Goal: Task Accomplishment & Management: Manage account settings

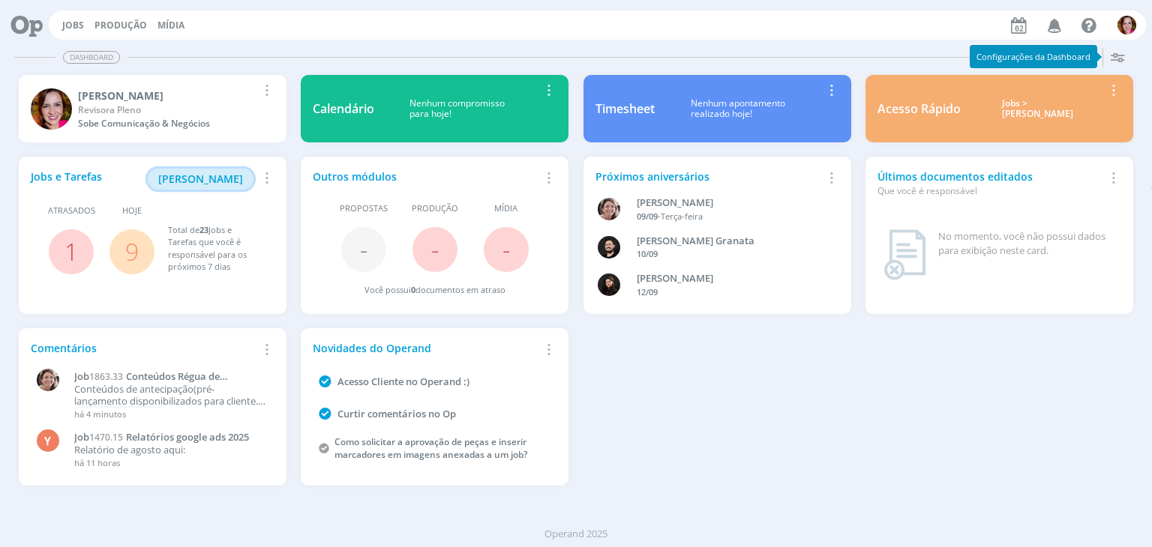
click at [228, 170] on button "[PERSON_NAME]" at bounding box center [201, 179] width 106 height 21
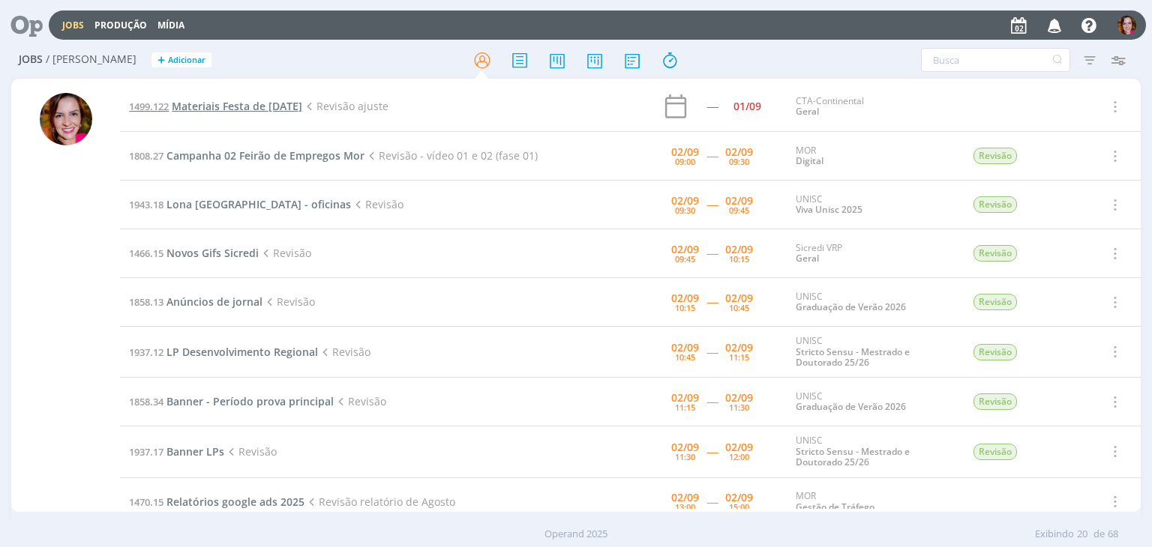
click at [234, 106] on span "Materiais Festa de [DATE]" at bounding box center [237, 106] width 130 height 14
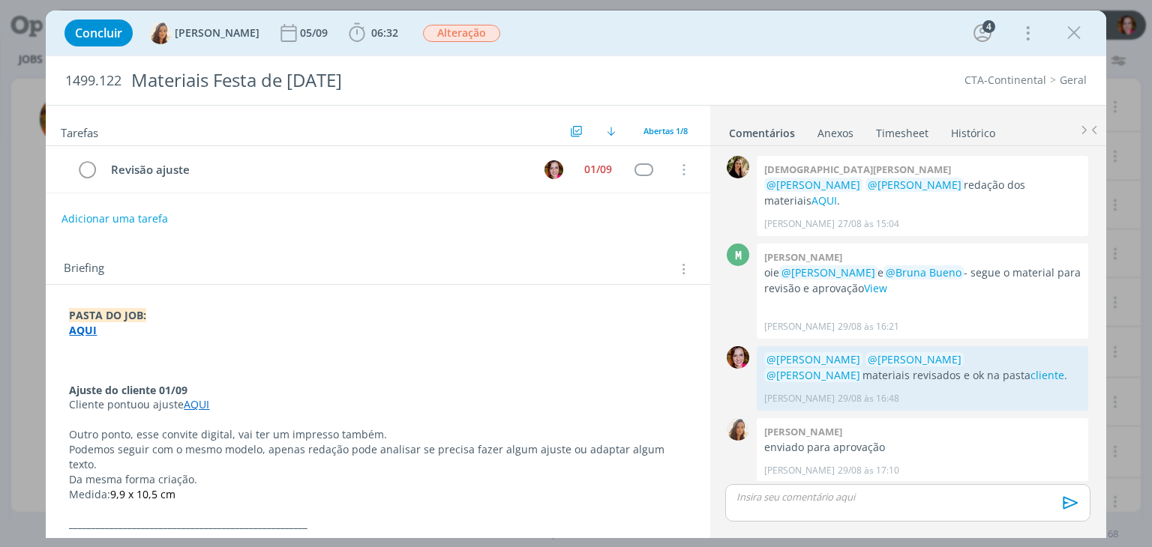
scroll to position [179, 0]
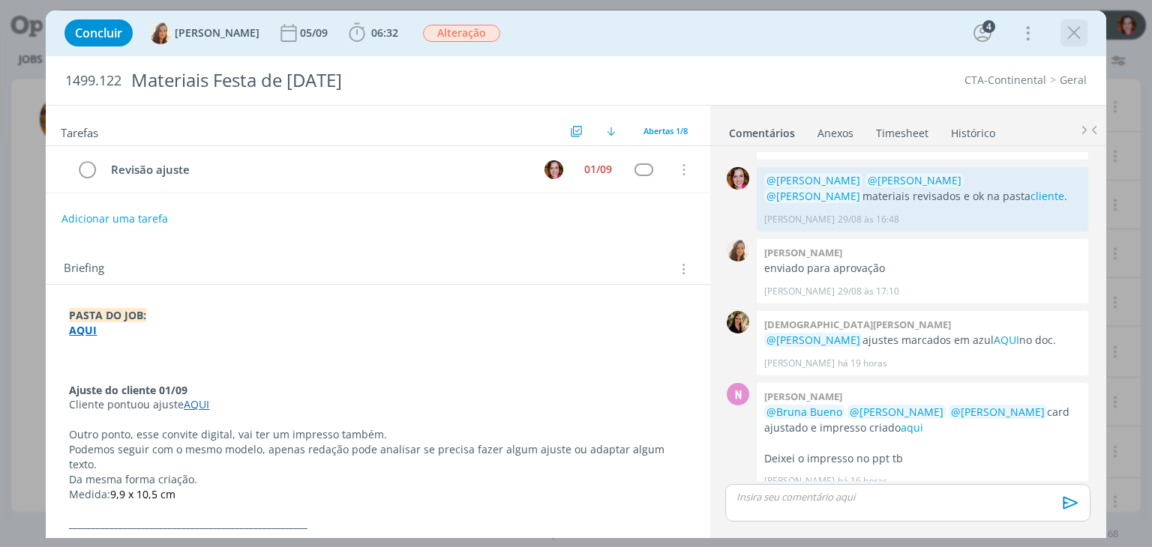
click at [1080, 31] on icon "dialog" at bounding box center [1073, 33] width 22 height 22
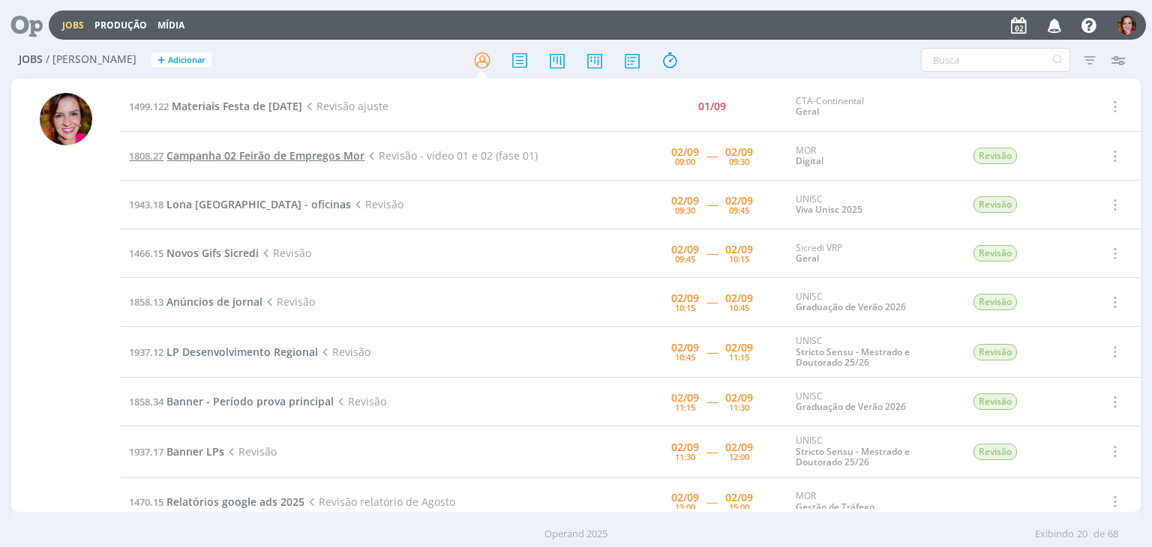
click at [301, 151] on span "Campanha 02 Feirão de Empregos Mor" at bounding box center [265, 155] width 198 height 14
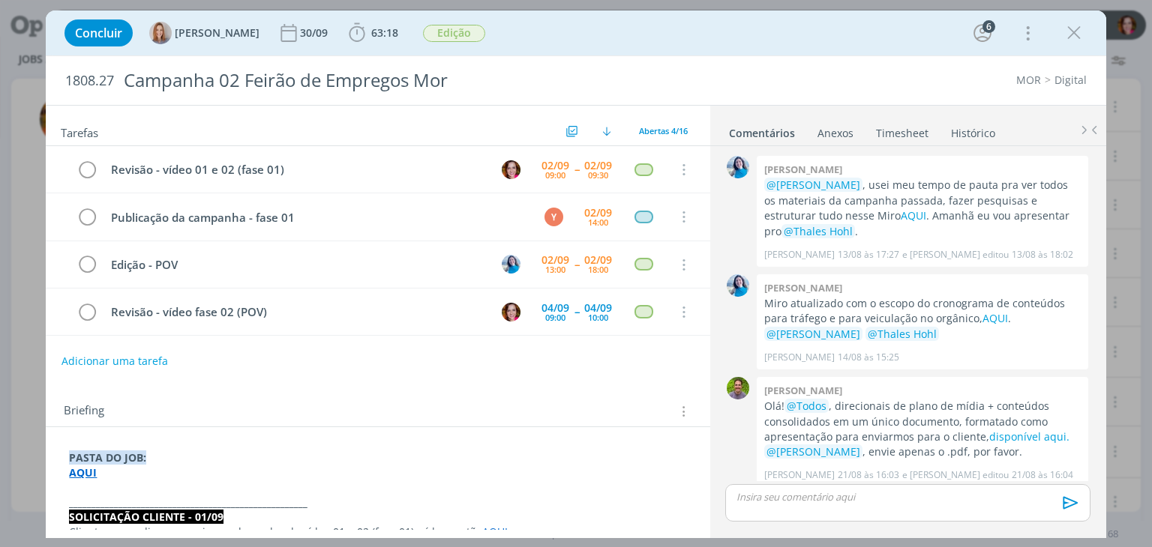
scroll to position [933, 0]
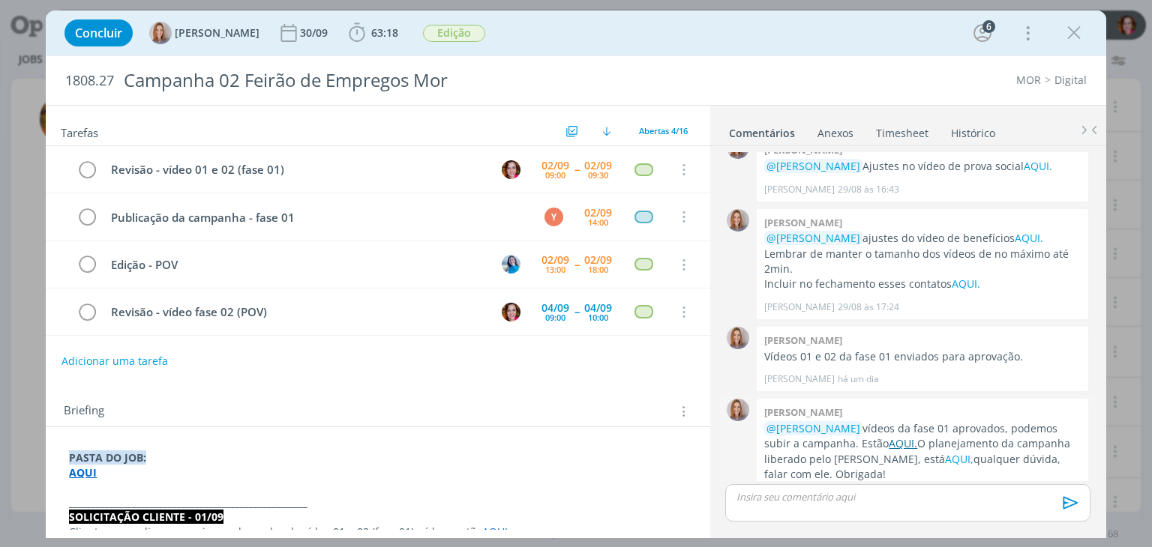
click at [888, 436] on link "AQUI." at bounding box center [902, 443] width 28 height 14
click at [775, 505] on div "dialog" at bounding box center [907, 502] width 364 height 37
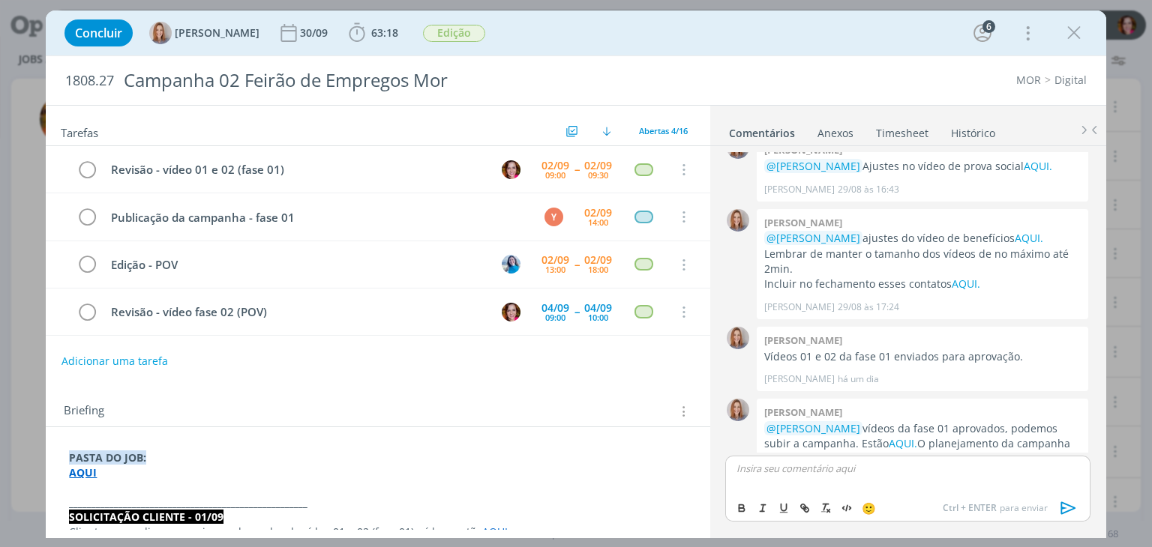
scroll to position [962, 0]
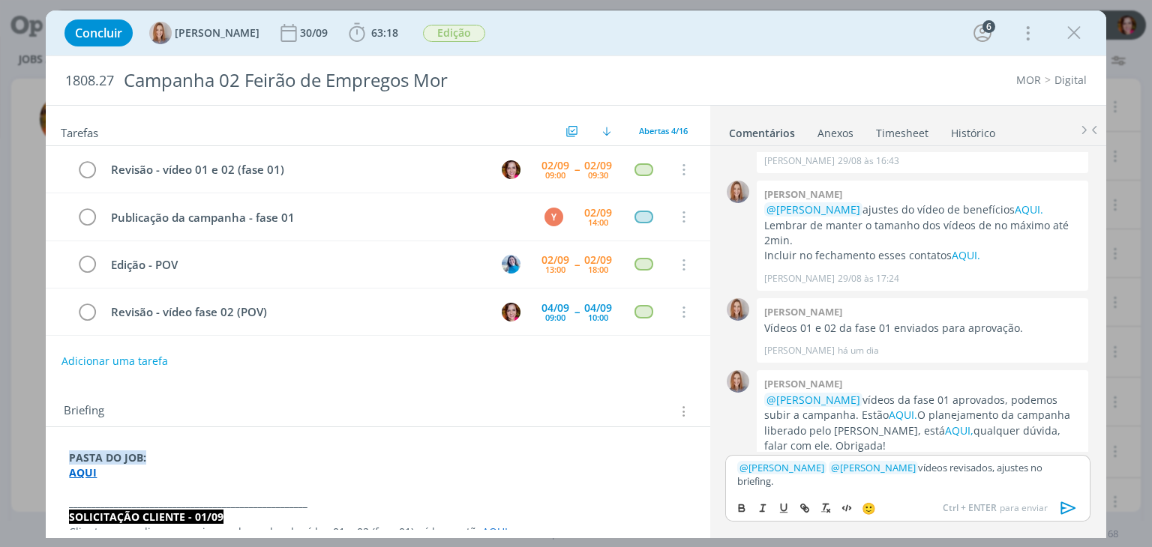
click at [161, 481] on p "dialog" at bounding box center [377, 488] width 617 height 15
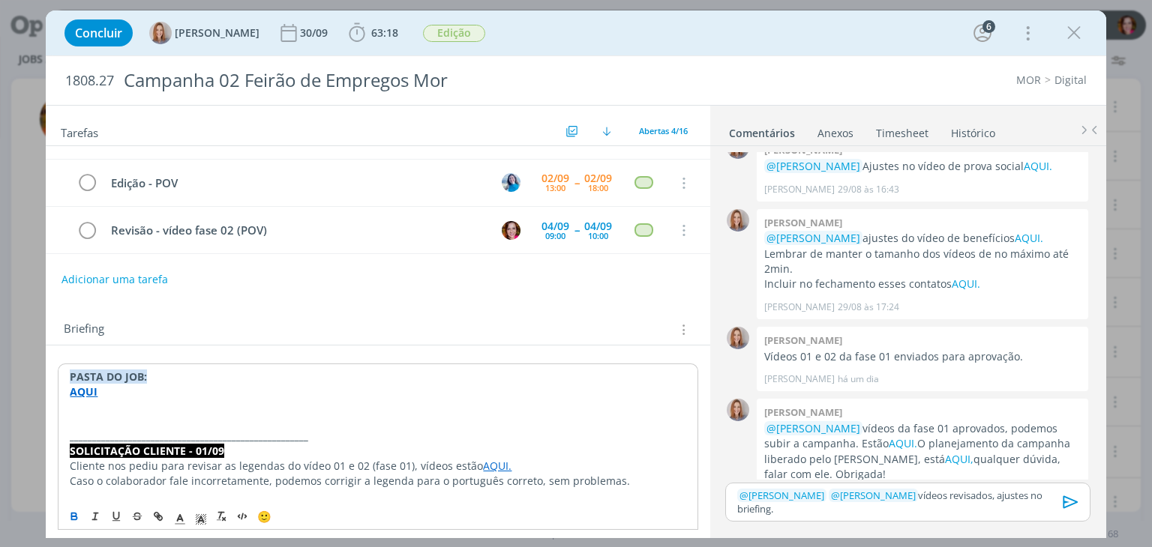
scroll to position [96, 0]
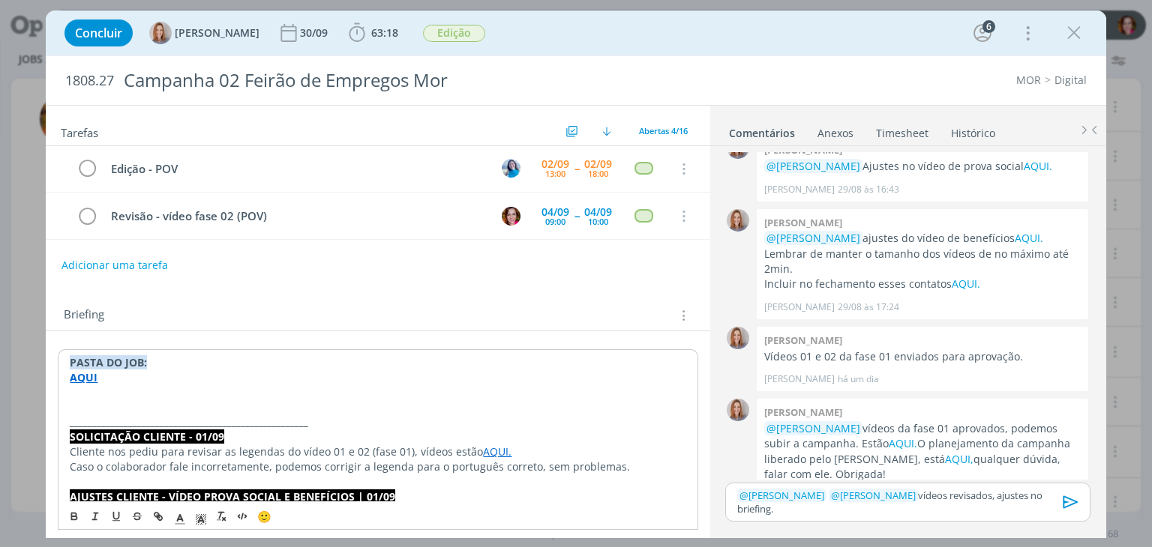
click at [492, 449] on link "AQUI." at bounding box center [497, 452] width 28 height 14
click at [486, 476] on link "https://sobeae.sharepoint.com/:f:/s/SOBEAE/Es5We5kK4RhHuvCi7p9cCgMBNnxRyJtStsmH…" at bounding box center [441, 480] width 113 height 19
click at [151, 394] on p "dialog" at bounding box center [378, 392] width 616 height 15
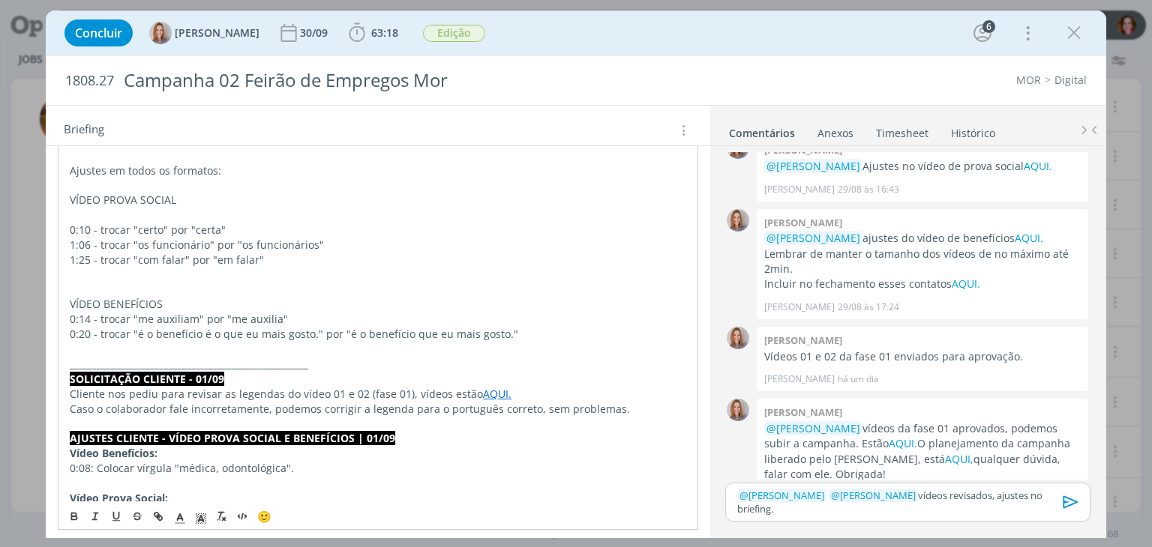
scroll to position [339, 0]
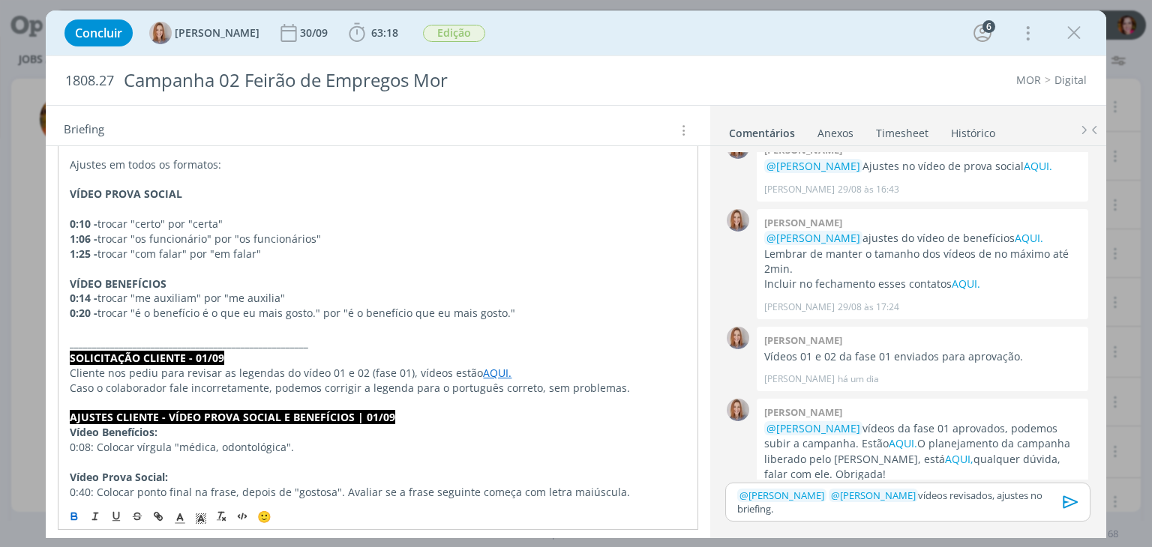
click at [304, 346] on p "_____________________________________________________" at bounding box center [378, 343] width 616 height 15
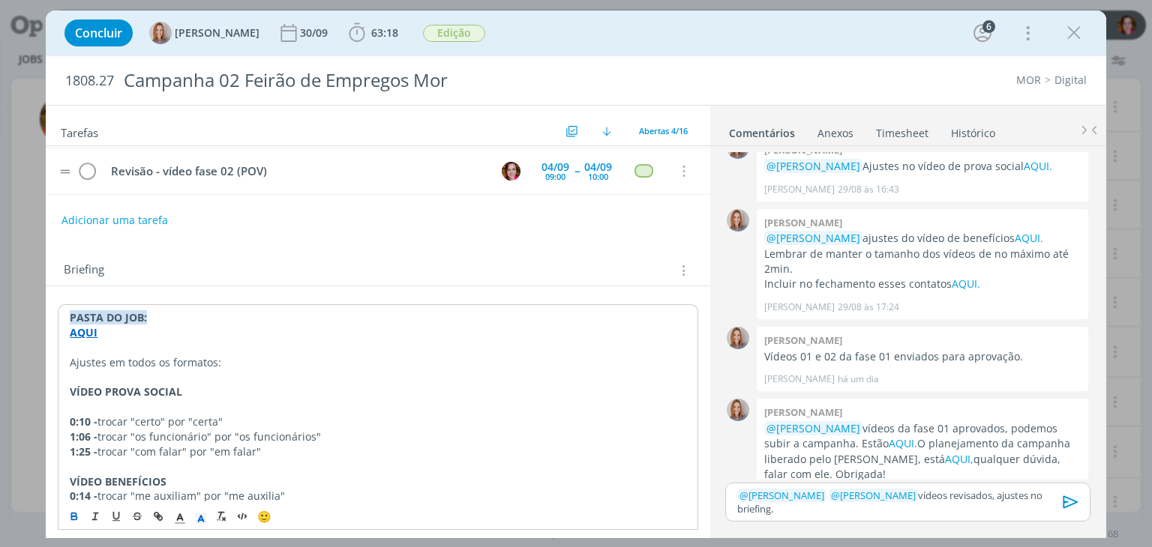
scroll to position [136, 0]
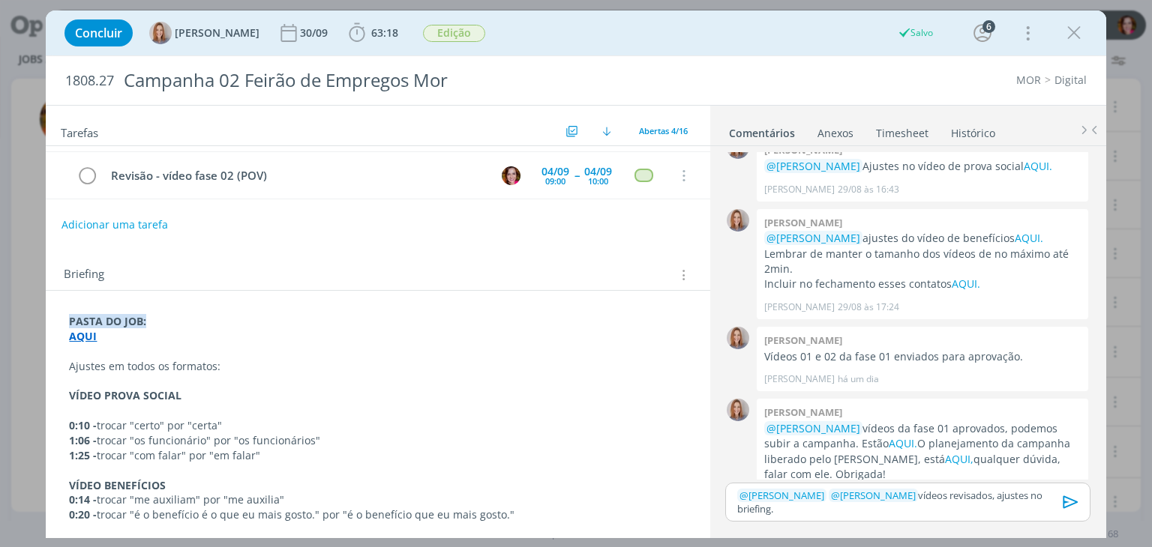
click at [129, 346] on p "dialog" at bounding box center [377, 351] width 617 height 15
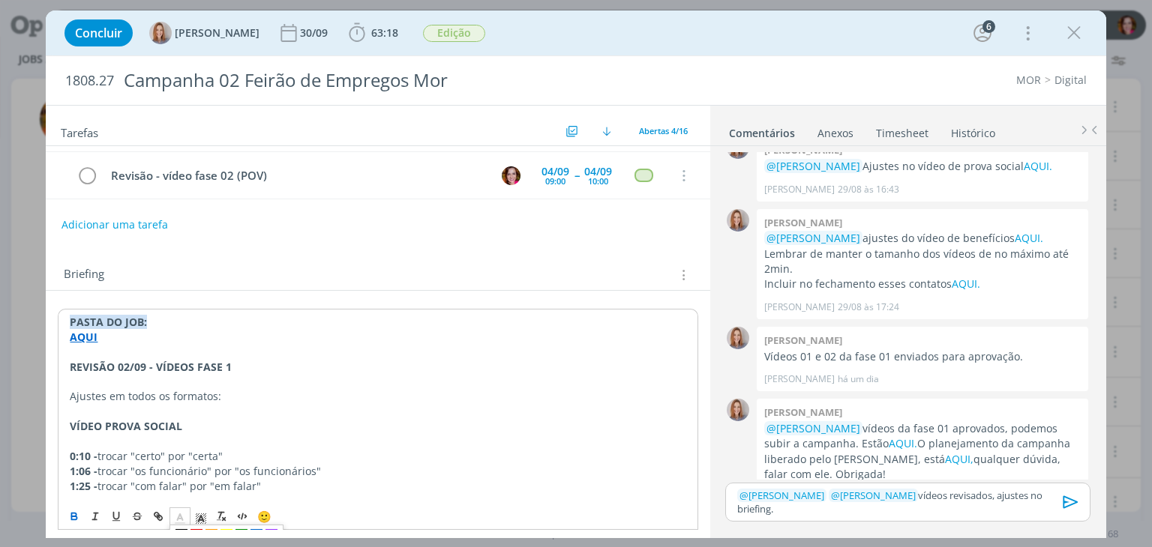
click at [175, 517] on icon "dialog" at bounding box center [179, 518] width 13 height 13
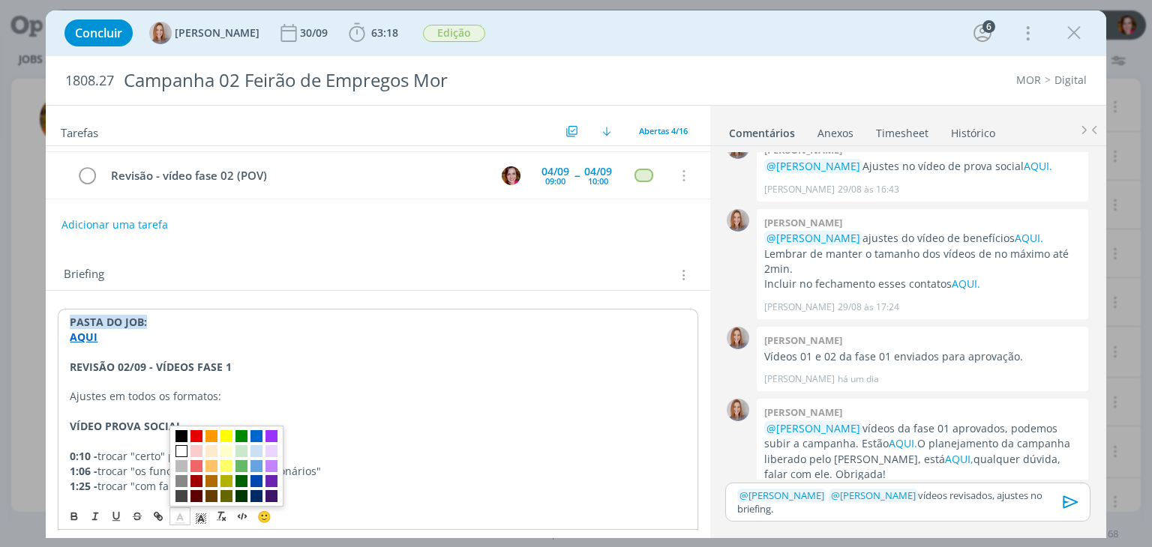
click at [181, 451] on span "dialog" at bounding box center [181, 451] width 12 height 12
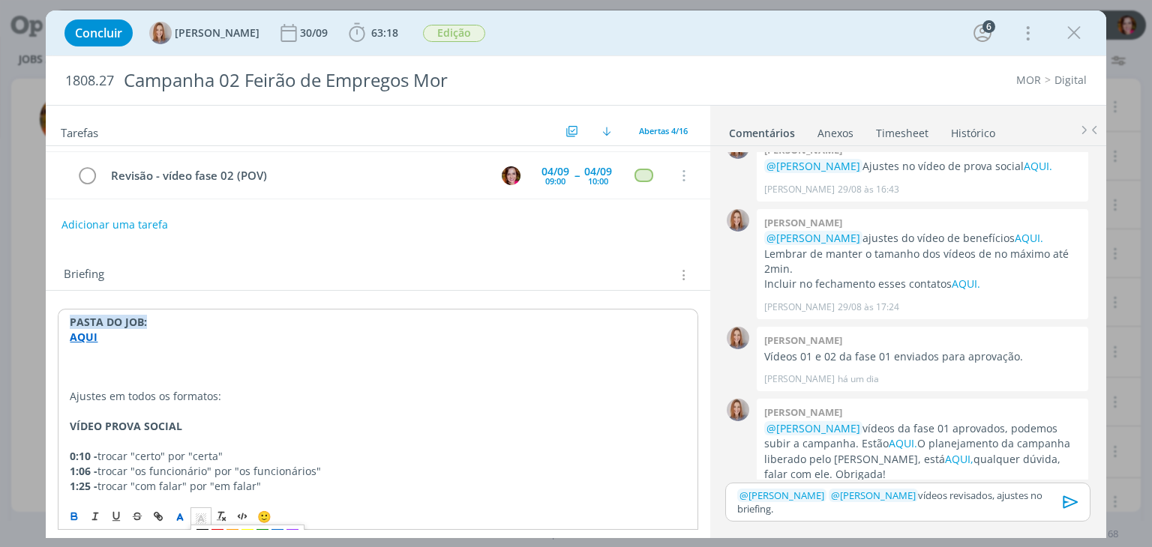
click at [202, 524] on span "dialog" at bounding box center [200, 517] width 21 height 18
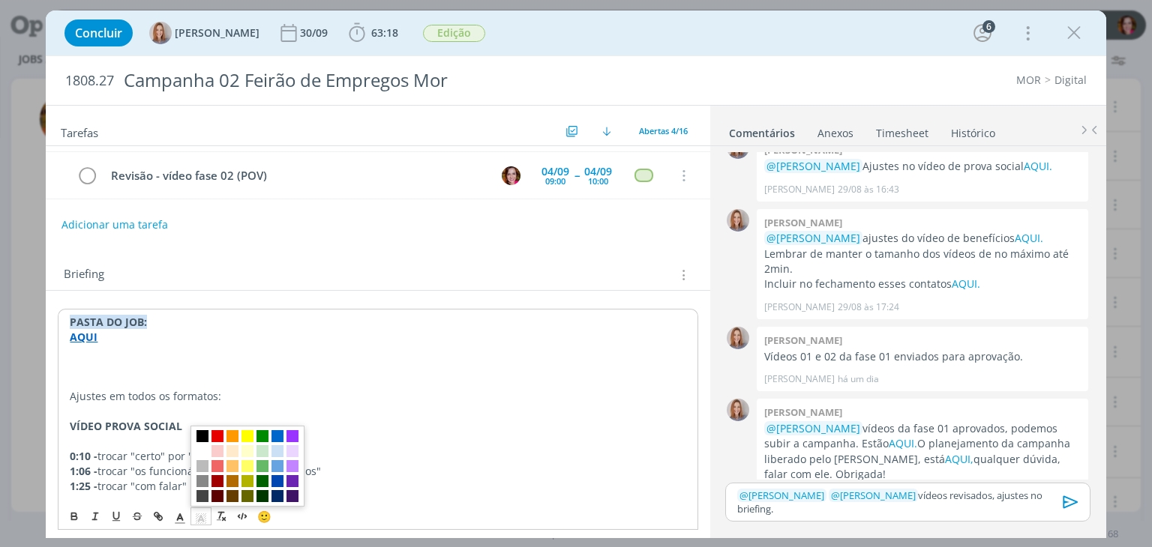
click at [203, 442] on span "dialog" at bounding box center [202, 436] width 12 height 12
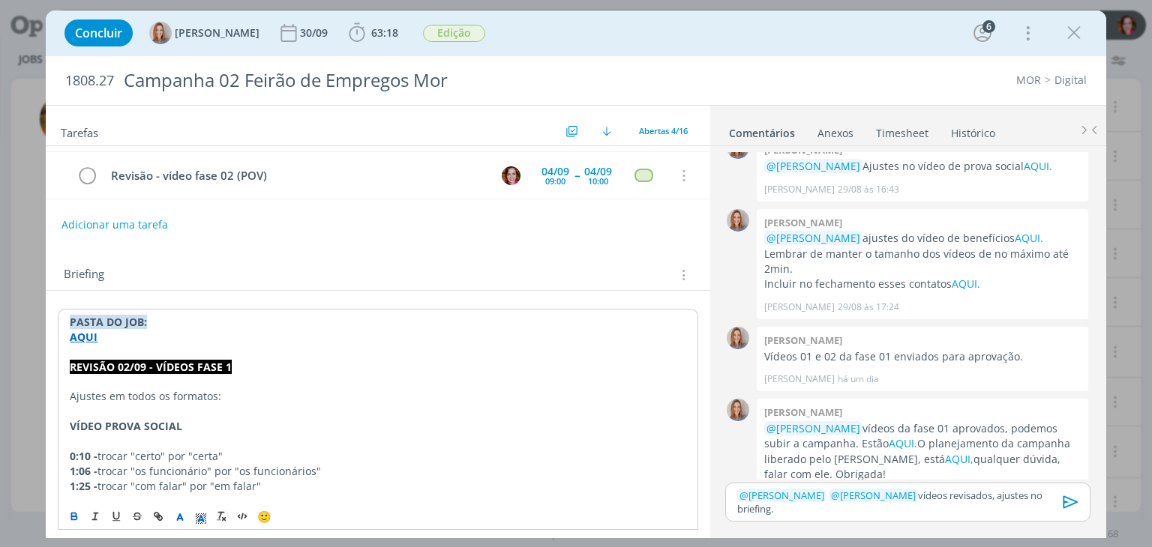
click at [441, 449] on p "0:10 - trocar "certo" por "certa"" at bounding box center [378, 456] width 616 height 15
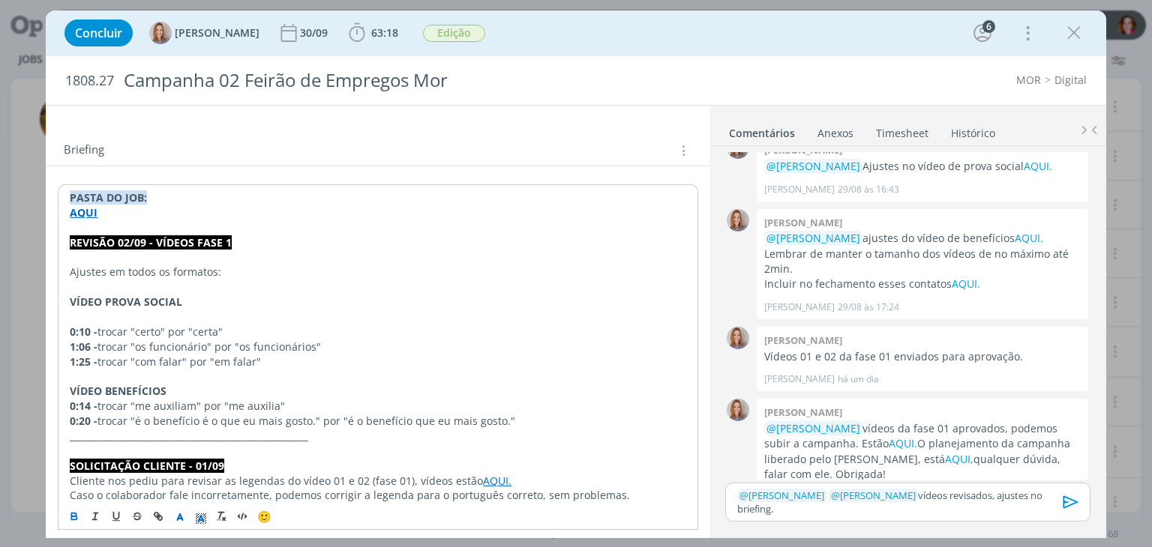
scroll to position [275, 0]
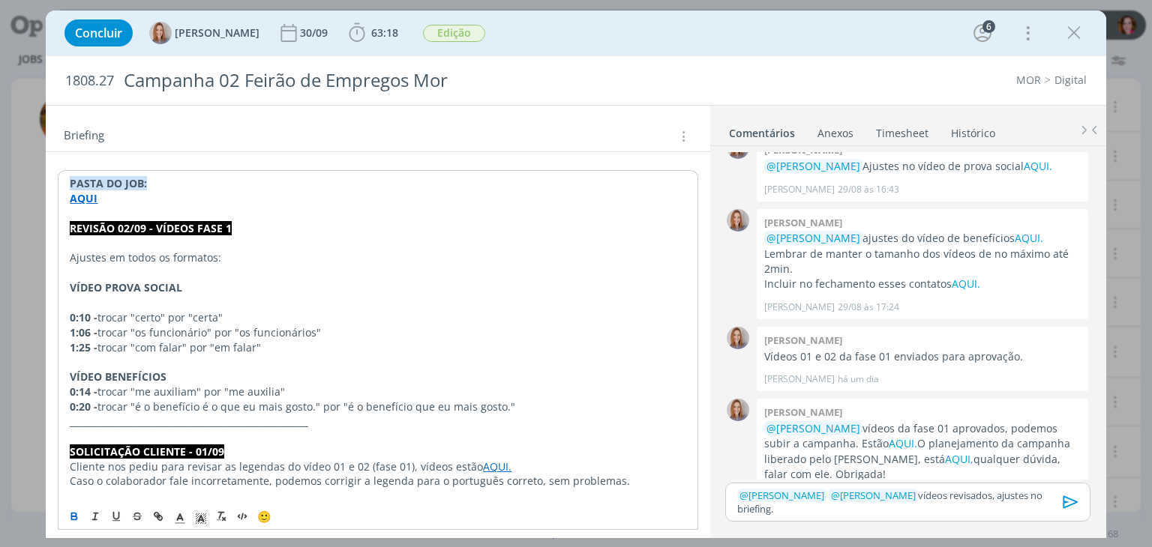
click at [169, 296] on p "dialog" at bounding box center [378, 302] width 616 height 15
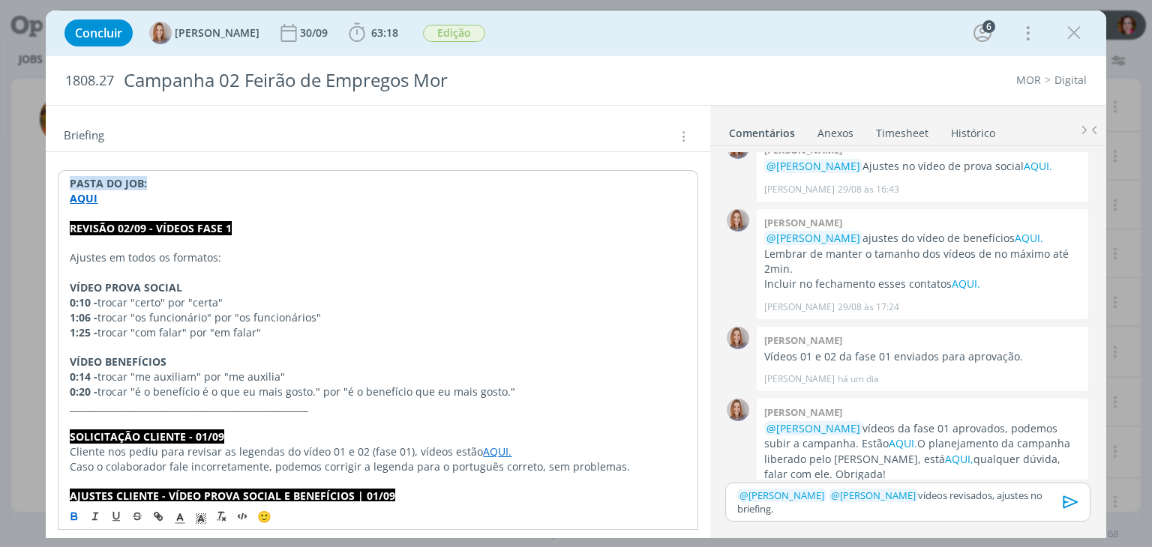
drag, startPoint x: 70, startPoint y: 283, endPoint x: 192, endPoint y: 286, distance: 122.3
click at [192, 286] on p "VÍDEO PROVA SOCIAL" at bounding box center [378, 287] width 616 height 15
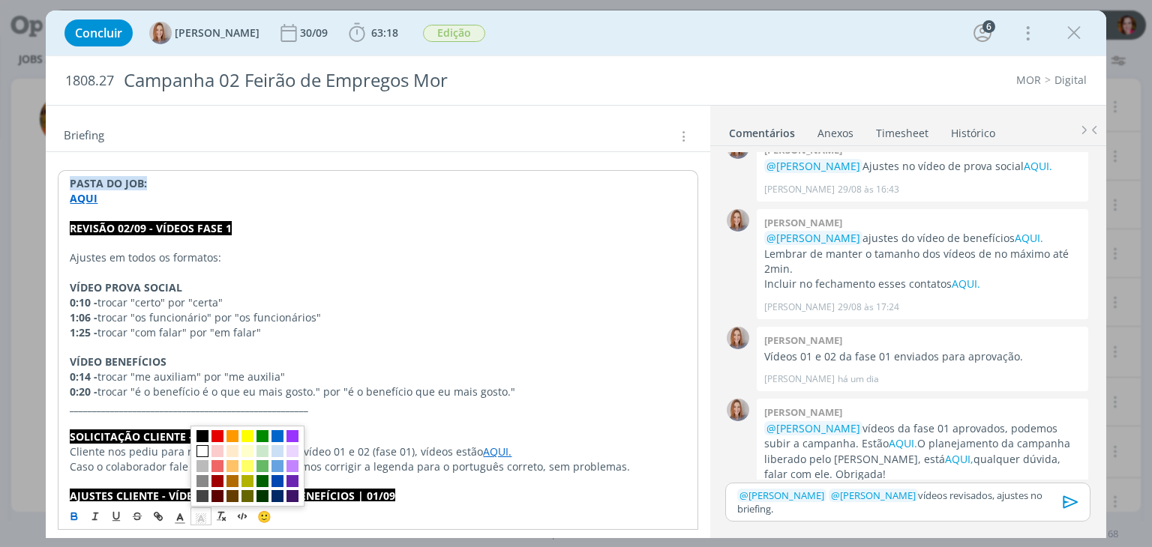
click at [201, 521] on icon "dialog" at bounding box center [200, 518] width 13 height 13
click at [246, 439] on span "dialog" at bounding box center [247, 436] width 12 height 12
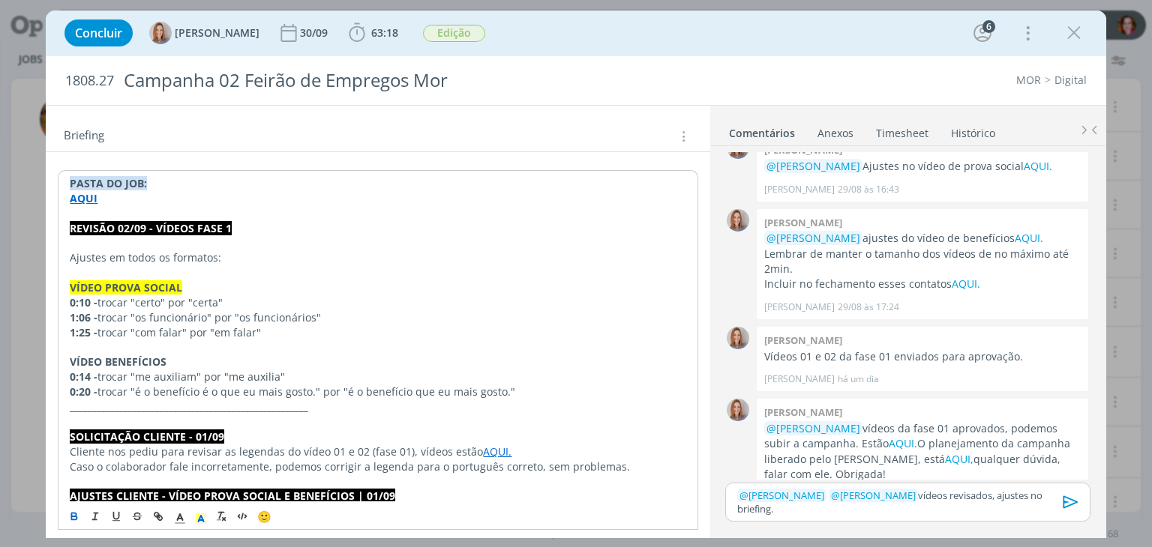
click at [96, 361] on strong "VÍDEO BENEFÍCIOS" at bounding box center [118, 362] width 97 height 14
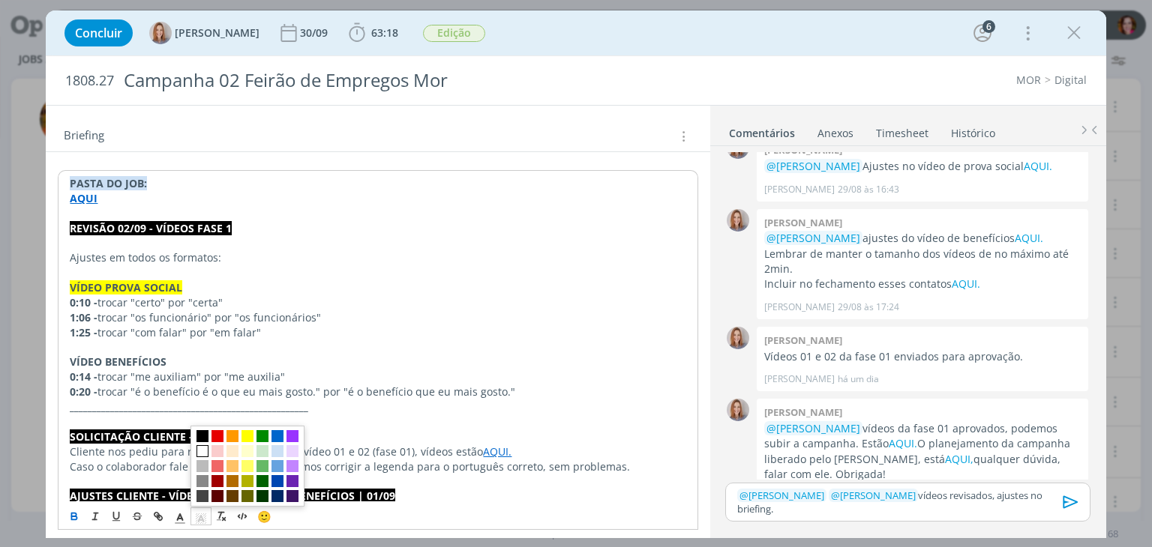
click at [200, 518] on polyline "dialog" at bounding box center [201, 519] width 5 height 6
click at [246, 436] on span "dialog" at bounding box center [247, 436] width 12 height 12
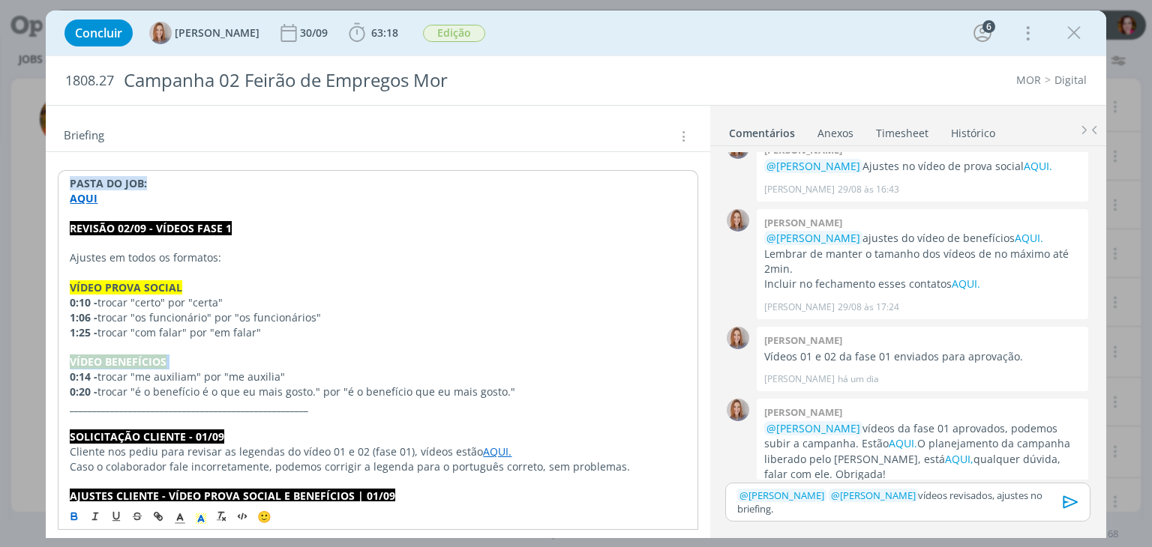
click at [1065, 505] on icon "dialog" at bounding box center [1070, 502] width 22 height 22
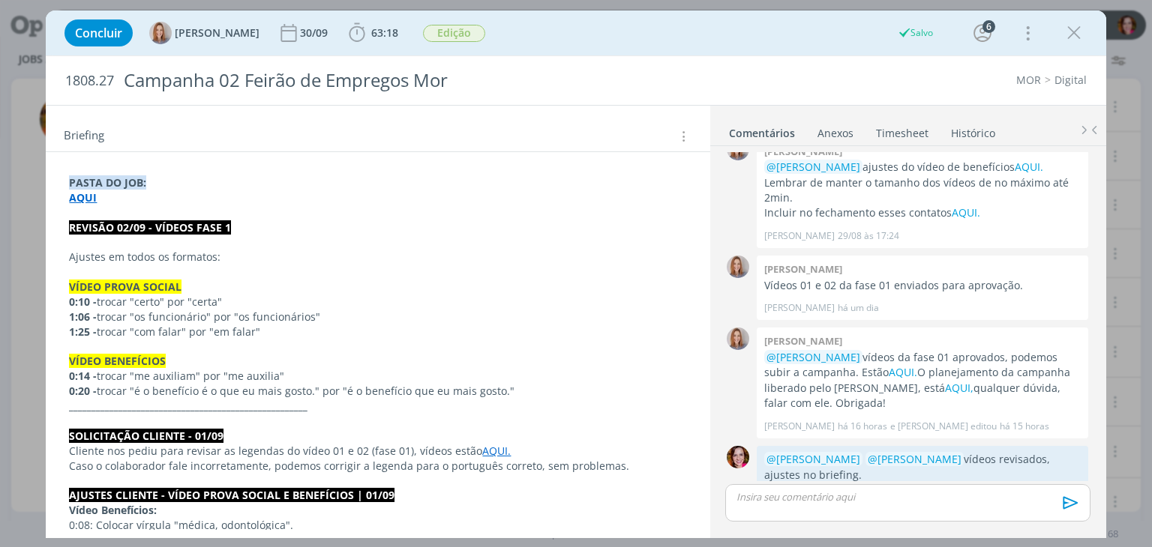
scroll to position [0, 0]
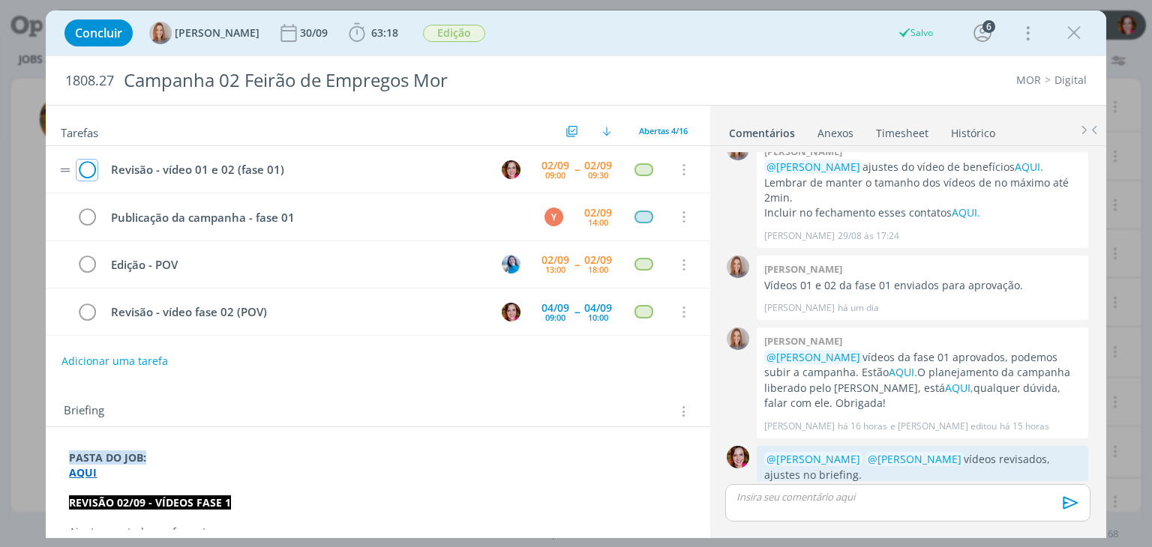
click at [84, 169] on icon "dialog" at bounding box center [86, 170] width 21 height 22
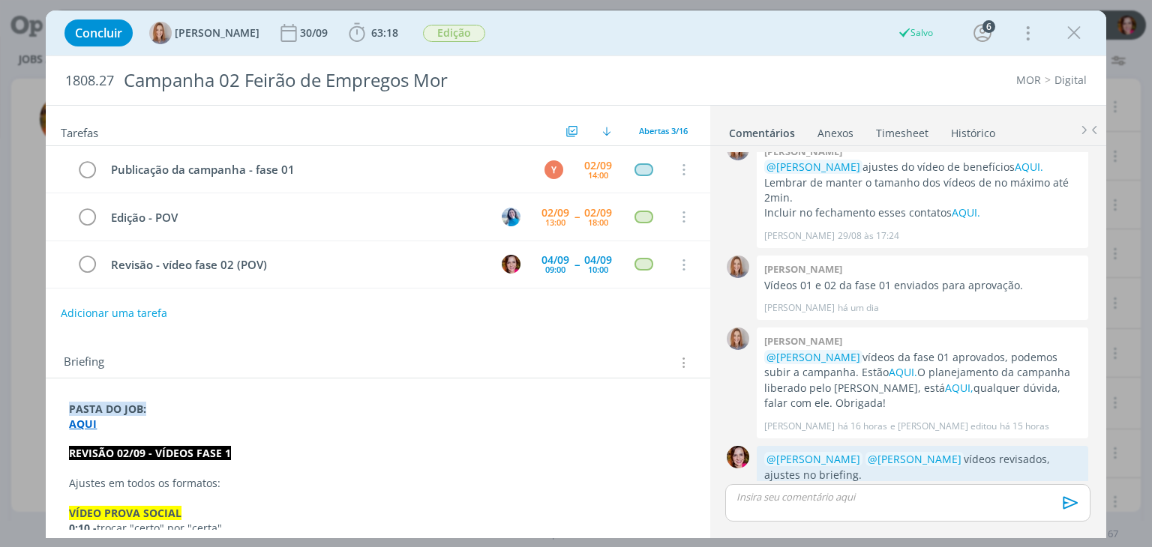
click at [120, 311] on button "Adicionar uma tarefa" at bounding box center [114, 313] width 106 height 25
click at [134, 312] on input "dialog" at bounding box center [278, 311] width 413 height 21
type input "p"
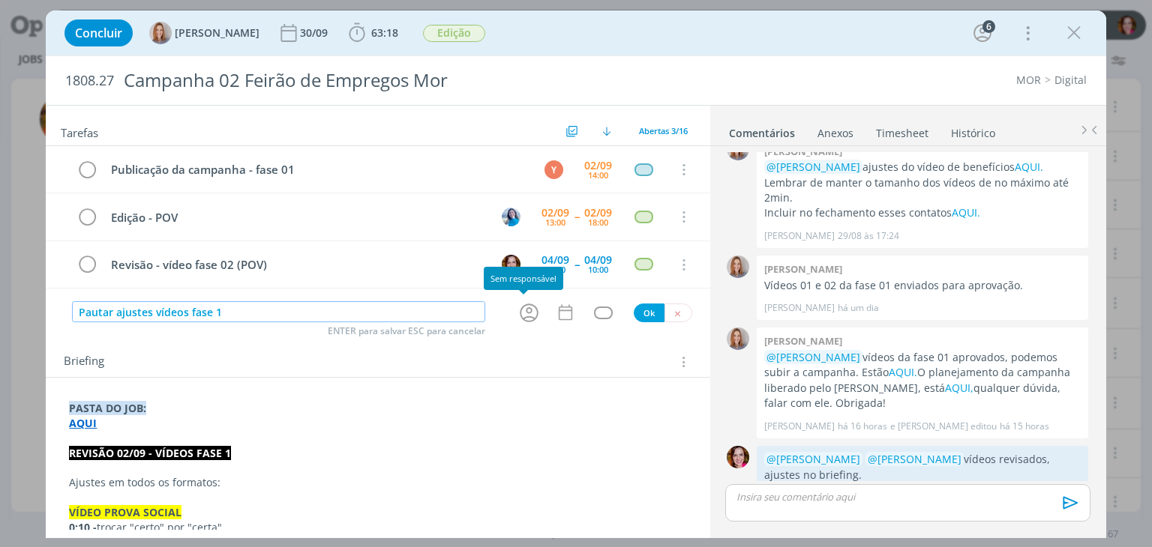
click at [526, 310] on icon "dialog" at bounding box center [528, 312] width 23 height 23
type input "Pautar ajustes vídeos fase 1"
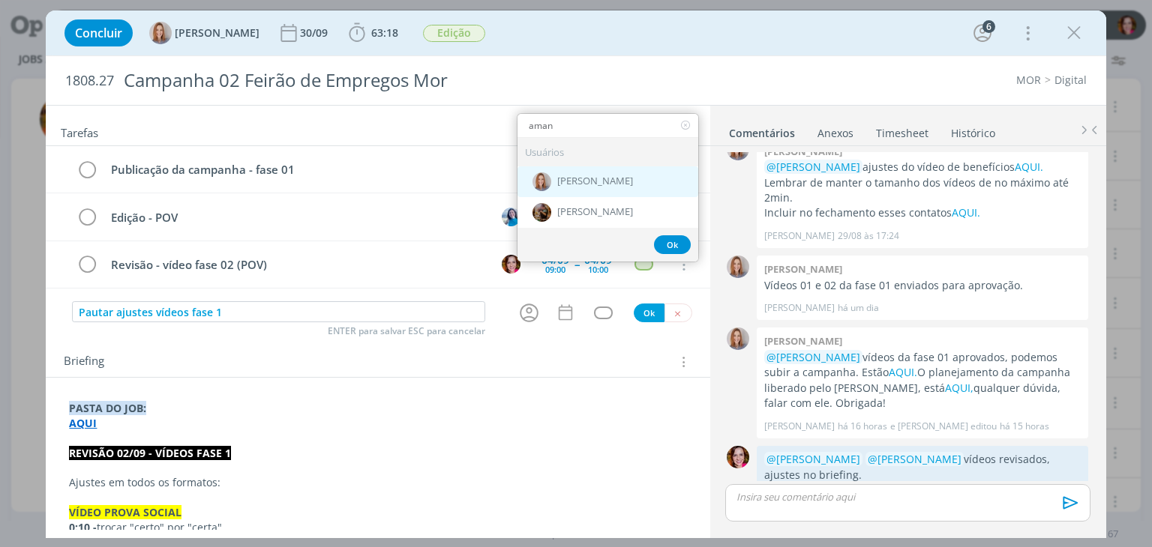
type input "aman"
click at [589, 177] on span "[PERSON_NAME]" at bounding box center [595, 181] width 76 height 12
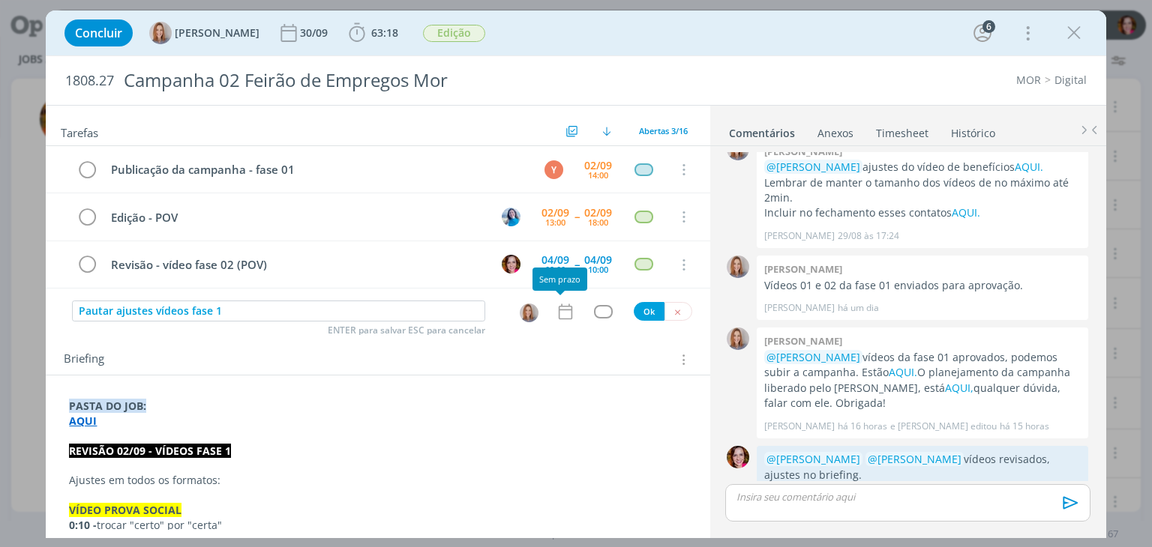
click at [565, 312] on icon "dialog" at bounding box center [564, 312] width 13 height 16
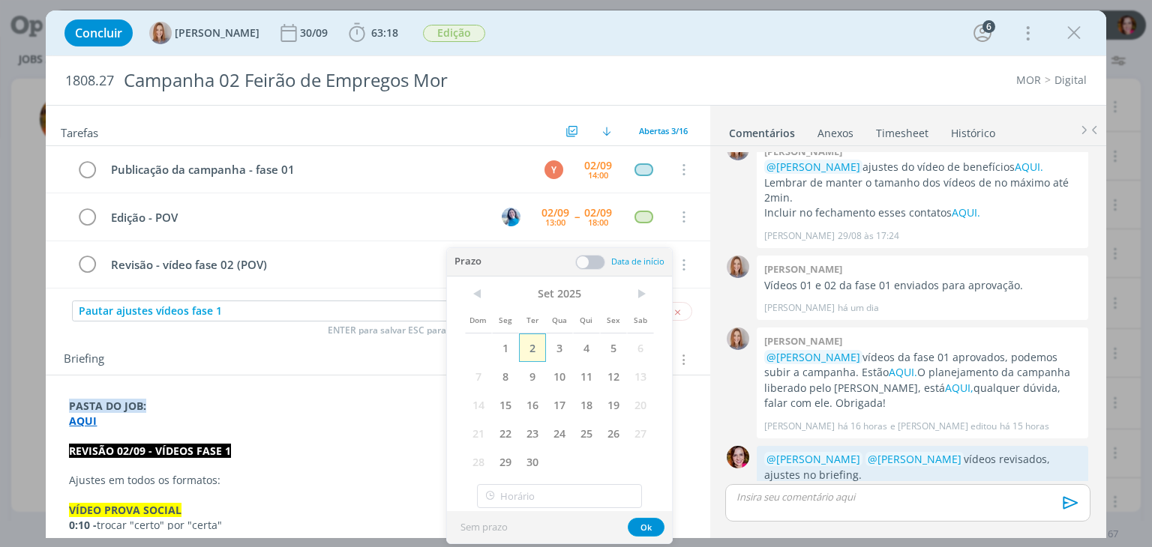
click at [534, 346] on span "2" at bounding box center [532, 348] width 27 height 28
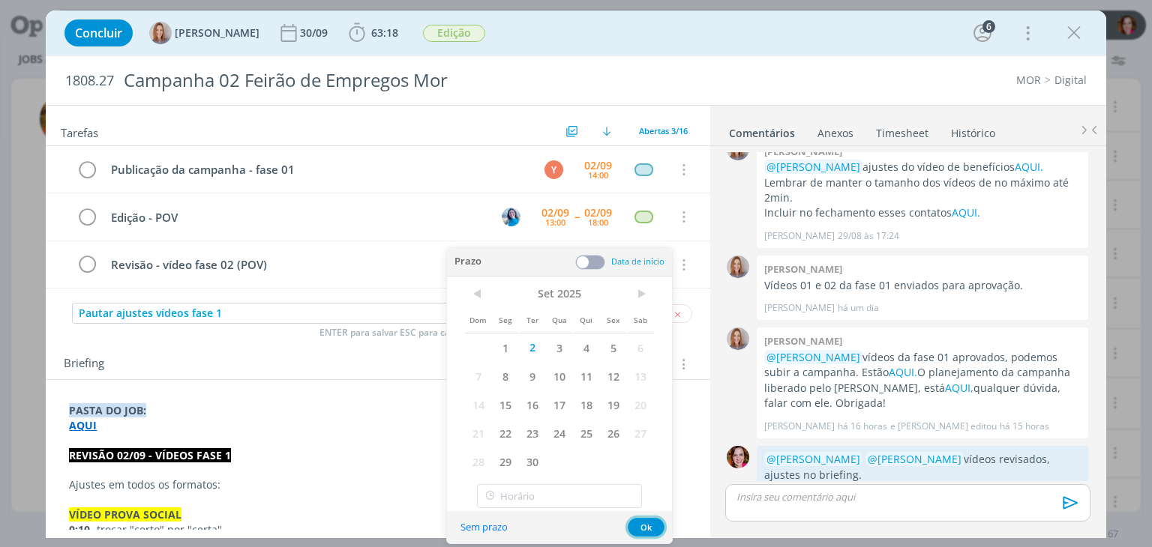
click at [639, 529] on button "Ok" at bounding box center [646, 527] width 37 height 19
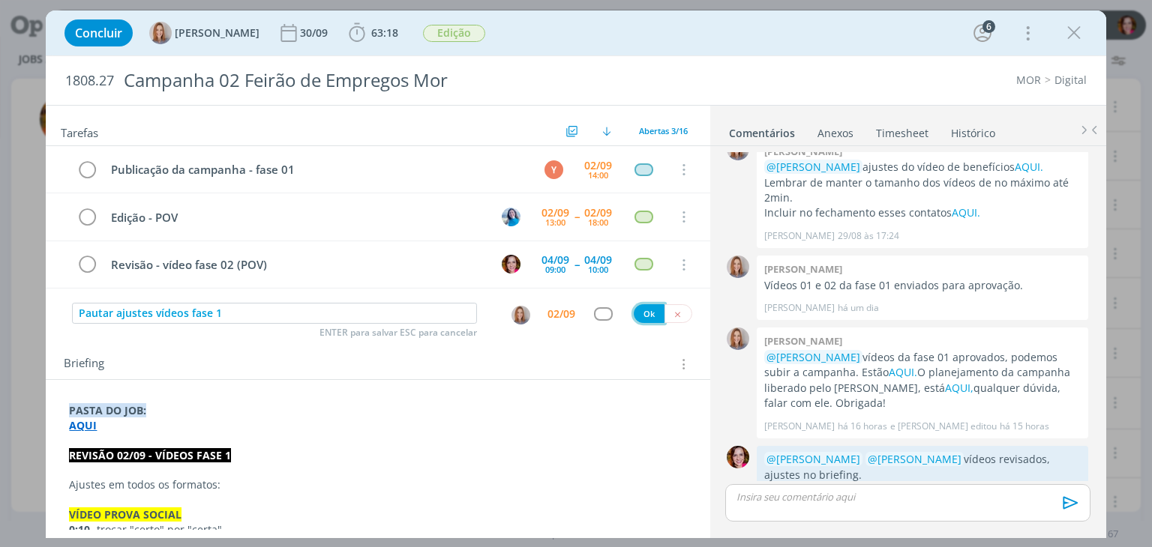
click at [643, 310] on button "Ok" at bounding box center [649, 313] width 31 height 19
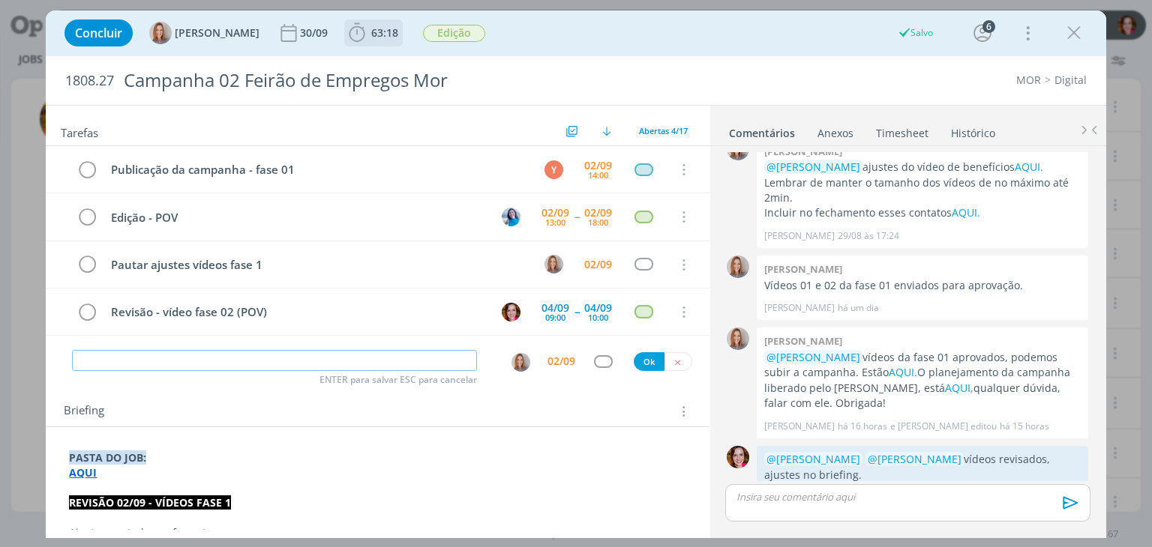
click at [373, 32] on span "63:18" at bounding box center [384, 32] width 27 height 14
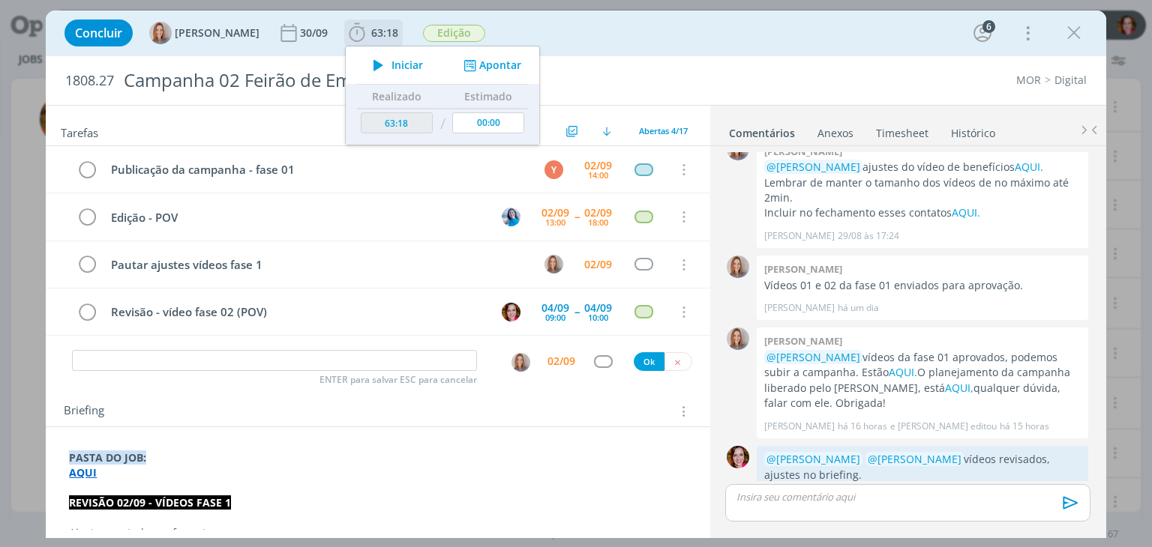
click at [489, 67] on button "Apontar" at bounding box center [491, 66] width 62 height 16
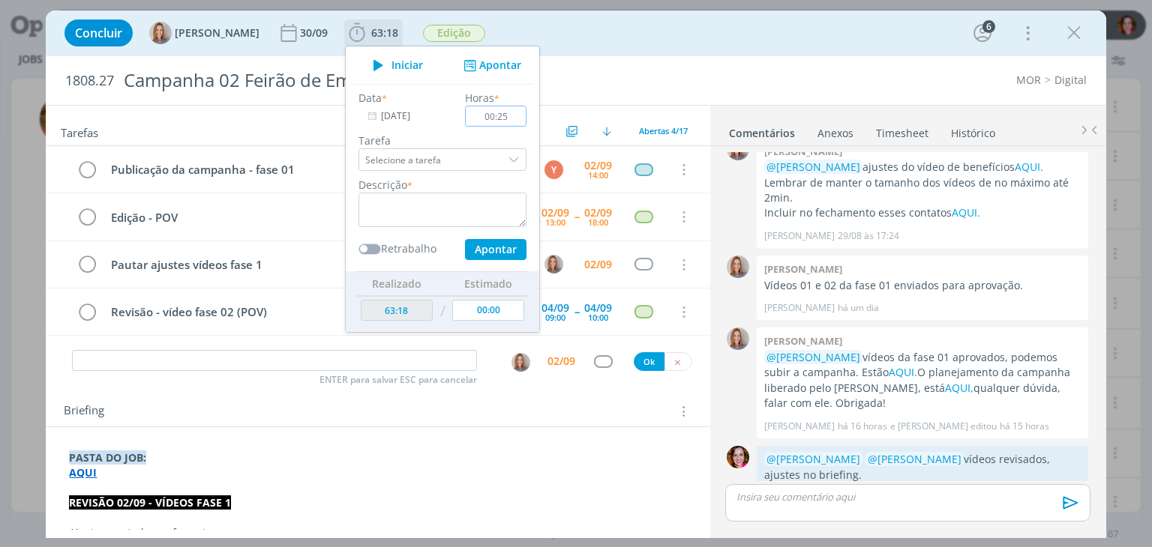
type input "00:25"
click at [475, 157] on input "Selecione a tarefa" at bounding box center [442, 159] width 168 height 22
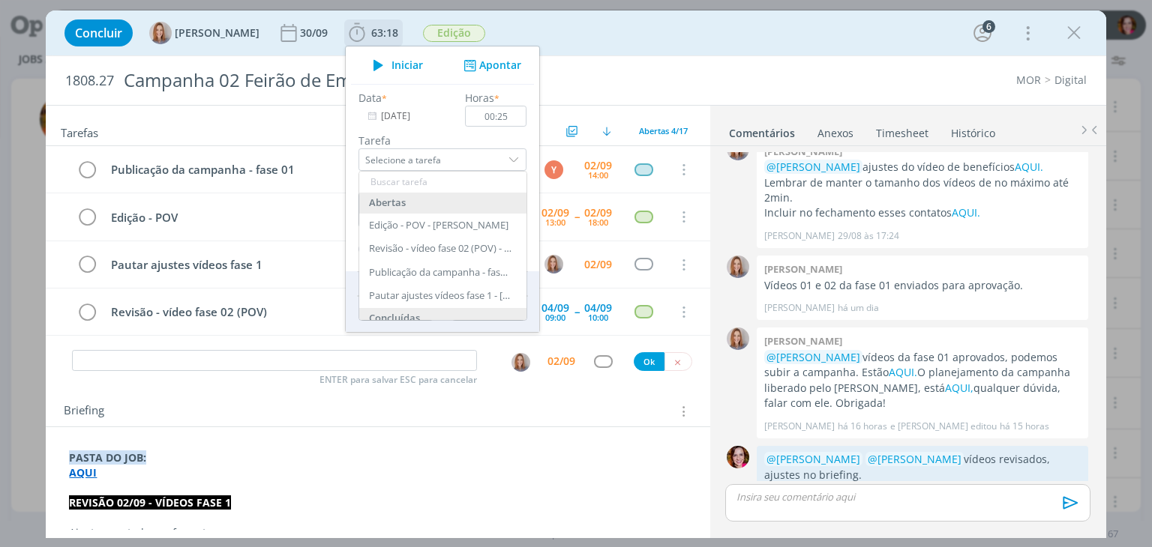
click at [430, 183] on input "dialog" at bounding box center [442, 182] width 167 height 21
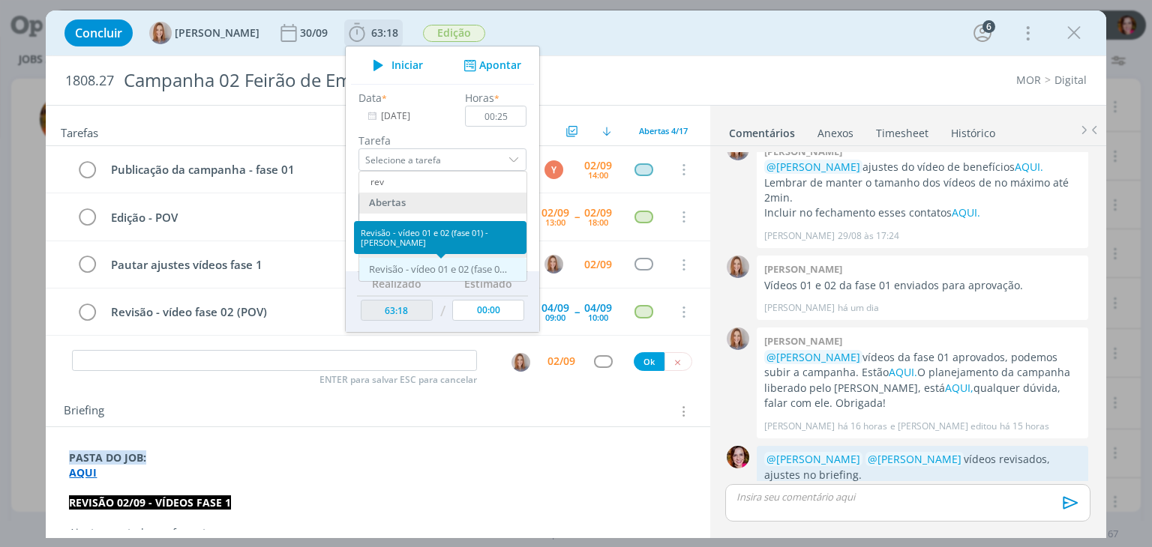
type input "rev"
click at [423, 265] on div "Revisão - vídeo 01 e 02 (fase 01) - Bruna Bueno" at bounding box center [440, 270] width 142 height 12
type input "Revisão - vídeo 01 e 02 (fase 01)"
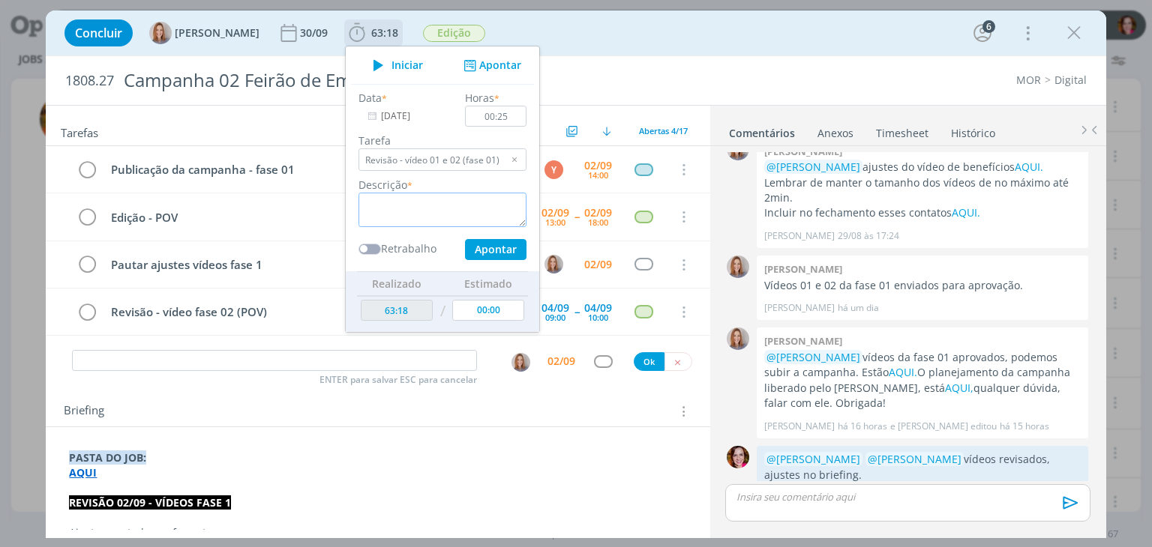
click at [390, 211] on textarea "dialog" at bounding box center [442, 210] width 168 height 34
type textarea "Revisão vídeos fase 1"
click at [477, 251] on button "Apontar" at bounding box center [495, 249] width 61 height 21
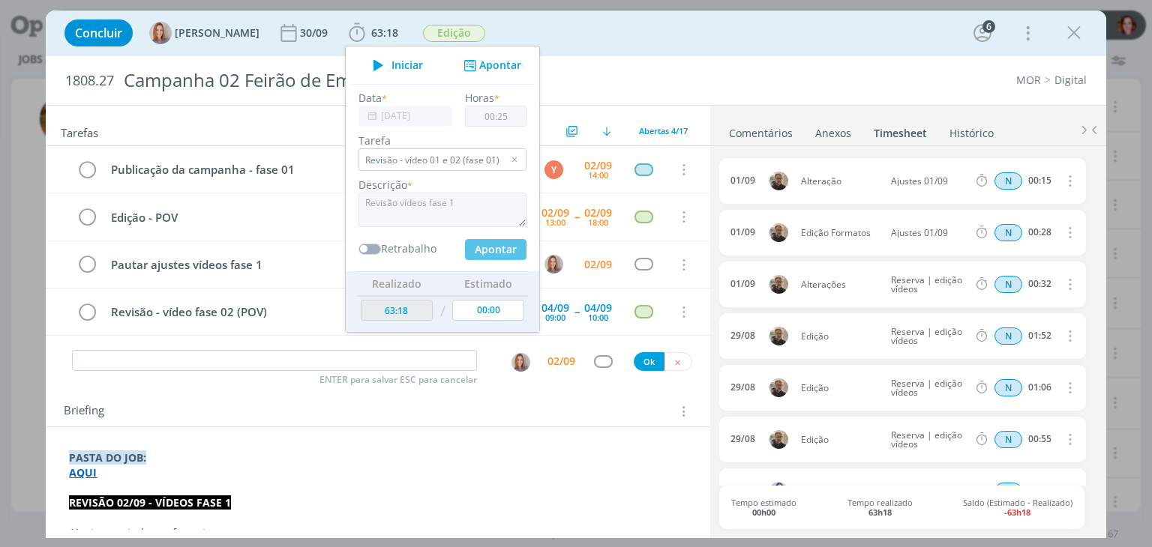
type input "63:43"
type input "00:00"
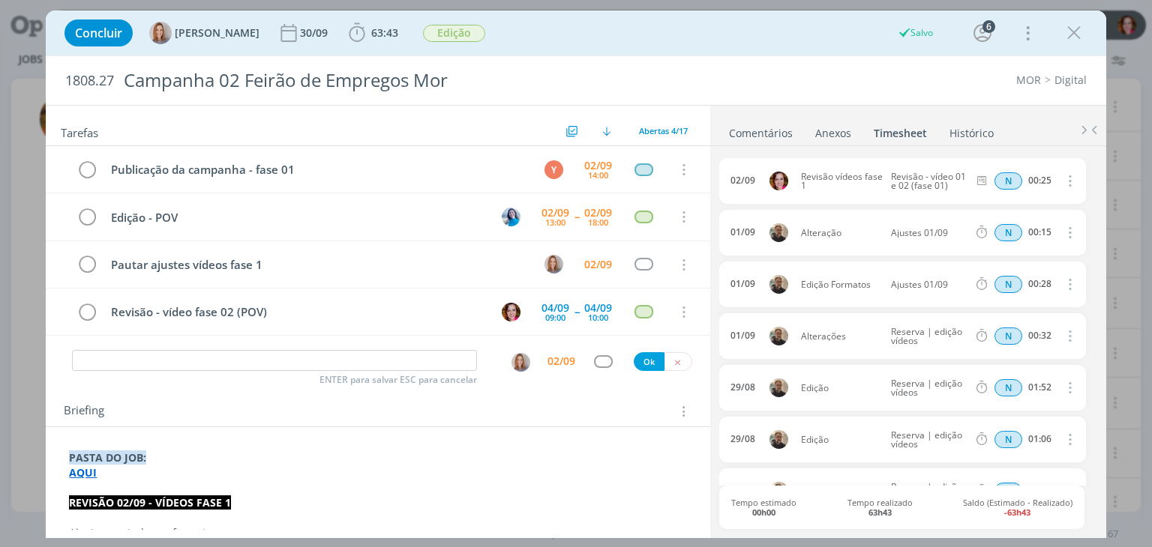
click at [764, 134] on link "Comentários" at bounding box center [760, 130] width 65 height 22
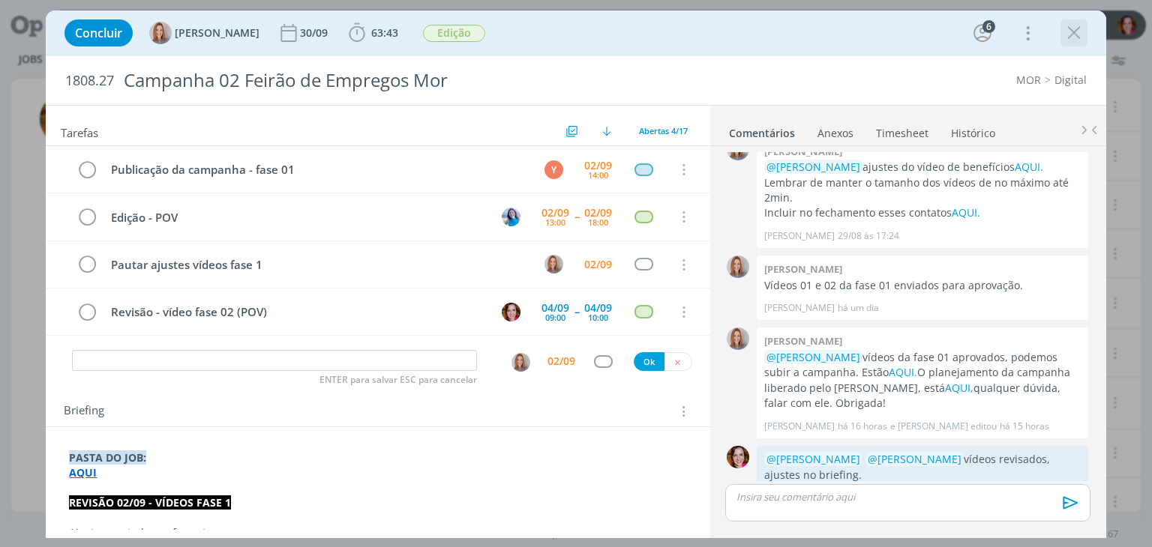
click at [1075, 28] on icon "dialog" at bounding box center [1073, 33] width 22 height 22
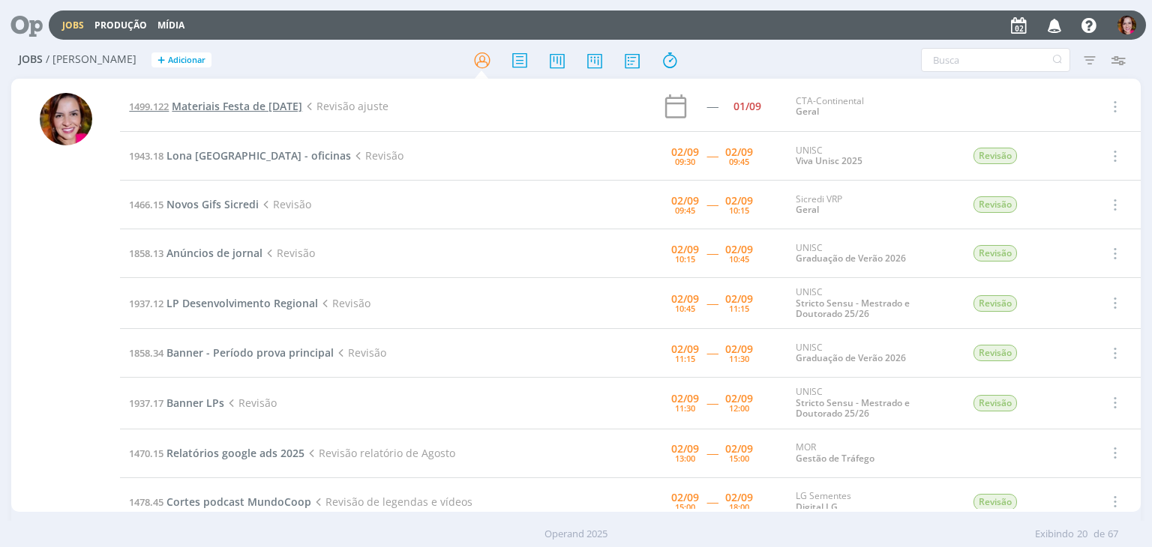
click at [264, 105] on span "Materiais Festa de Natal 2025" at bounding box center [237, 106] width 130 height 14
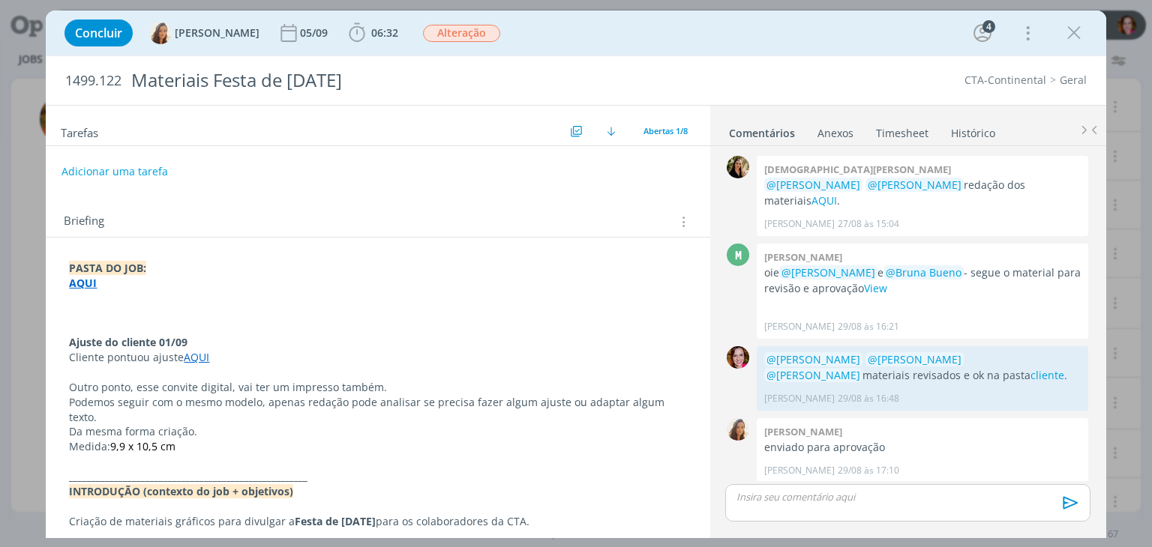
scroll to position [179, 0]
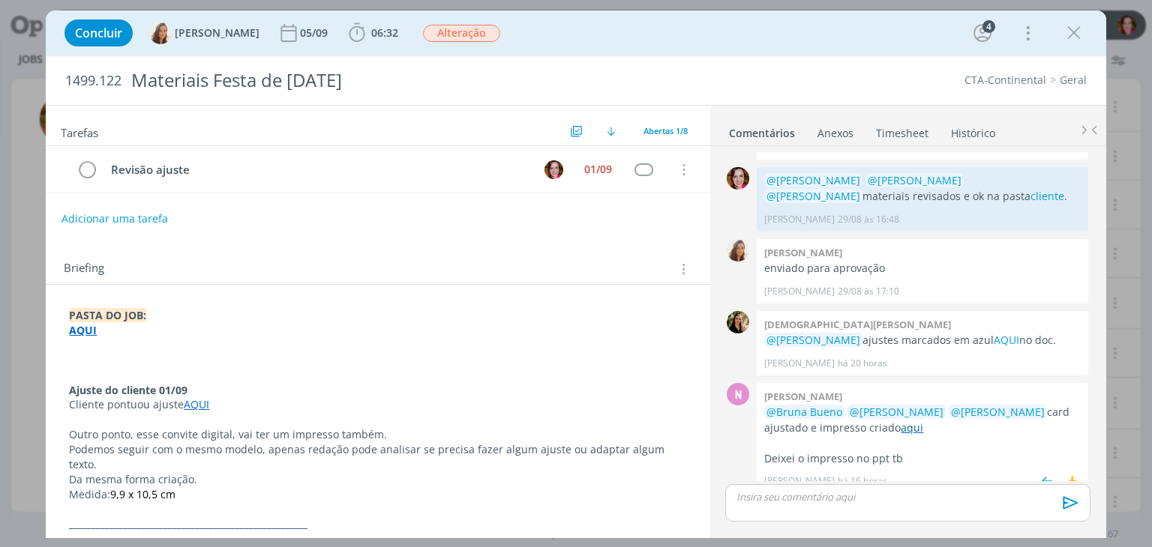
click at [915, 421] on link "aqui" at bounding box center [911, 428] width 22 height 14
click at [190, 400] on link "AQUI" at bounding box center [196, 404] width 25 height 14
click at [208, 430] on link "https://sobeae.sharepoint.com/:f:/s/SOBEAE/Egr4bKcuFkpPhnyMyxs4GVsBTwE5SVtDidxu…" at bounding box center [166, 433] width 113 height 19
click at [371, 37] on span "06:32" at bounding box center [384, 32] width 27 height 14
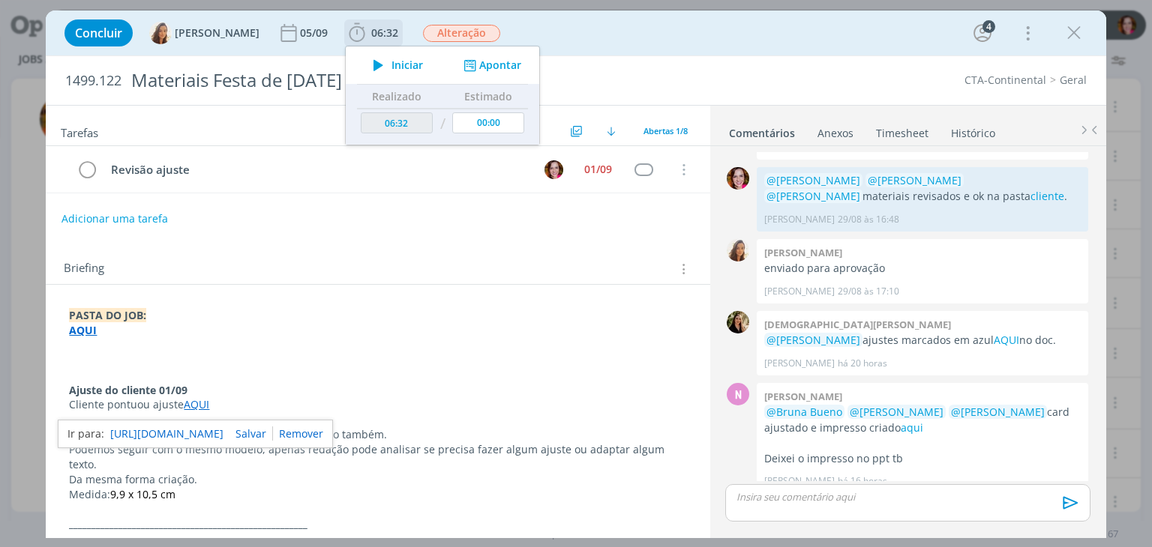
click at [366, 67] on icon "dialog" at bounding box center [378, 64] width 26 height 19
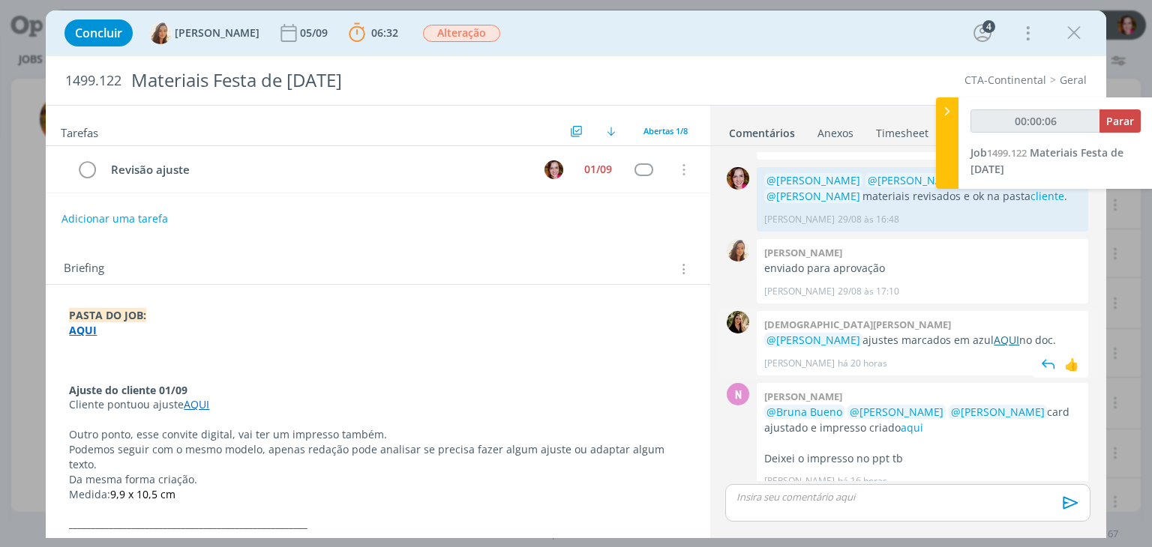
click at [993, 333] on link "AQUI" at bounding box center [1005, 340] width 25 height 14
click at [310, 421] on p "dialog" at bounding box center [377, 419] width 617 height 15
type input "00:14:19"
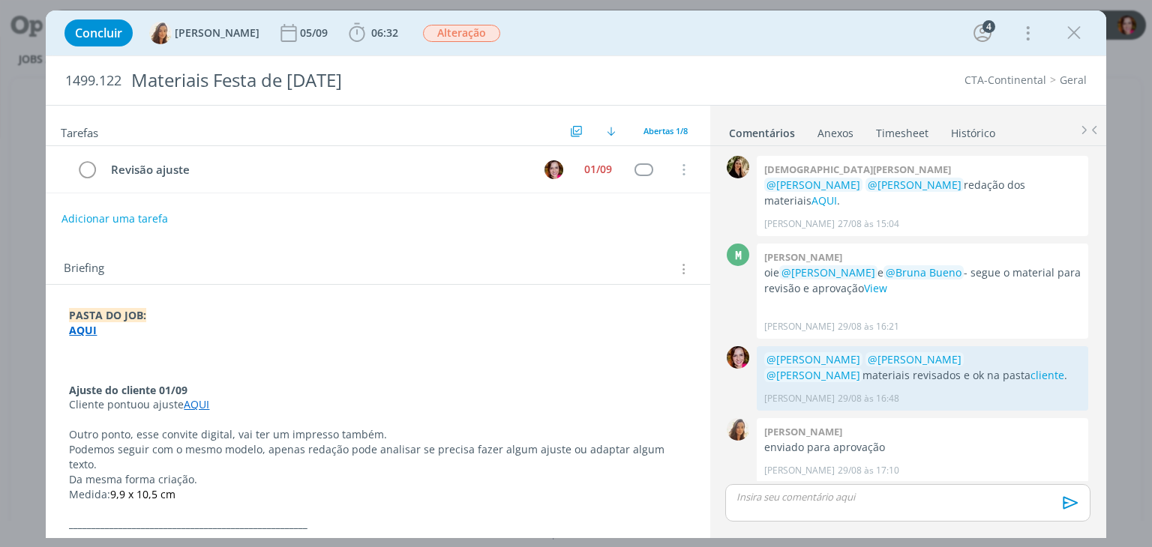
scroll to position [179, 0]
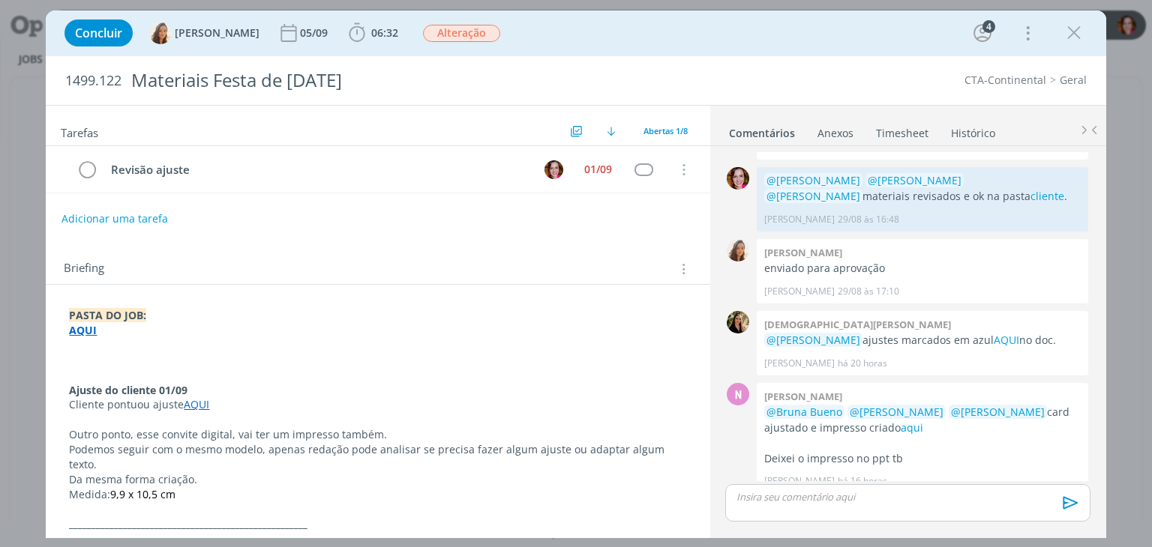
click at [885, 130] on link "Timesheet" at bounding box center [902, 130] width 54 height 22
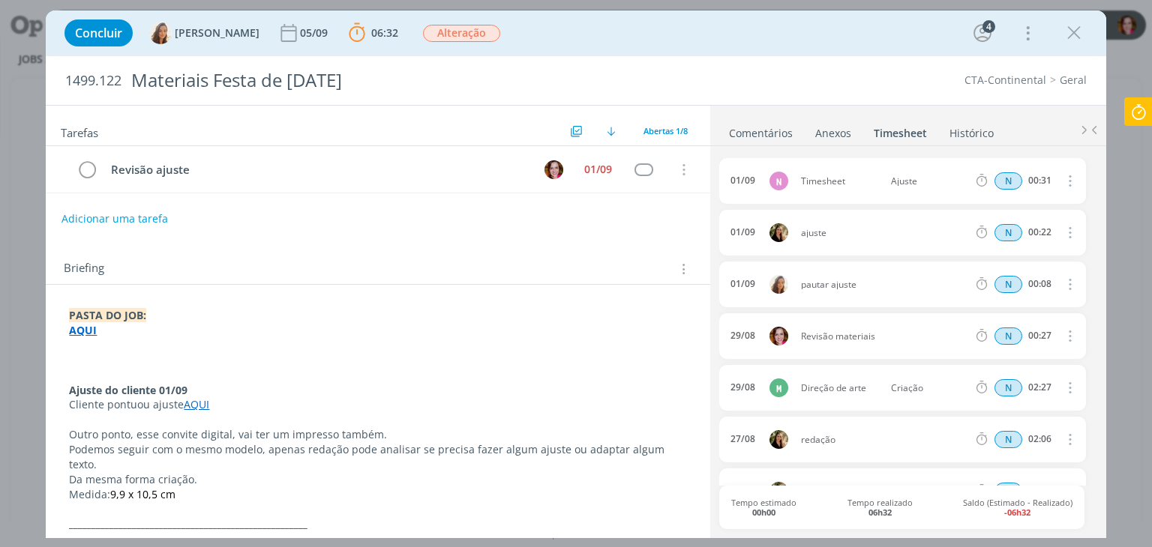
click at [1133, 110] on icon at bounding box center [1138, 111] width 27 height 29
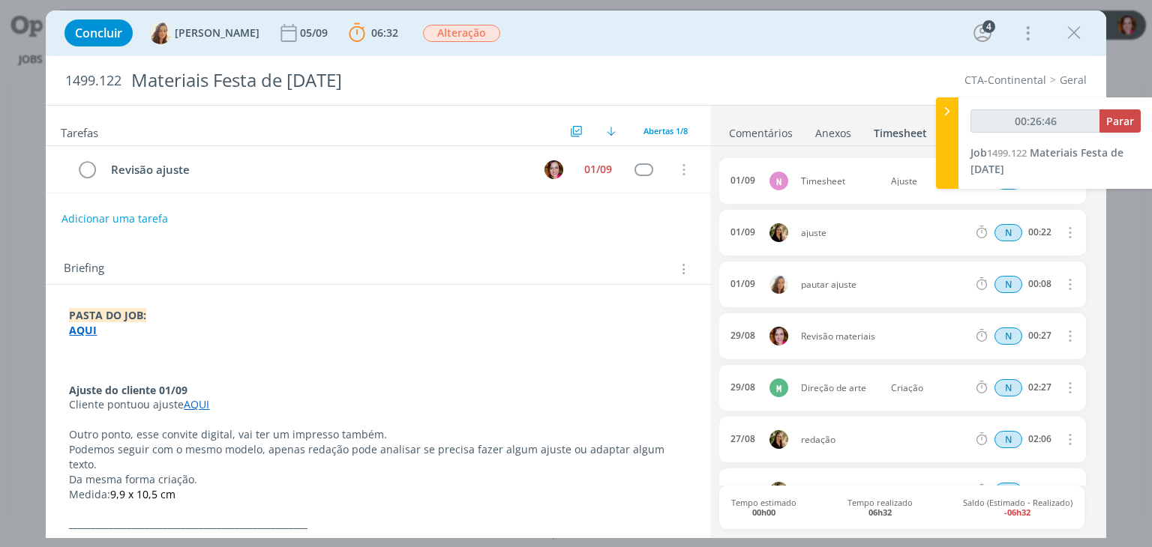
click at [199, 445] on p "Podemos seguir com o mesmo modelo, apenas redação pode analisar se precisa faze…" at bounding box center [377, 457] width 617 height 30
click at [199, 408] on link "AQUI" at bounding box center [196, 405] width 25 height 14
click at [214, 429] on link "https://sobeae.sharepoint.com/:f:/s/SOBEAE/Egr4bKcuFkpPhnyMyxs4GVsBTwE5SVtDidxu…" at bounding box center [166, 433] width 113 height 19
click at [758, 136] on link "Comentários" at bounding box center [760, 130] width 65 height 22
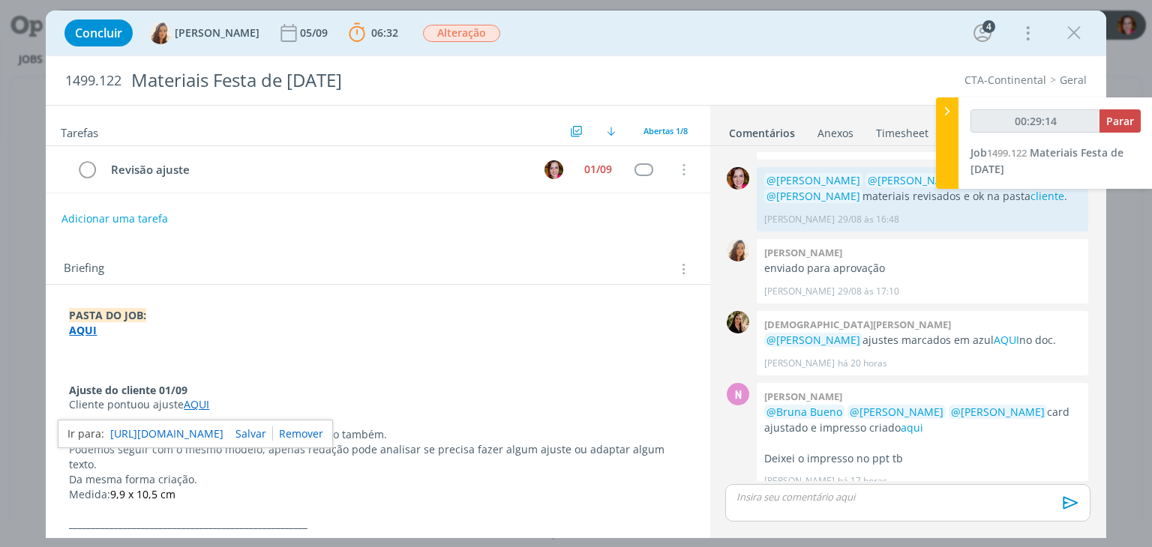
click at [759, 498] on p "dialog" at bounding box center [907, 496] width 340 height 13
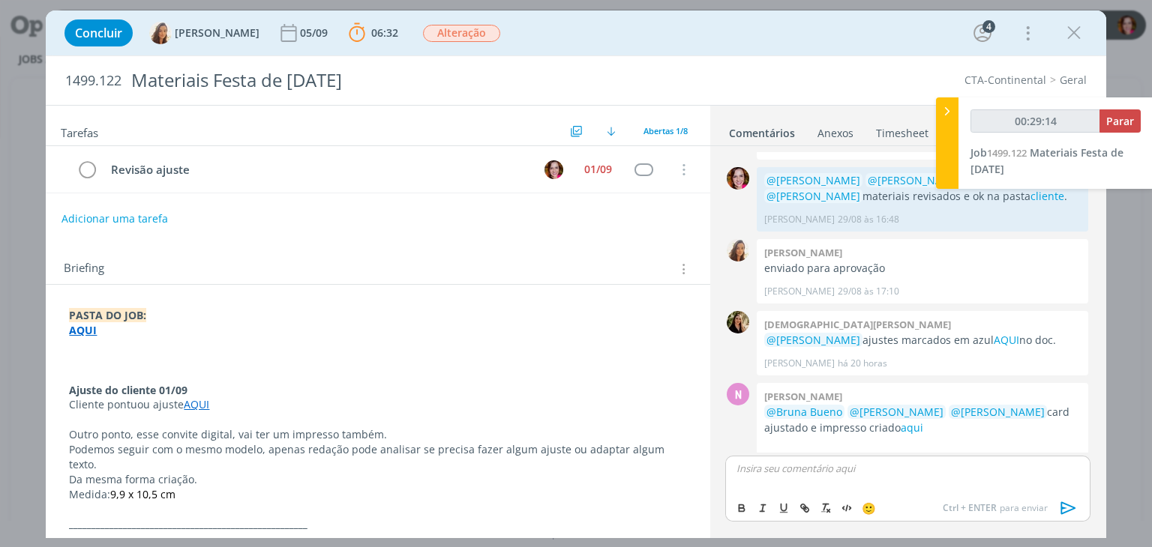
type input "00:29:16"
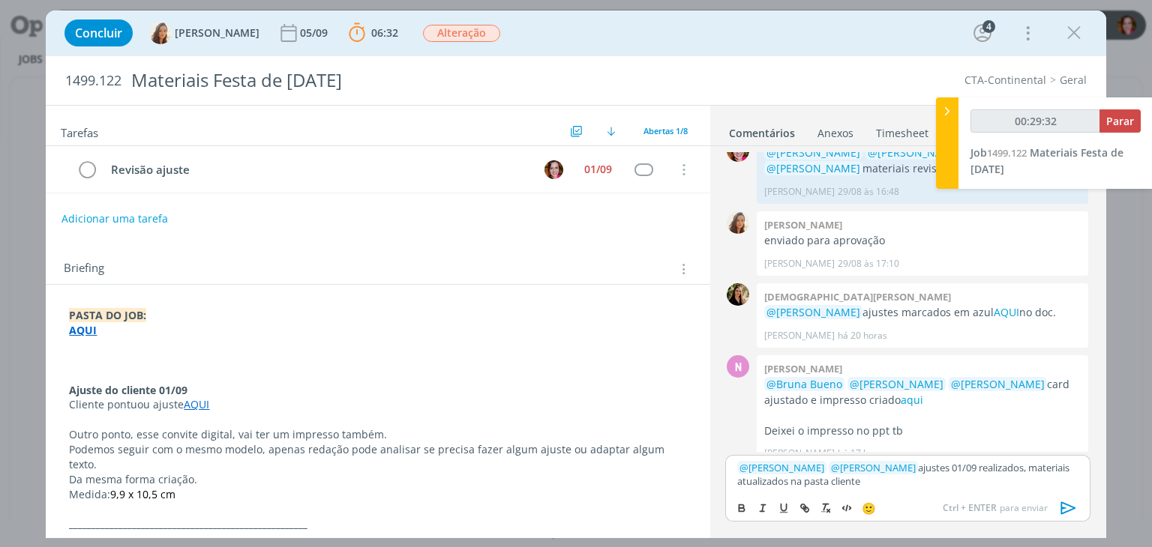
type input "00:29:33"
paste input "https://sobeae.sharepoint.com/sites/SOBEAE/Documentos%20Compartilhados/Forms/Al…"
type input "https://sobeae.sharepoint.com/sites/SOBEAE/Documentos%20Compartilhados/Forms/Al…"
click at [842, 482] on link "cliente" at bounding box center [843, 481] width 29 height 13
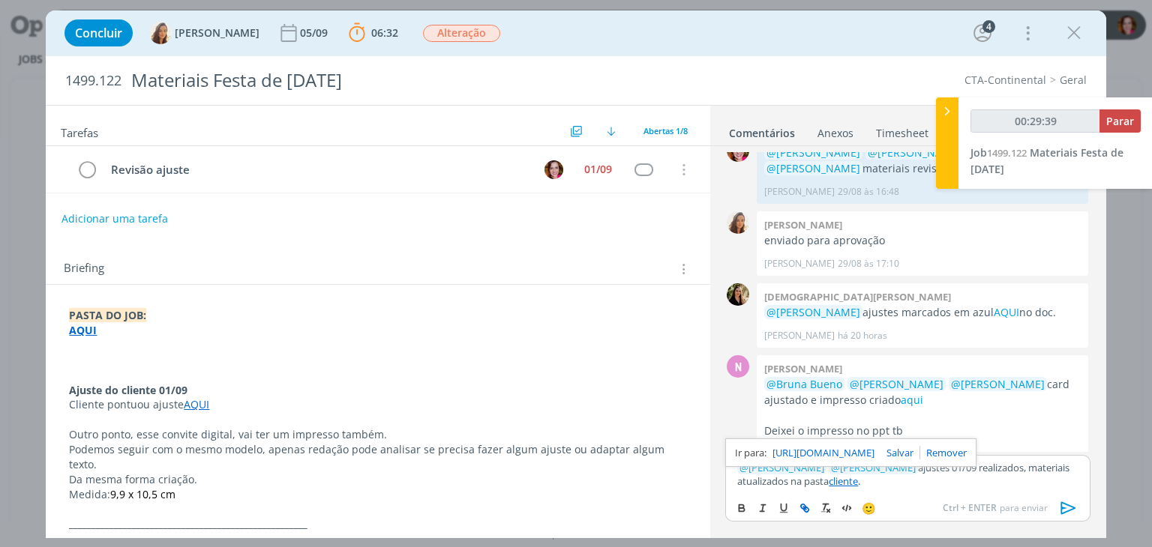
click at [847, 457] on link "https://sobeae.sharepoint.com/sites/SOBEAE/Documentos%20Compartilhados/Forms/Al…" at bounding box center [823, 452] width 102 height 19
click at [1064, 511] on icon "dialog" at bounding box center [1068, 508] width 22 height 22
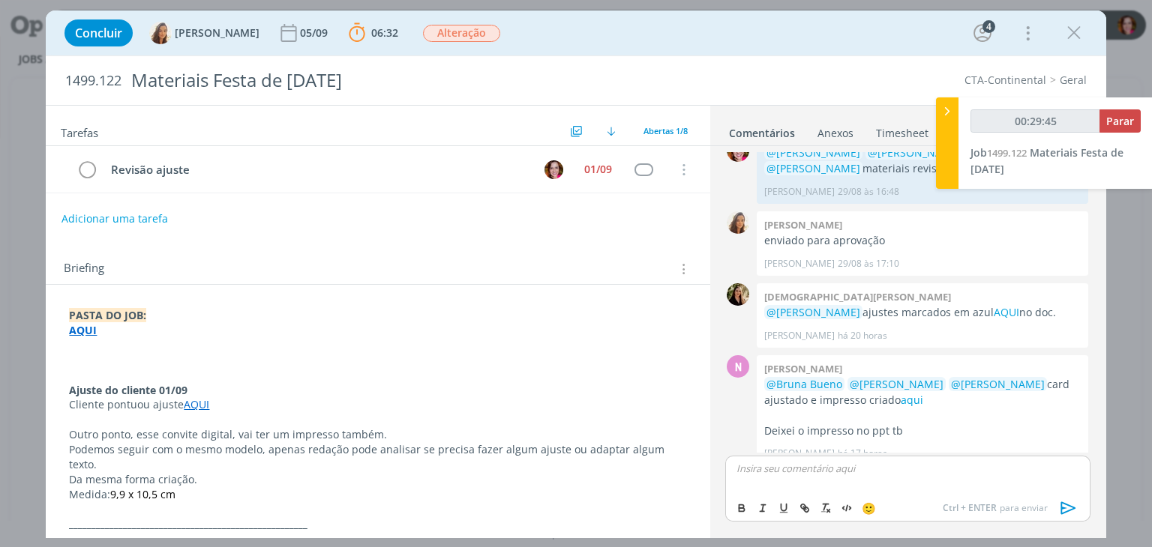
scroll to position [279, 0]
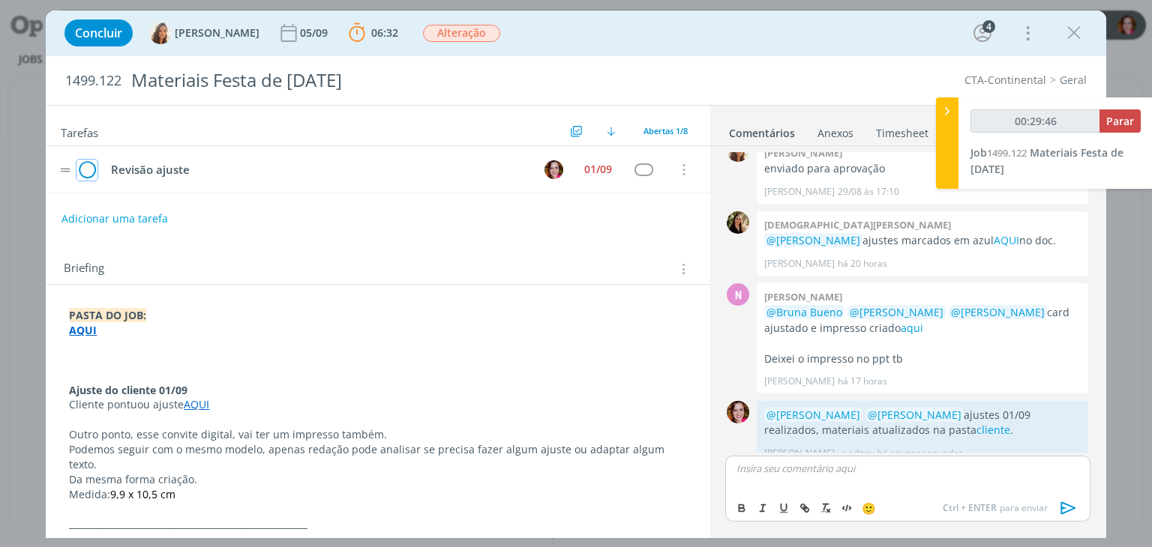
click at [93, 169] on icon "dialog" at bounding box center [86, 170] width 21 height 22
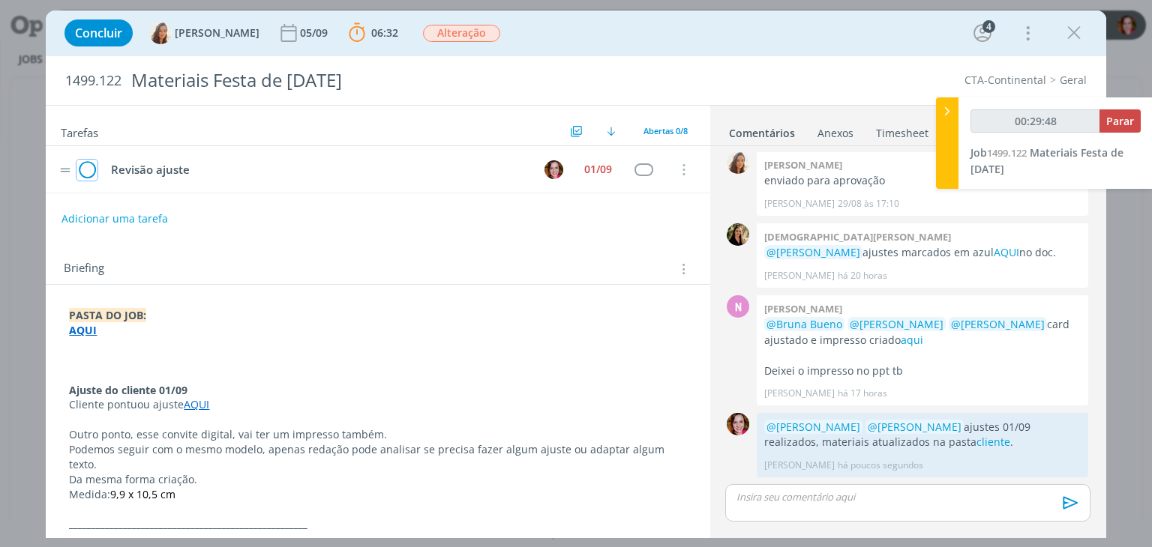
scroll to position [250, 0]
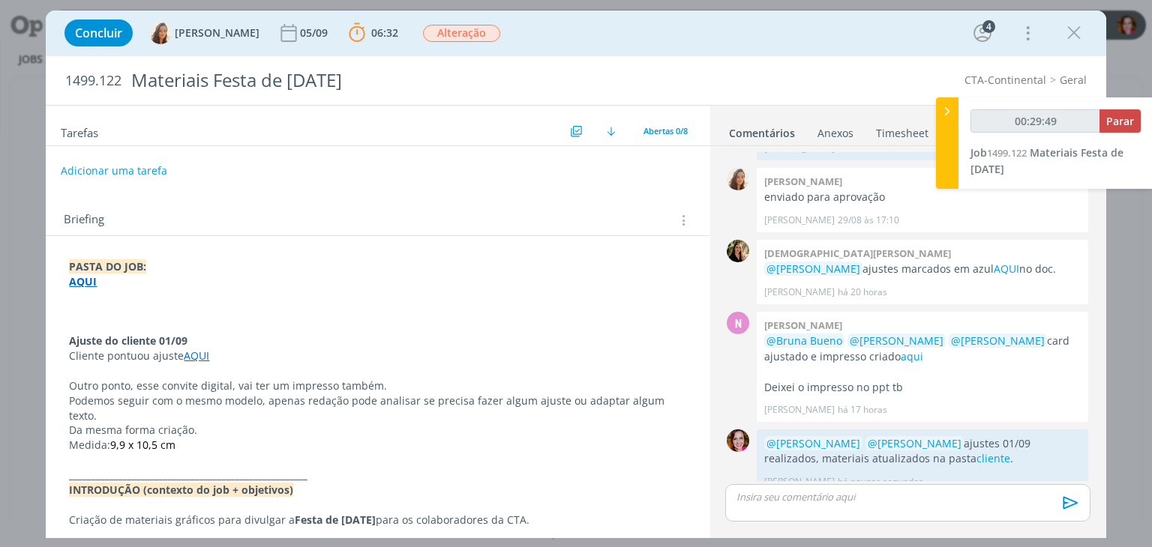
click at [126, 172] on button "Adicionar uma tarefa" at bounding box center [114, 170] width 106 height 25
click at [126, 172] on input "dialog" at bounding box center [278, 170] width 413 height 21
type input "00:29:50"
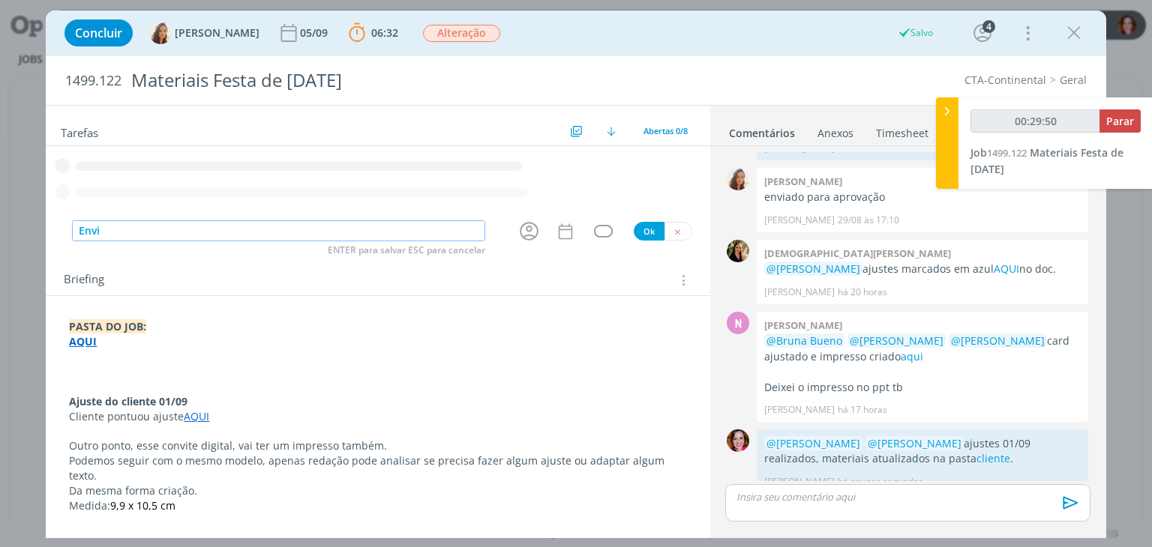
type input "Envia"
type input "00:29:51"
type input "Enviar"
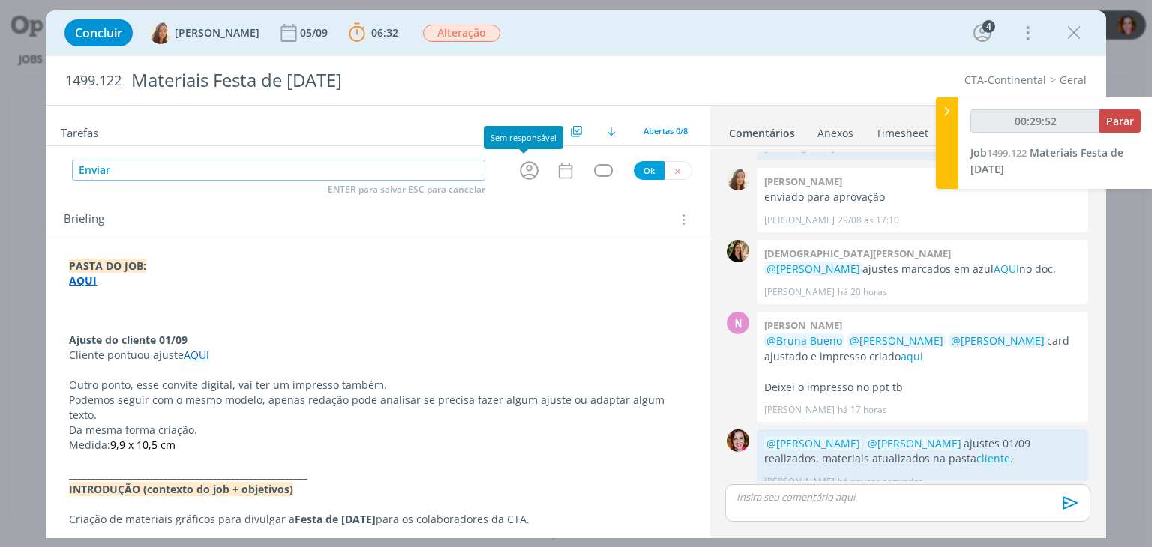
type input "00:29:53"
click at [520, 172] on icon "dialog" at bounding box center [528, 170] width 23 height 23
type input "Enviar"
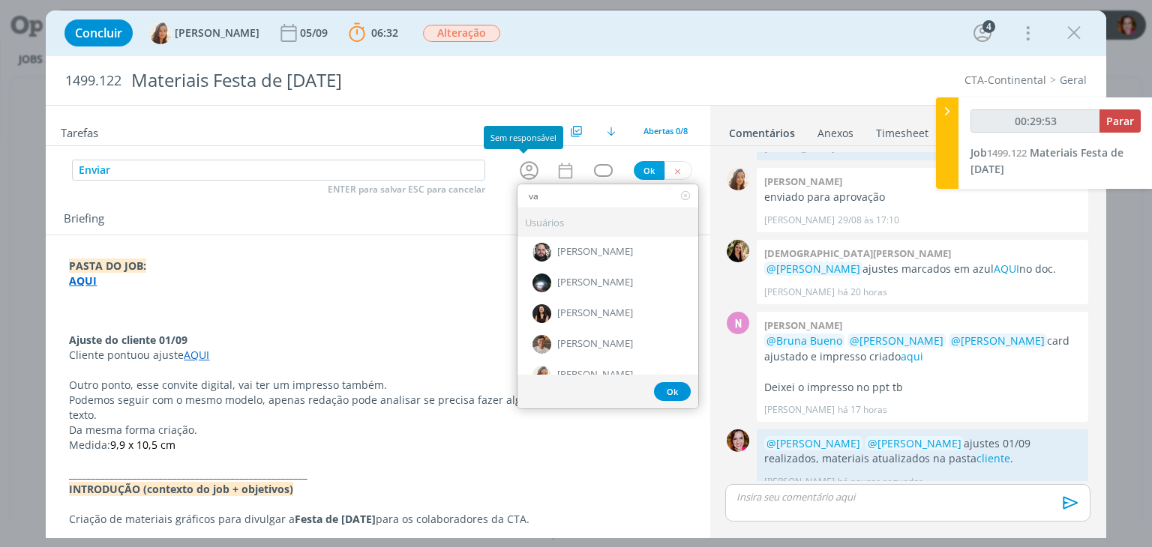
type input "van"
type input "00:29:54"
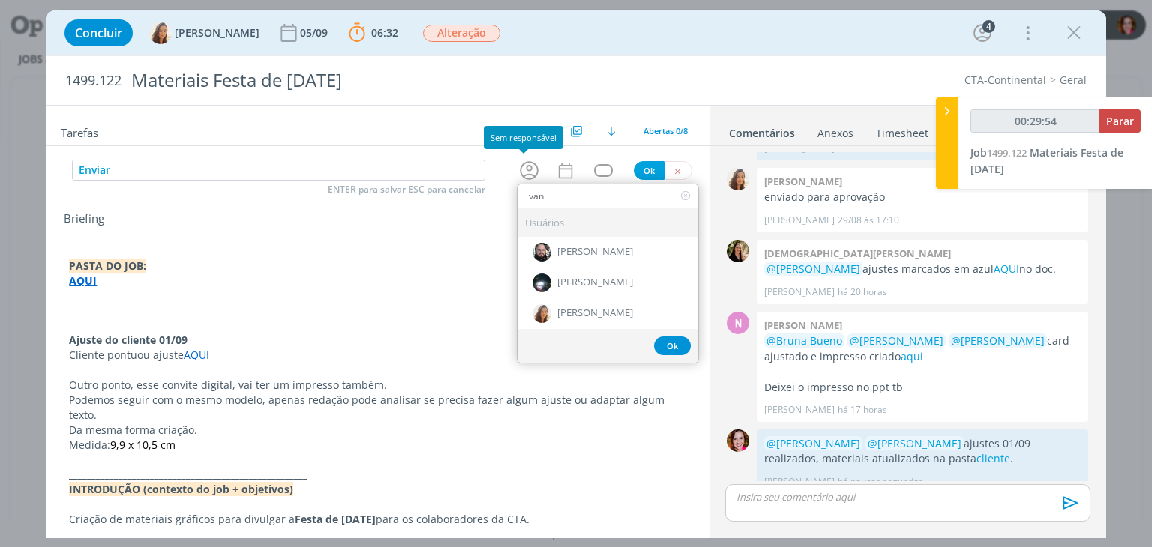
type input "vane"
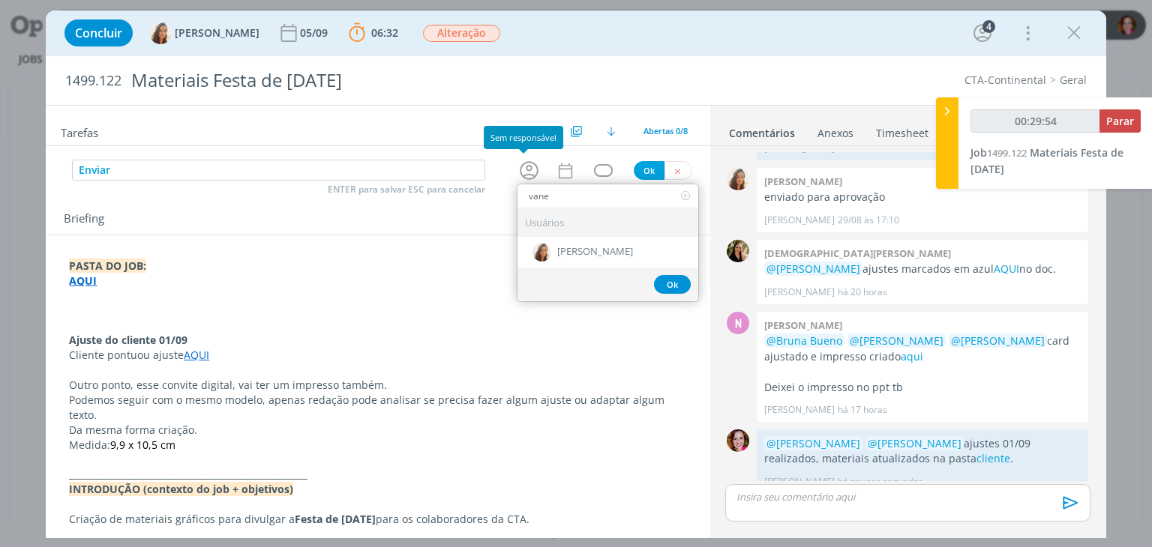
type input "00:29:55"
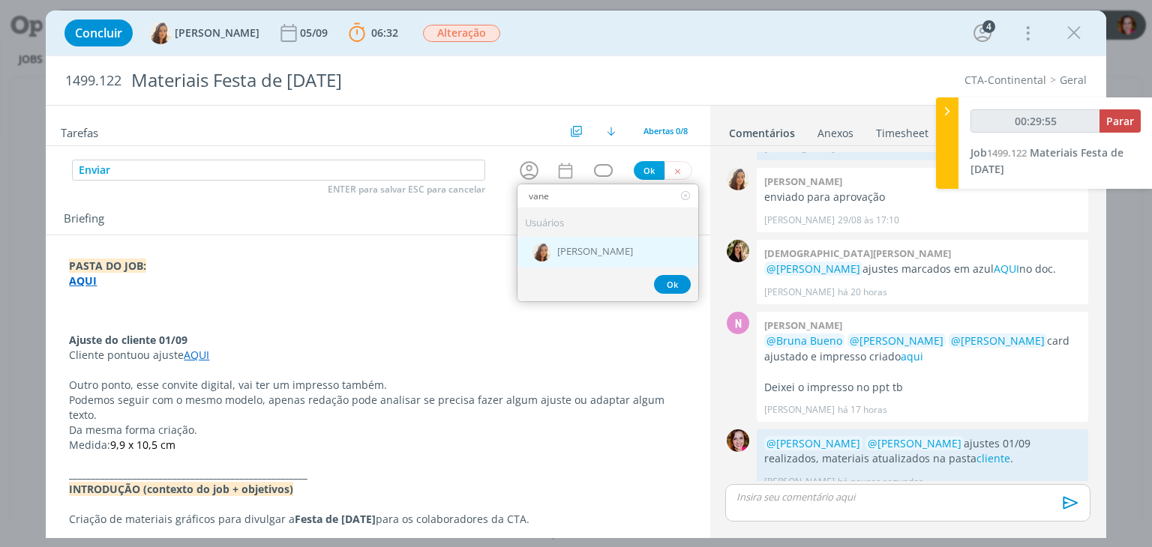
type input "vane"
click at [543, 253] on img "dialog" at bounding box center [541, 252] width 19 height 19
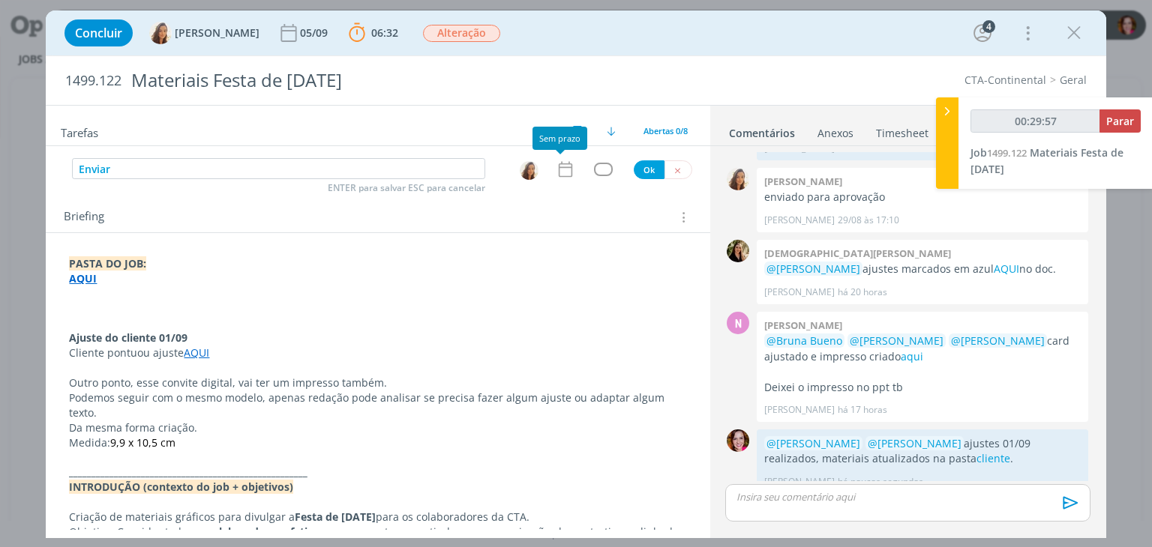
click at [559, 175] on icon "dialog" at bounding box center [565, 169] width 19 height 19
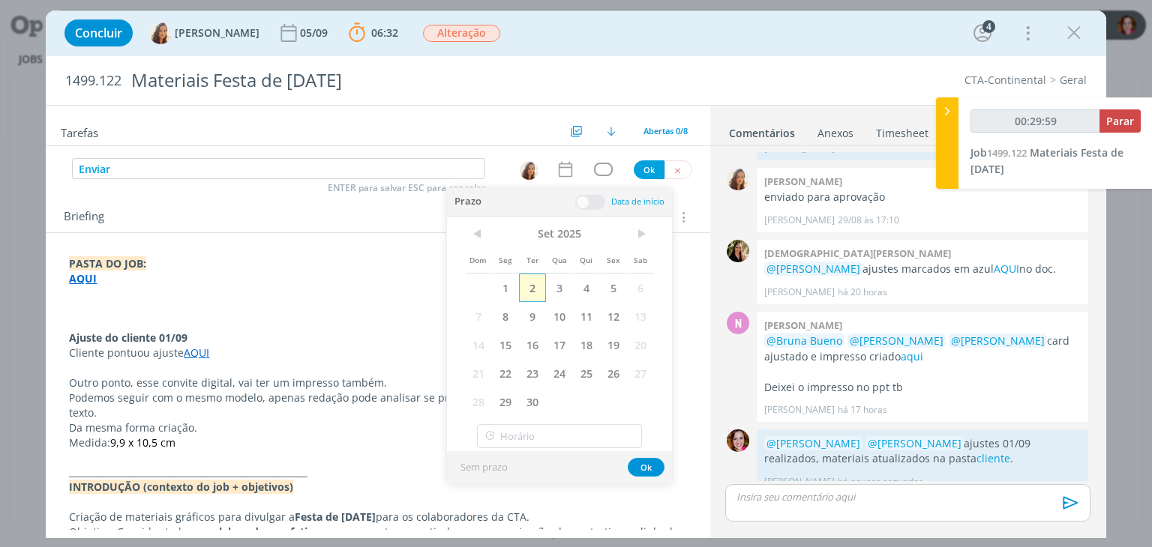
click at [532, 291] on span "2" at bounding box center [532, 288] width 27 height 28
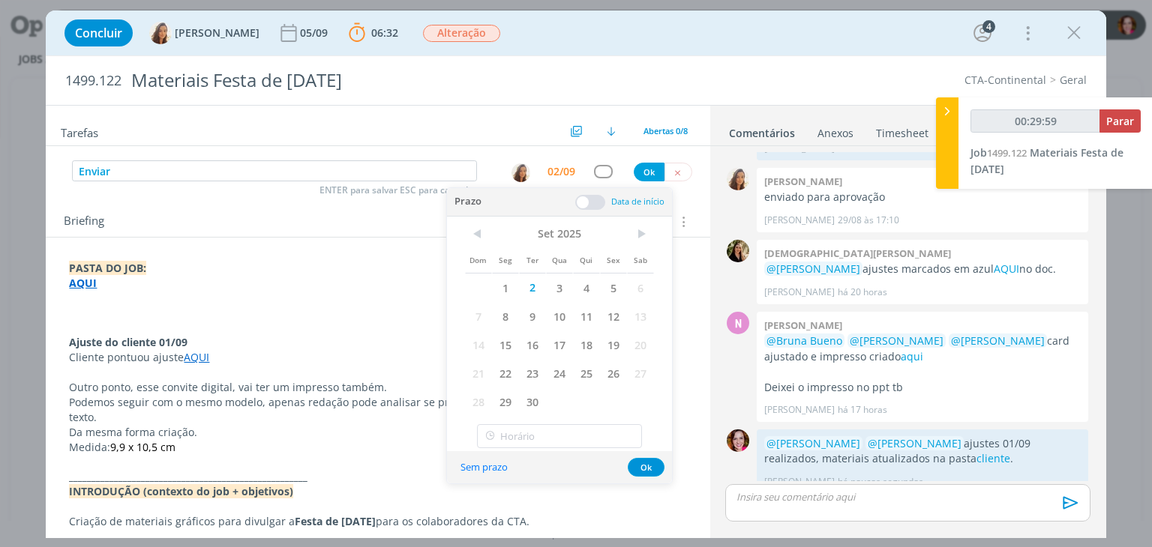
type input "00:30:00"
click at [641, 169] on button "Ok" at bounding box center [649, 172] width 31 height 19
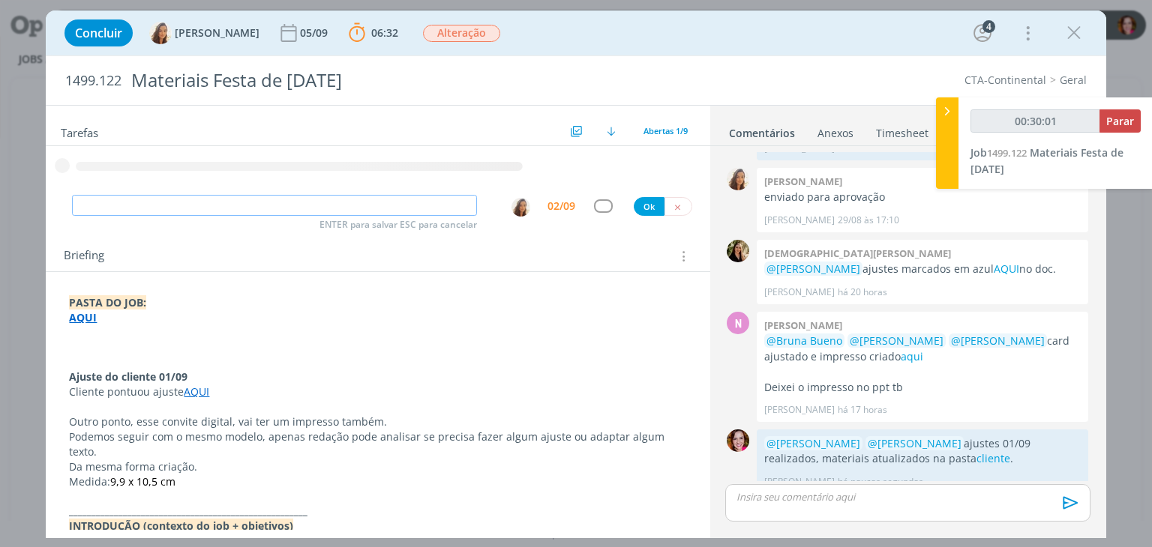
type input "00:30:02"
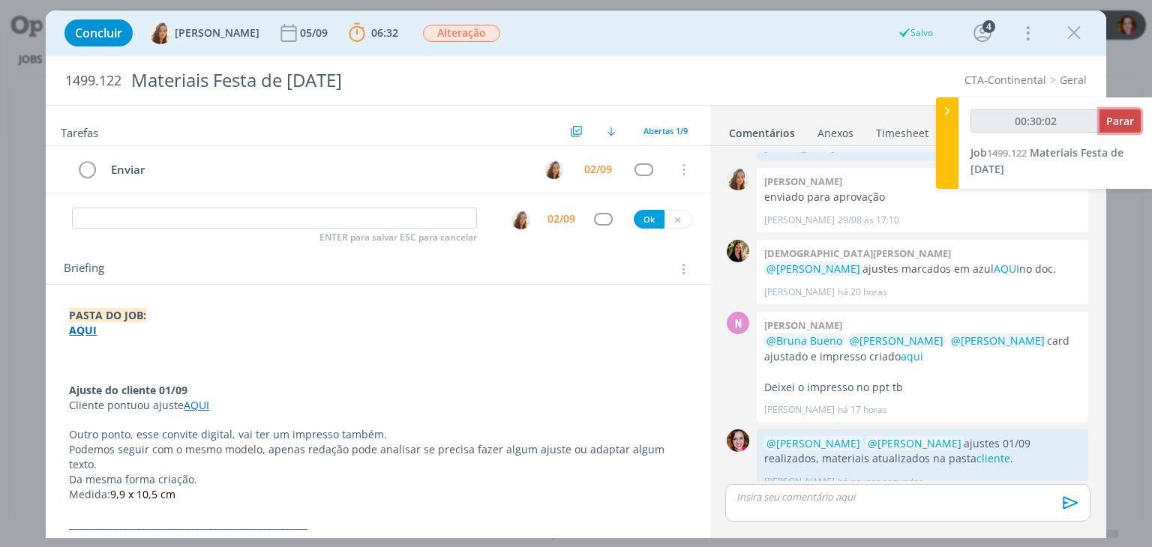
click at [1113, 127] on span "Parar" at bounding box center [1120, 121] width 28 height 14
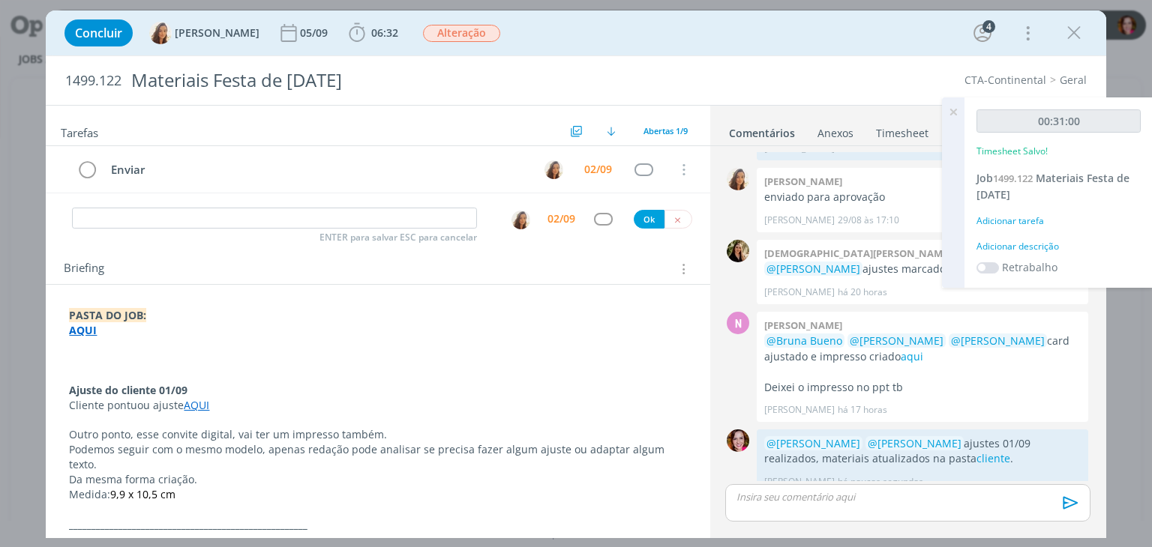
click at [994, 246] on div "Adicionar descrição" at bounding box center [1058, 246] width 164 height 13
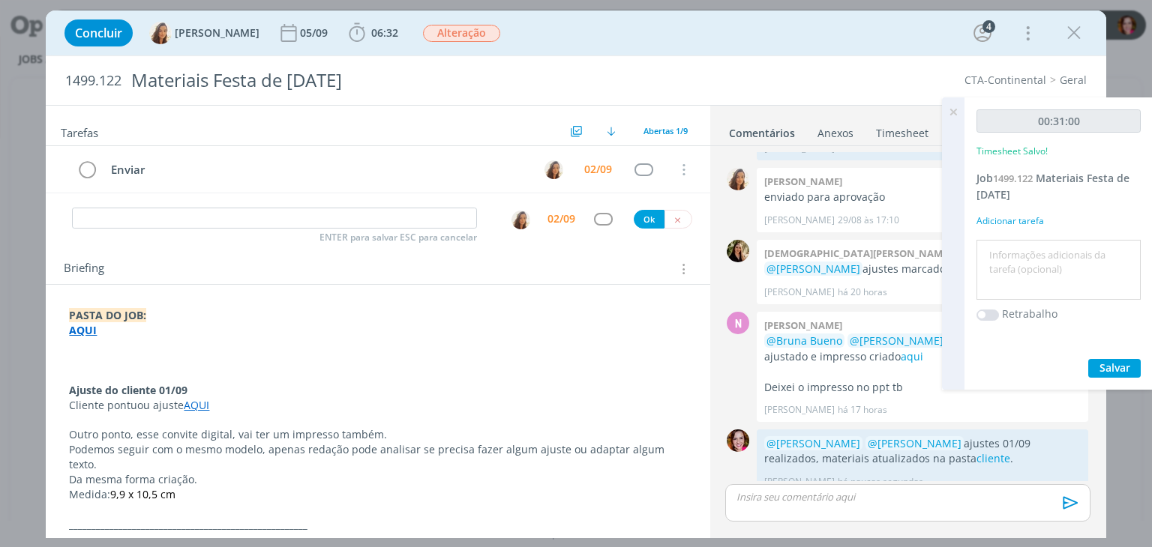
click at [994, 246] on textarea at bounding box center [1058, 270] width 157 height 53
type textarea "Revisão ajustes 01/09"
click at [1101, 364] on span "Salvar" at bounding box center [1114, 368] width 31 height 14
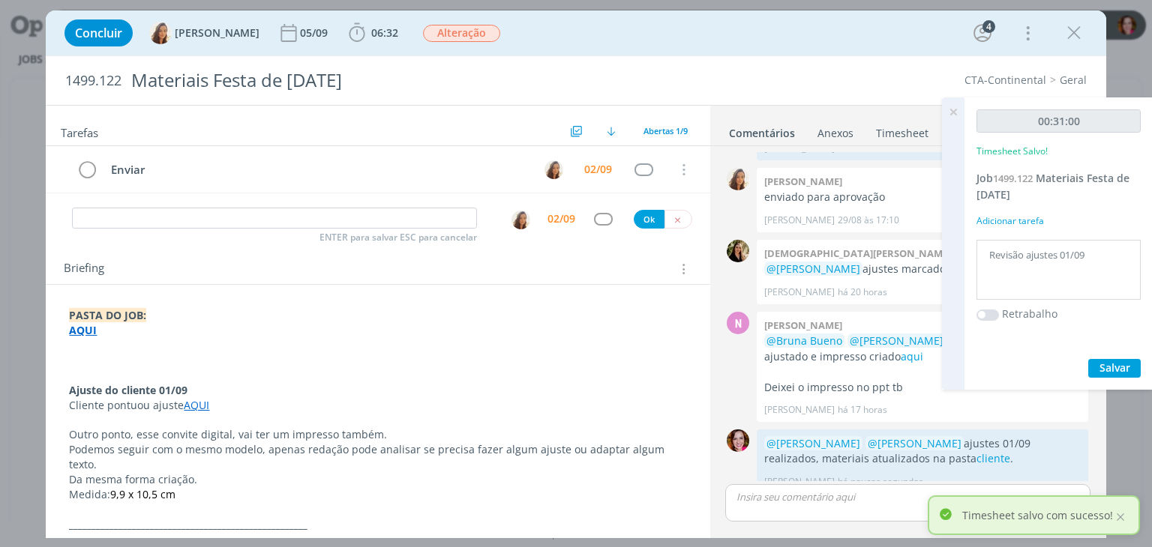
click at [954, 118] on icon at bounding box center [952, 111] width 27 height 29
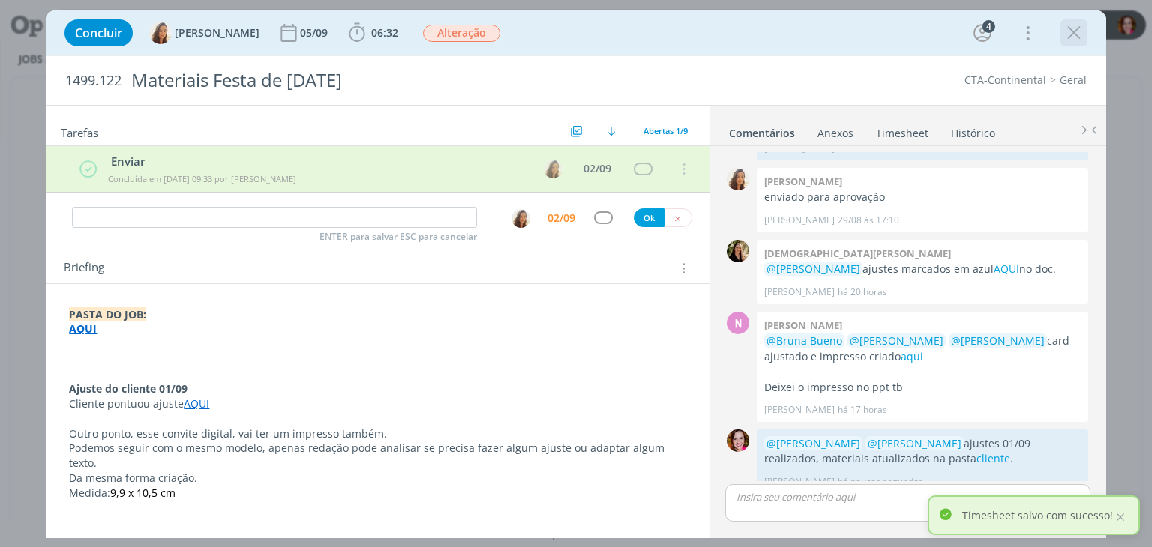
click at [1073, 34] on icon "dialog" at bounding box center [1073, 33] width 22 height 22
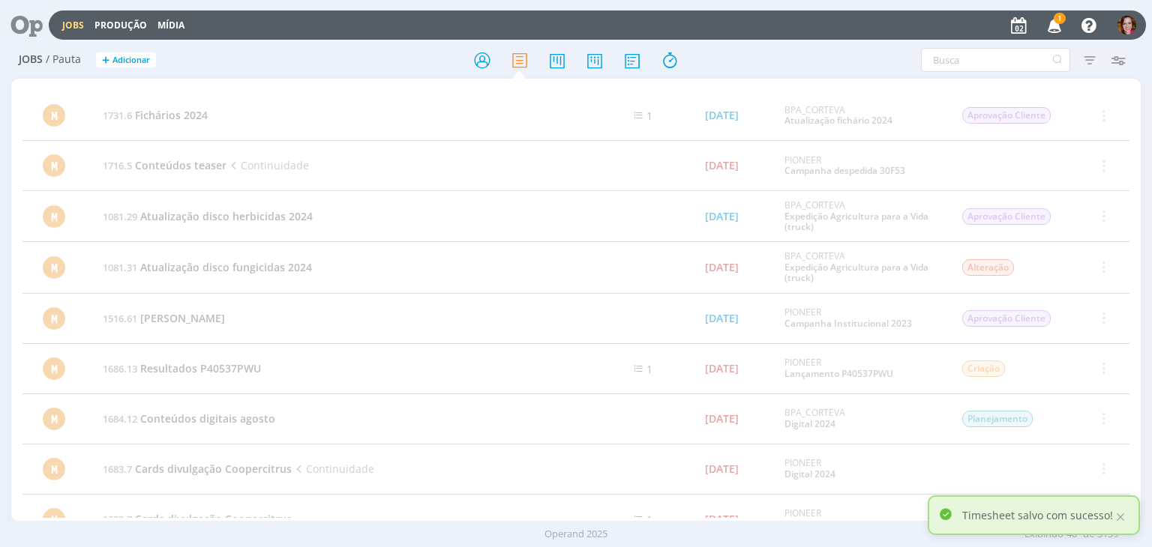
click at [19, 37] on icon at bounding box center [21, 24] width 31 height 29
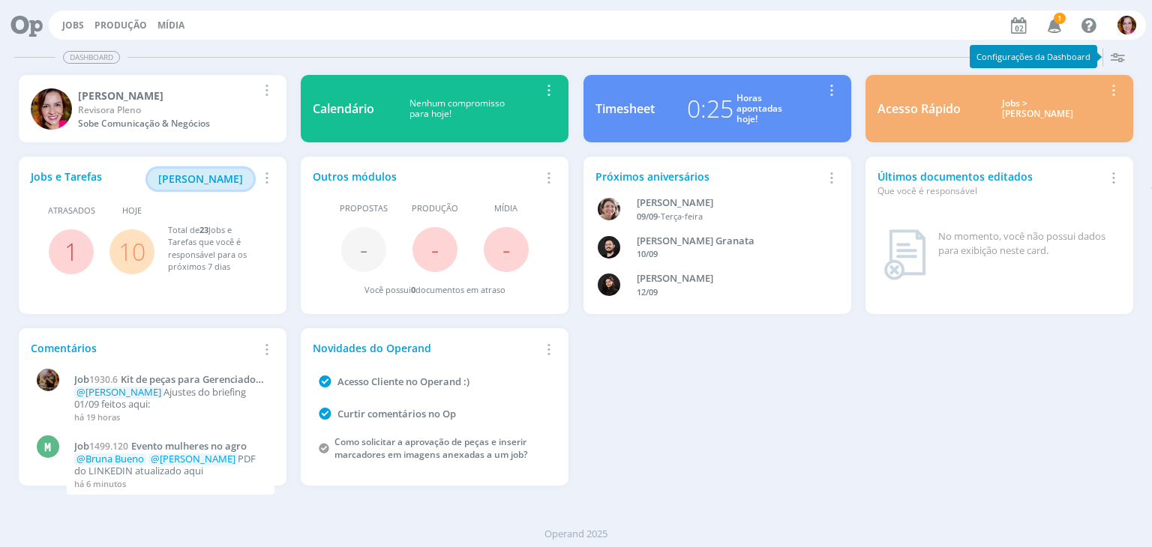
click at [193, 187] on button "[PERSON_NAME]" at bounding box center [201, 179] width 106 height 21
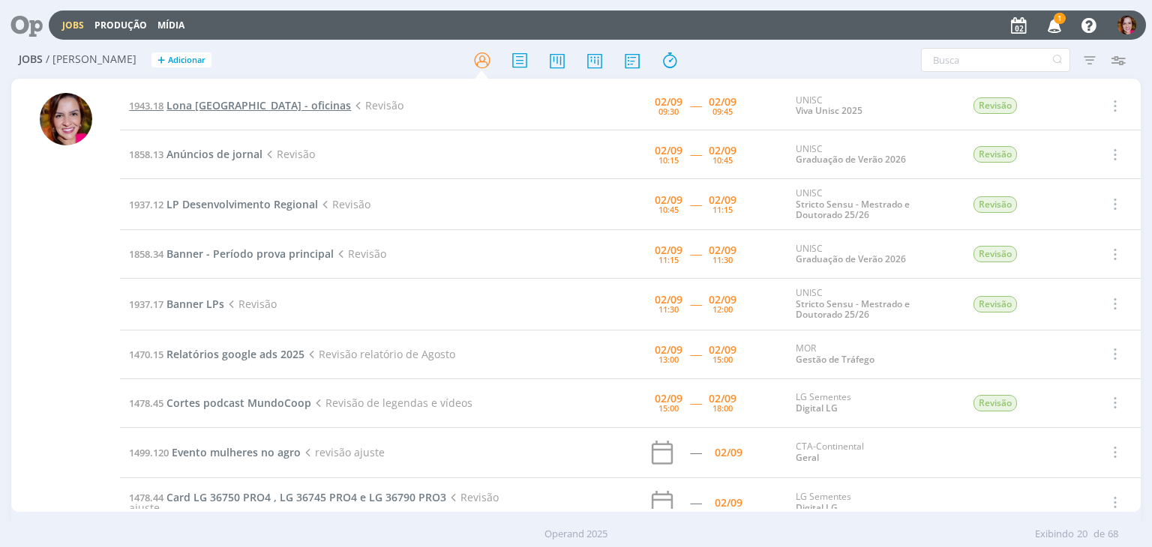
click at [207, 106] on span "Lona Montenegro - oficinas" at bounding box center [258, 105] width 184 height 14
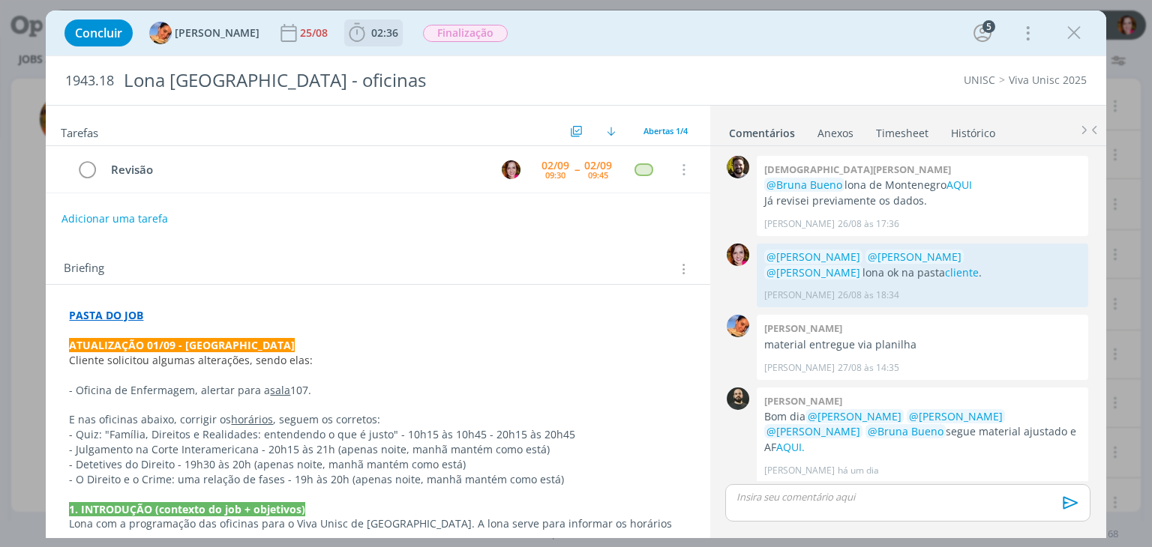
click at [356, 38] on span "02:36" at bounding box center [373, 33] width 55 height 22
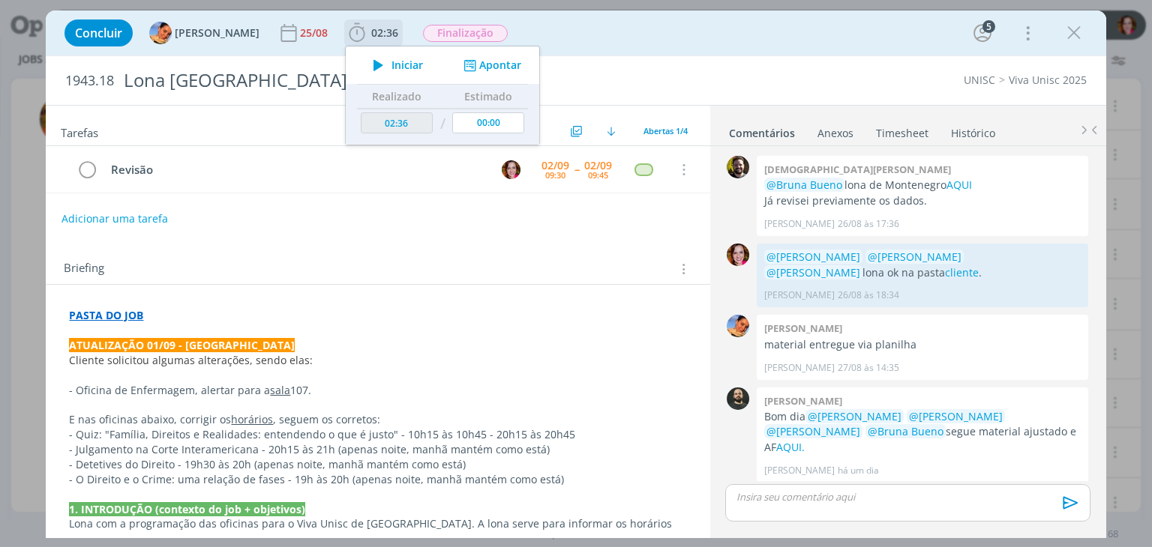
click at [365, 64] on icon "dialog" at bounding box center [378, 64] width 26 height 19
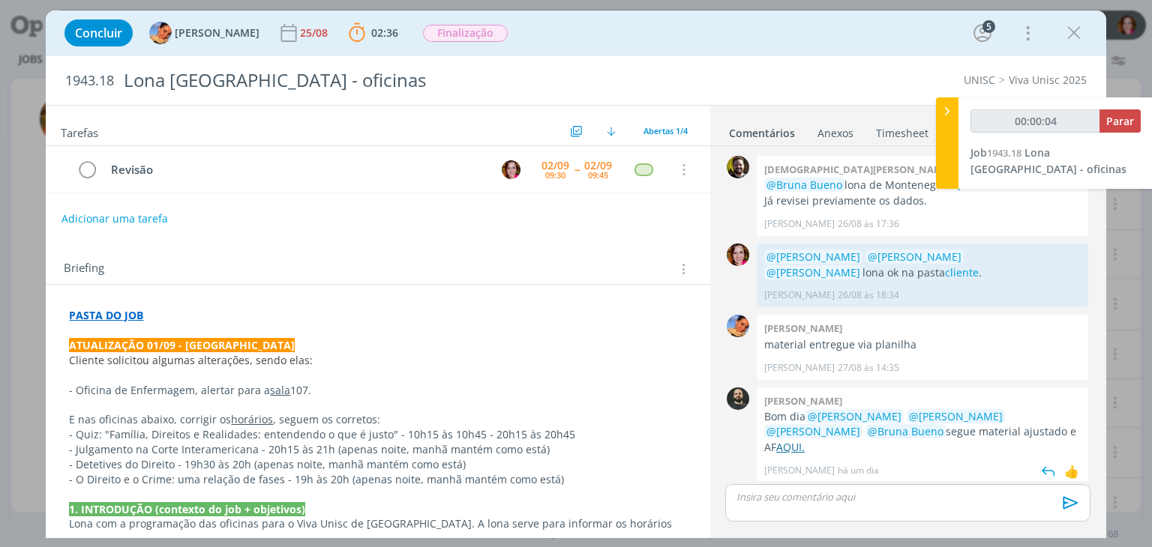
click at [805, 440] on link "AQUI." at bounding box center [790, 447] width 28 height 14
click at [810, 496] on p "dialog" at bounding box center [907, 496] width 340 height 13
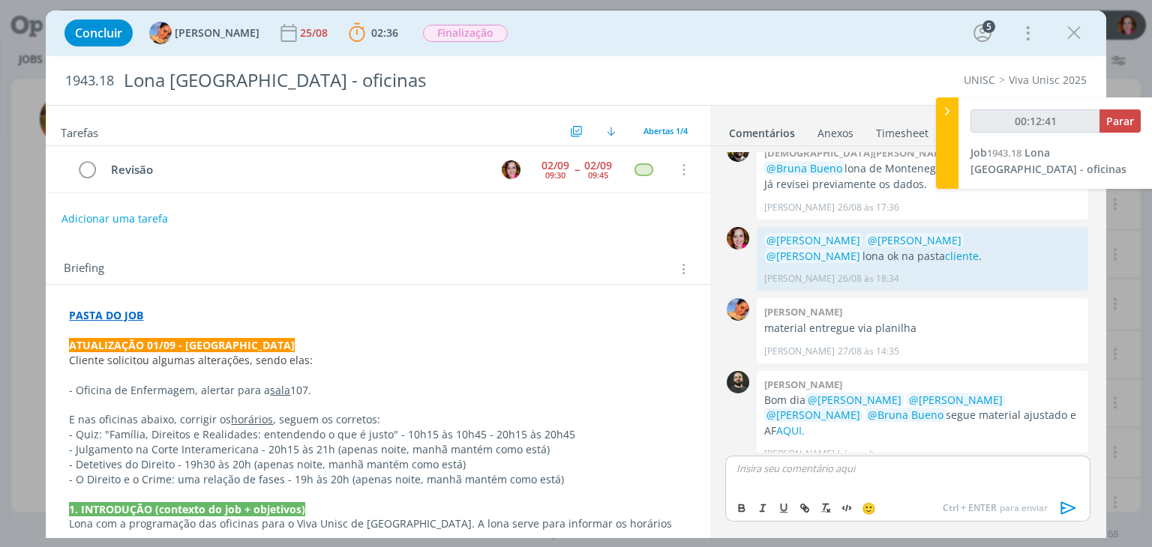
type input "00:12:42"
click at [803, 489] on span "[PERSON_NAME]" at bounding box center [818, 489] width 93 height 16
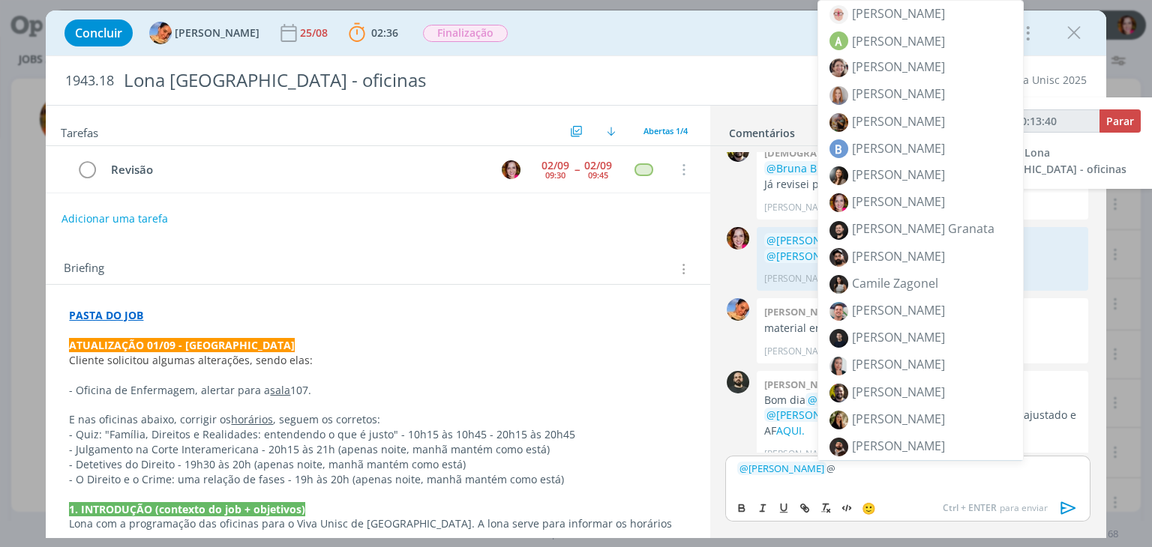
click at [841, 475] on p "﻿ @ Patrick Freitas ﻿ @" at bounding box center [907, 468] width 340 height 13
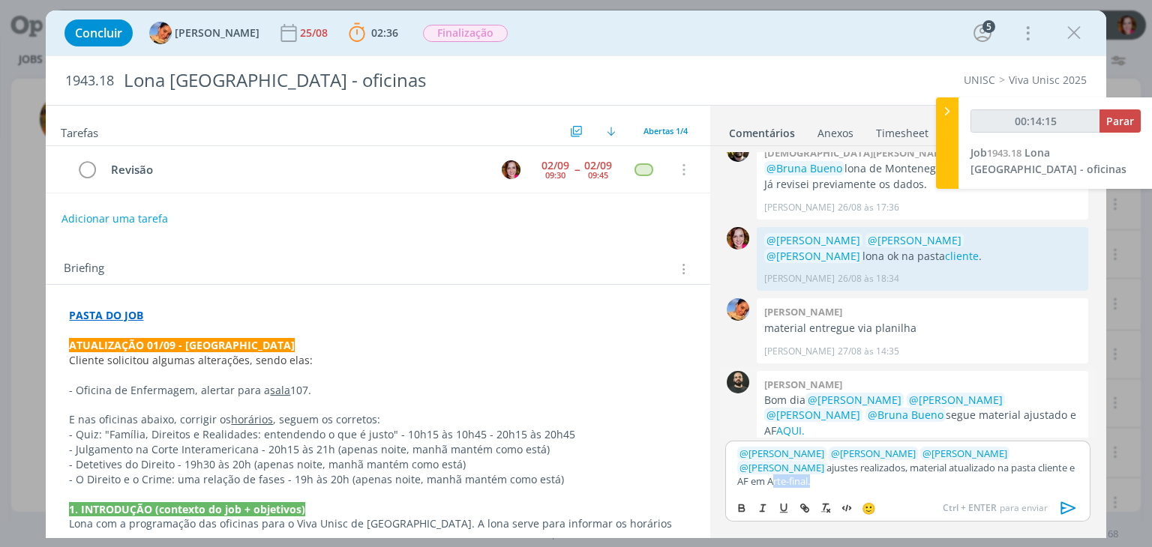
type input "00:14:16"
paste input "https://sobeae.sharepoint.com/sites/SOBEAE/Documentos%20Compartilhados/Forms/Al…"
type input "https://sobeae.sharepoint.com/sites/SOBEAE/Documentos%20Compartilhados/Forms/Al…"
click at [946, 484] on p "﻿ @ Patrick Freitas ﻿ ﻿ @ Luíza Santana ﻿ ﻿ @ Beatriz Luchese ﻿ ﻿ @ Karoline Ar…" at bounding box center [907, 467] width 340 height 41
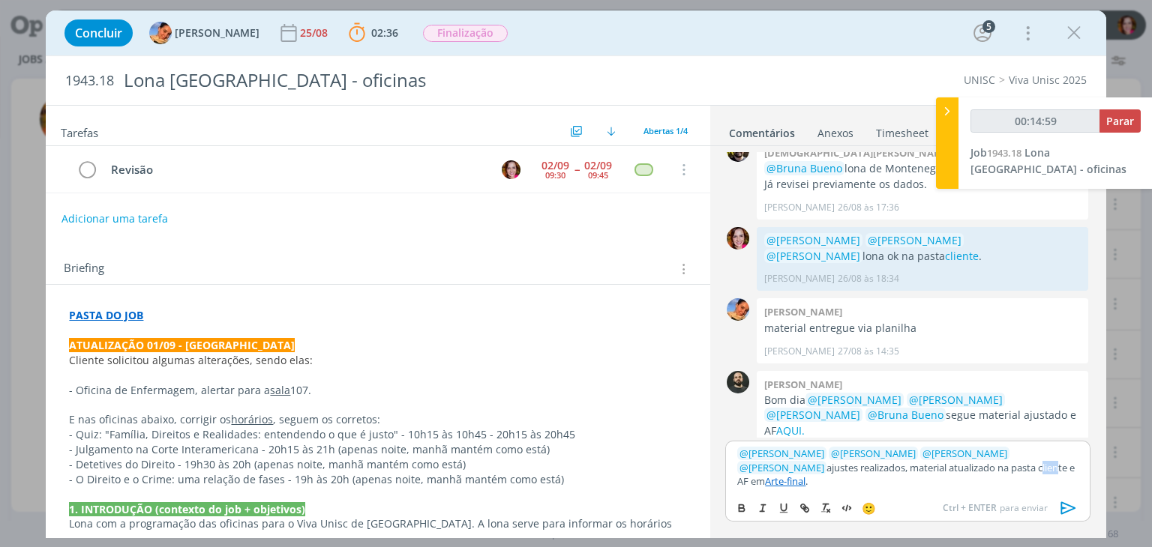
type input "00:15:00"
type input "cliente"
type input "00:15:01"
paste input "https://sobeae.sharepoint.com/sites/SOBEAE/Documentos%20Compartilhados/Forms/Al…"
type input "https://sobeae.sharepoint.com/sites/SOBEAE/Documentos%20Compartilhados/Forms/Al…"
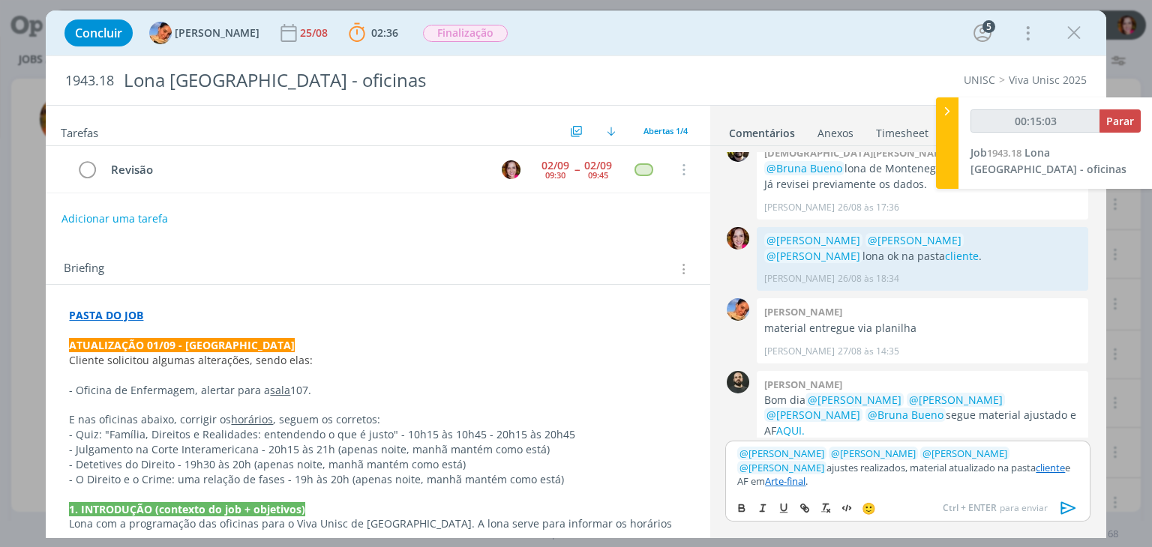
click at [1035, 475] on link "cliente" at bounding box center [1049, 467] width 29 height 13
click at [936, 449] on link "https://sobeae.sharepoint.com/sites/SOBEAE/Documentos%20Compartilhados/Forms/Al…" at bounding box center [888, 439] width 102 height 19
click at [836, 484] on p "﻿ @ Patrick Freitas ﻿ ﻿ @ Luíza Santana ﻿ ﻿ @ Beatriz Luchese ﻿ ﻿ @ Karoline Ar…" at bounding box center [907, 467] width 340 height 41
click at [1062, 511] on icon "dialog" at bounding box center [1068, 508] width 22 height 22
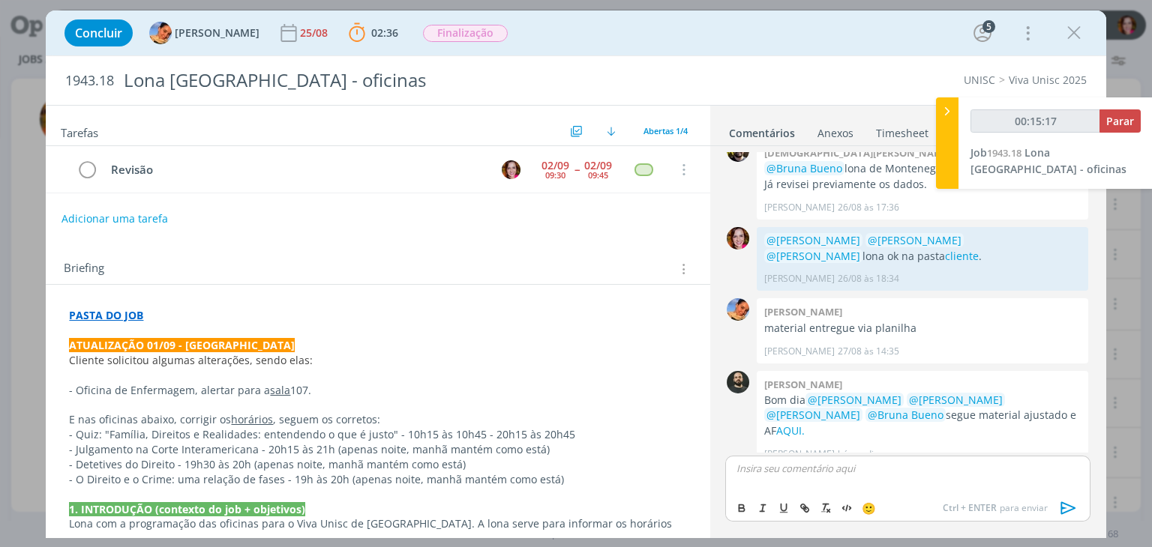
scroll to position [104, 0]
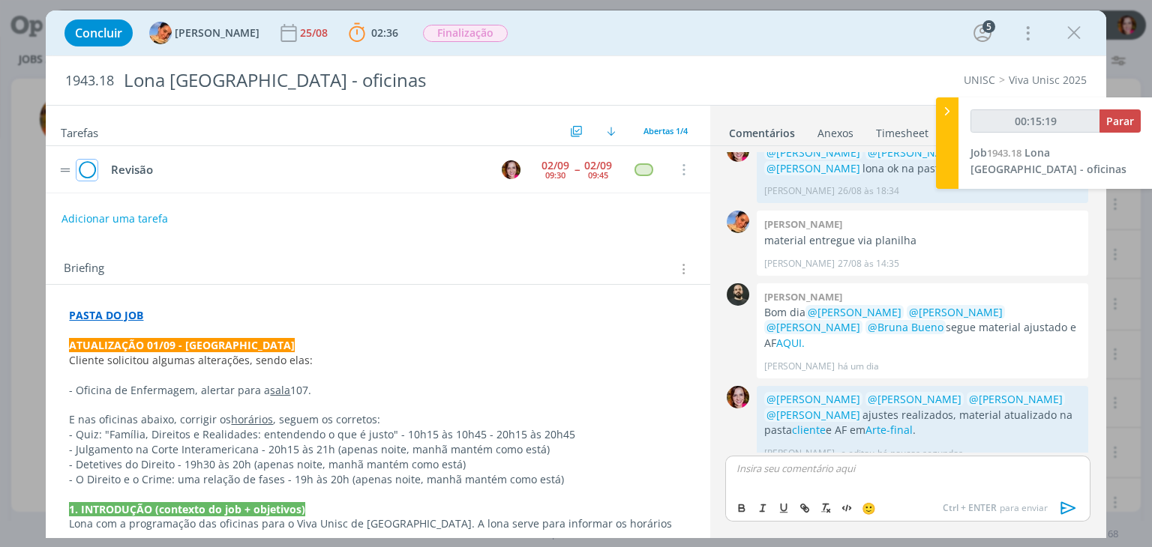
click at [86, 164] on icon "dialog" at bounding box center [86, 170] width 21 height 22
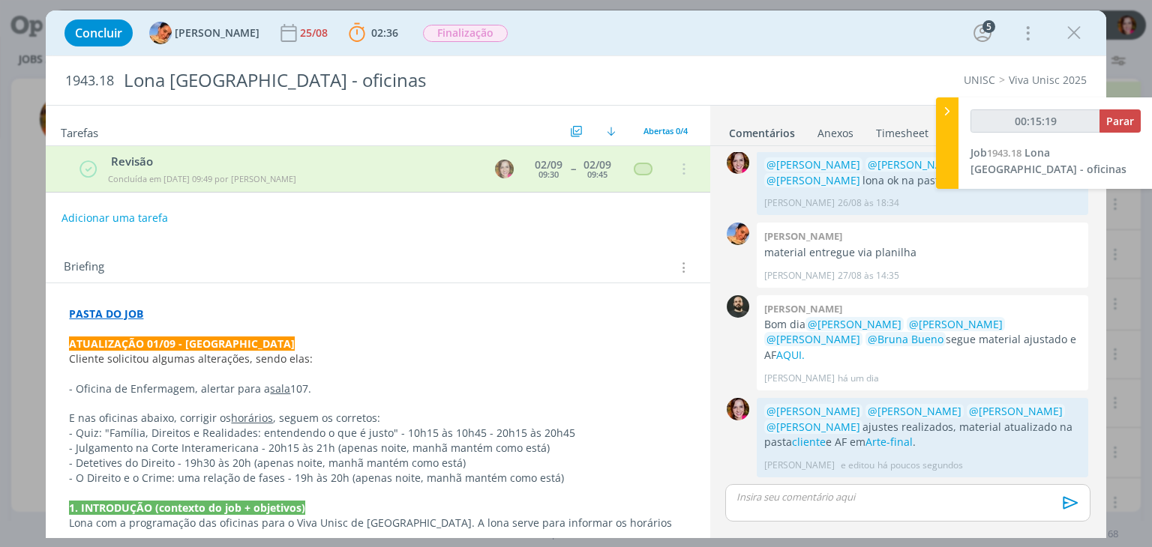
scroll to position [76, 0]
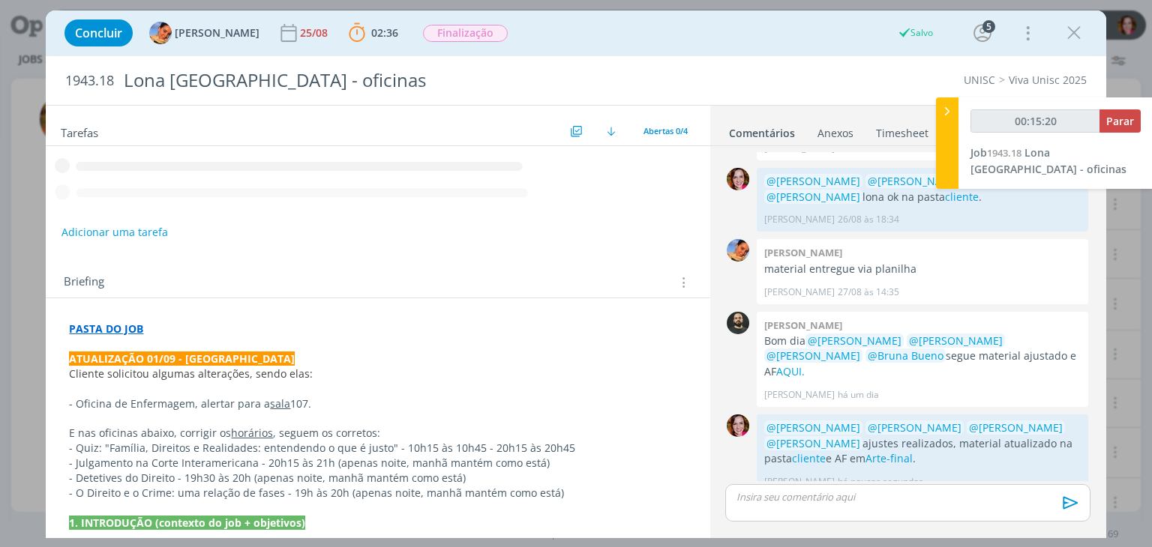
type input "00:15:21"
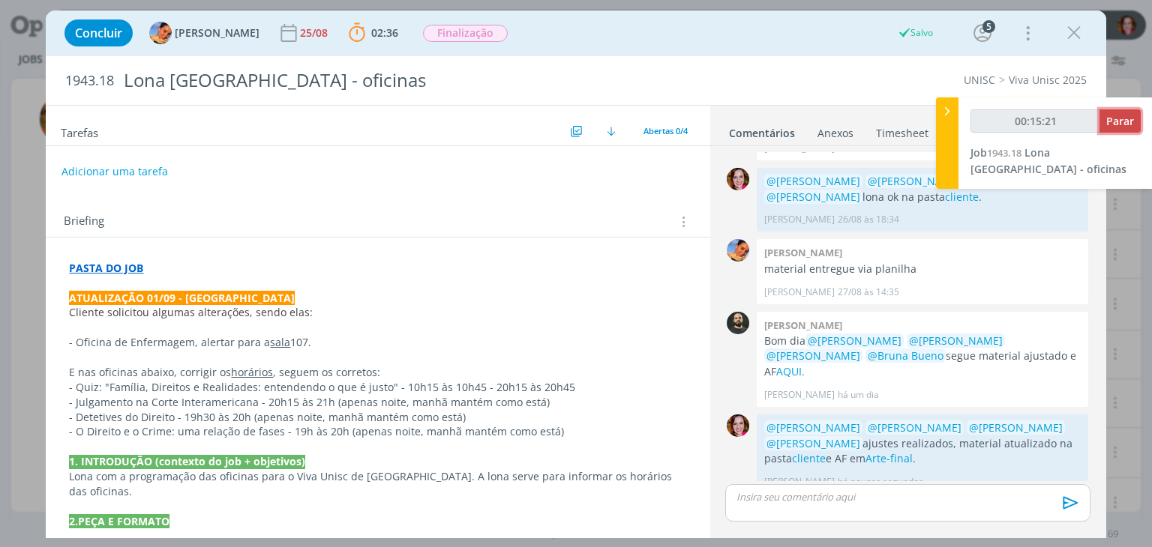
click at [1116, 127] on span "Parar" at bounding box center [1120, 121] width 28 height 14
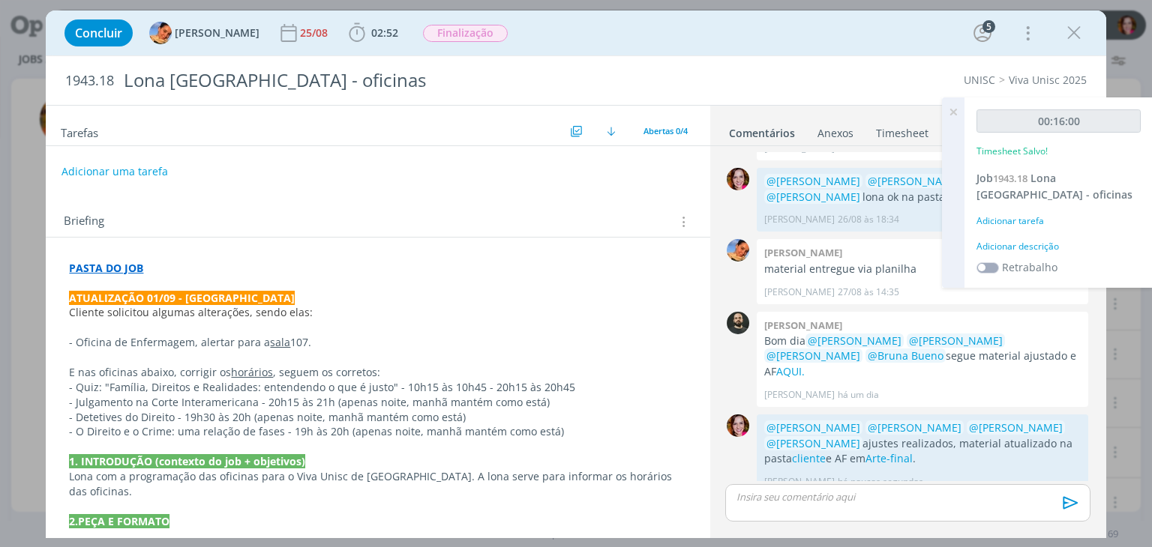
click at [1029, 249] on div "Adicionar descrição" at bounding box center [1058, 246] width 164 height 13
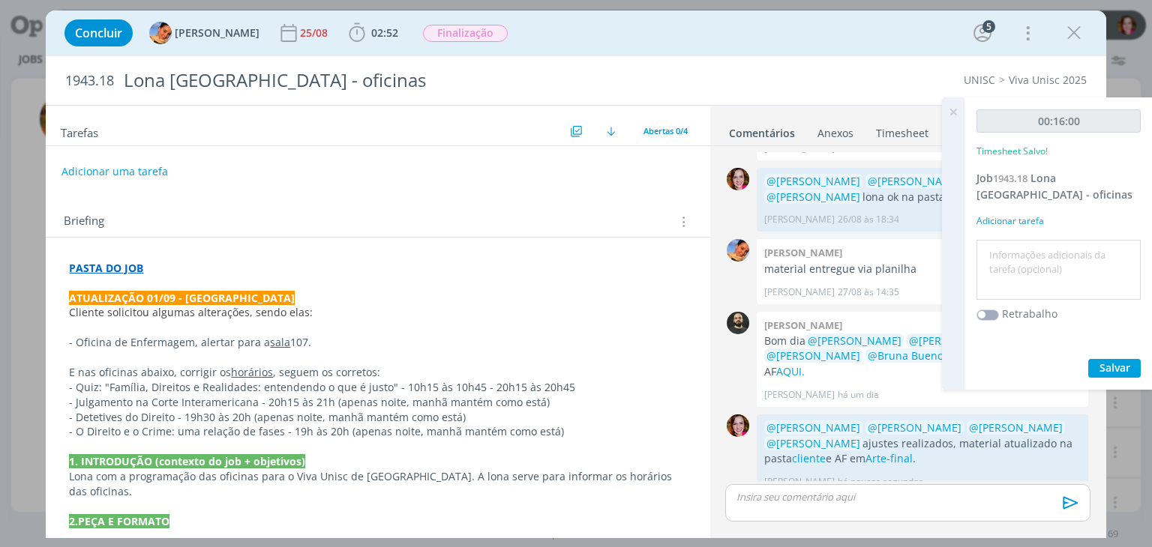
click at [1029, 249] on textarea at bounding box center [1058, 270] width 157 height 53
type textarea "Revisão ajustes 01/09"
click at [1124, 367] on span "Salvar" at bounding box center [1114, 368] width 31 height 14
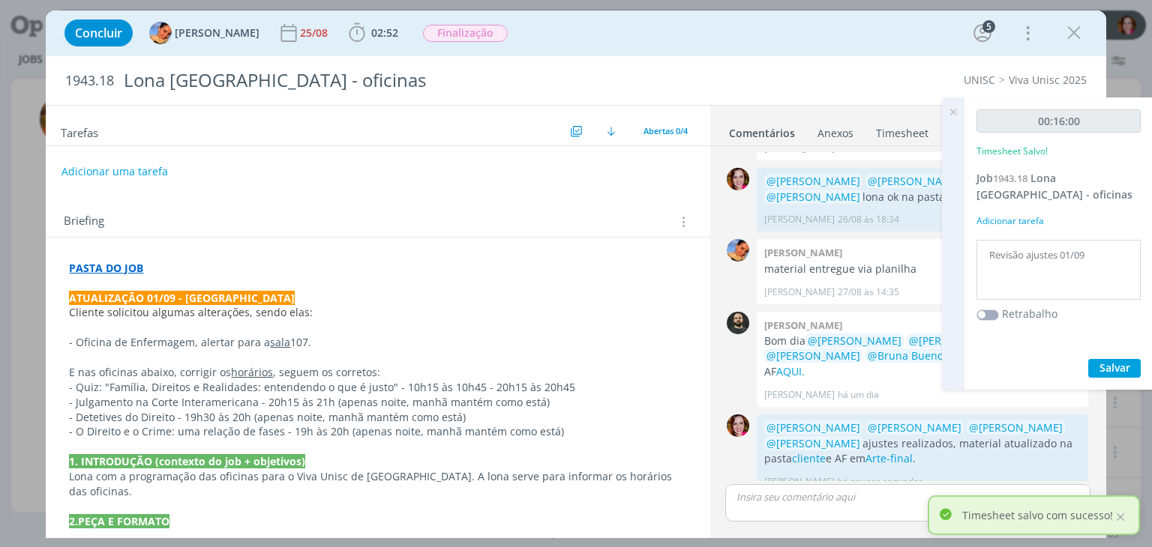
click at [952, 111] on icon at bounding box center [952, 111] width 27 height 29
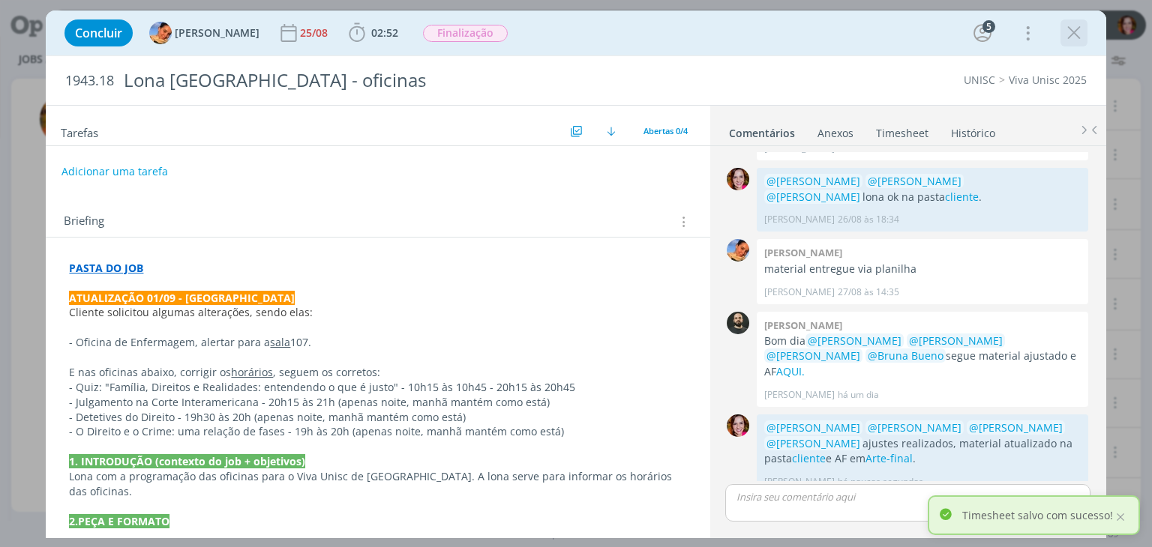
click at [1066, 33] on icon "dialog" at bounding box center [1073, 33] width 22 height 22
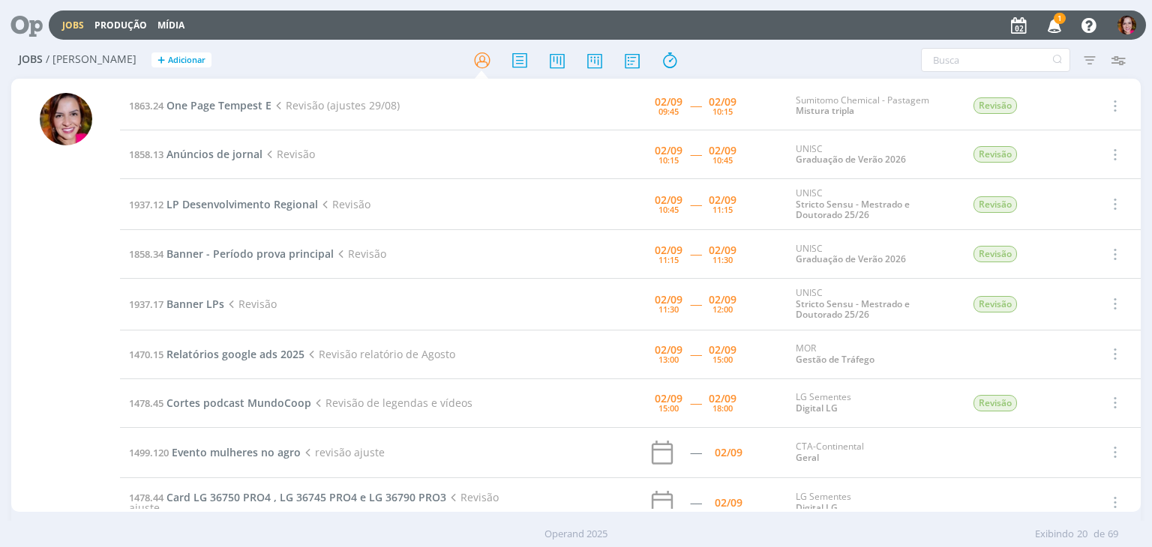
click at [1063, 20] on span "1" at bounding box center [1059, 18] width 12 height 11
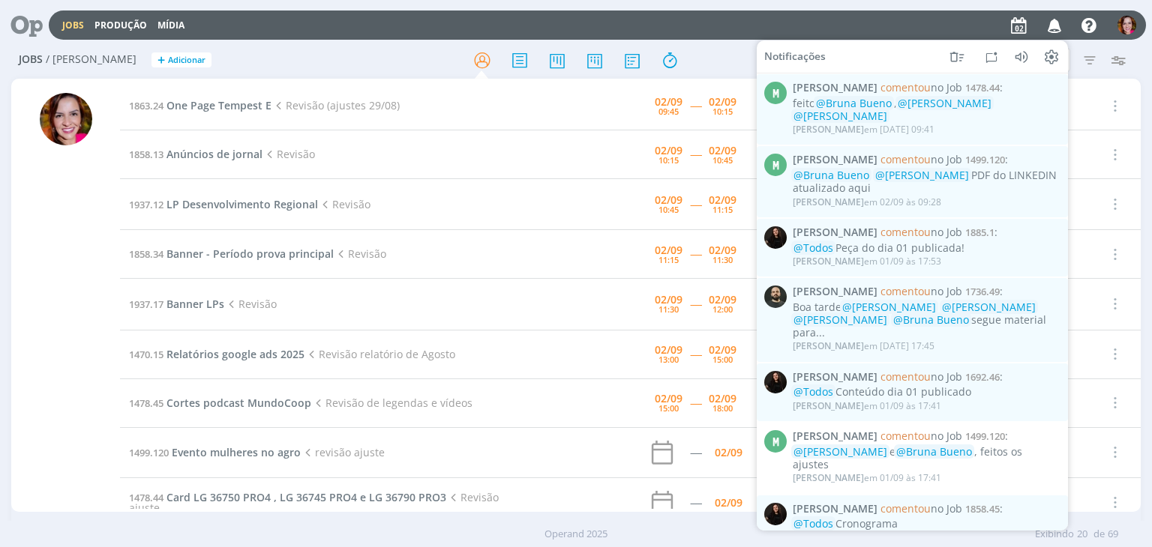
click at [715, 30] on div "Jobs Produção Mídia Notificações M Marcel Ali comentou no Job 1478.44 : feito @…" at bounding box center [597, 24] width 1097 height 29
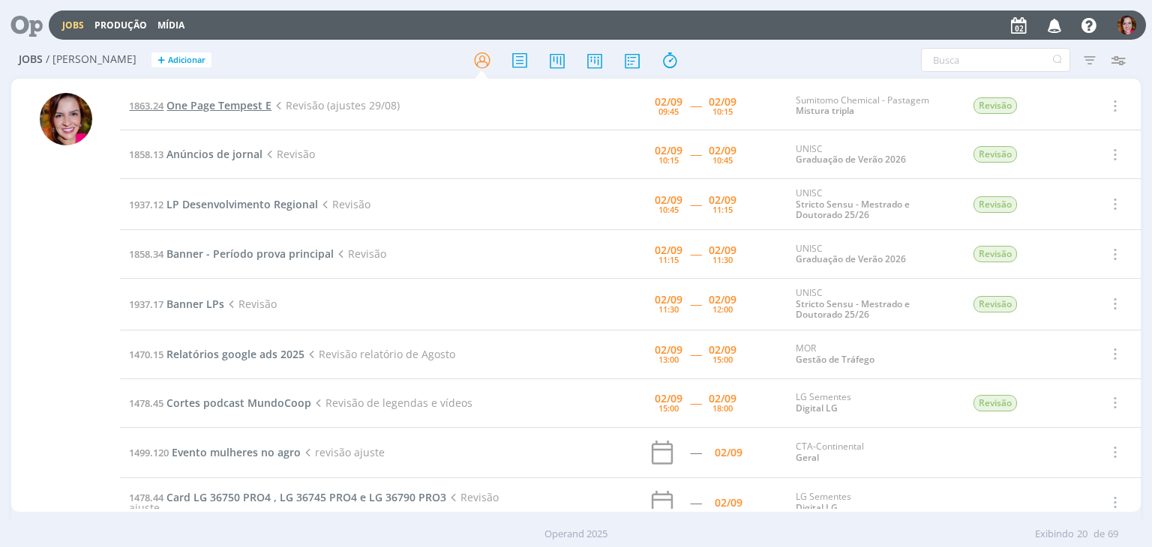
click at [205, 112] on span "One Page Tempest E" at bounding box center [218, 105] width 105 height 14
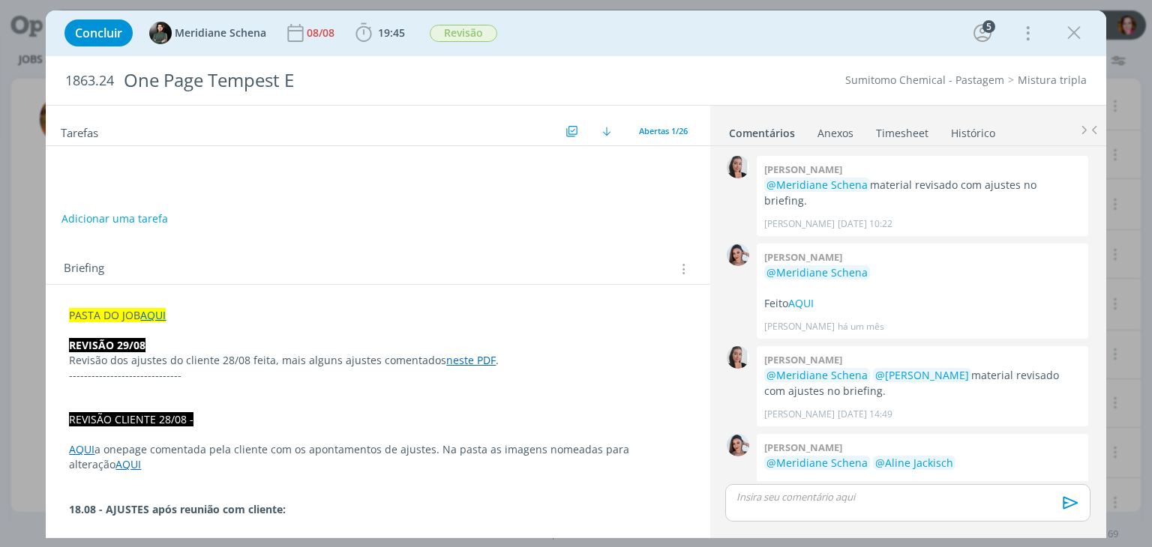
scroll to position [1802, 0]
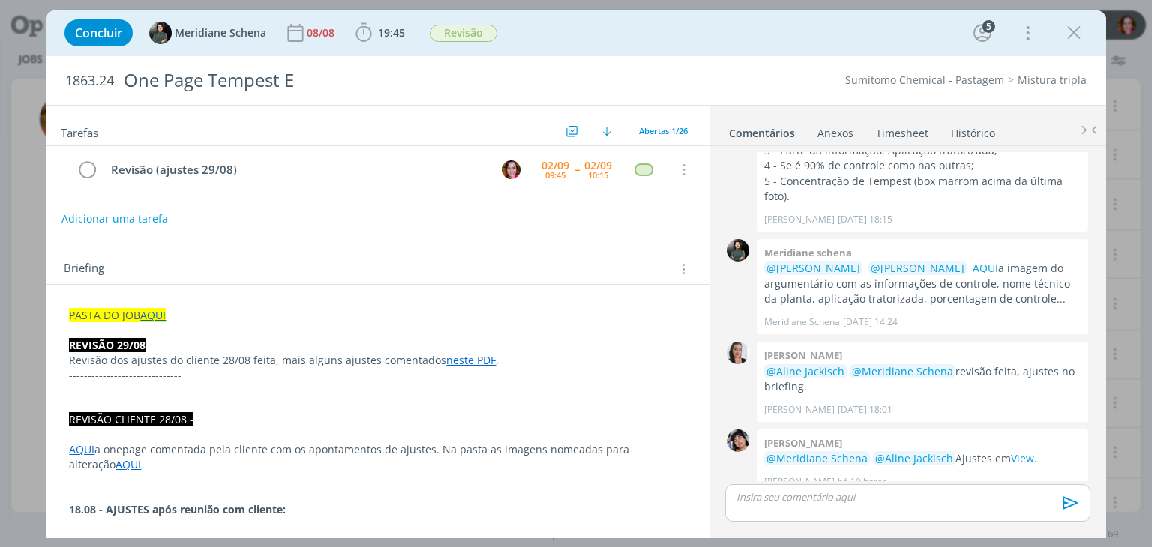
click at [1080, 34] on icon "dialog" at bounding box center [1073, 33] width 22 height 22
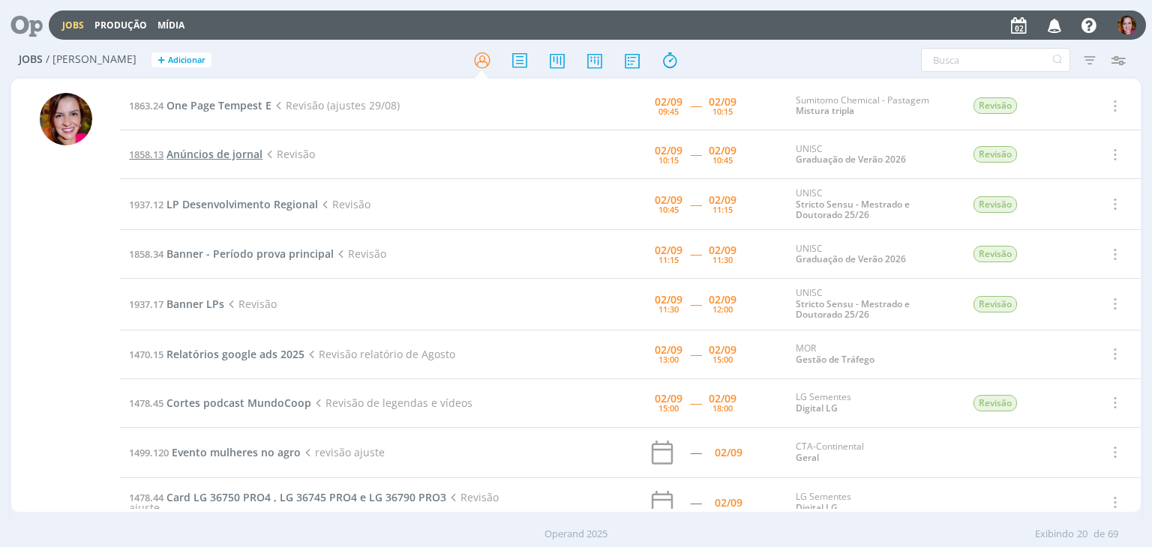
click at [187, 154] on span "Anúncios de jornal" at bounding box center [214, 154] width 96 height 14
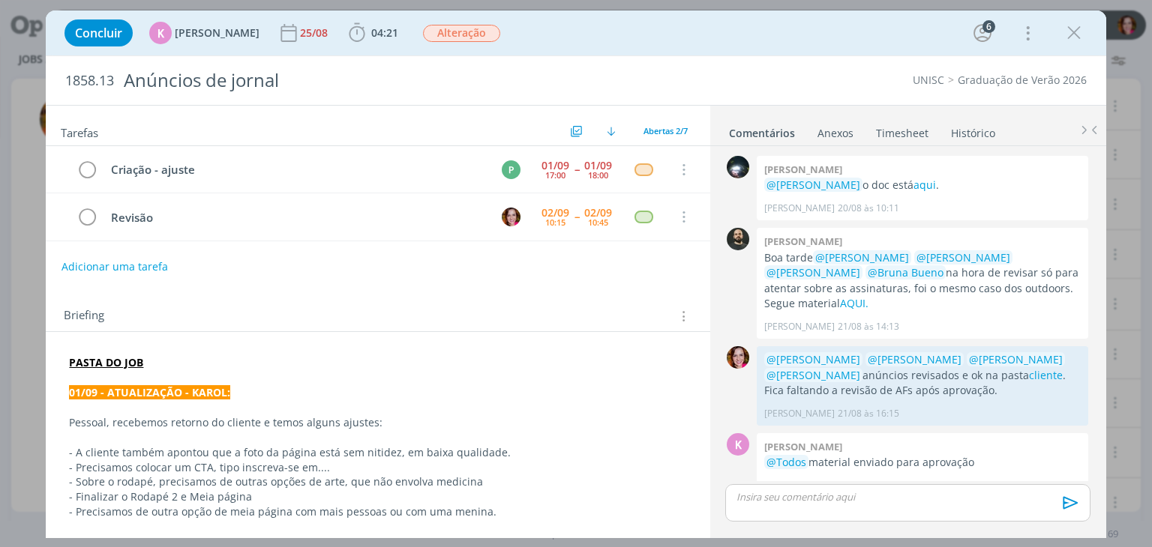
scroll to position [19, 0]
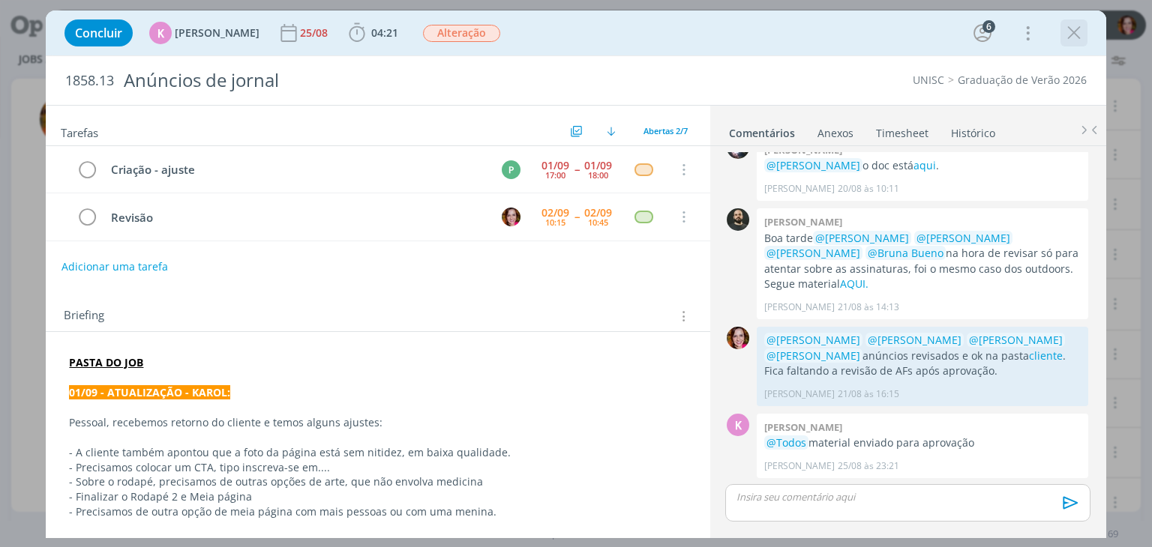
click at [1075, 37] on icon "dialog" at bounding box center [1073, 33] width 22 height 22
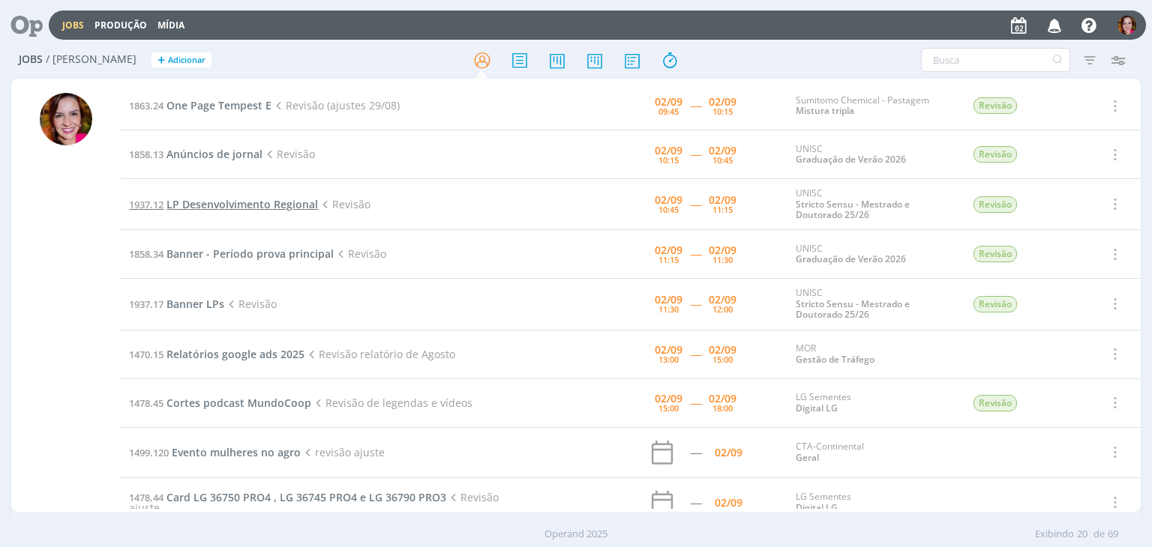
click at [202, 205] on span "LP Desenvolvimento Regional" at bounding box center [241, 204] width 151 height 14
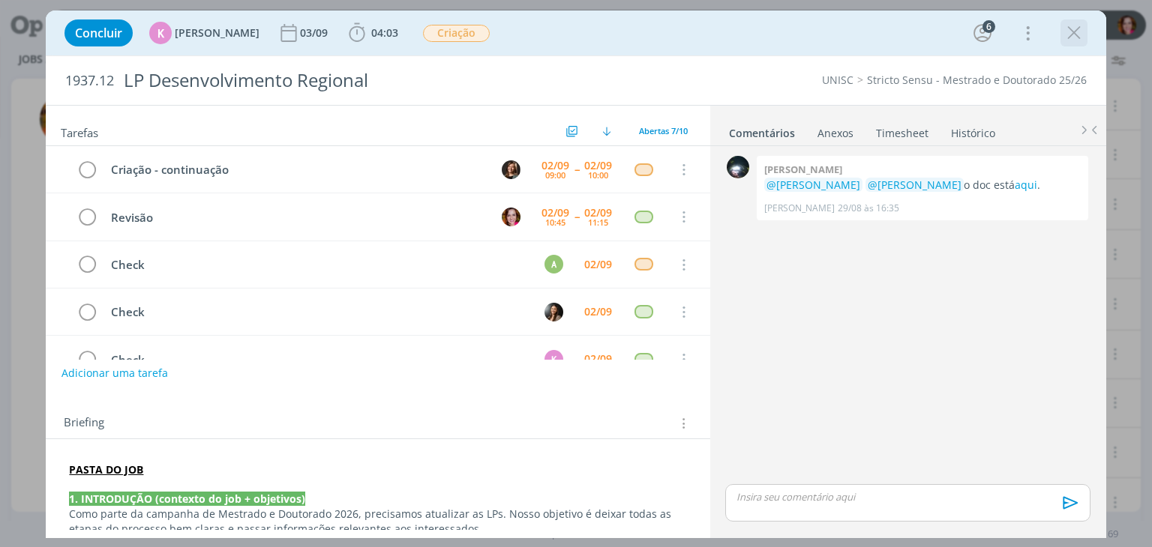
click at [1078, 32] on icon "dialog" at bounding box center [1073, 33] width 22 height 22
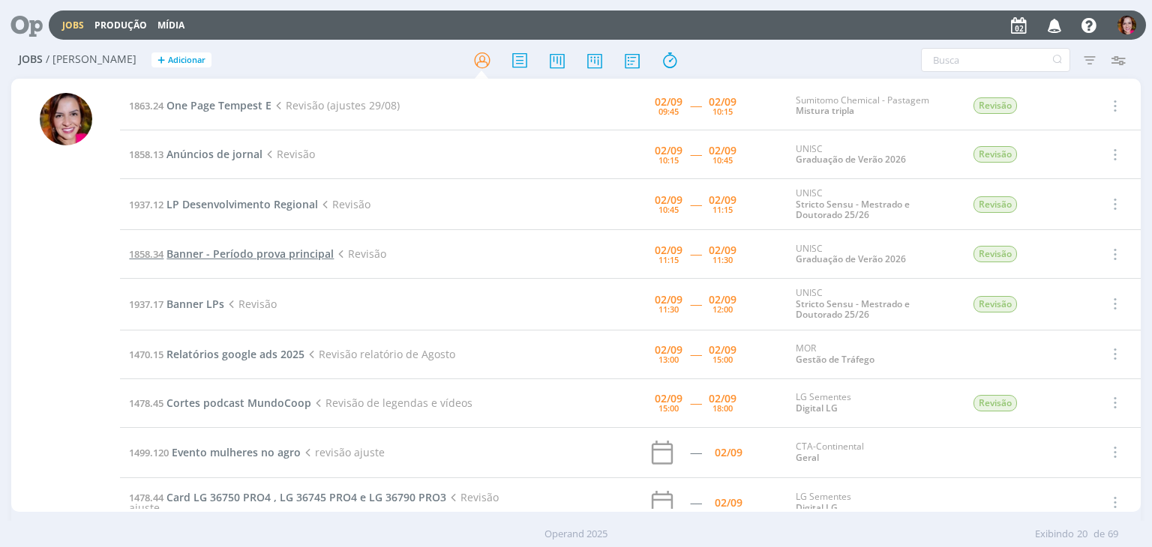
click at [194, 259] on span "Banner - Período prova principal" at bounding box center [249, 254] width 167 height 14
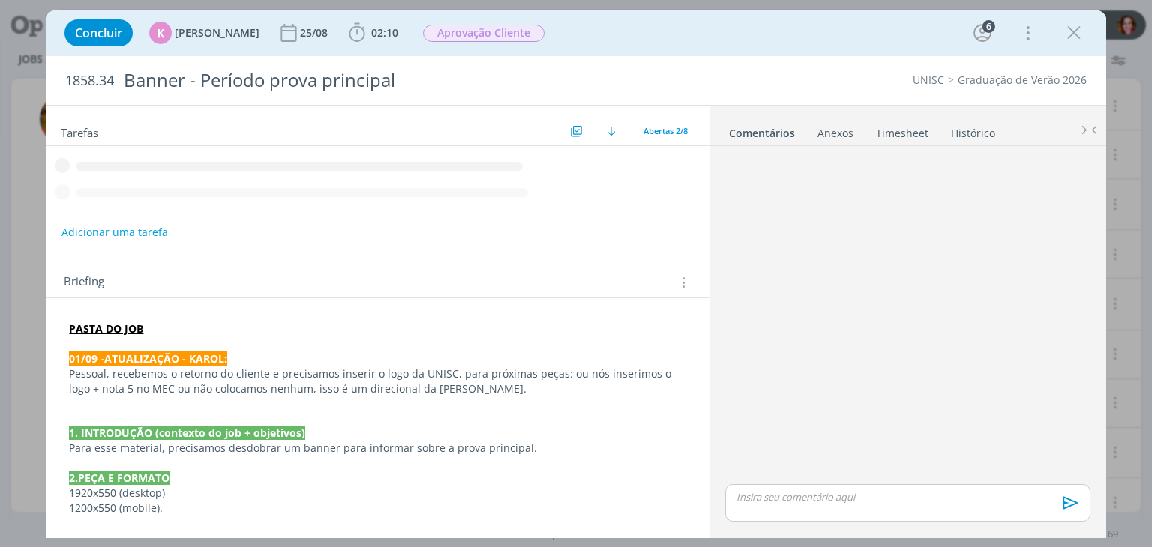
scroll to position [76, 0]
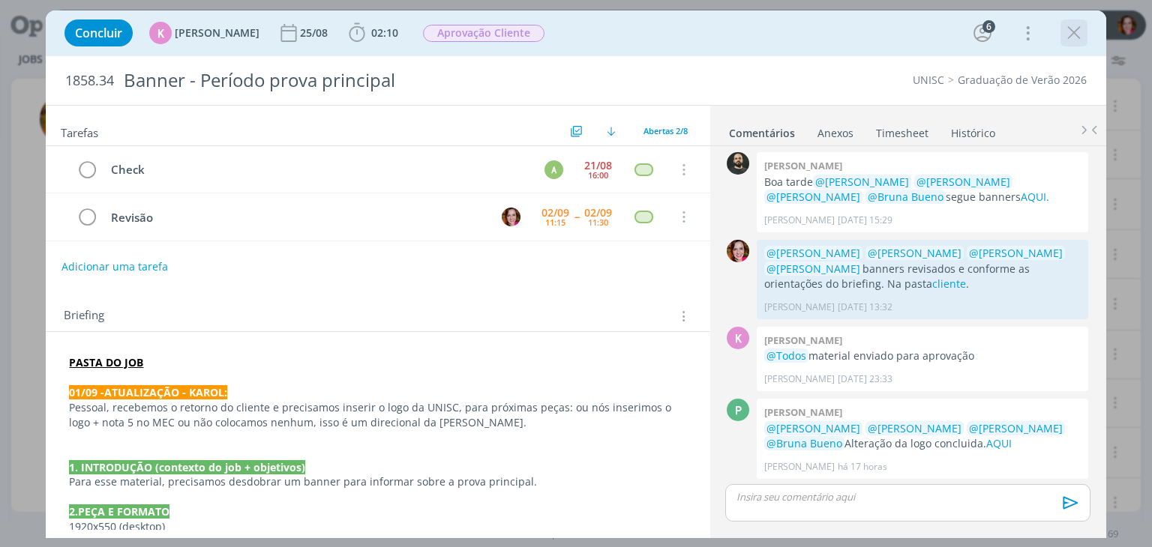
click at [1079, 34] on icon "dialog" at bounding box center [1073, 33] width 22 height 22
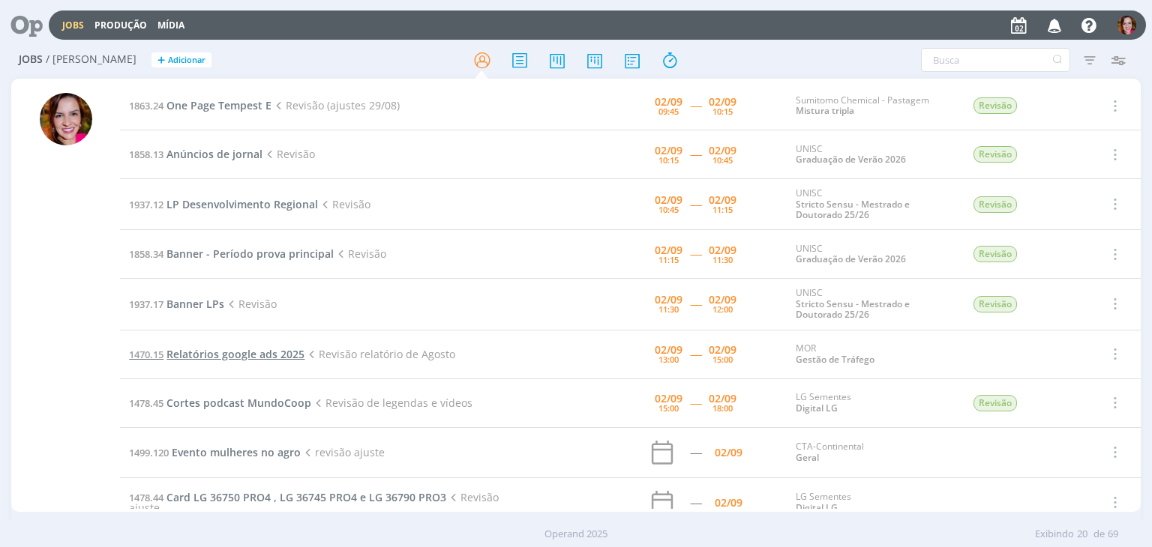
click at [204, 359] on span "Relatórios google ads 2025" at bounding box center [235, 354] width 138 height 14
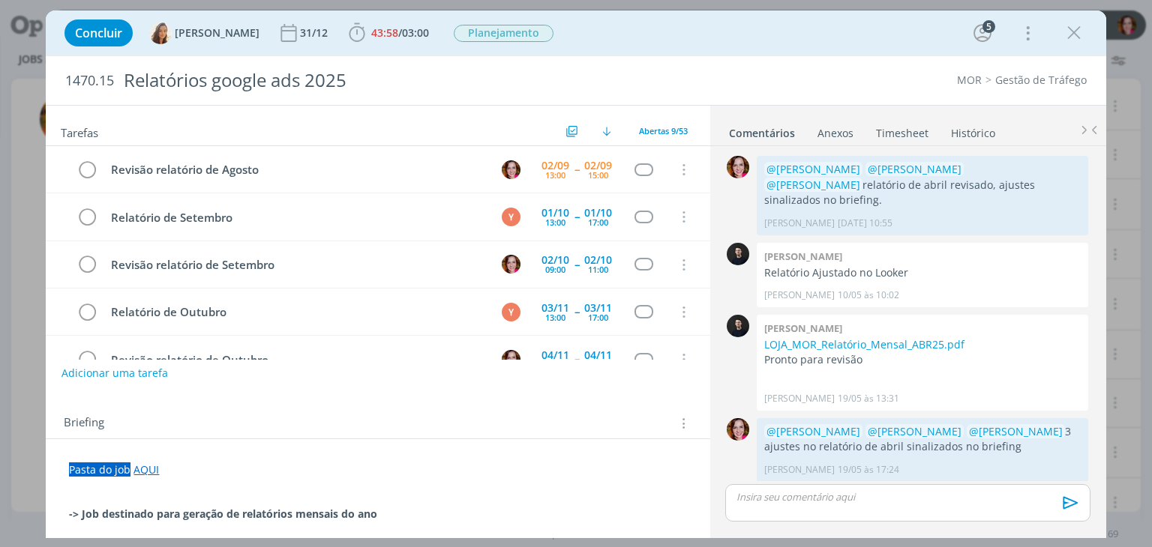
scroll to position [1308, 0]
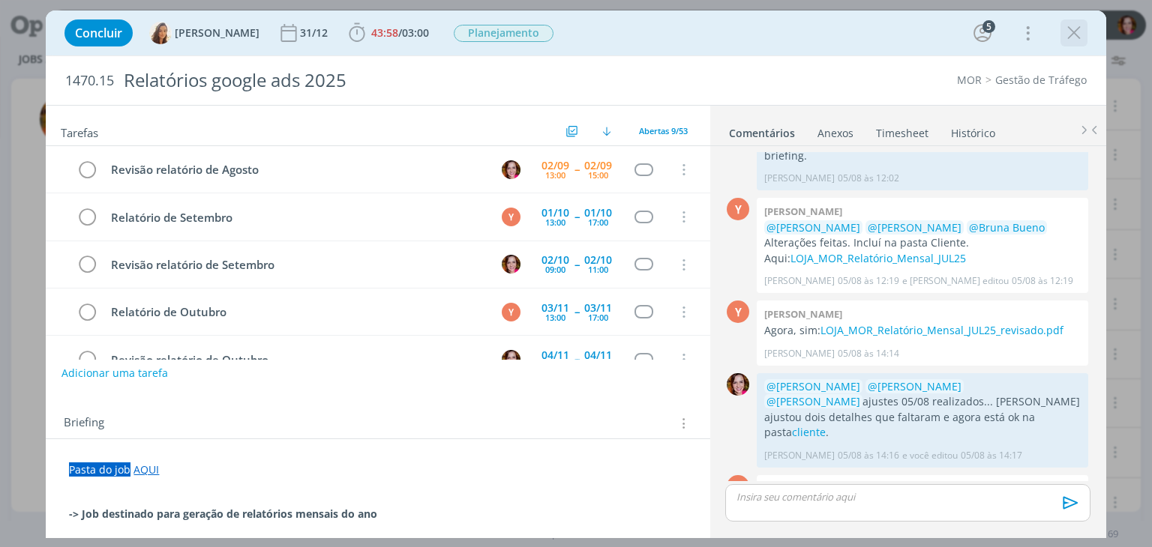
click at [1077, 34] on icon "dialog" at bounding box center [1073, 33] width 22 height 22
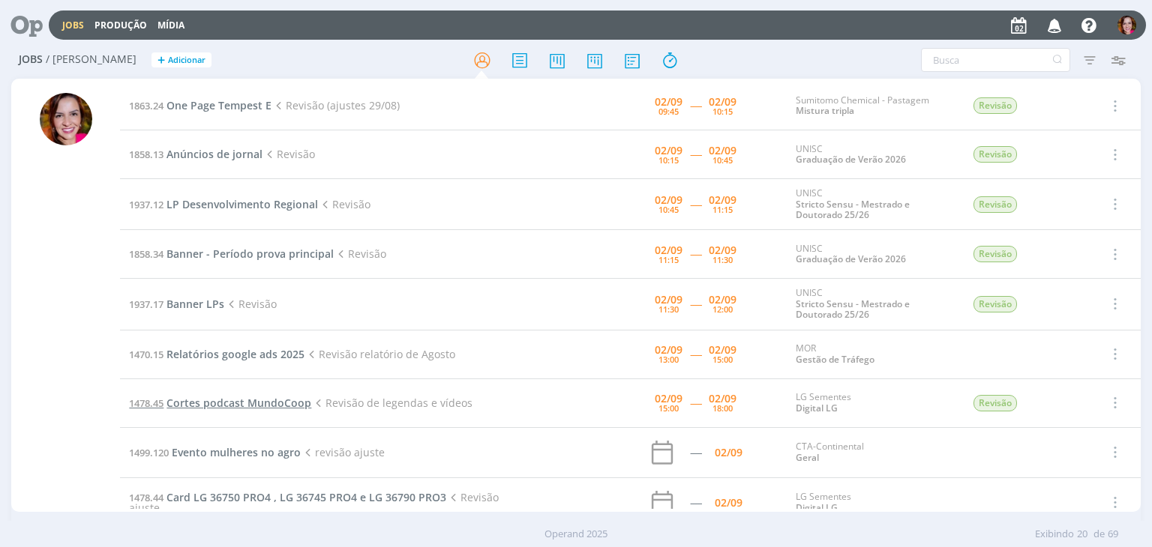
click at [225, 403] on span "Cortes podcast MundoCoop" at bounding box center [238, 403] width 145 height 14
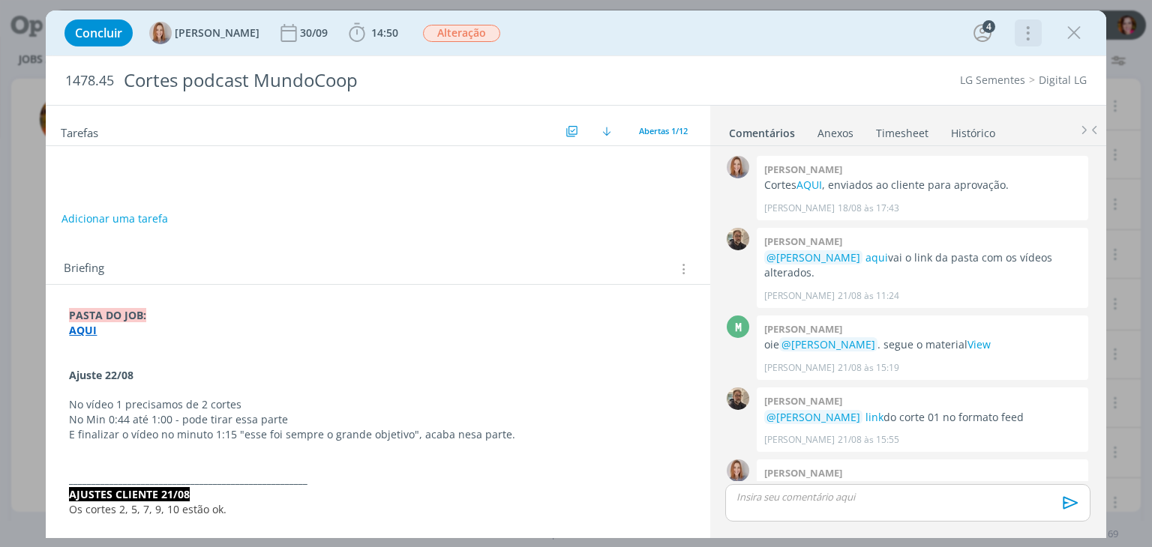
scroll to position [118, 0]
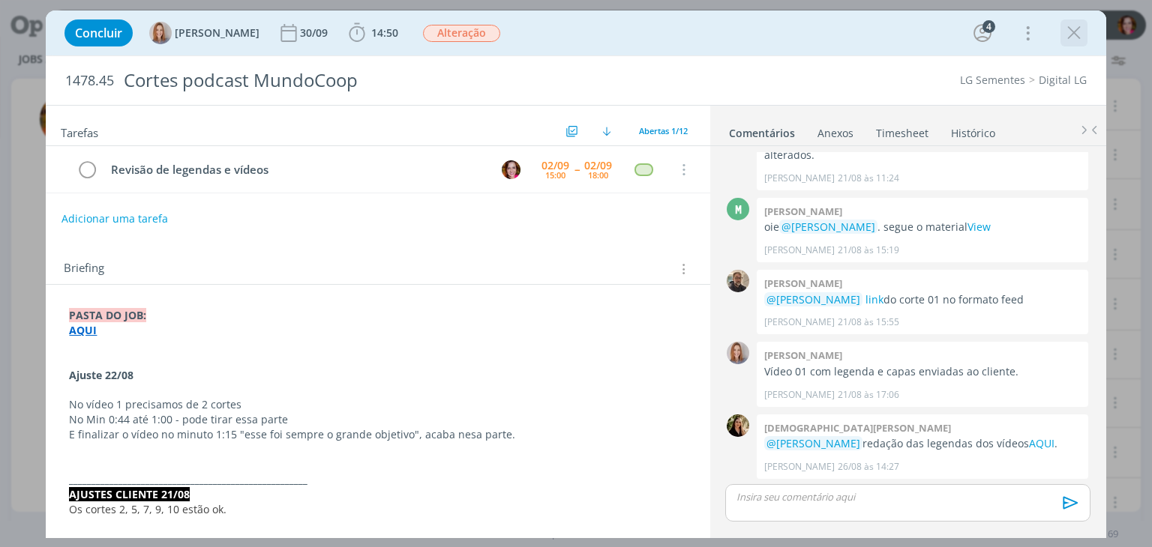
click at [1080, 31] on icon "dialog" at bounding box center [1073, 33] width 22 height 22
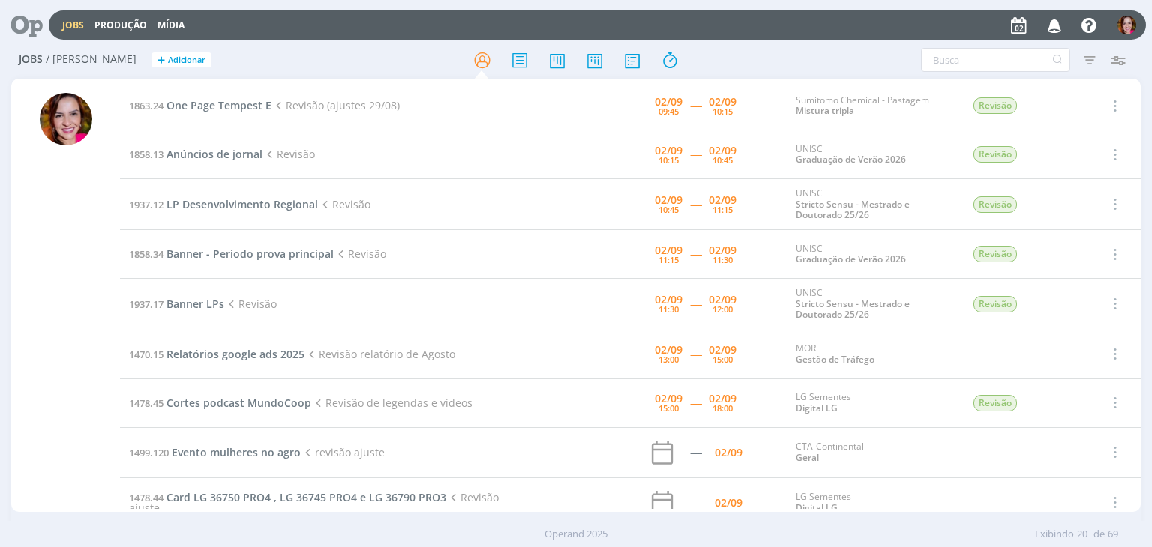
click at [103, 449] on div at bounding box center [65, 297] width 109 height 430
click at [222, 108] on span "One Page Tempest E" at bounding box center [218, 105] width 105 height 14
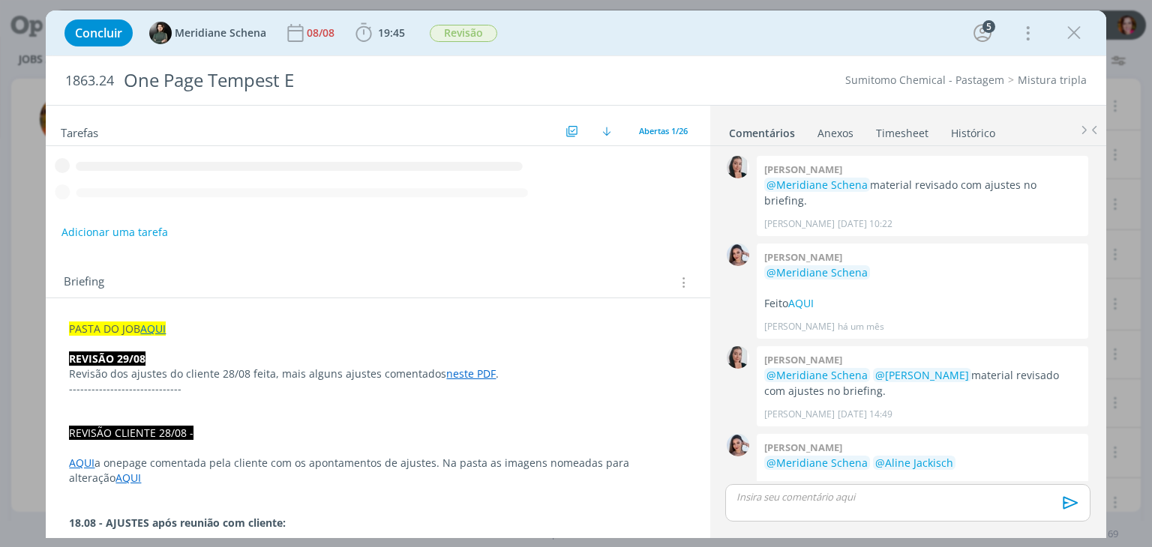
scroll to position [1802, 0]
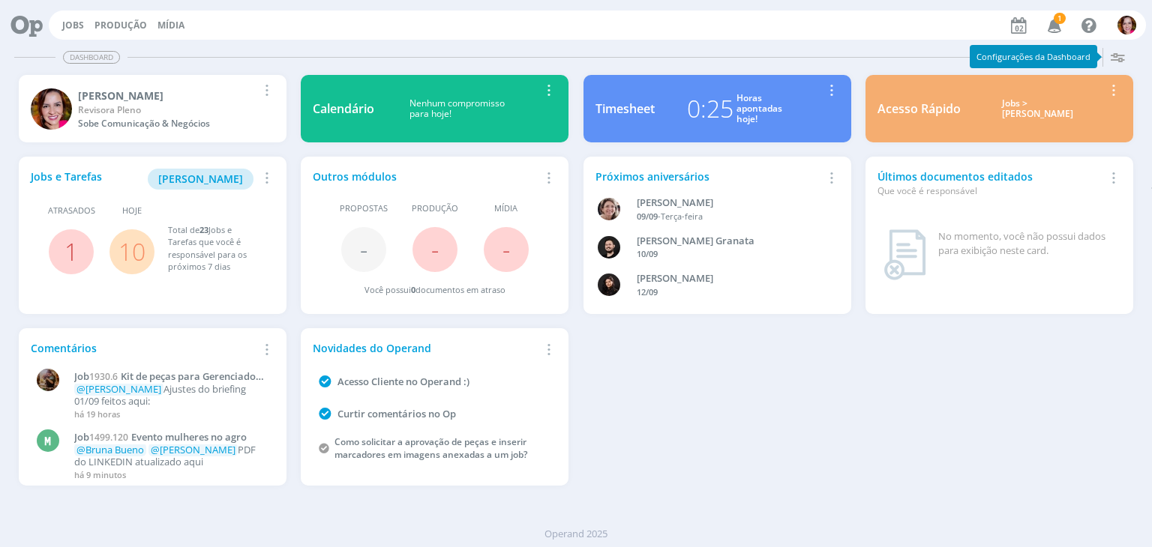
click at [1056, 19] on span "1" at bounding box center [1059, 18] width 12 height 11
click at [208, 175] on span "[PERSON_NAME]" at bounding box center [200, 179] width 85 height 14
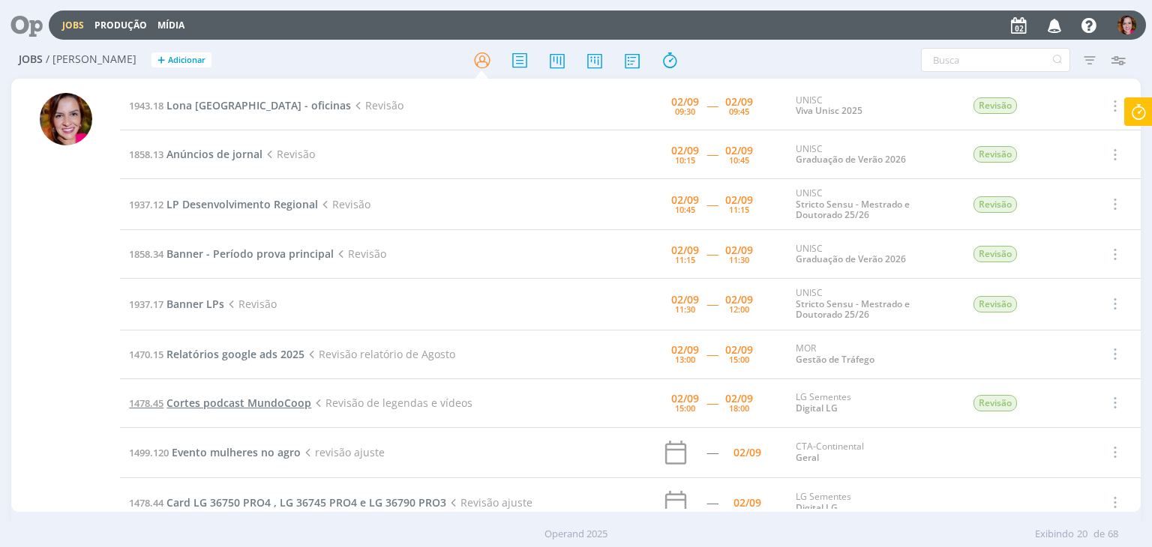
click at [237, 402] on span "Cortes podcast MundoCoop" at bounding box center [238, 403] width 145 height 14
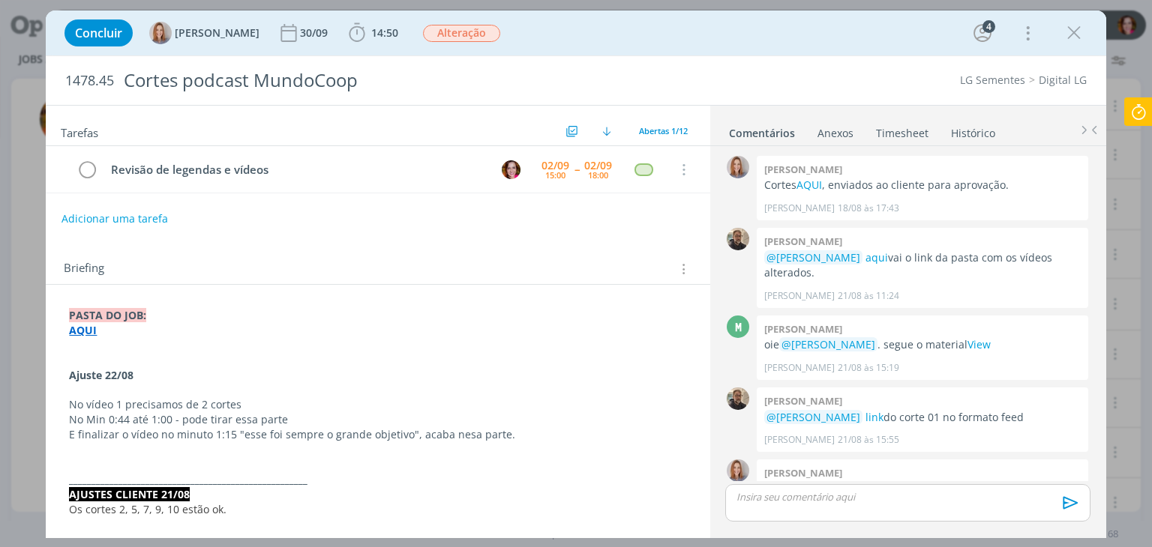
scroll to position [118, 0]
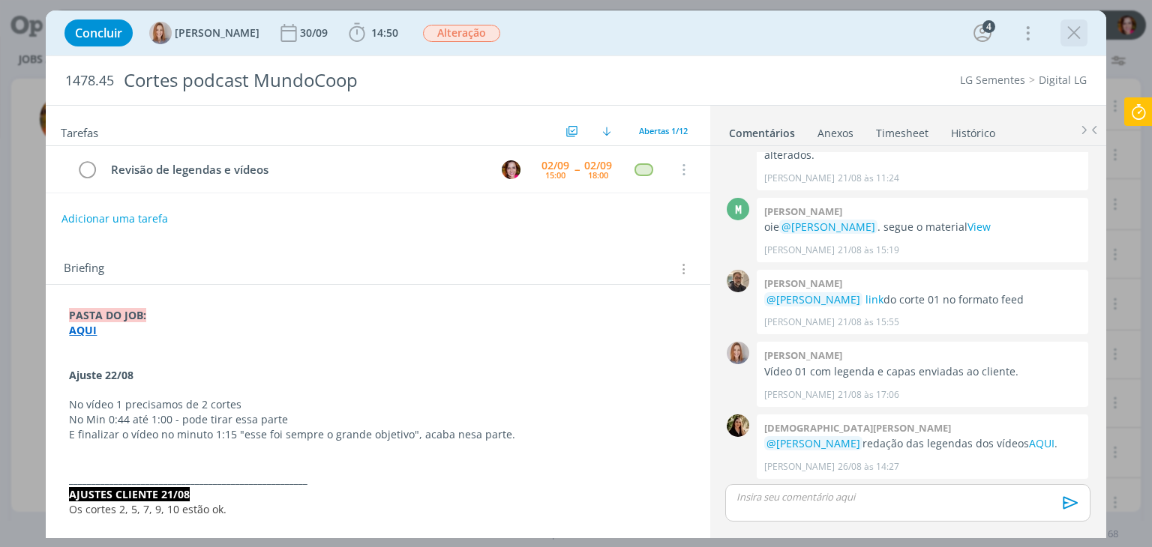
click at [1079, 36] on icon "dialog" at bounding box center [1073, 33] width 22 height 22
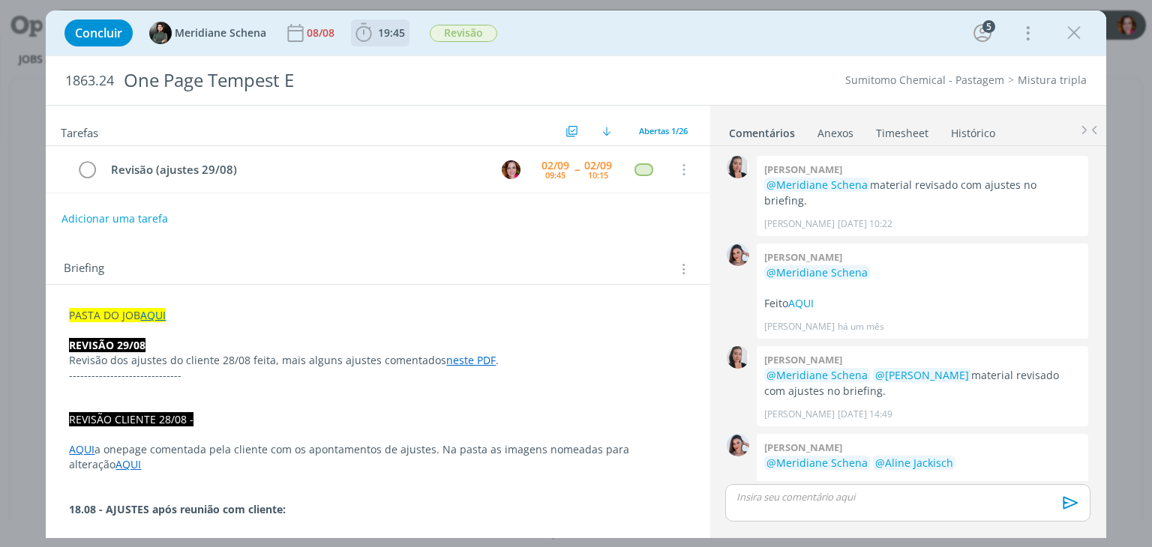
scroll to position [1802, 0]
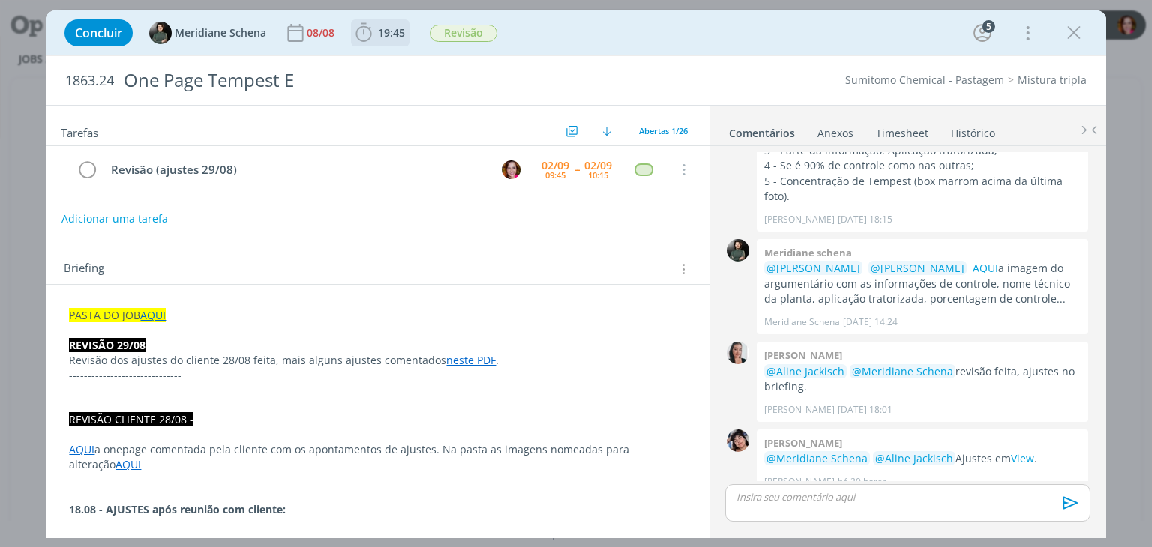
click at [393, 35] on span "19:45" at bounding box center [391, 32] width 27 height 14
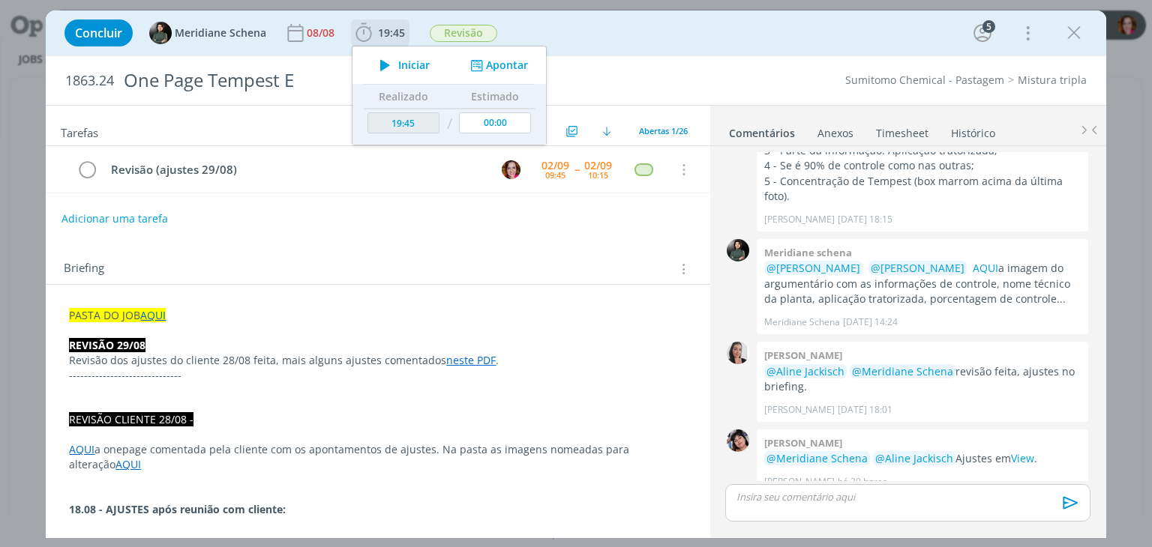
click at [394, 70] on icon "dialog" at bounding box center [385, 64] width 26 height 19
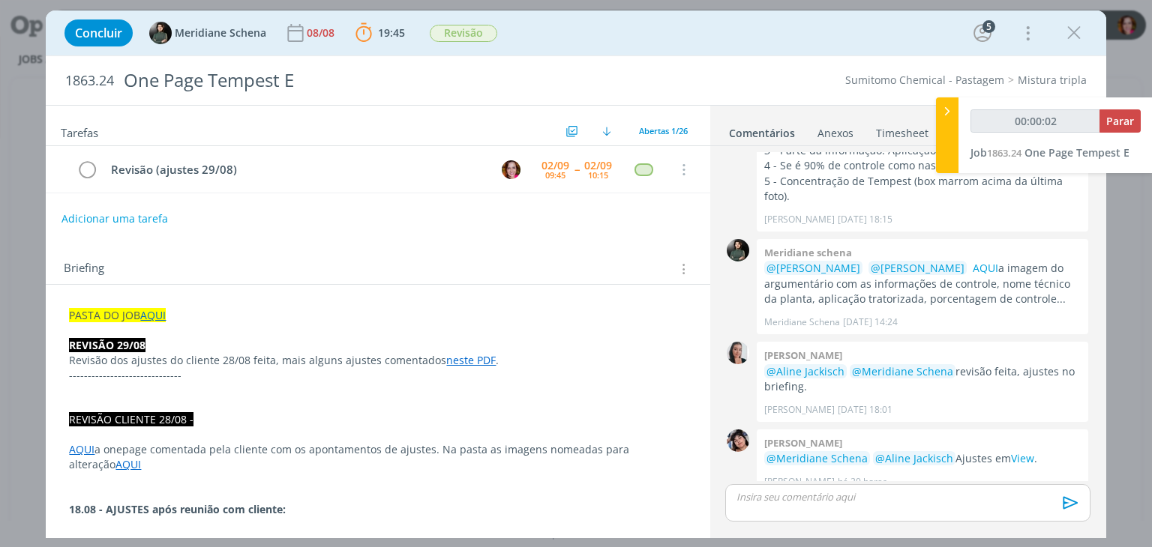
click at [471, 362] on link "neste PDF" at bounding box center [470, 360] width 49 height 14
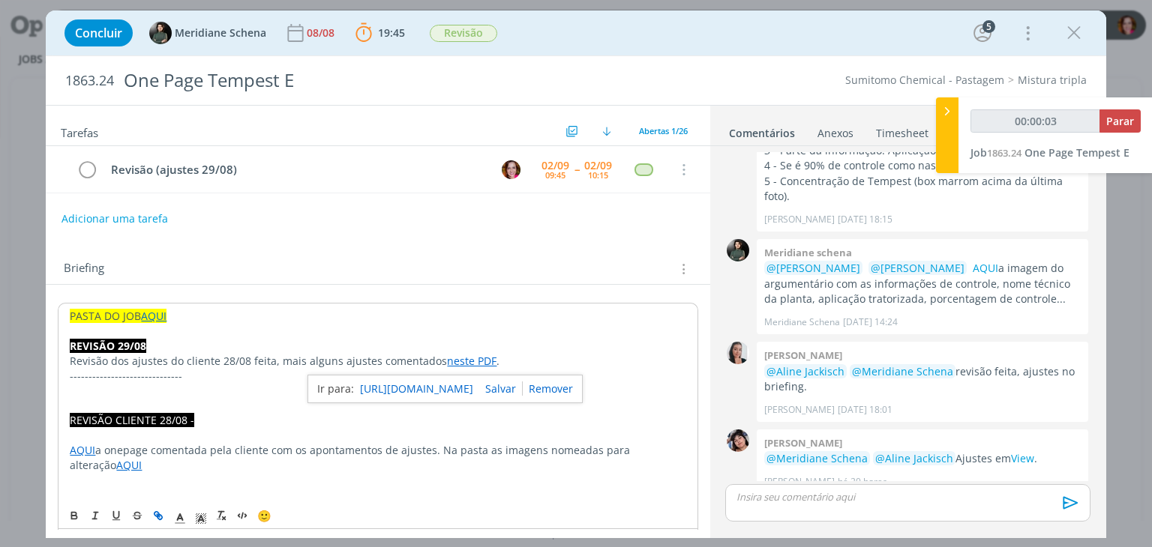
click at [457, 394] on link "https://sobeae.sharepoint.com/:b:/s/SOBEAE/ETMBuLHRXGBCjlrPJihvMocBVO8kgqMdja2b…" at bounding box center [416, 388] width 113 height 19
click at [1023, 451] on link "View" at bounding box center [1022, 458] width 23 height 14
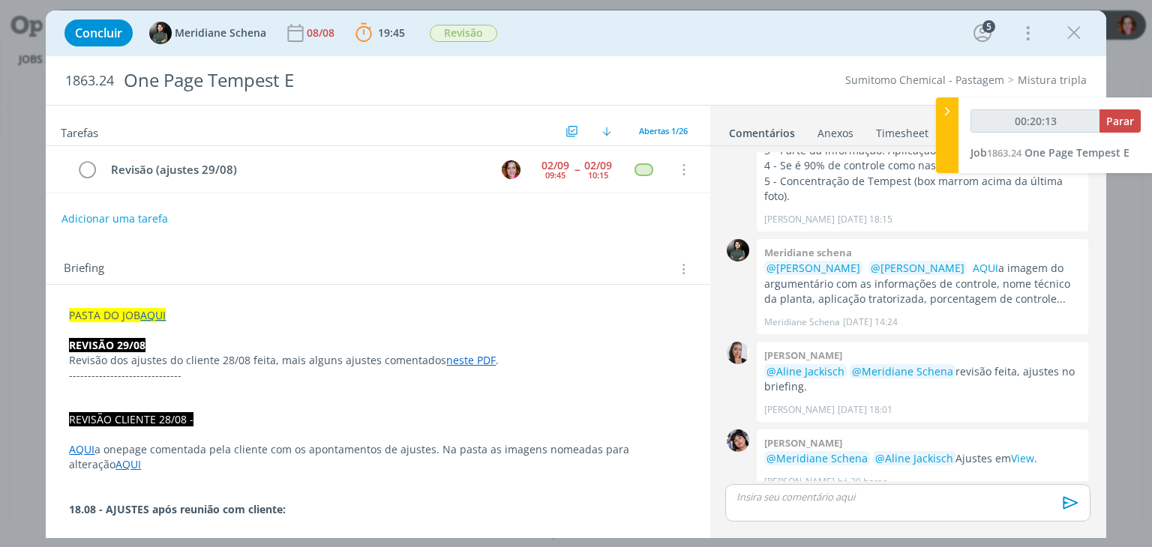
type input "00:20:14"
click at [798, 502] on p "dialog" at bounding box center [907, 496] width 340 height 13
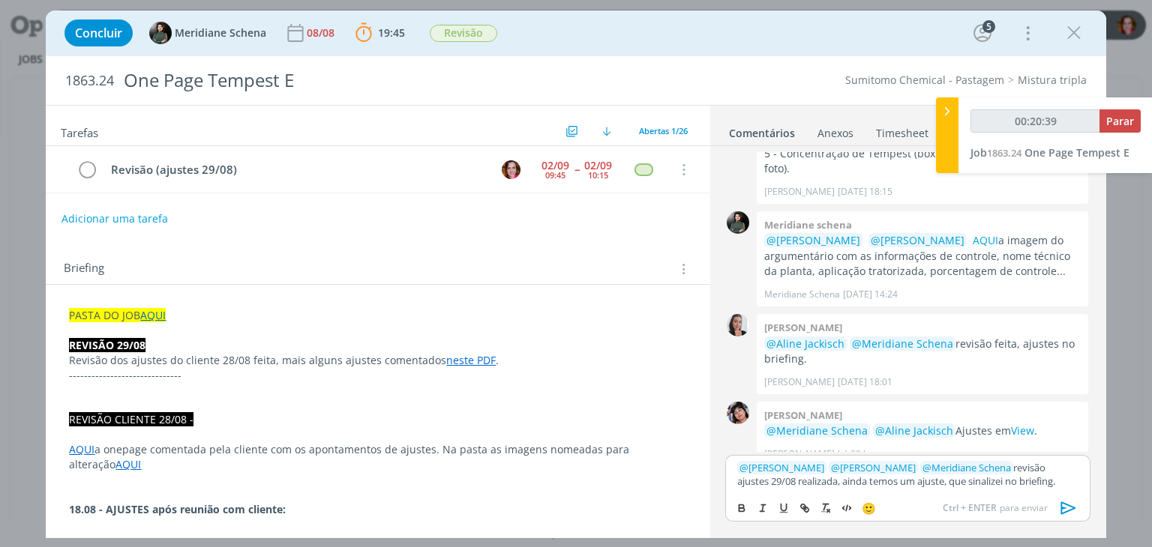
click at [279, 309] on p "PASTA DO JOB AQUI" at bounding box center [377, 315] width 617 height 15
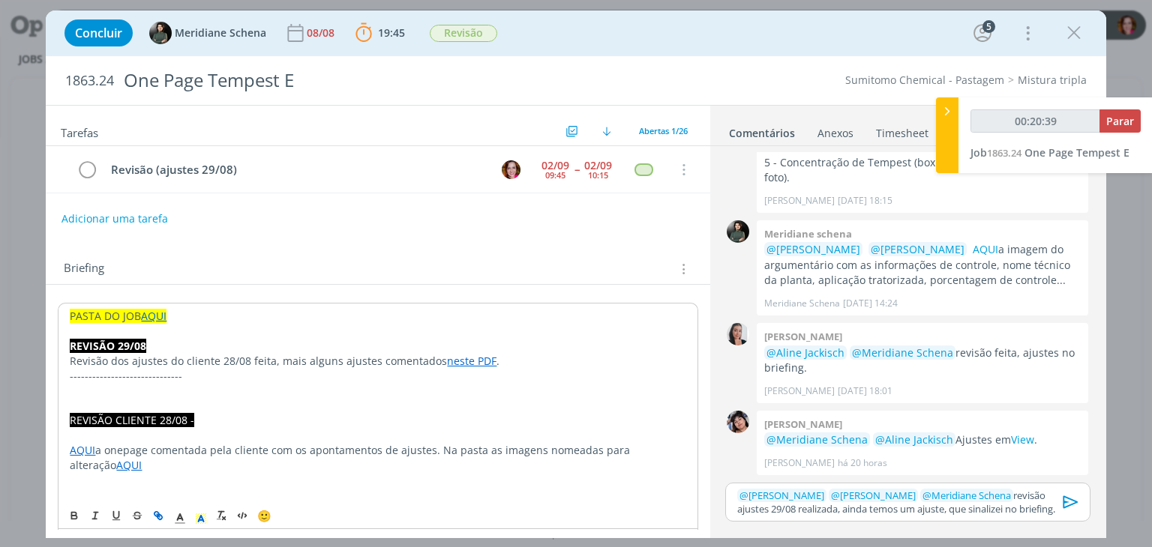
scroll to position [1803, 0]
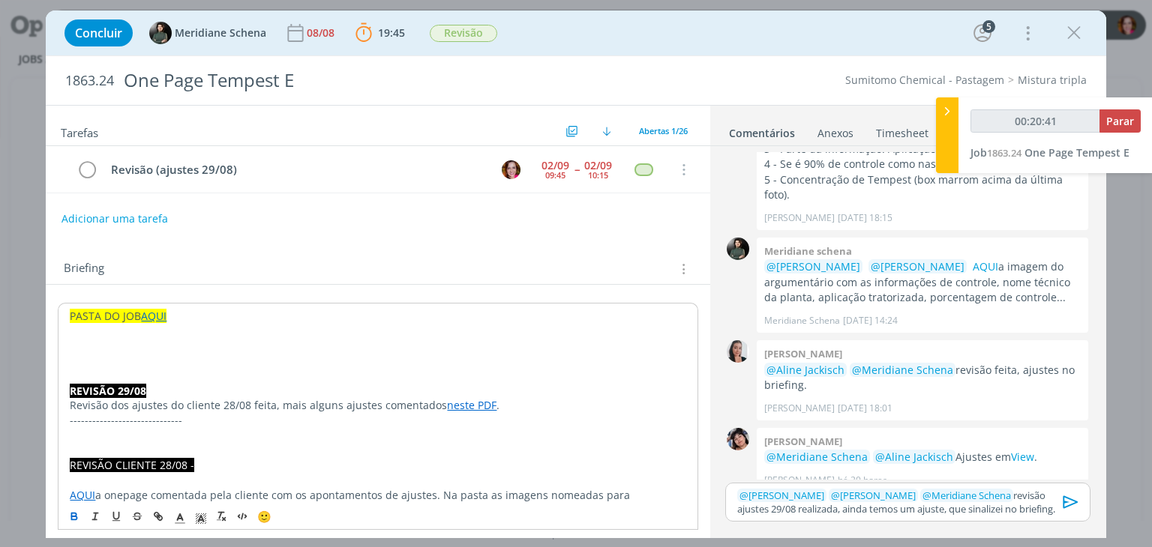
type input "00:20:42"
click at [183, 522] on icon "dialog" at bounding box center [179, 518] width 13 height 13
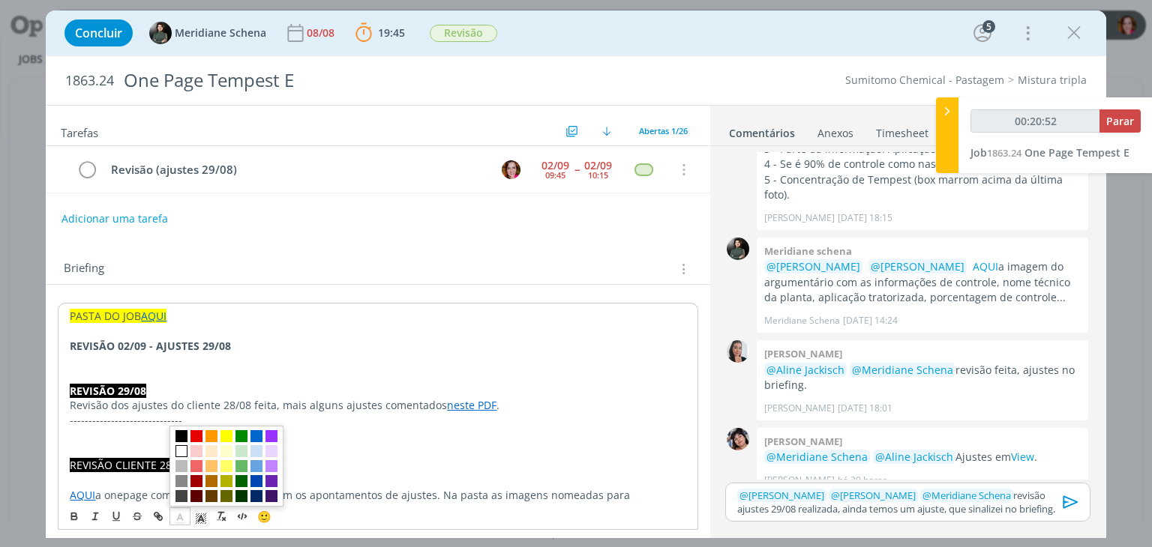
click at [182, 454] on span "dialog" at bounding box center [181, 451] width 12 height 12
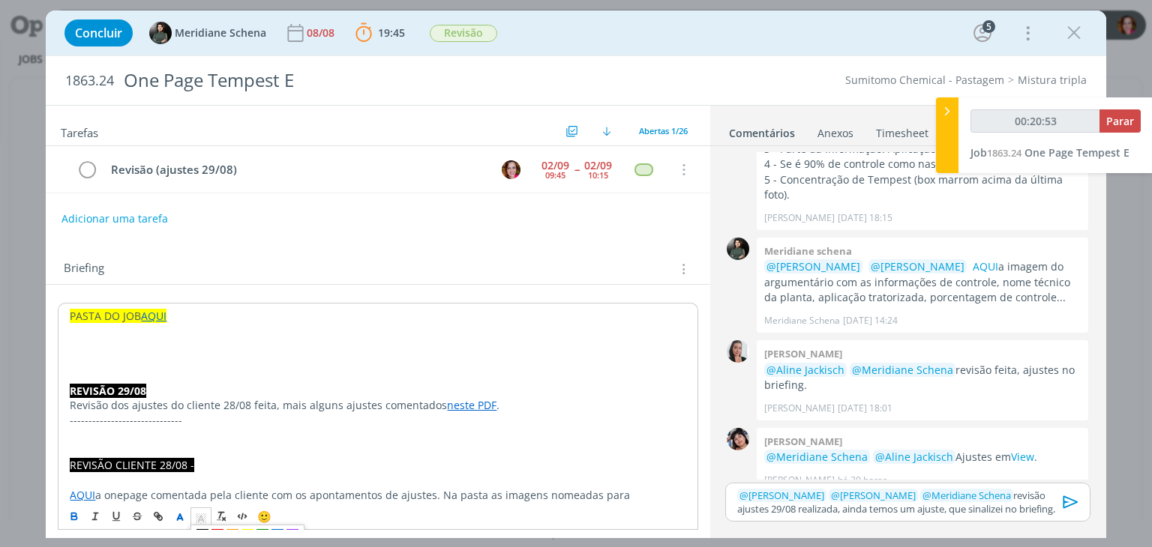
click at [201, 518] on icon "dialog" at bounding box center [200, 518] width 13 height 13
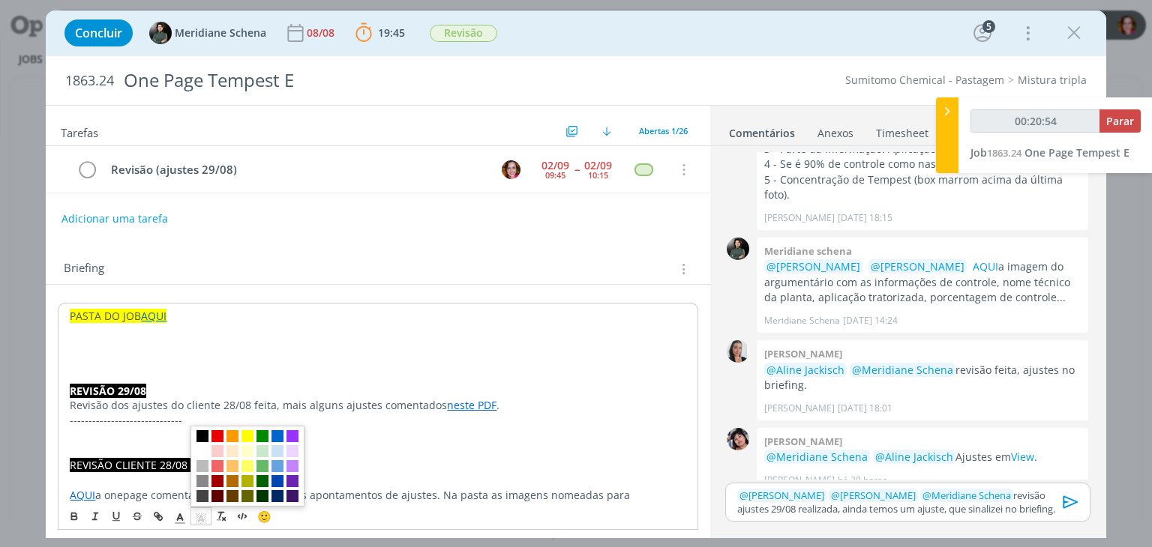
click at [203, 435] on span "dialog" at bounding box center [202, 436] width 12 height 12
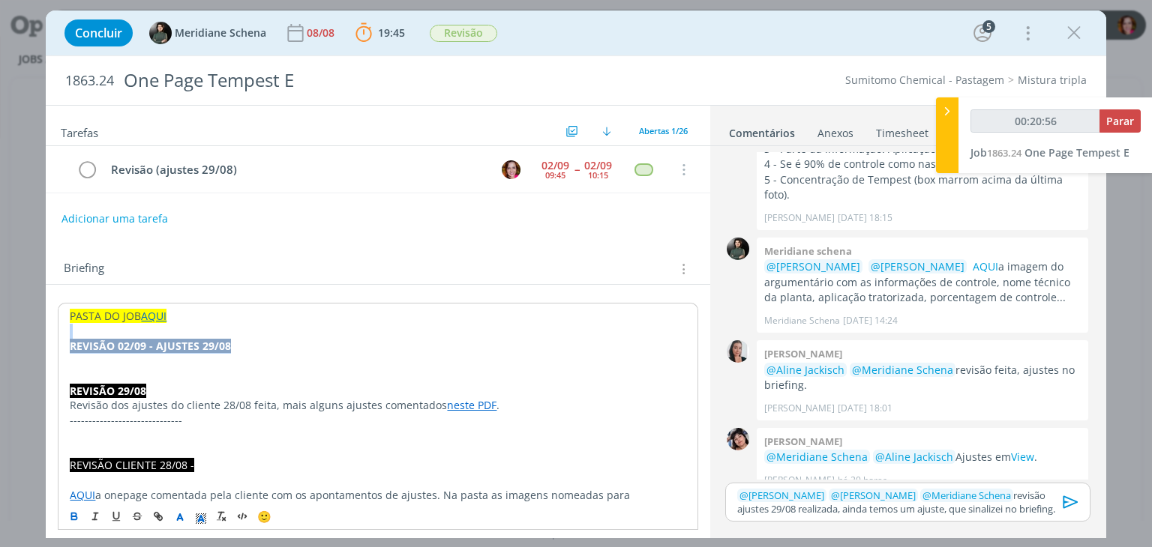
click at [246, 344] on p "REVISÃO 02/09 - AJUSTES 29/08" at bounding box center [378, 346] width 616 height 15
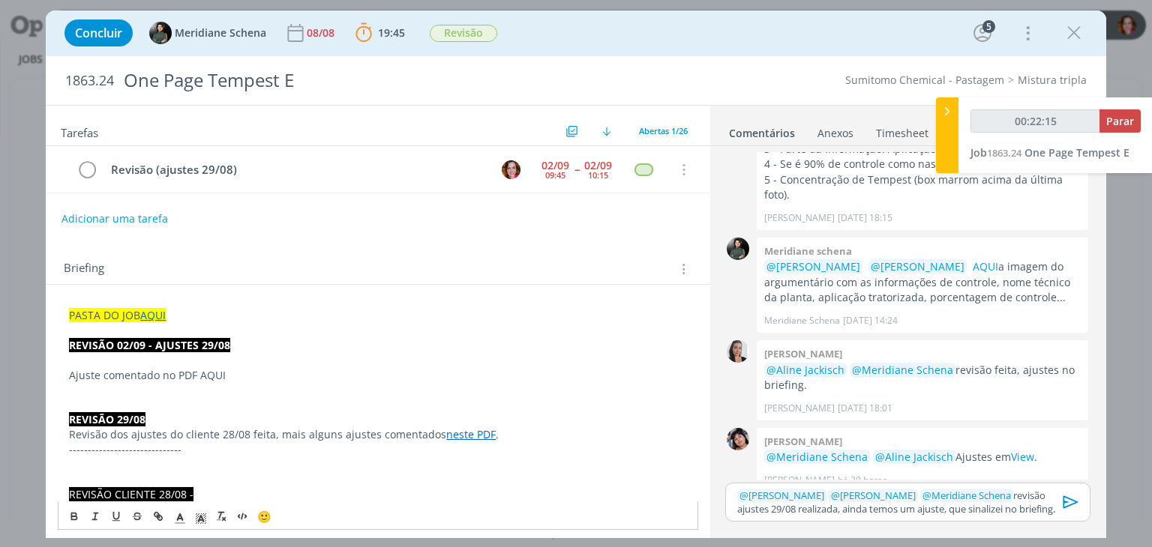
scroll to position [1802, 0]
click at [972, 511] on p "﻿ @ Eliana Hochscheidt ﻿ ﻿ @ Aline Jackisch ﻿ ﻿ @ Meridiane Schena ﻿ revisão aj…" at bounding box center [907, 503] width 340 height 28
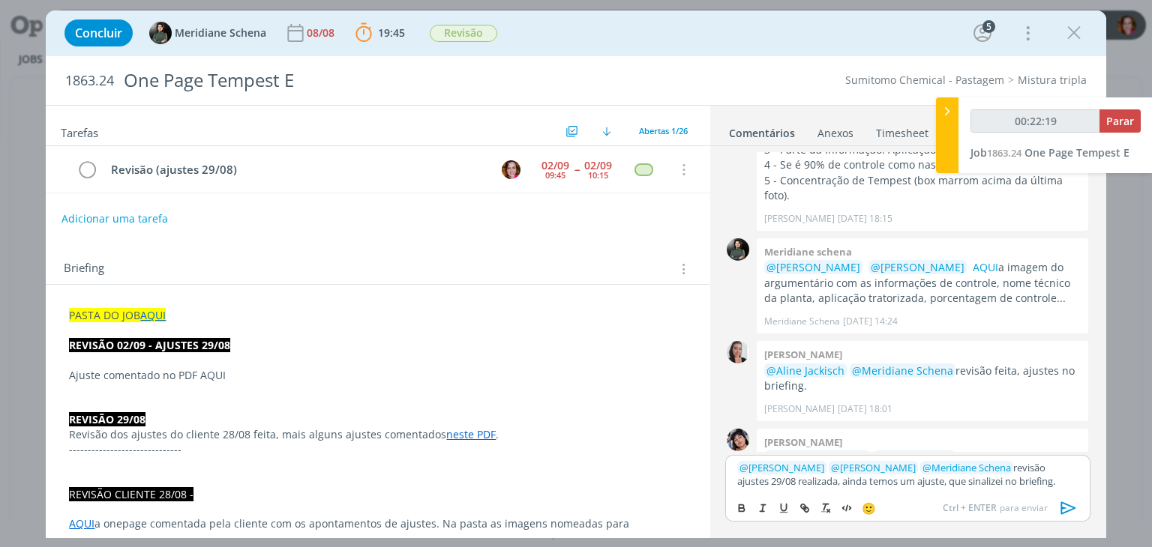
scroll to position [1831, 0]
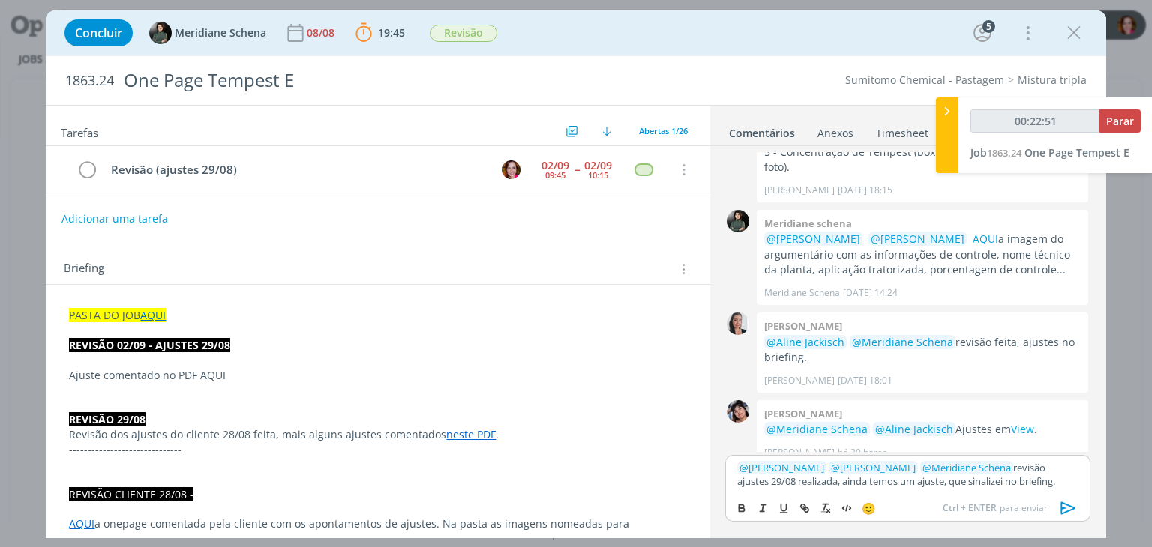
click at [232, 379] on p "Ajuste comentado no PDF AQUI" at bounding box center [377, 375] width 617 height 15
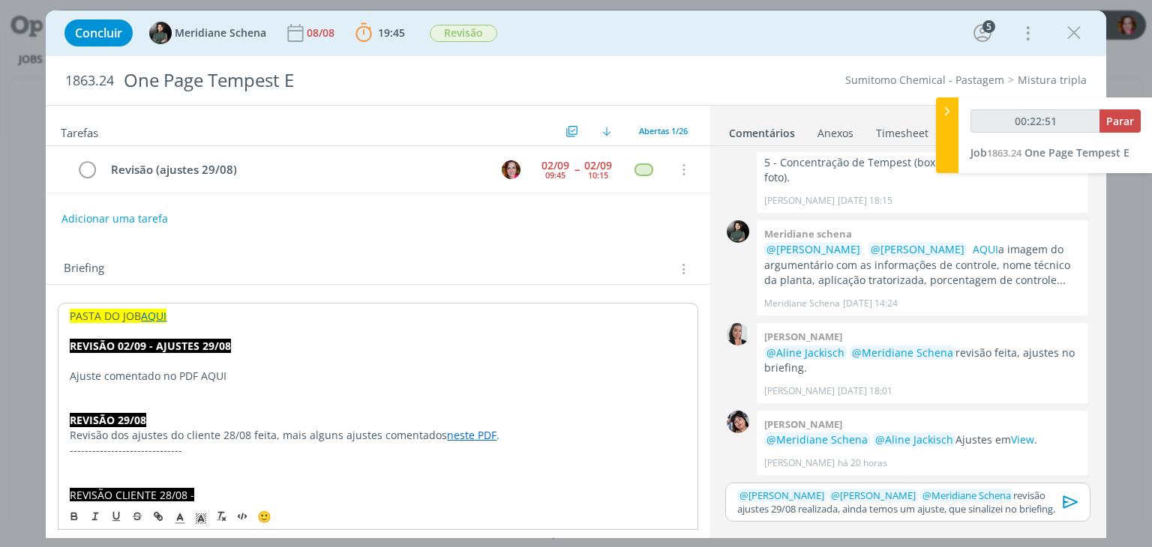
scroll to position [1803, 0]
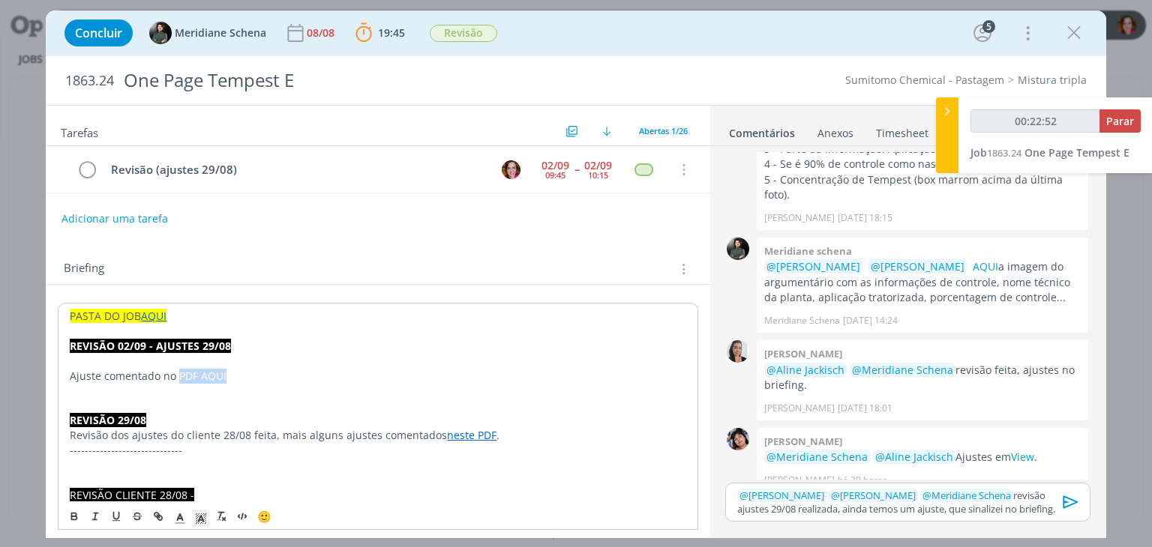
type input "00:22:53"
paste input "https://sobeae.sharepoint.com/sites/SOBEAE/Documentos%20Compartilhados/Forms/Al…"
type input "https://sobeae.sharepoint.com/sites/SOBEAE/Documentos%20Compartilhados/Forms/Al…"
click at [237, 375] on p "Ajuste comentado no PDF AQUI" at bounding box center [378, 376] width 616 height 15
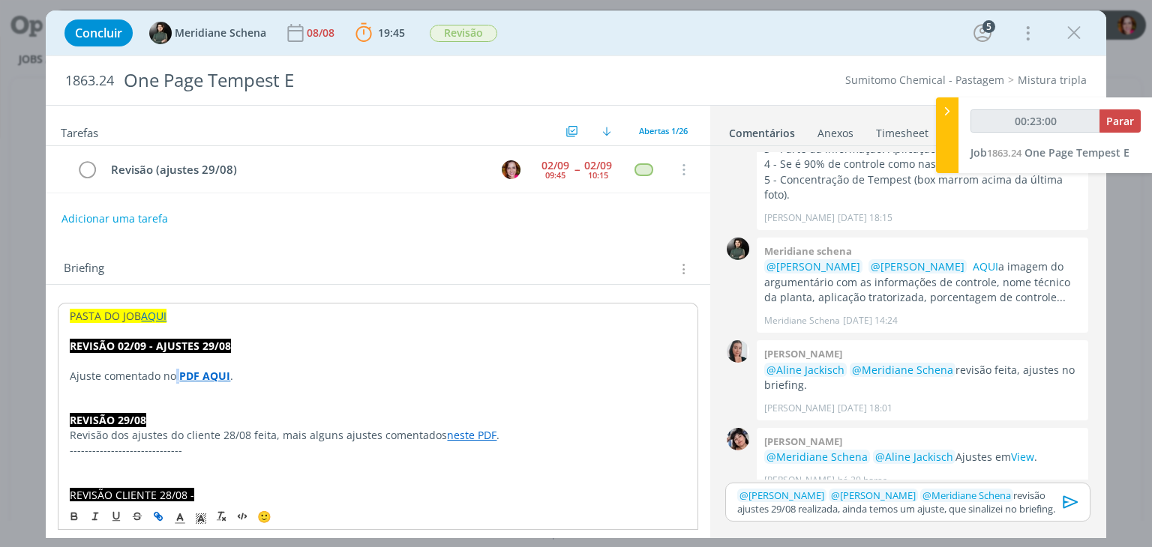
scroll to position [1802, 0]
click at [194, 376] on strong "PDF AQUI" at bounding box center [204, 376] width 51 height 14
click at [202, 406] on link "https://sobeae.sharepoint.com/sites/SOBEAE/Documentos%20Compartilhados/Forms/Al…" at bounding box center [166, 404] width 113 height 19
click at [462, 391] on p "dialog" at bounding box center [378, 391] width 616 height 15
click at [1063, 505] on icon "dialog" at bounding box center [1069, 502] width 15 height 13
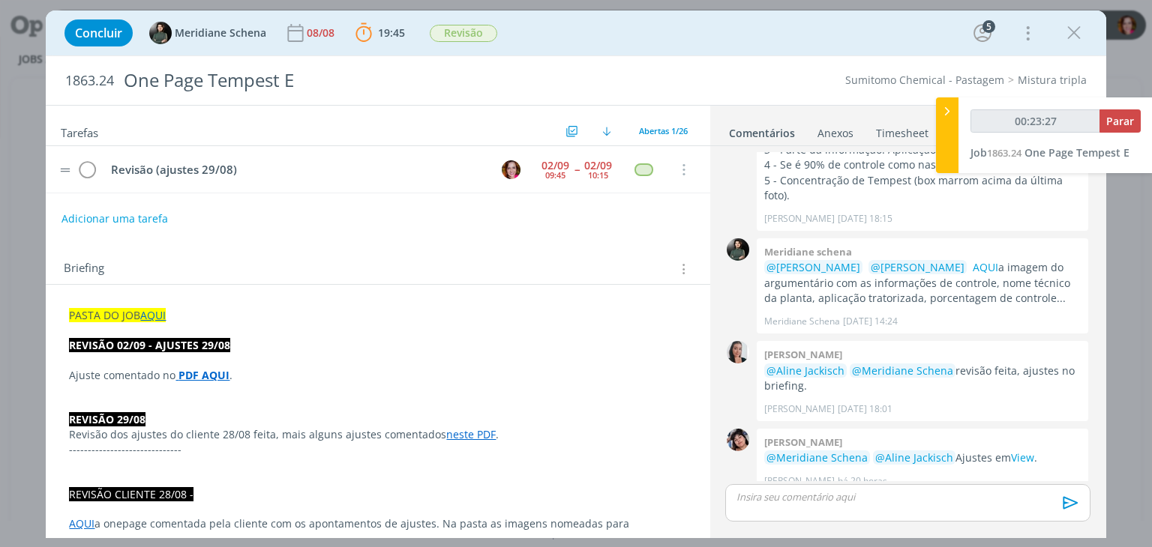
scroll to position [1889, 0]
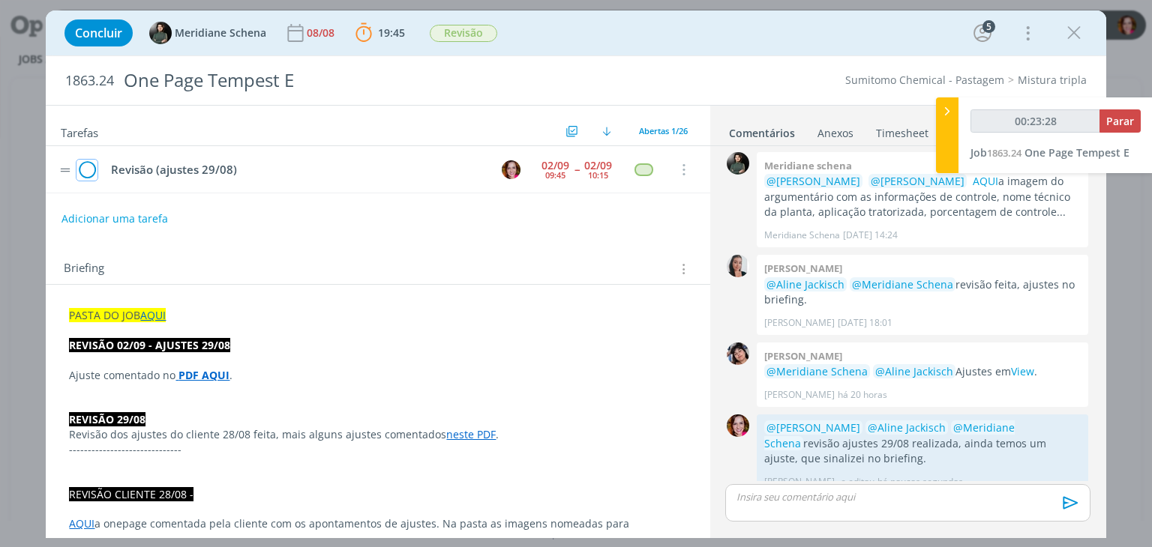
click at [89, 168] on icon "dialog" at bounding box center [86, 170] width 21 height 22
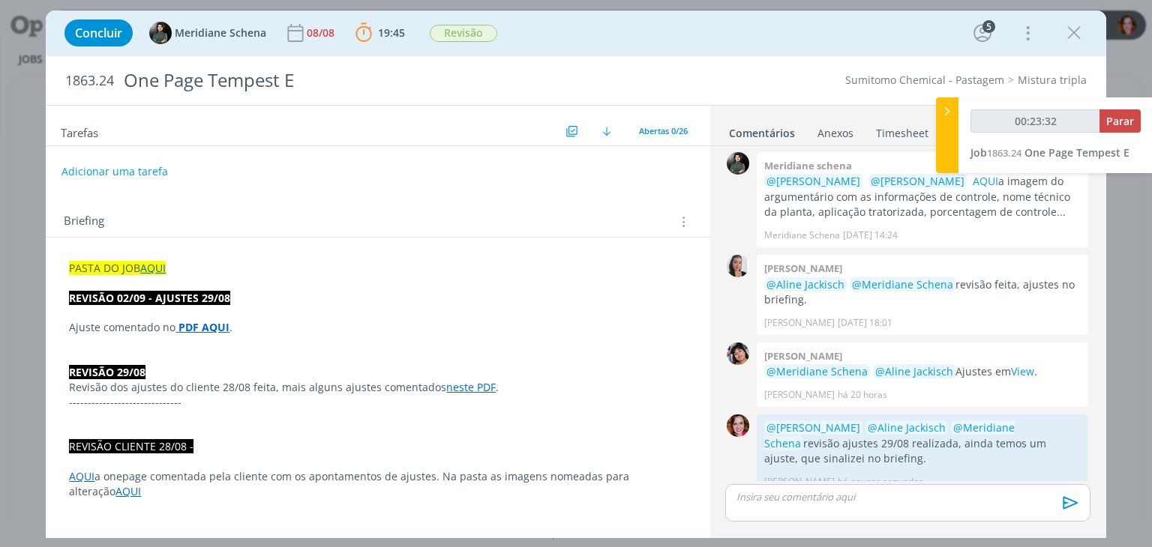
type input "00:23:33"
click at [1114, 124] on span "Parar" at bounding box center [1120, 121] width 28 height 14
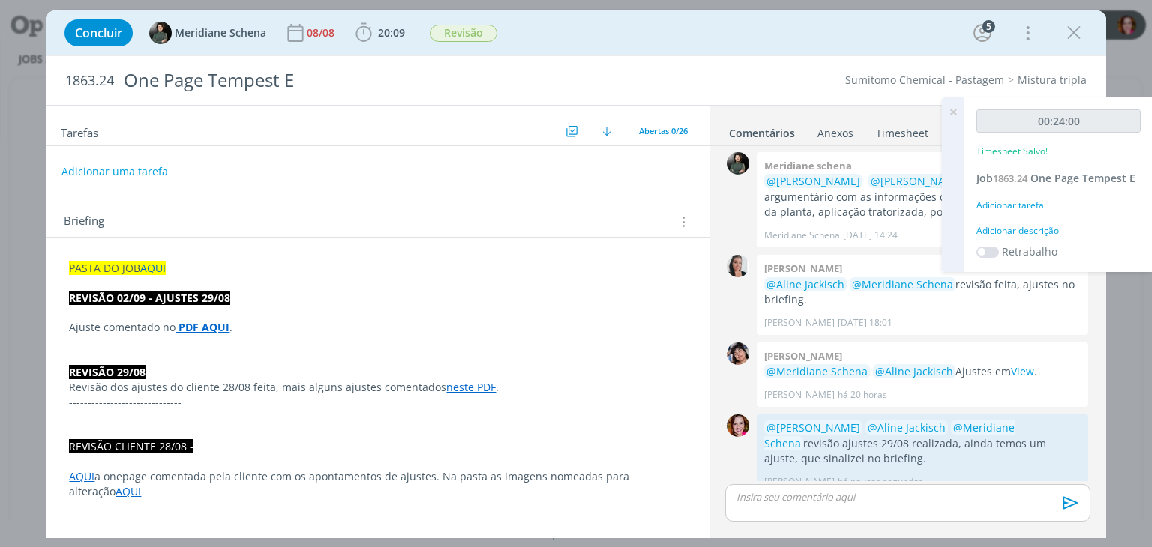
click at [1029, 234] on div "Adicionar descrição" at bounding box center [1058, 230] width 164 height 13
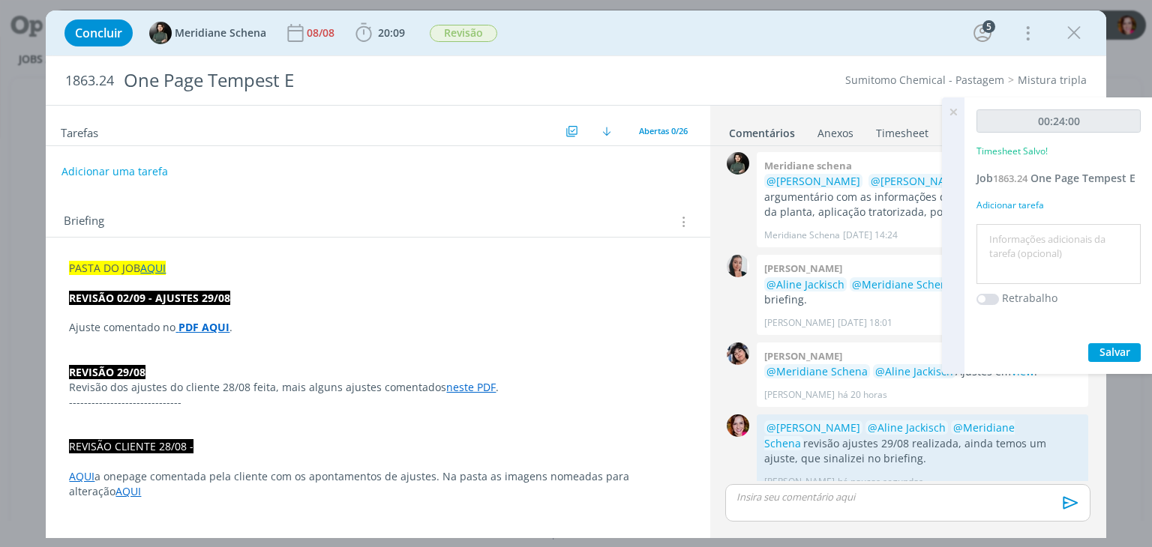
click at [1029, 234] on textarea at bounding box center [1058, 254] width 157 height 53
type textarea "Revisão ajustes 29/08"
click at [1131, 355] on button "Salvar" at bounding box center [1114, 352] width 52 height 19
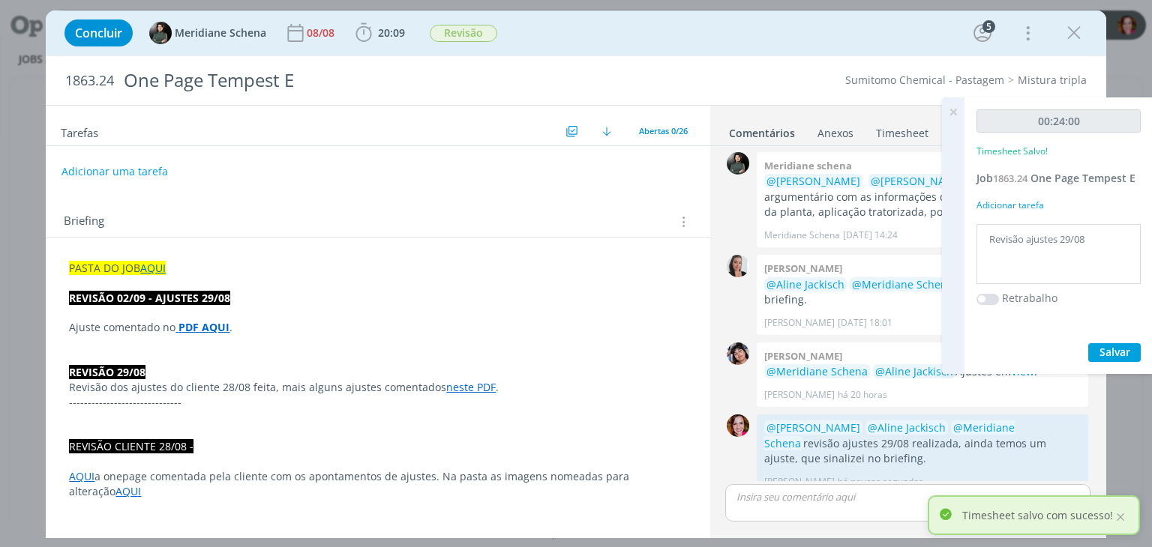
click at [956, 112] on icon at bounding box center [952, 111] width 27 height 29
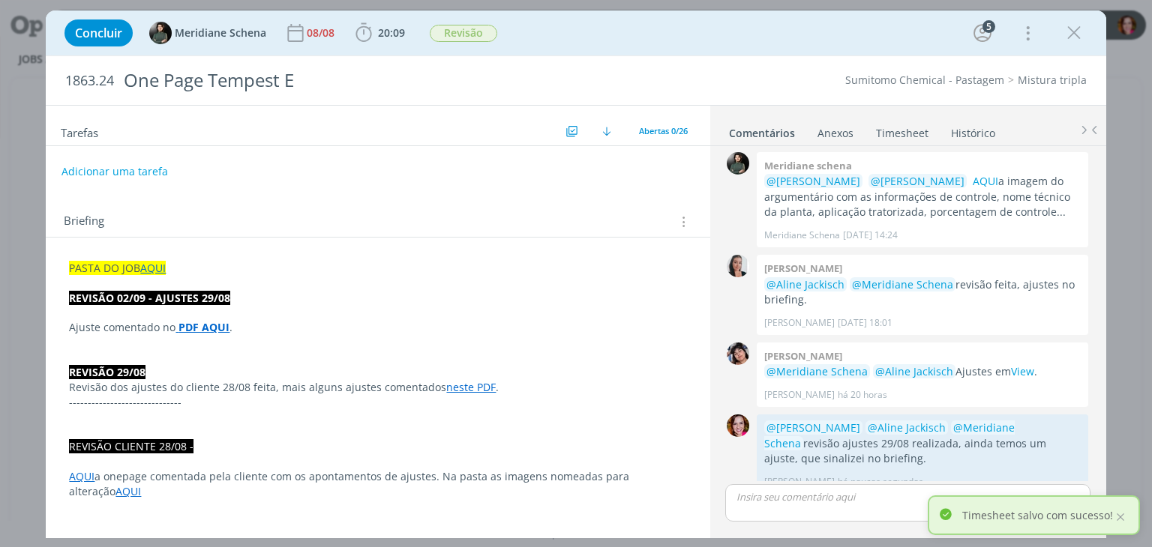
click at [147, 400] on p "------------------------------" at bounding box center [377, 402] width 617 height 15
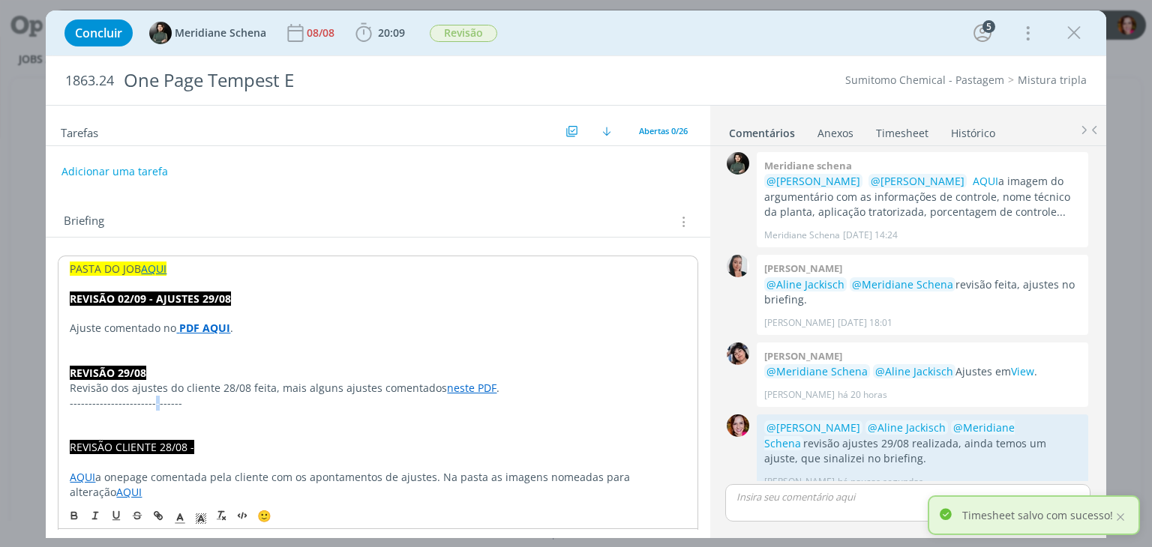
click at [147, 400] on p "------------------------------" at bounding box center [378, 403] width 616 height 15
copy p "------------------------------"
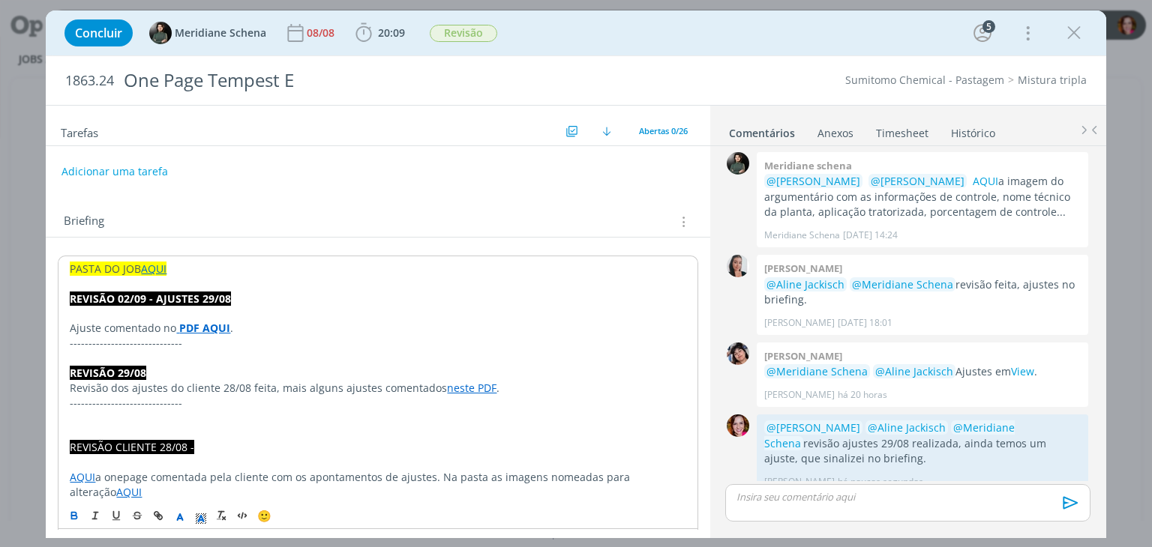
click at [178, 418] on p "dialog" at bounding box center [378, 418] width 616 height 15
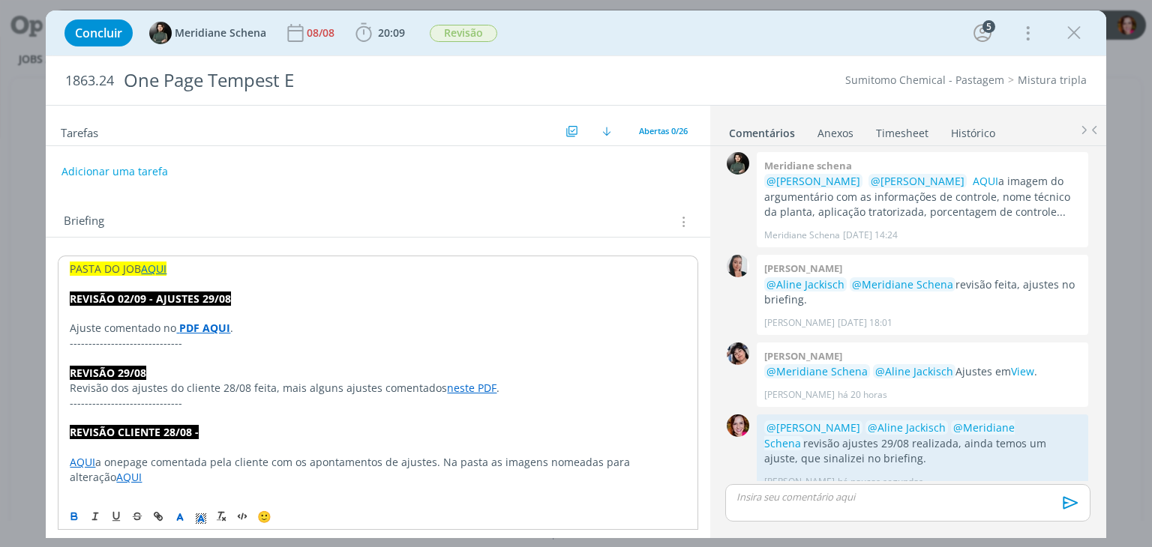
click at [400, 302] on p "REVISÃO 02/09 - AJUSTES 29/08" at bounding box center [378, 299] width 616 height 15
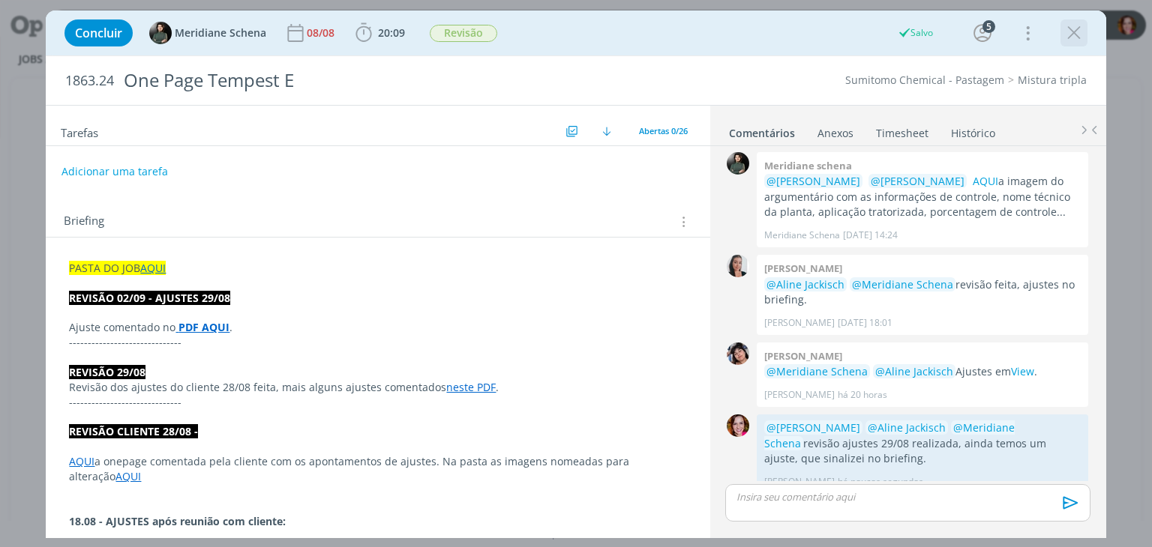
click at [1071, 35] on icon "dialog" at bounding box center [1073, 33] width 22 height 22
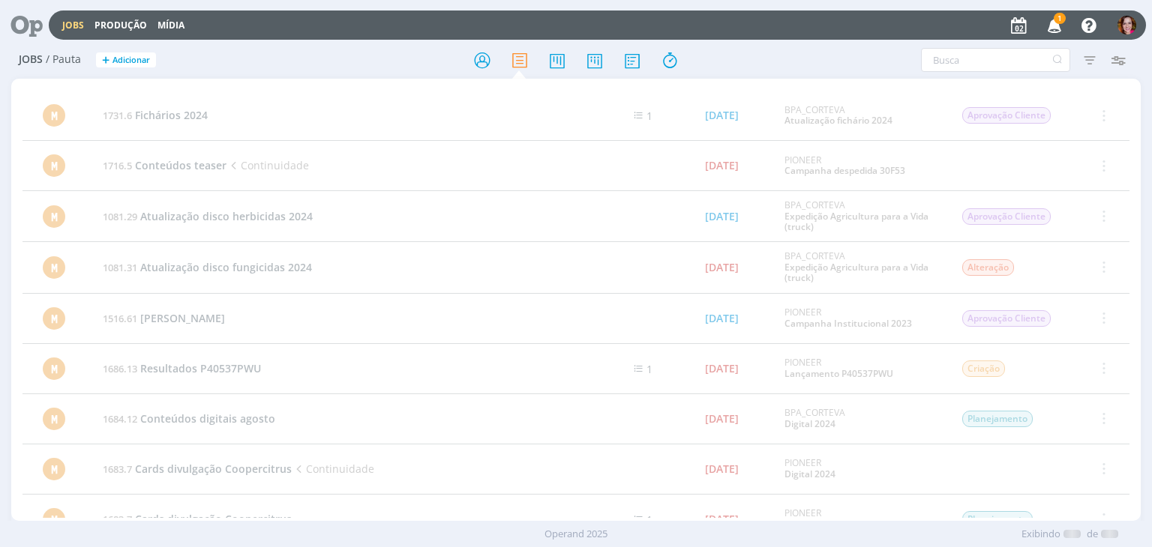
click at [1056, 25] on icon "button" at bounding box center [1054, 24] width 26 height 25
click at [34, 33] on icon at bounding box center [21, 24] width 31 height 29
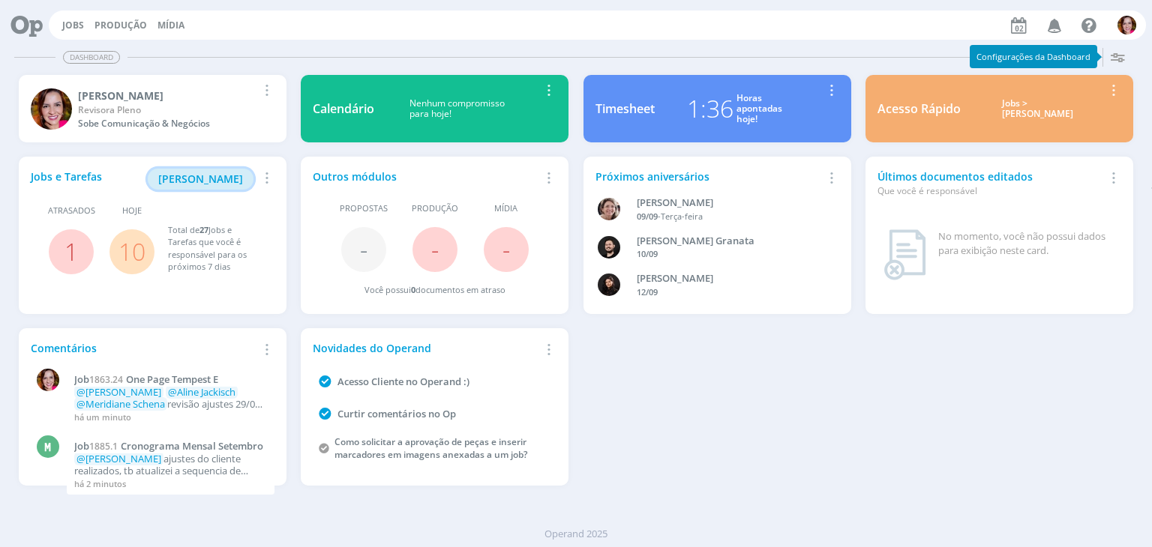
click at [192, 187] on button "[PERSON_NAME]" at bounding box center [201, 179] width 106 height 21
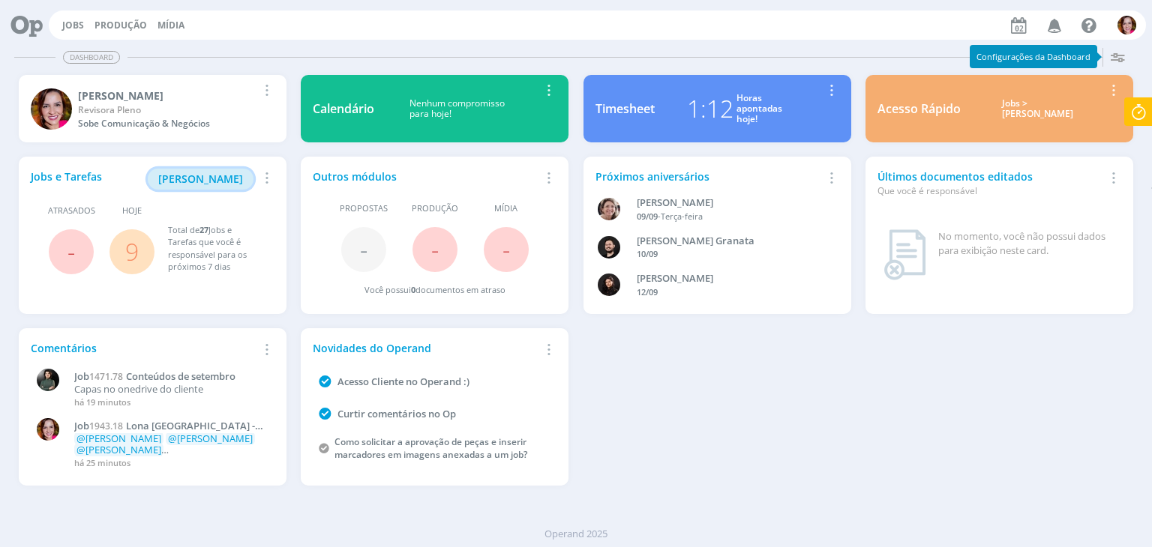
click at [218, 181] on span "[PERSON_NAME]" at bounding box center [200, 179] width 85 height 14
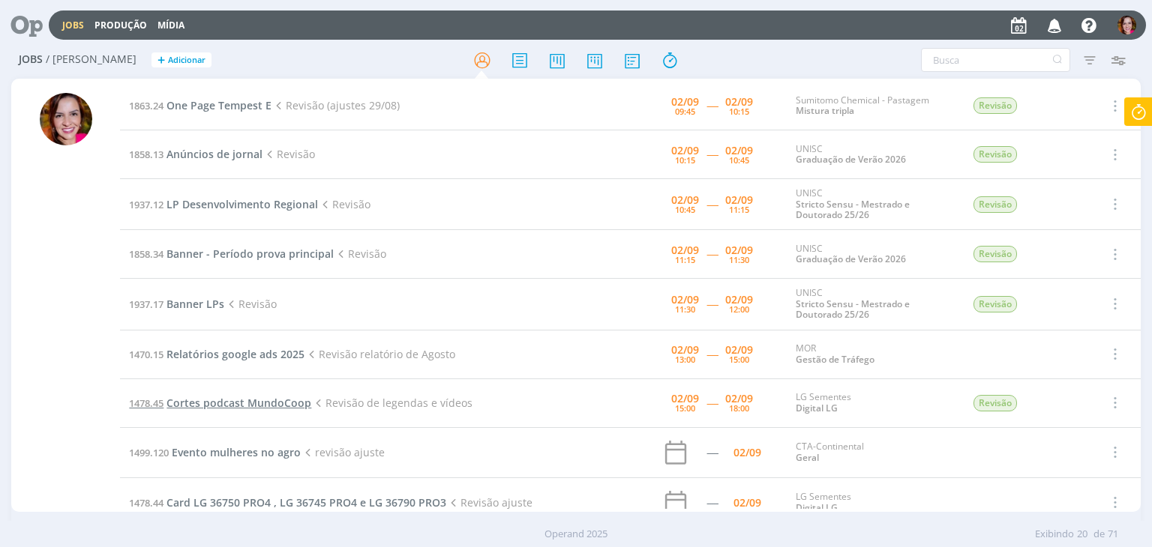
click at [275, 402] on span "Cortes podcast MundoCoop" at bounding box center [238, 403] width 145 height 14
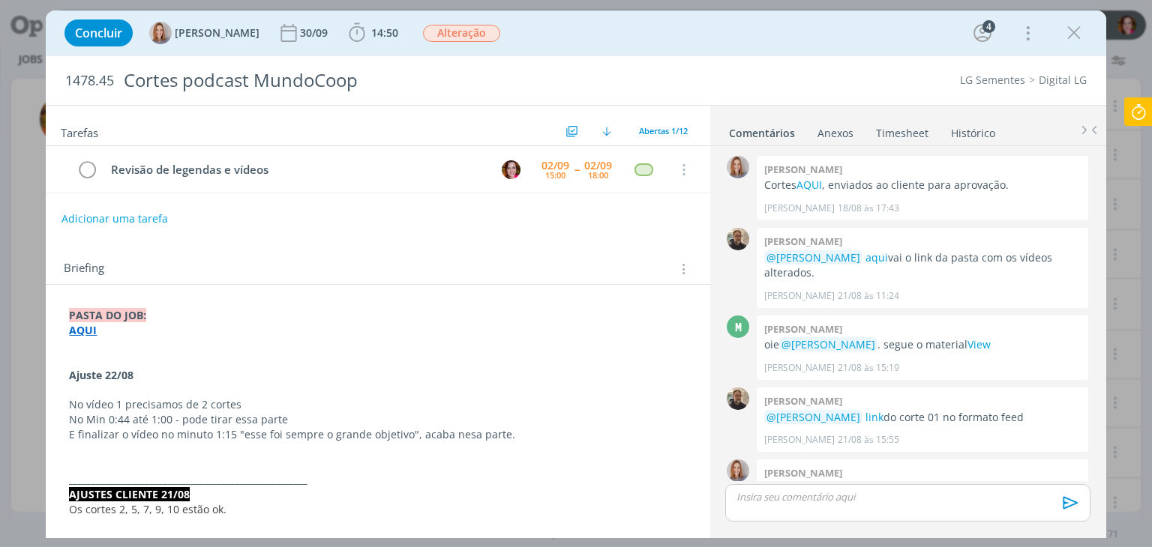
scroll to position [118, 0]
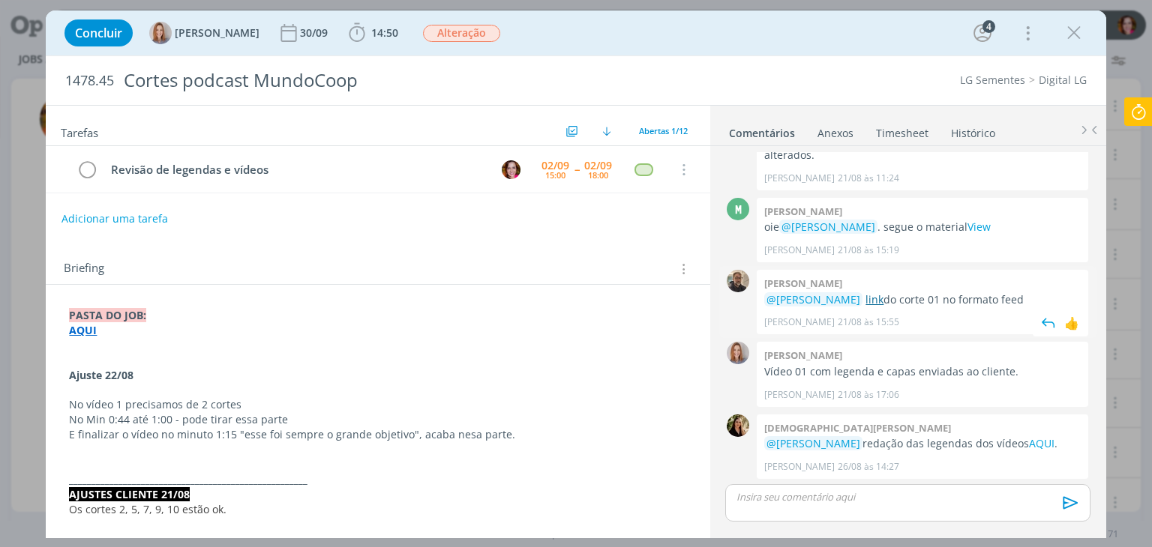
click at [870, 298] on link "link" at bounding box center [874, 299] width 18 height 14
click at [81, 328] on strong "AQUI" at bounding box center [83, 330] width 28 height 14
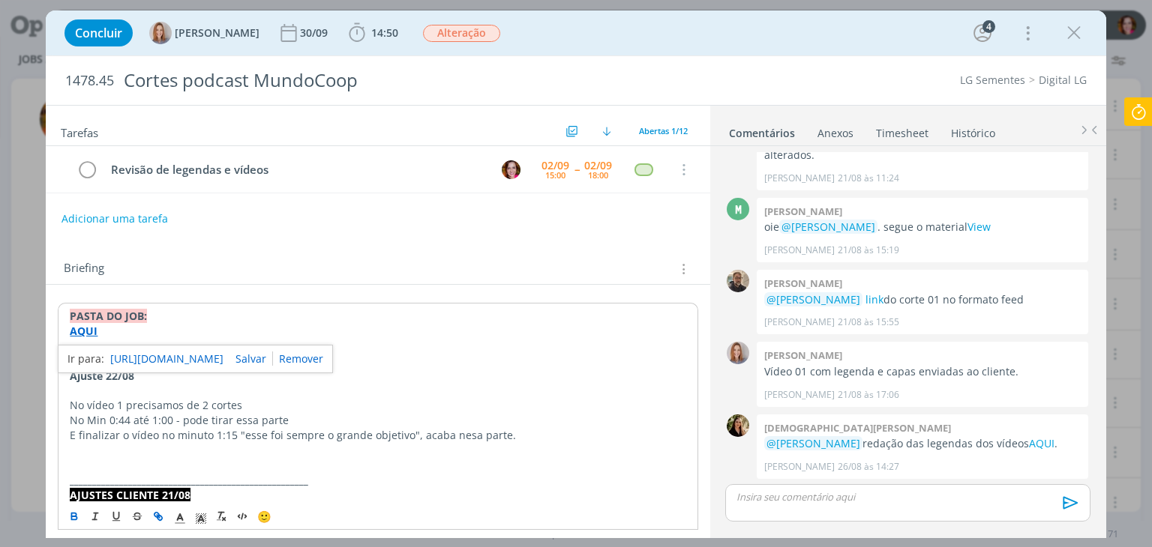
click at [130, 359] on link "[URL][DOMAIN_NAME]" at bounding box center [166, 358] width 113 height 19
click at [187, 358] on link "[URL][DOMAIN_NAME]" at bounding box center [166, 358] width 113 height 19
click at [1074, 29] on icon "dialog" at bounding box center [1073, 33] width 22 height 22
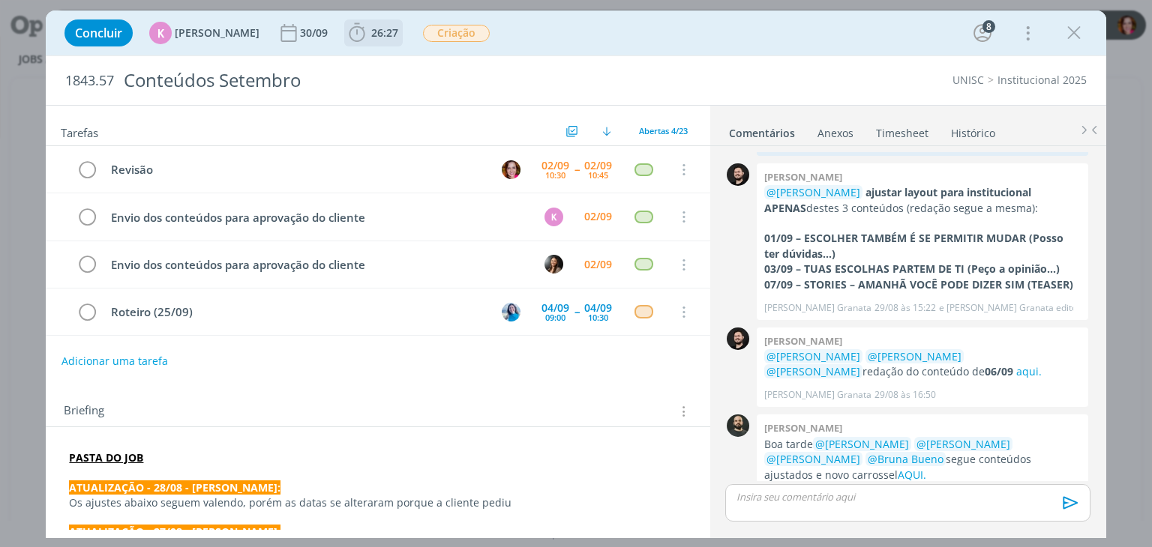
click at [368, 35] on b "26:27" at bounding box center [384, 33] width 33 height 10
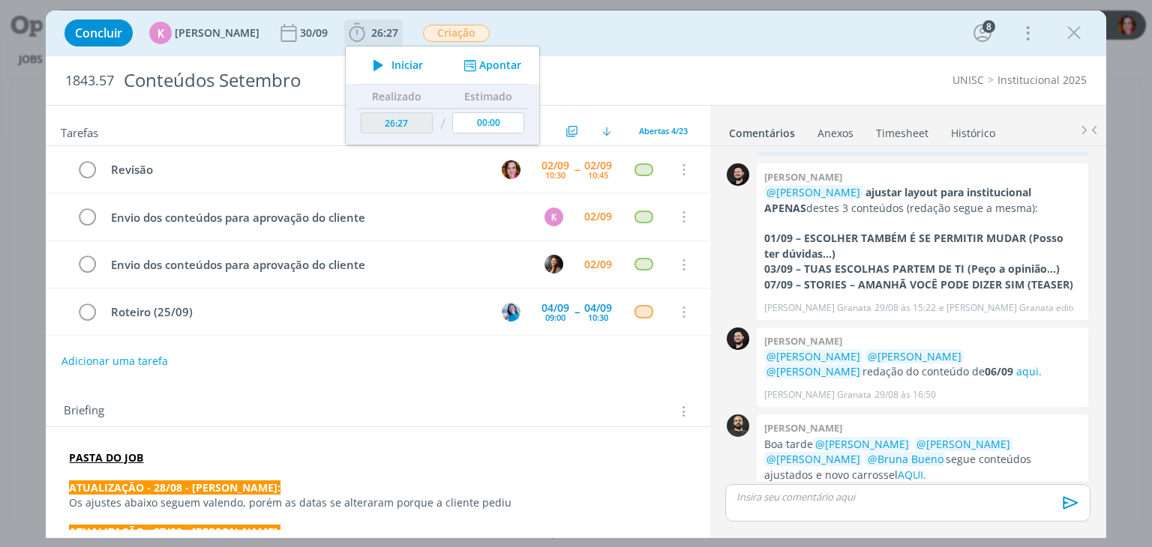
click at [391, 64] on span "Iniciar" at bounding box center [406, 65] width 31 height 10
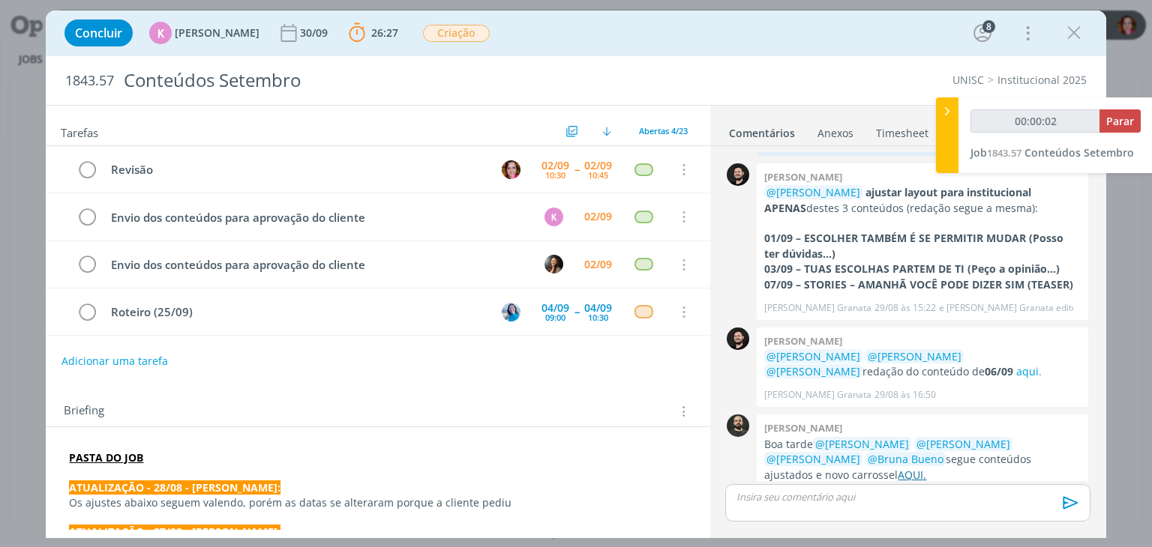
click at [897, 468] on link "AQUI." at bounding box center [911, 475] width 28 height 14
click at [1016, 364] on link "aqui." at bounding box center [1028, 371] width 25 height 14
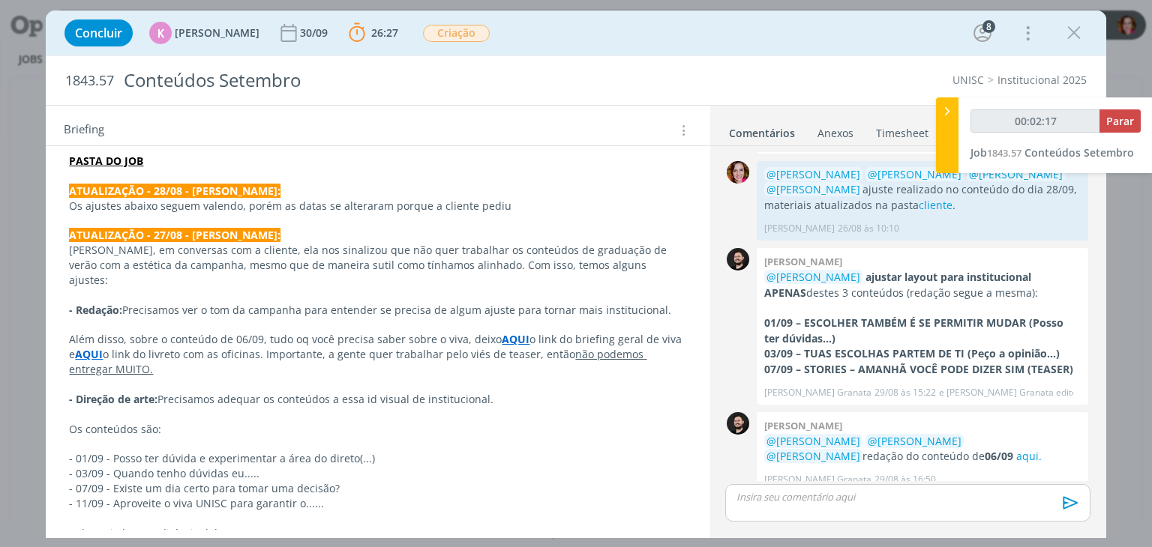
scroll to position [298, 0]
click at [390, 351] on p "Além disso, sobre o conteúdo de 06/09, tudo oq você precisa saber sobre o viva,…" at bounding box center [377, 353] width 617 height 45
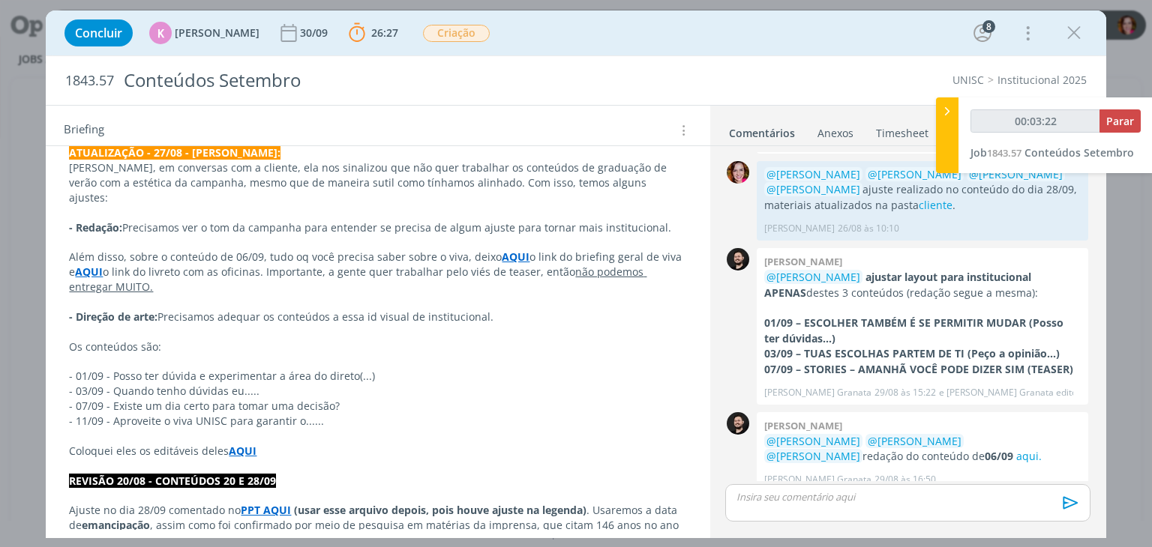
scroll to position [2410, 0]
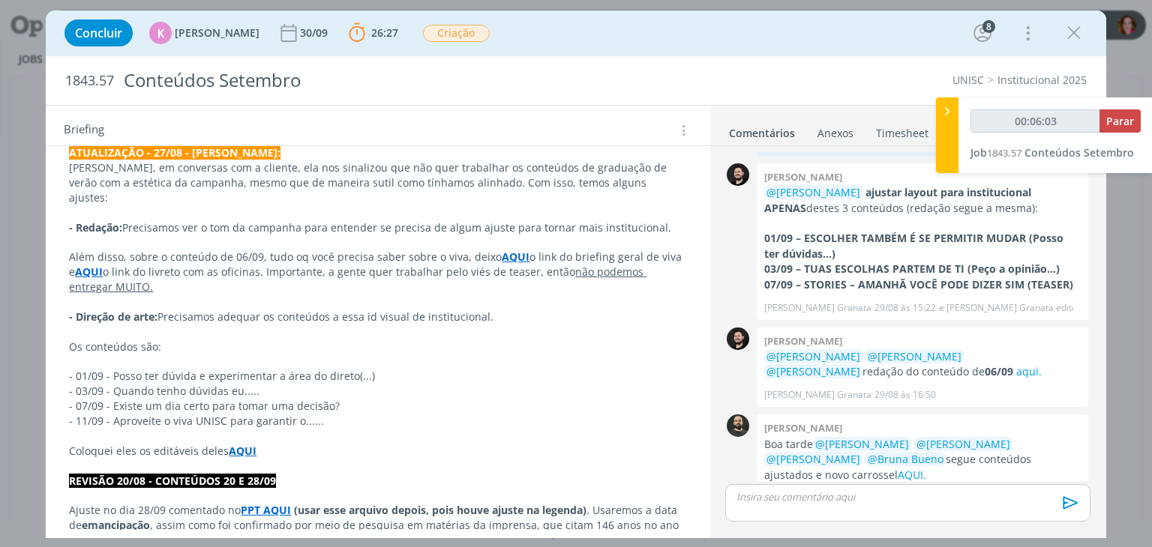
type input "00:06:04"
click at [946, 110] on icon at bounding box center [946, 111] width 15 height 16
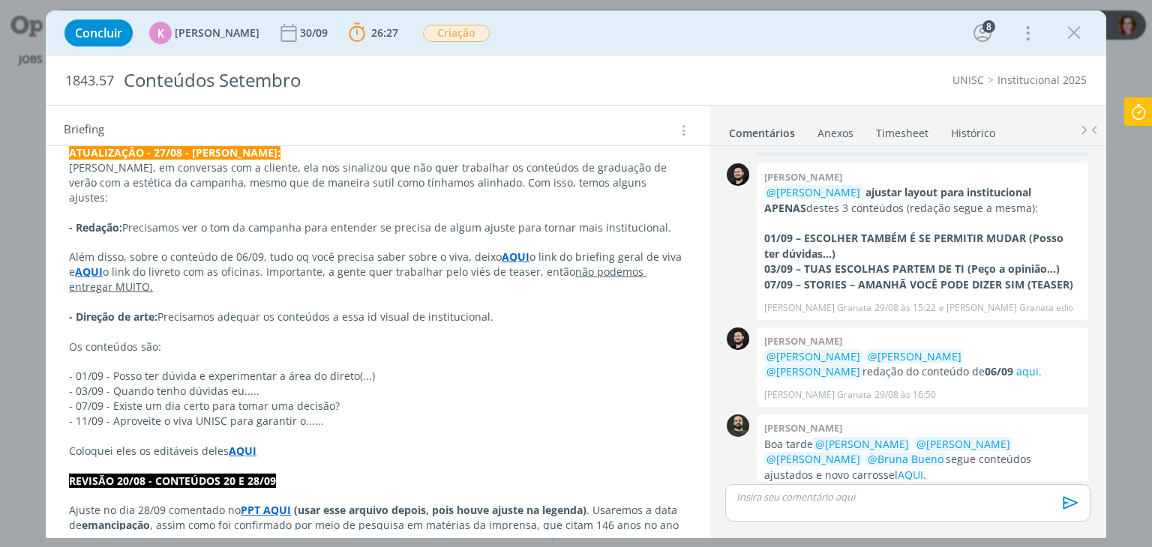
click at [775, 502] on p "dialog" at bounding box center [907, 496] width 340 height 13
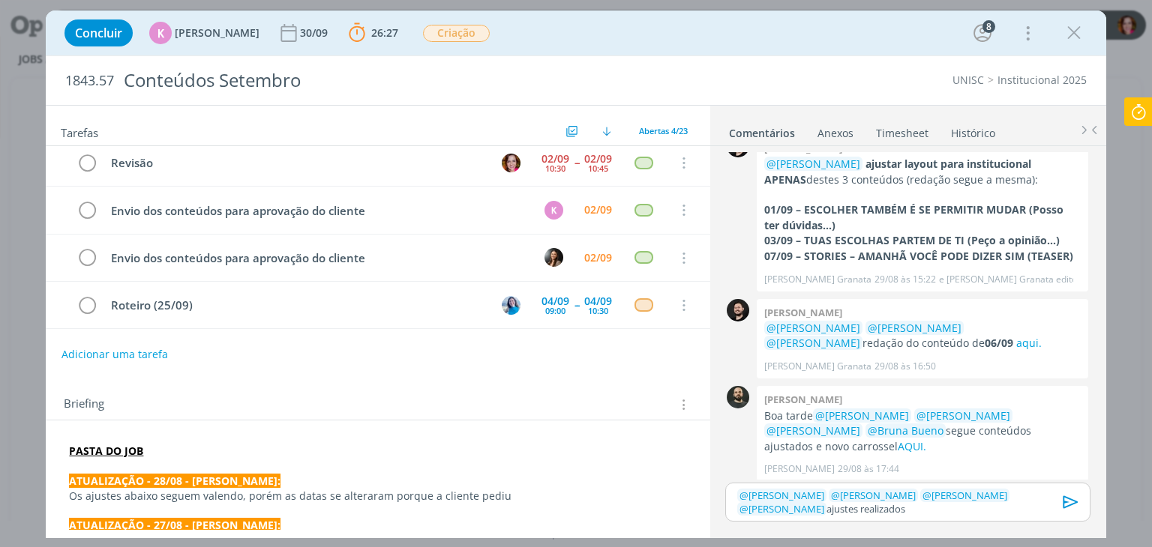
scroll to position [2411, 0]
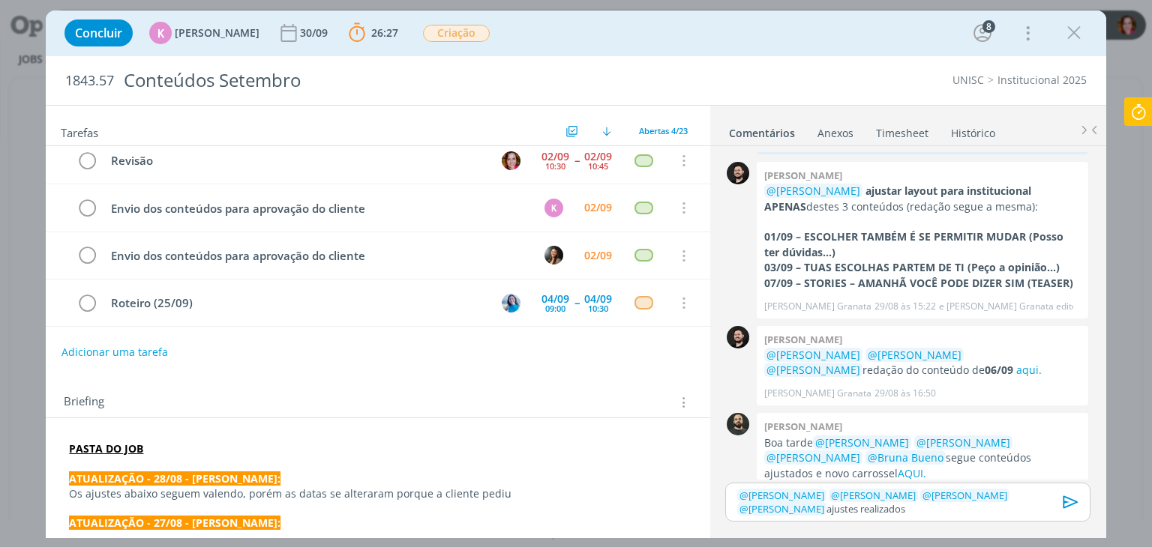
click at [837, 513] on p "﻿ @ [PERSON_NAME] ﻿ ﻿ @ [PERSON_NAME] ﻿ ﻿ @ [PERSON_NAME] ﻿ ﻿ @ [PERSON_NAME] ﻿…" at bounding box center [907, 503] width 340 height 28
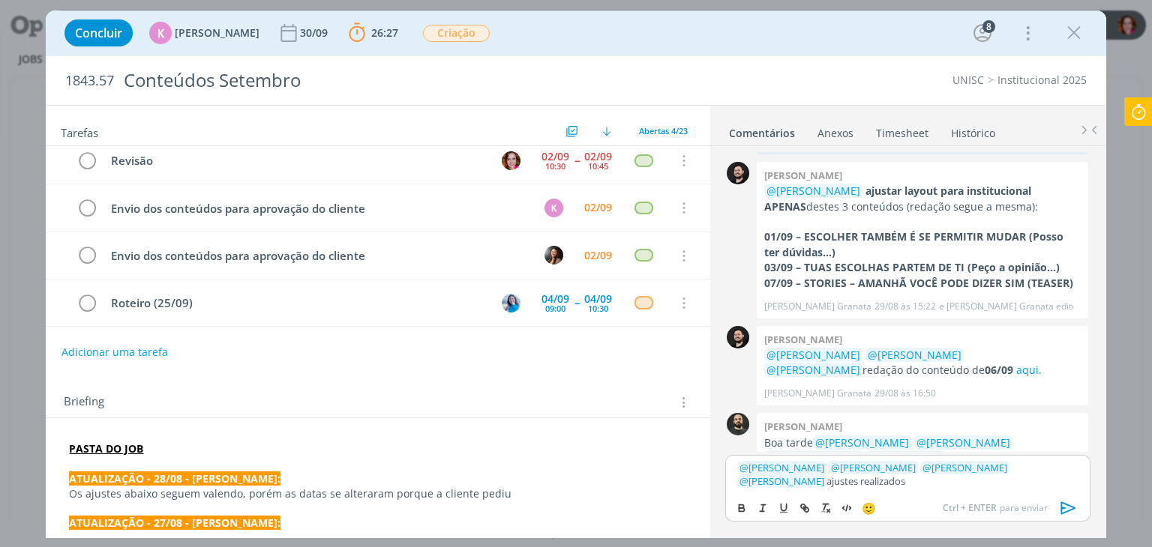
scroll to position [2439, 0]
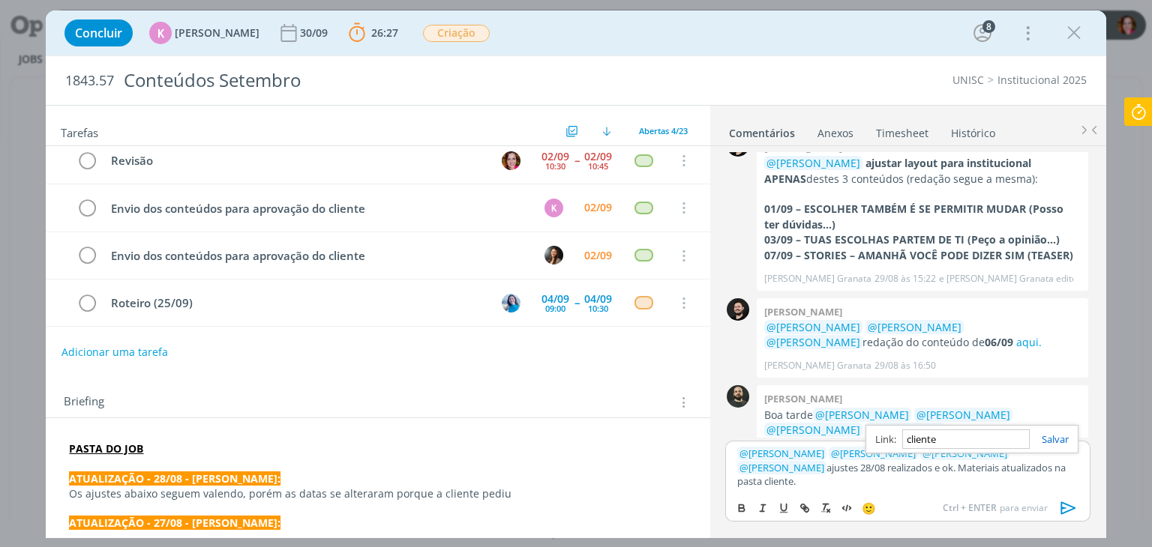
paste input "[URL][DOMAIN_NAME][DATE]"
type input "[URL][DOMAIN_NAME][DATE]"
click at [791, 484] on link "cliente" at bounding box center [776, 481] width 29 height 13
click at [914, 449] on link "[URL][DOMAIN_NAME][DATE]" at bounding box center [902, 439] width 131 height 19
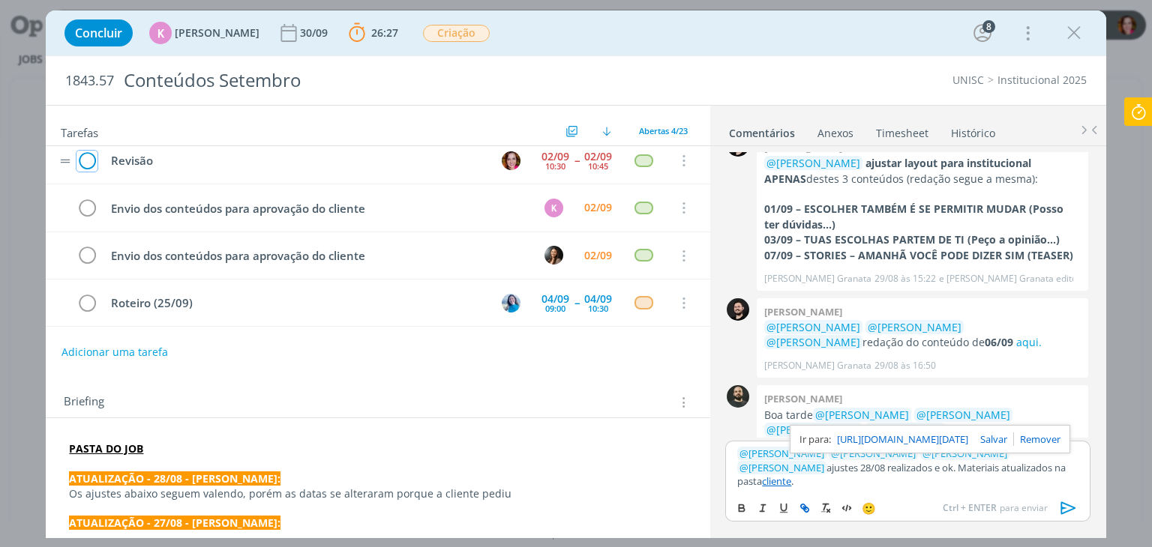
click at [84, 163] on icon "dialog" at bounding box center [86, 161] width 21 height 22
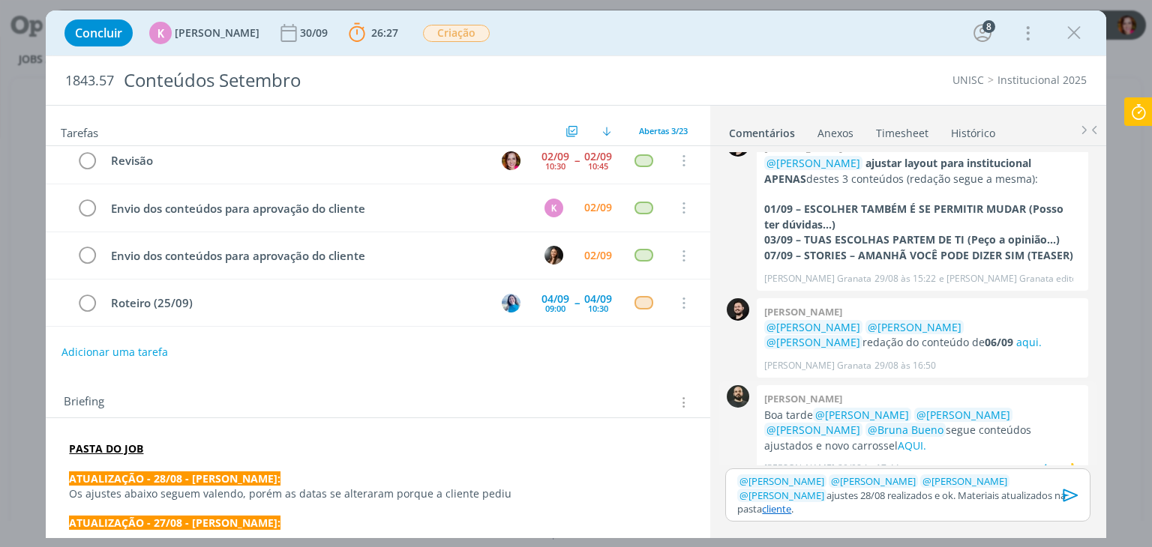
scroll to position [2411, 0]
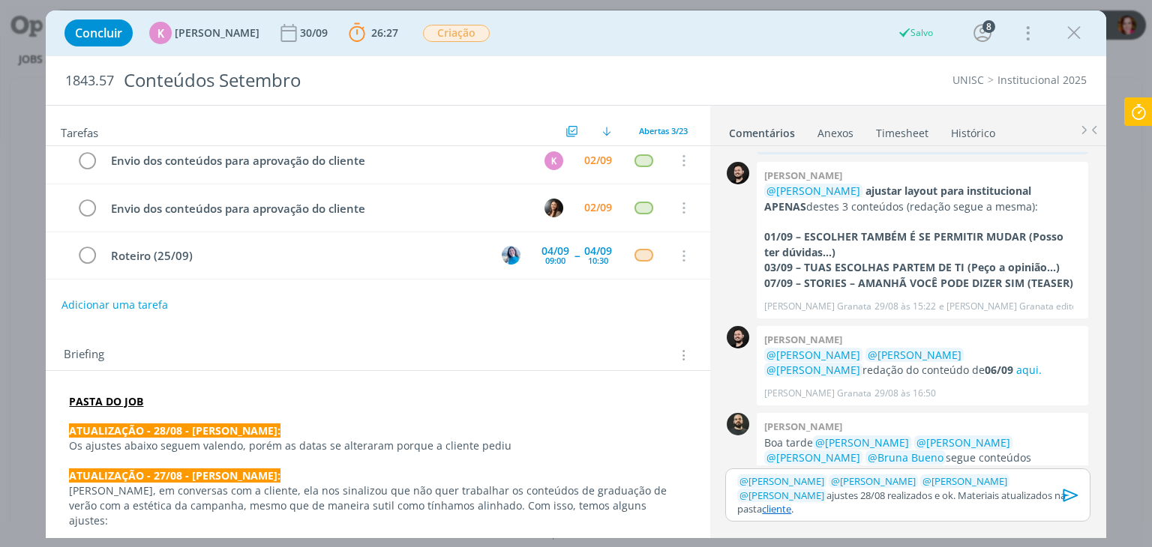
click at [1074, 505] on icon "dialog" at bounding box center [1070, 495] width 22 height 22
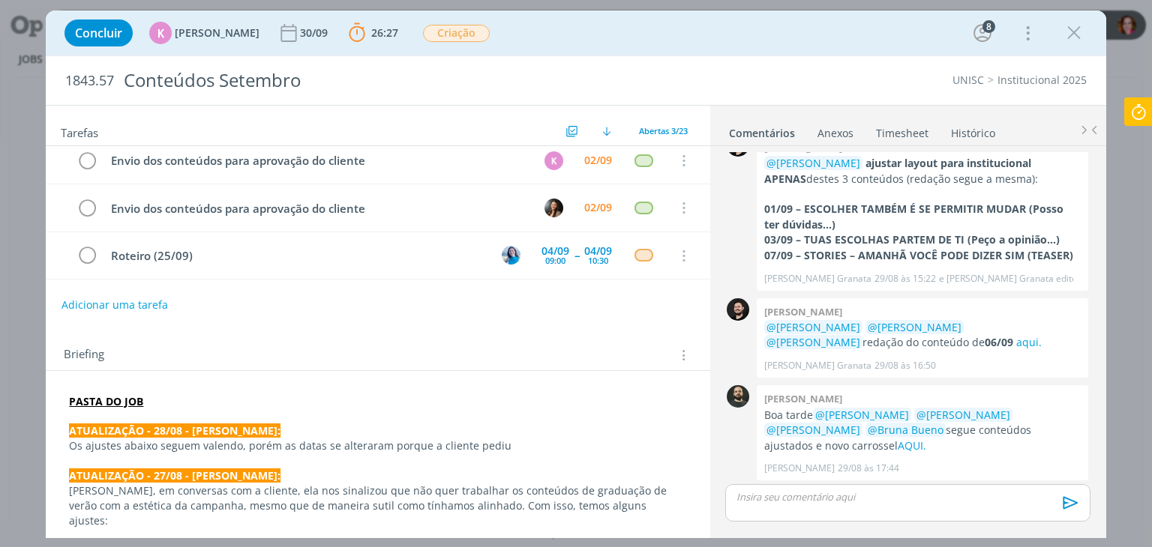
scroll to position [2497, 0]
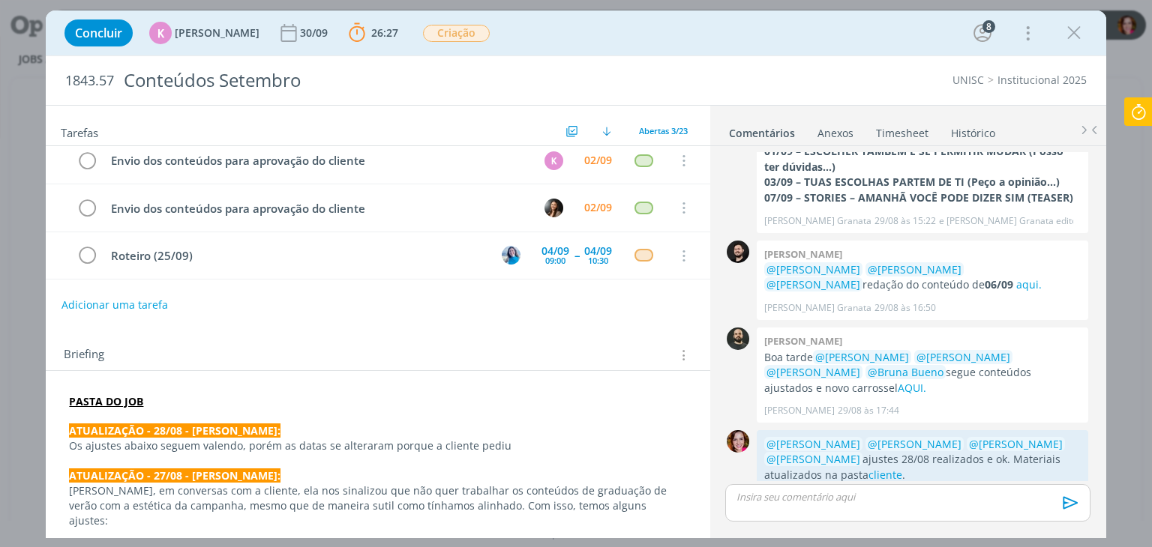
click at [1141, 107] on icon at bounding box center [1138, 111] width 27 height 29
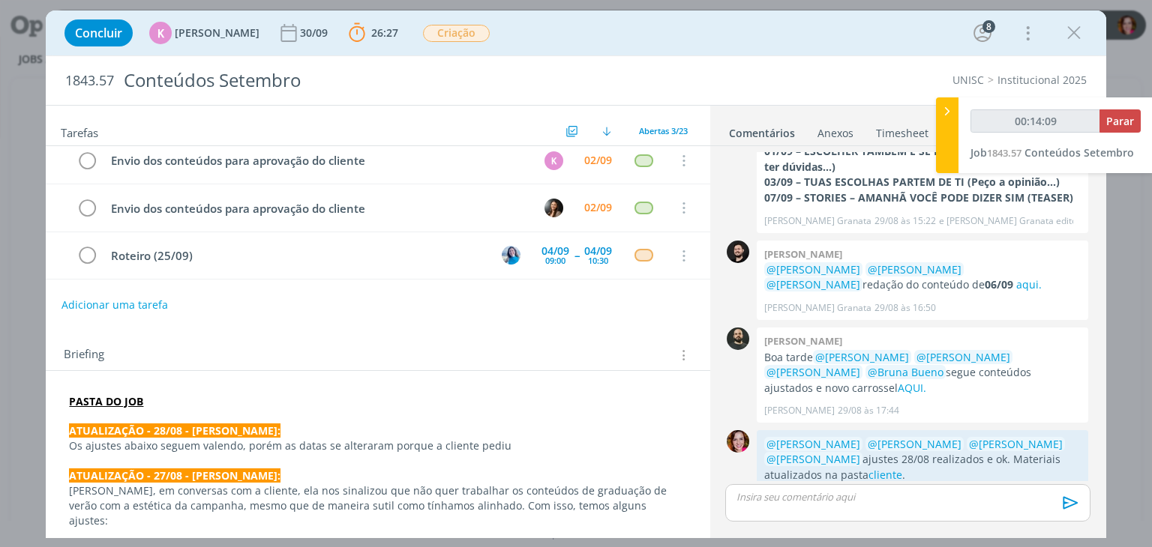
type input "00:14:10"
click at [1113, 126] on span "Parar" at bounding box center [1120, 121] width 28 height 14
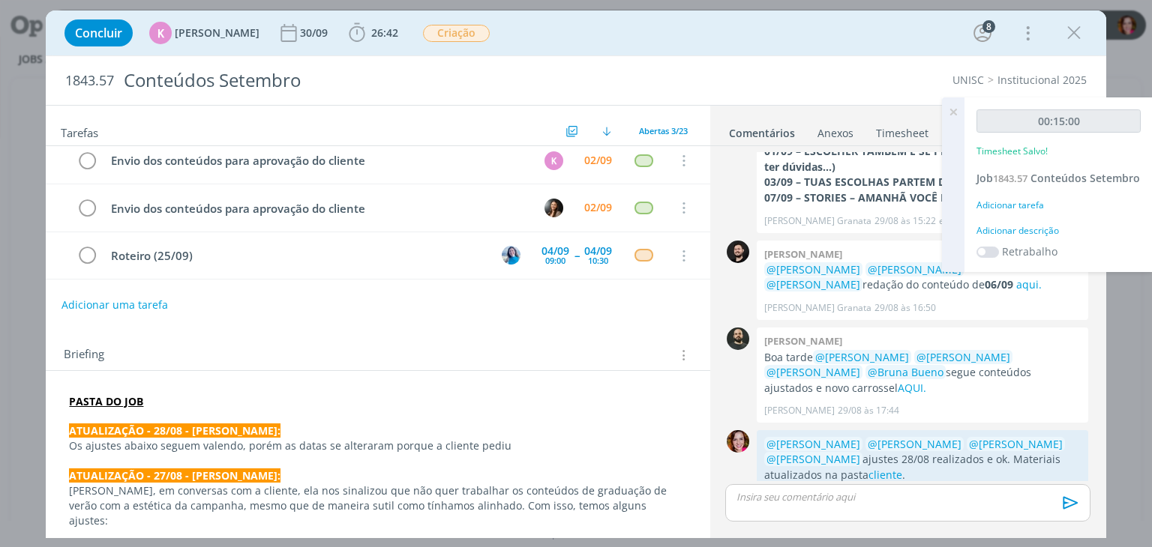
click at [1002, 238] on div "Adicionar descrição" at bounding box center [1058, 230] width 164 height 13
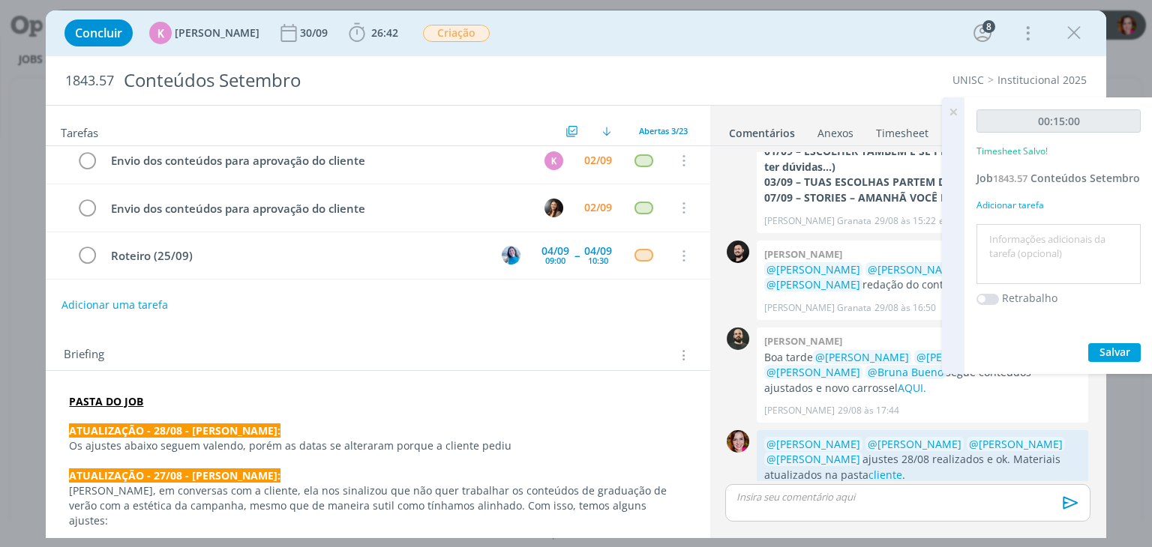
click at [1002, 244] on textarea at bounding box center [1058, 254] width 157 height 53
type textarea "Revisão ajustes 28/08"
click at [1113, 359] on span "Salvar" at bounding box center [1114, 352] width 31 height 14
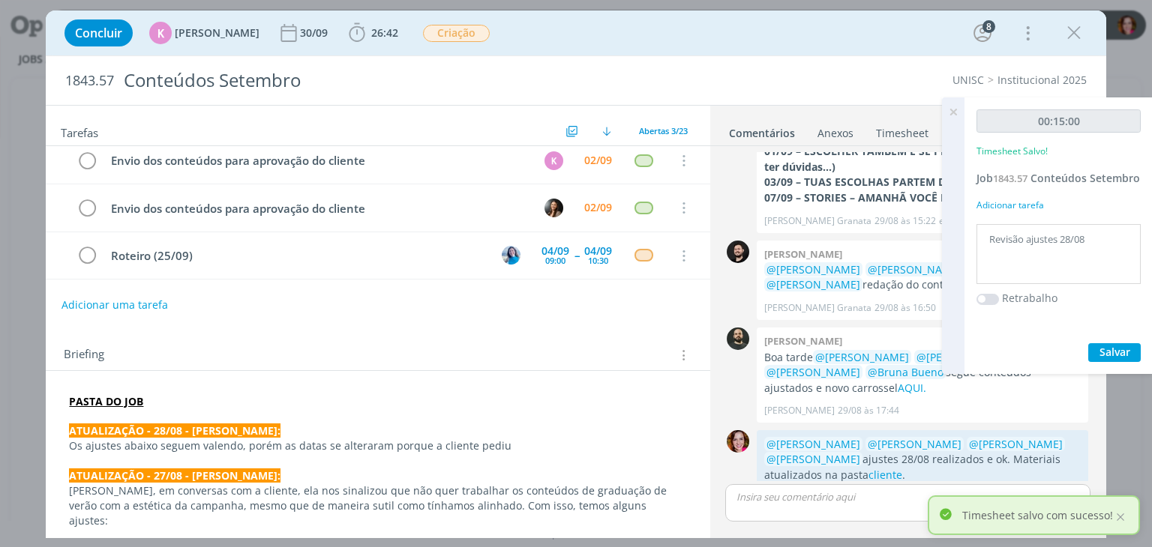
click at [951, 112] on icon at bounding box center [952, 111] width 27 height 29
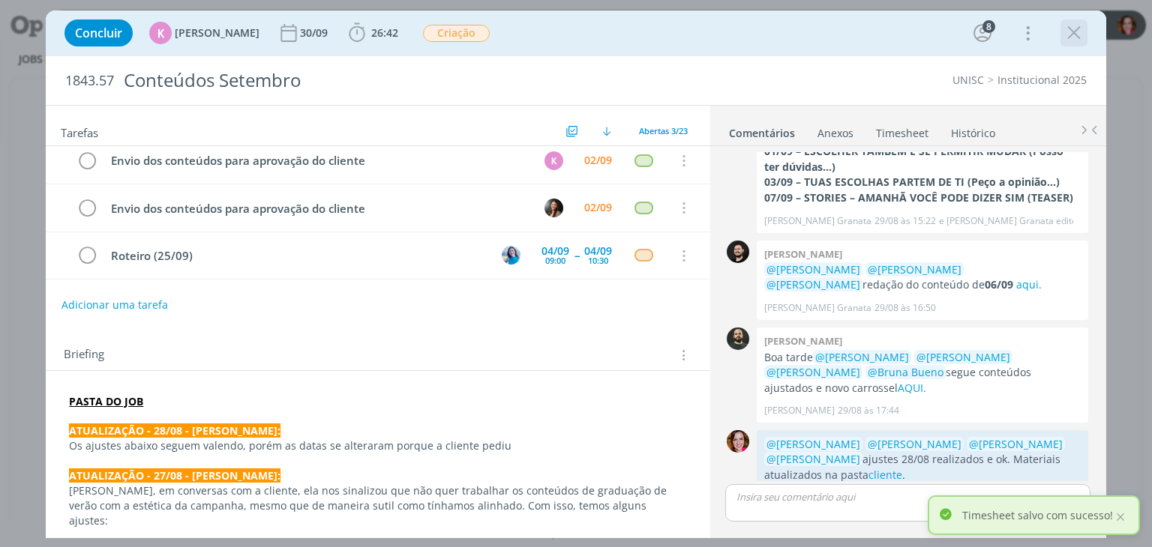
click at [1069, 31] on icon "dialog" at bounding box center [1073, 33] width 22 height 22
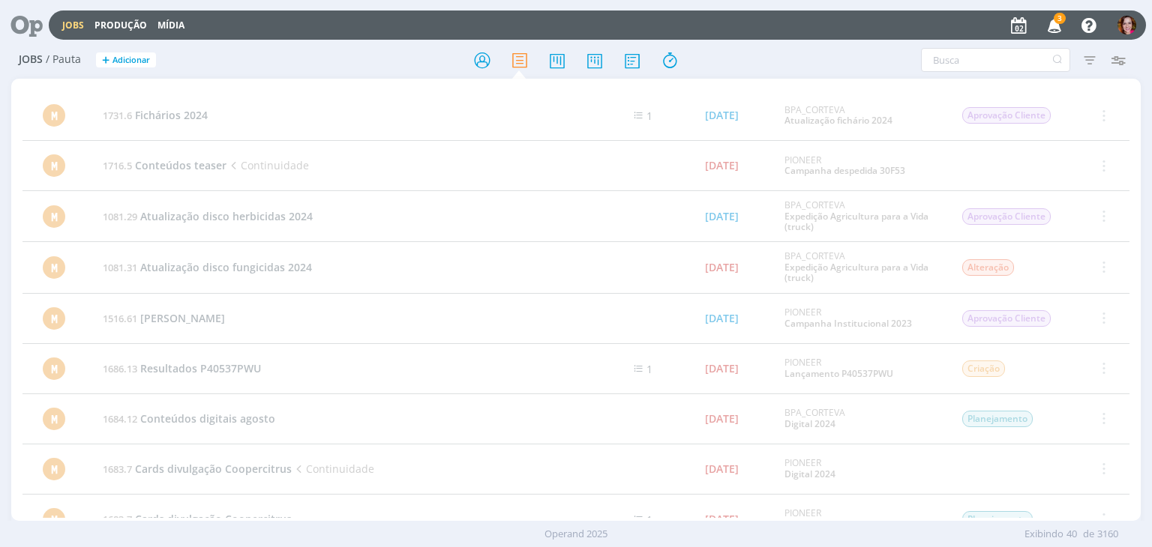
click at [1064, 25] on icon "button" at bounding box center [1054, 24] width 26 height 25
click at [30, 22] on icon at bounding box center [21, 24] width 31 height 29
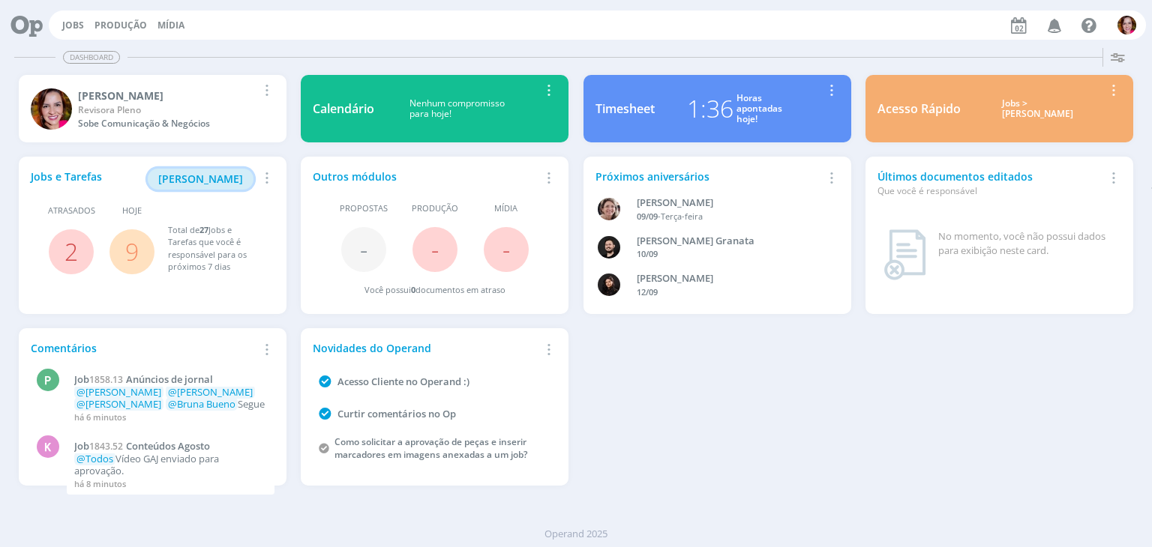
click at [224, 181] on span "[PERSON_NAME]" at bounding box center [200, 179] width 85 height 14
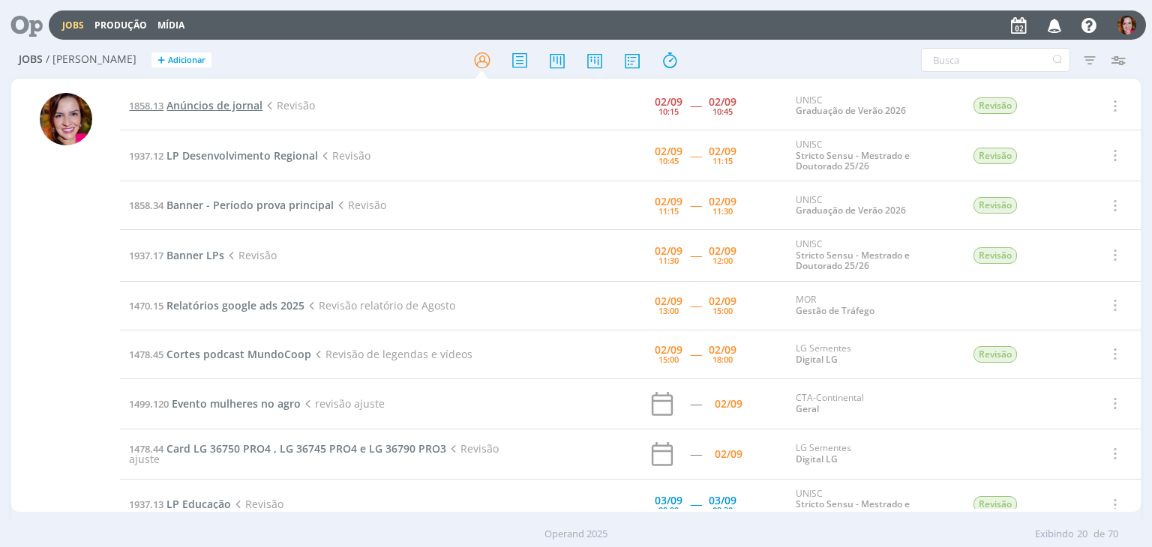
click at [243, 106] on span "Anúncios de jornal" at bounding box center [214, 105] width 96 height 14
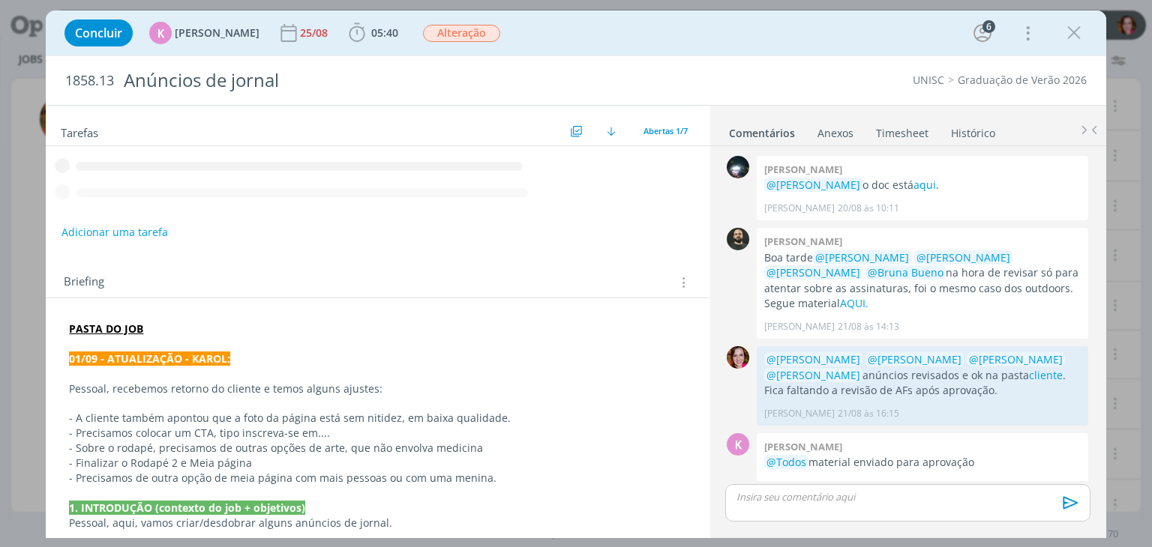
scroll to position [122, 0]
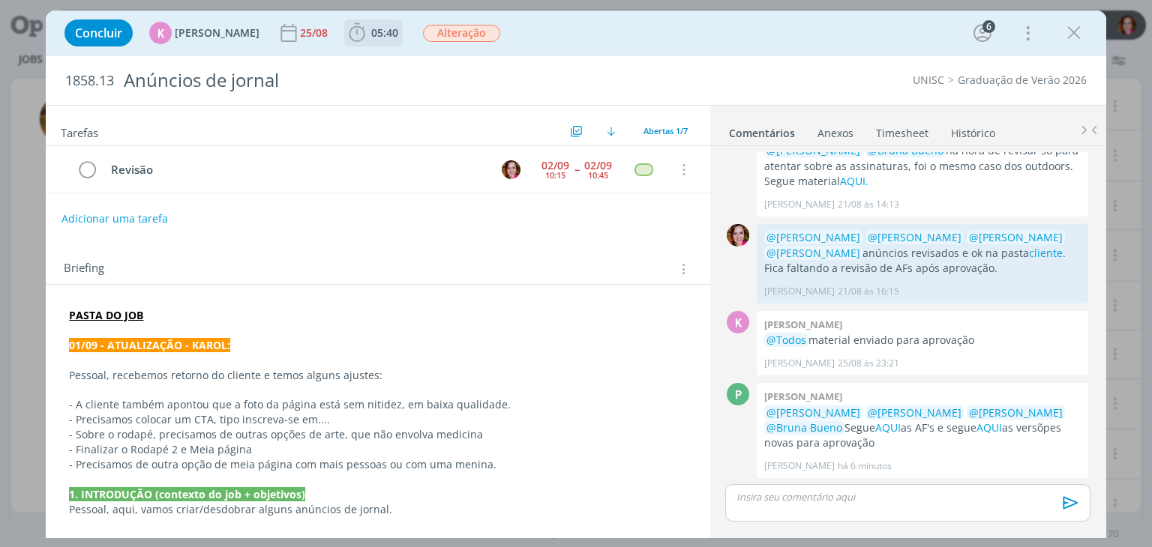
click at [371, 38] on span "05:40" at bounding box center [384, 32] width 27 height 14
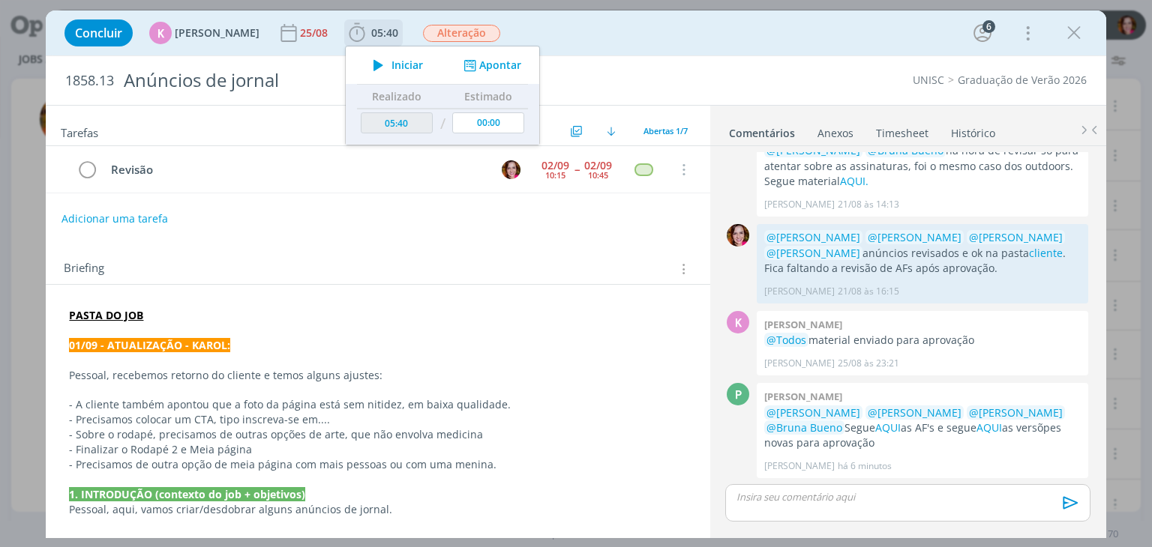
click at [376, 69] on icon "dialog" at bounding box center [378, 64] width 26 height 19
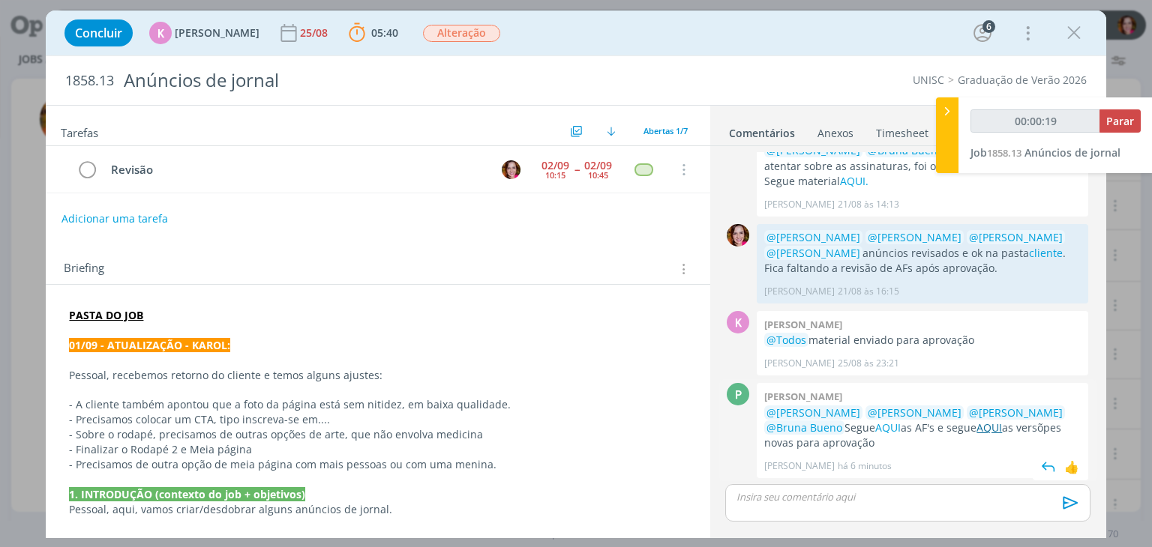
click at [976, 426] on link "AQUI" at bounding box center [988, 428] width 25 height 14
click at [310, 434] on p "- Sobre o rodapé, precisamos de outras opções de arte, que não envolva medicina" at bounding box center [377, 434] width 617 height 15
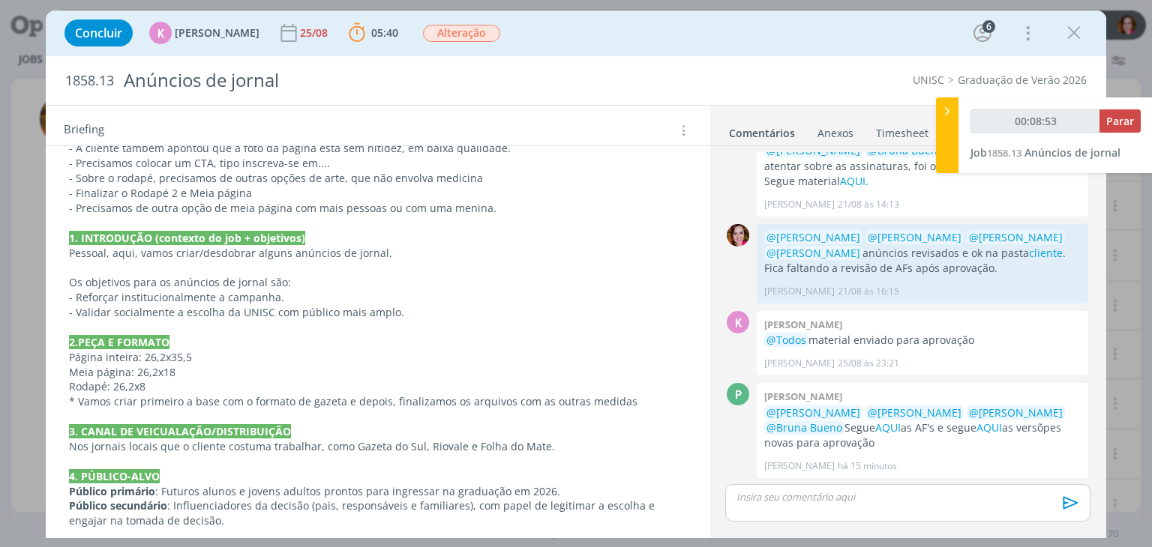
scroll to position [259, 0]
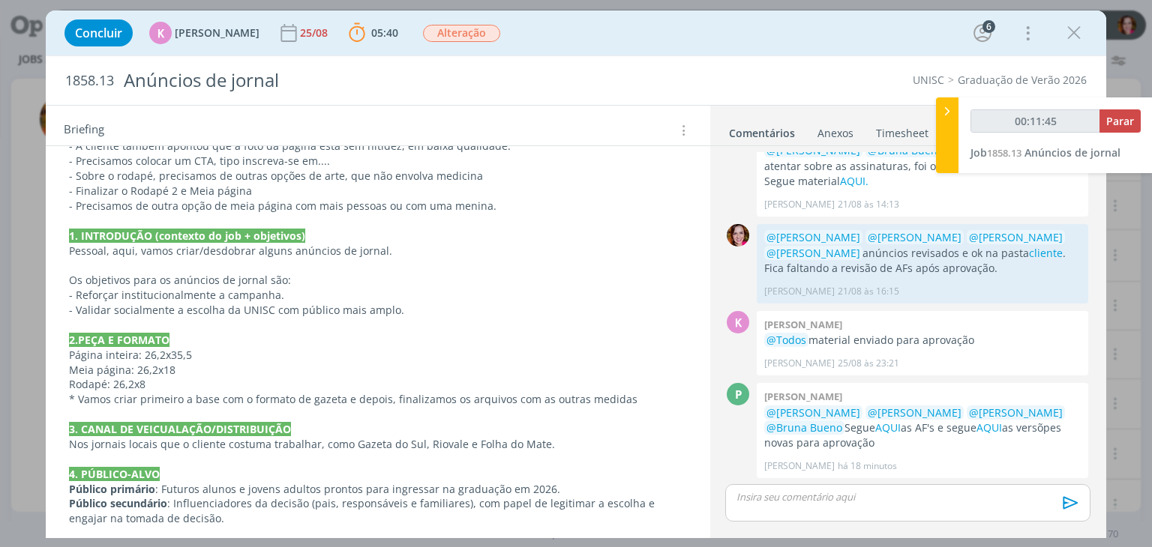
click at [829, 137] on div "Anexos 0" at bounding box center [835, 133] width 36 height 15
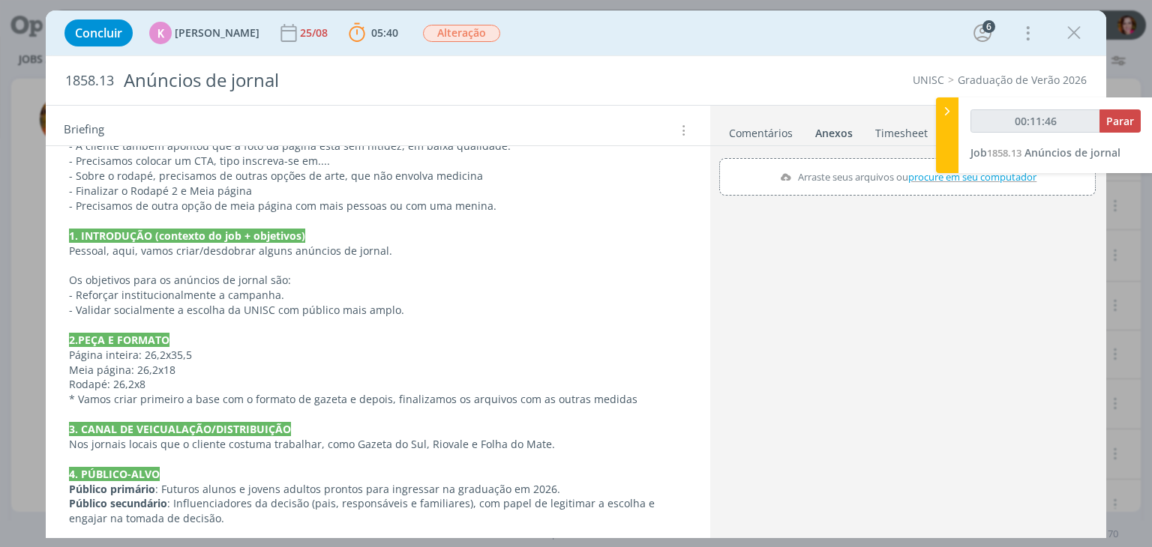
click at [945, 179] on span "procure em seu computador" at bounding box center [973, 176] width 128 height 13
click at [945, 163] on input "Arraste seus arquivos ou procure em seu computador" at bounding box center [907, 160] width 376 height 4
type input "00:12:21"
type input "C:\fakepath\Captura de tela 2025-09-02 110017.png"
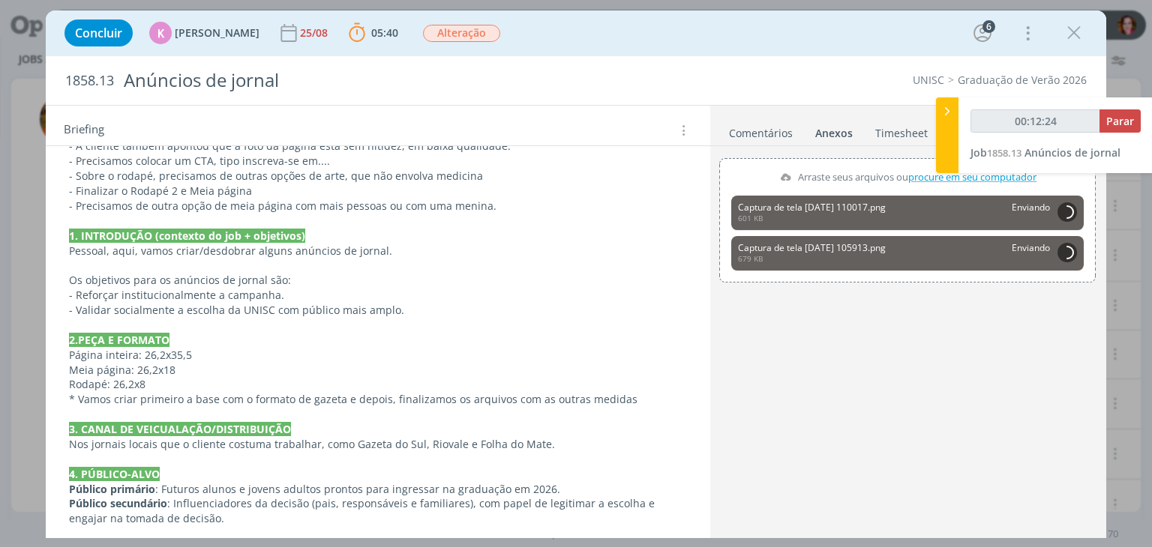
scroll to position [0, 0]
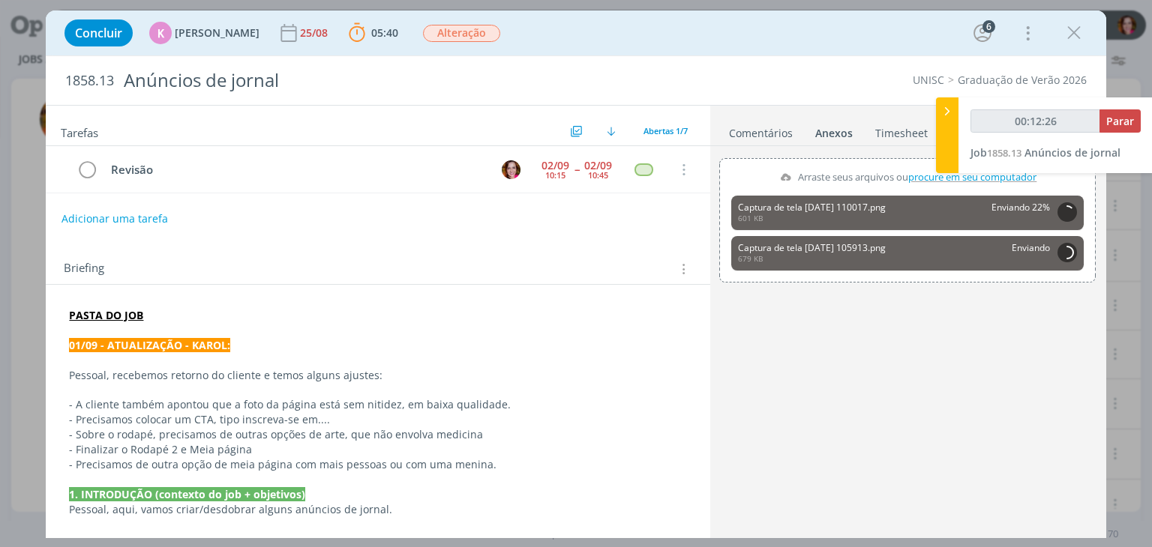
click at [151, 319] on p "PASTA DO JOB" at bounding box center [377, 315] width 617 height 15
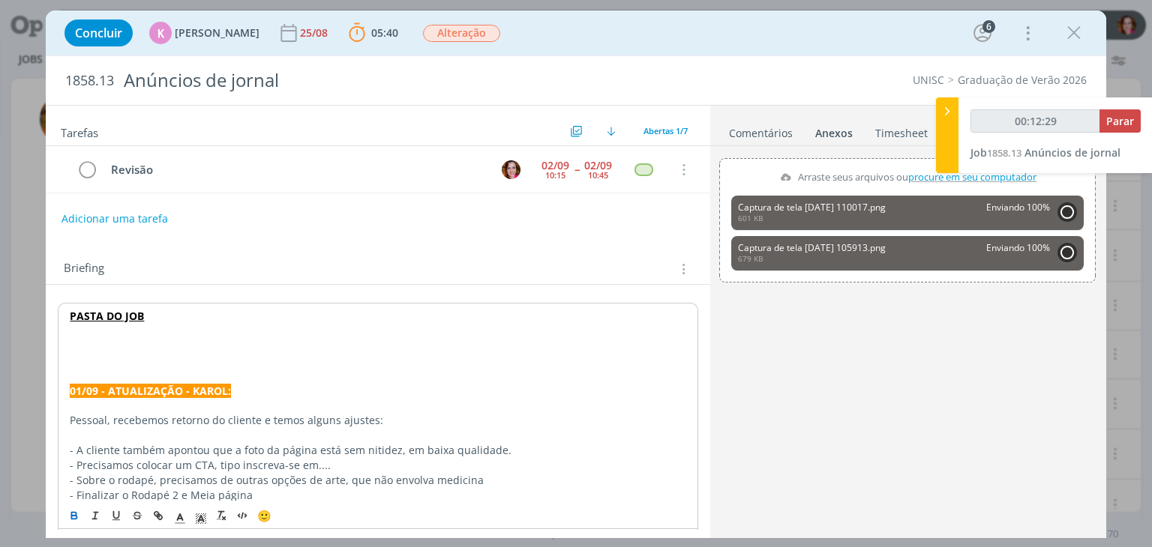
type input "00:12:30"
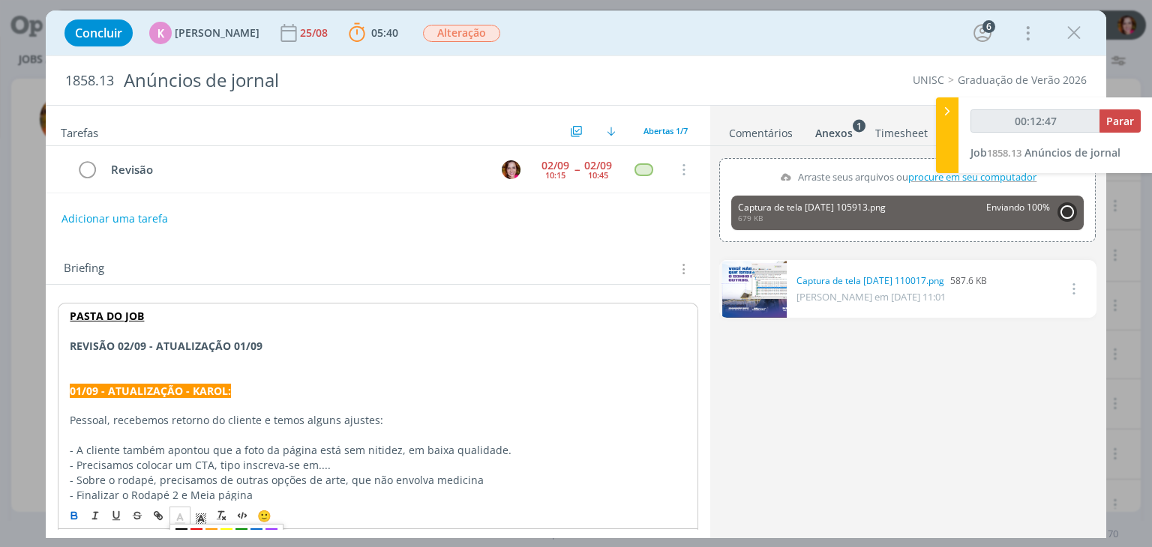
click at [180, 520] on icon "dialog" at bounding box center [179, 518] width 13 height 13
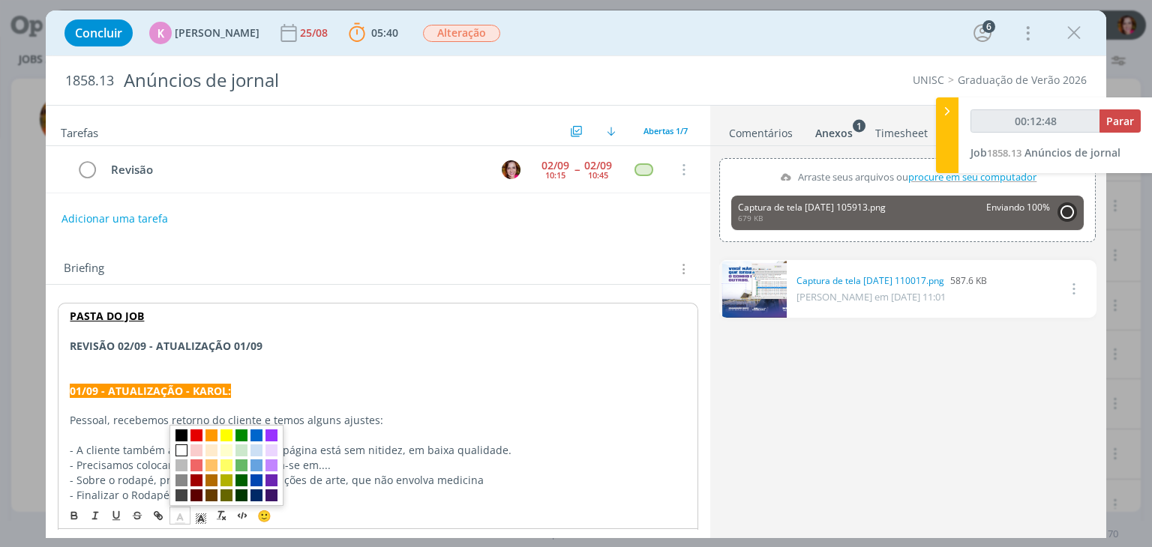
click at [184, 448] on span "dialog" at bounding box center [181, 451] width 12 height 12
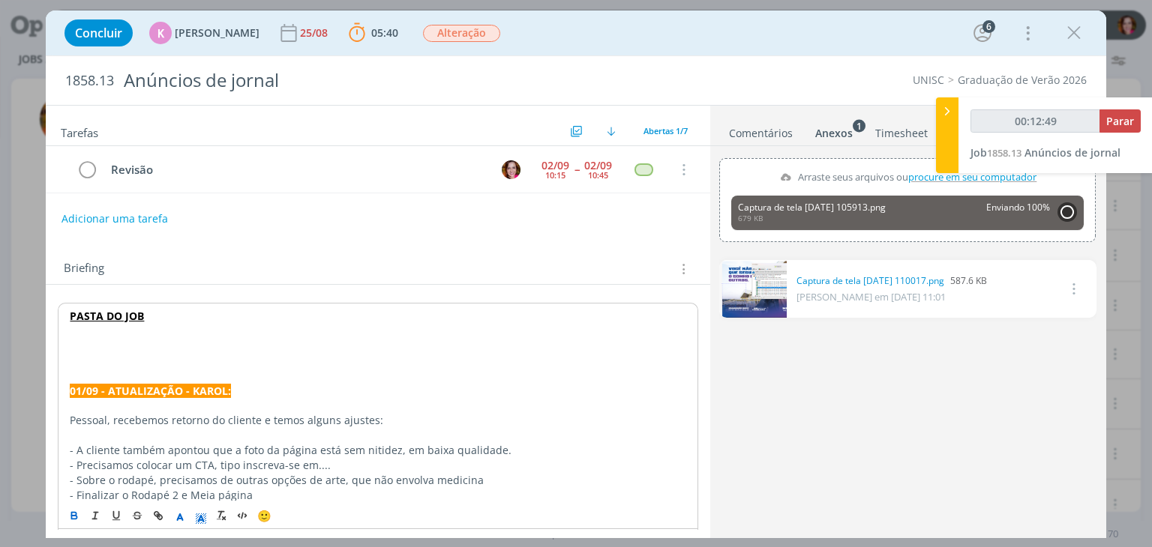
click at [201, 514] on icon "dialog" at bounding box center [200, 518] width 13 height 13
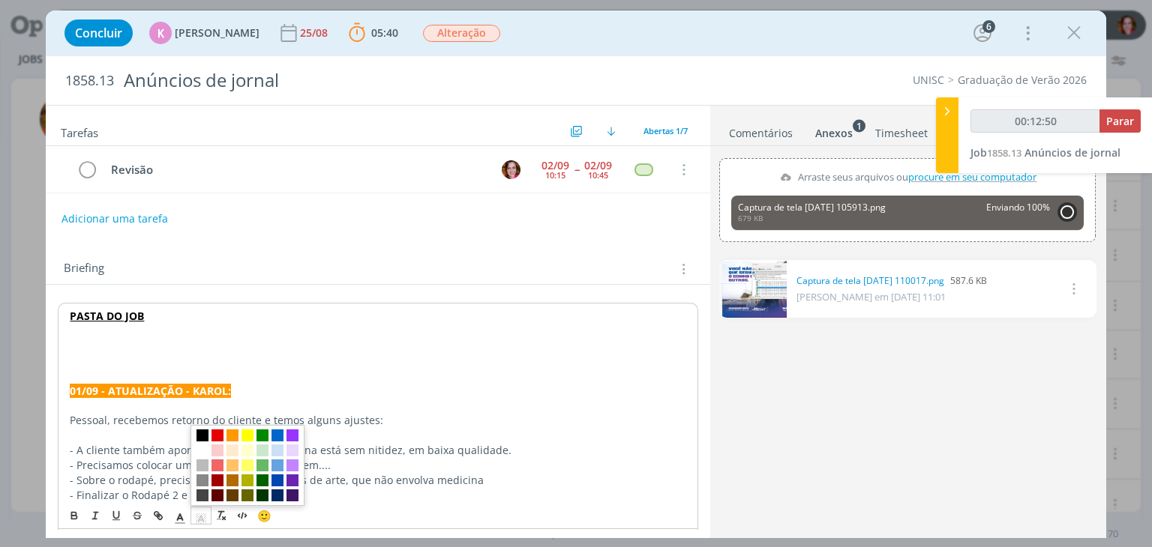
click at [205, 436] on span "dialog" at bounding box center [202, 436] width 12 height 12
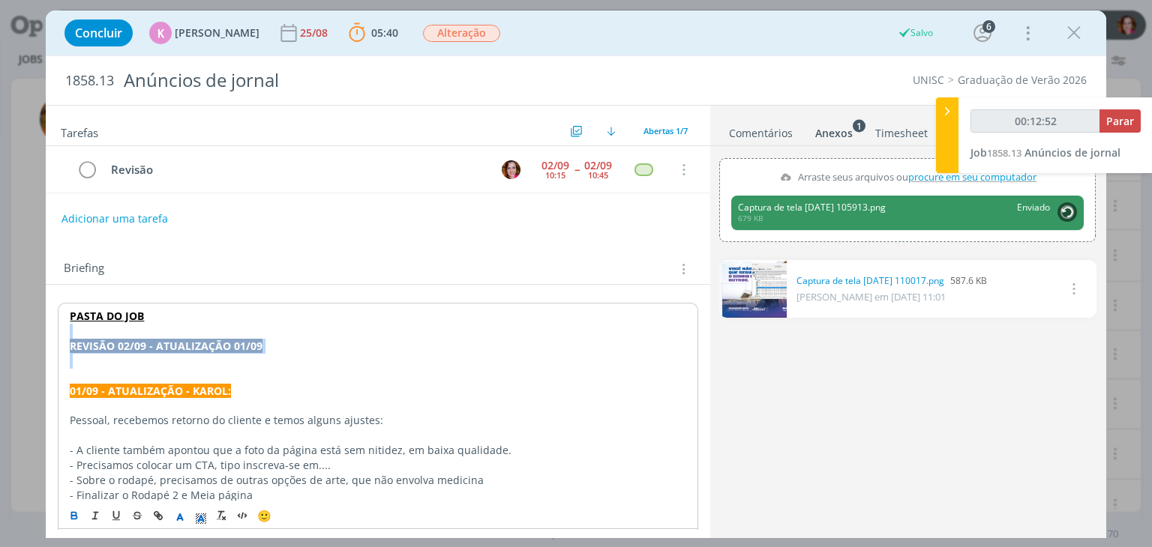
click at [276, 343] on p "REVISÃO 02/09 - ATUALIZAÇÃO 01/09" at bounding box center [378, 346] width 616 height 15
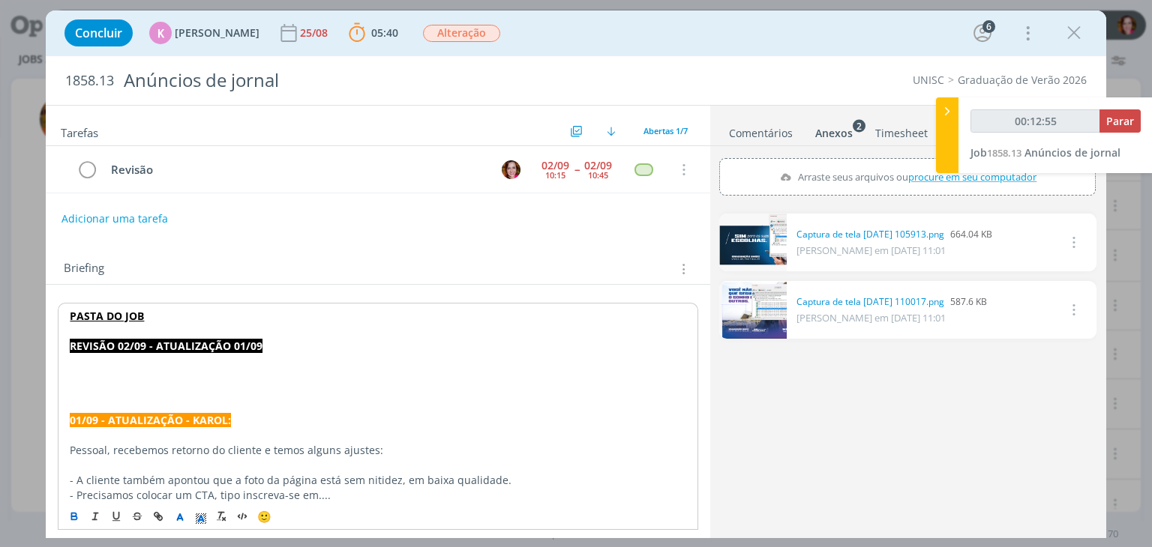
click at [157, 376] on p "﻿" at bounding box center [378, 376] width 616 height 15
click at [132, 376] on p "﻿" at bounding box center [378, 376] width 616 height 15
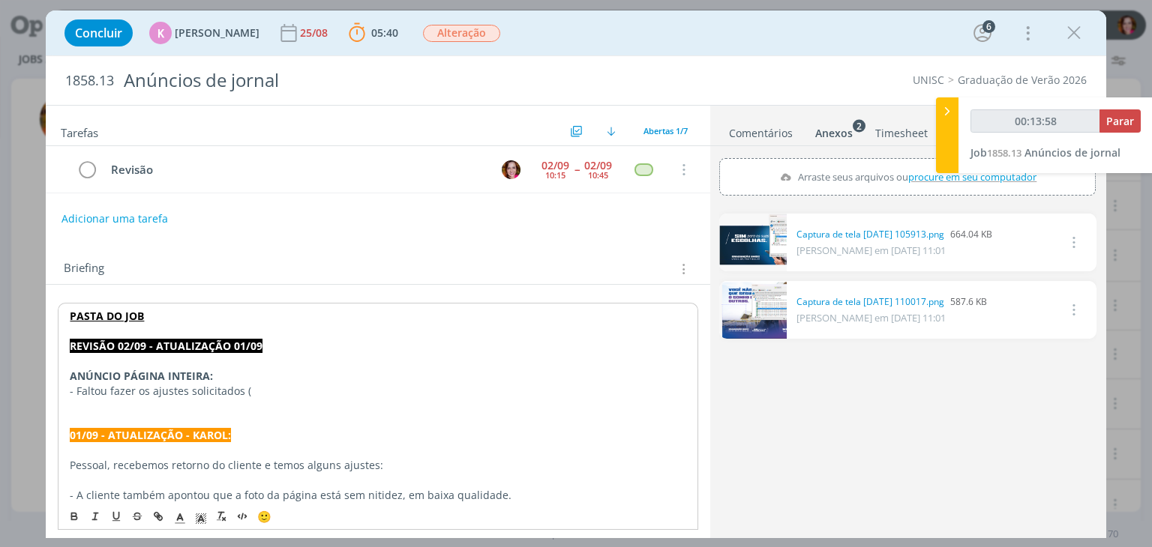
click at [179, 478] on p "dialog" at bounding box center [378, 480] width 616 height 15
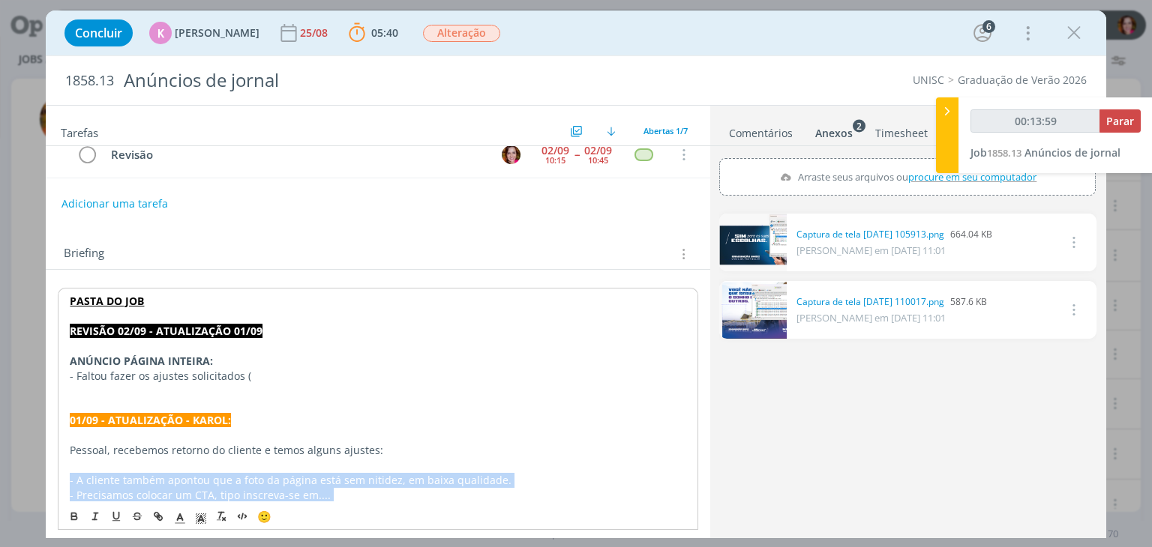
scroll to position [30, 0]
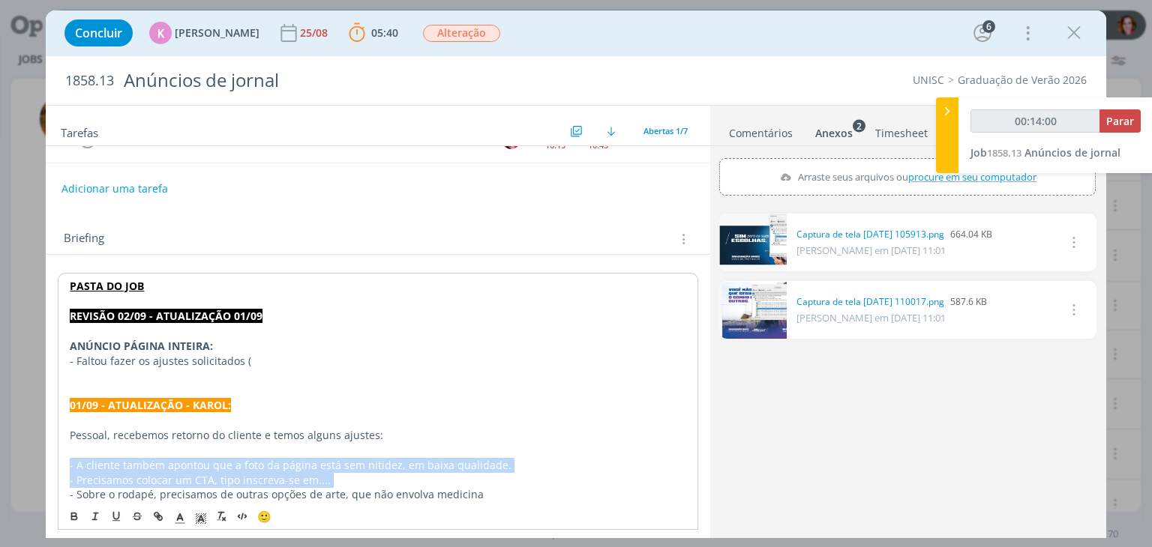
copy div "- A cliente também apontou que a foto da página está sem nitidez, em baixa qual…"
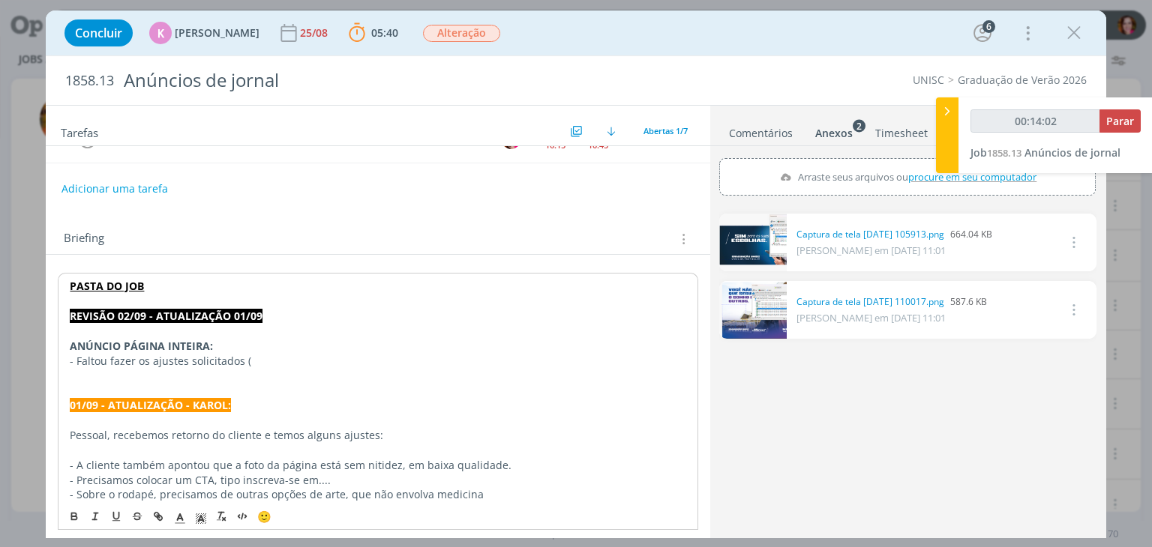
click at [256, 358] on p "- Faltou fazer os ajustes solicitados (" at bounding box center [378, 361] width 616 height 15
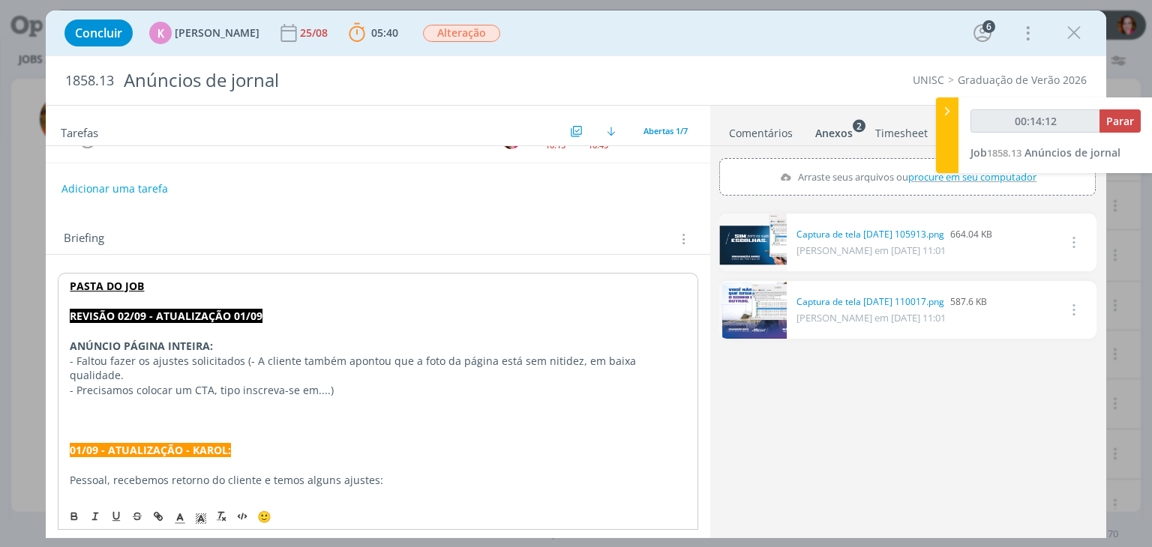
click at [349, 383] on p "- Precisamos colocar um CTA, tipo inscreva-se em....)" at bounding box center [378, 390] width 616 height 15
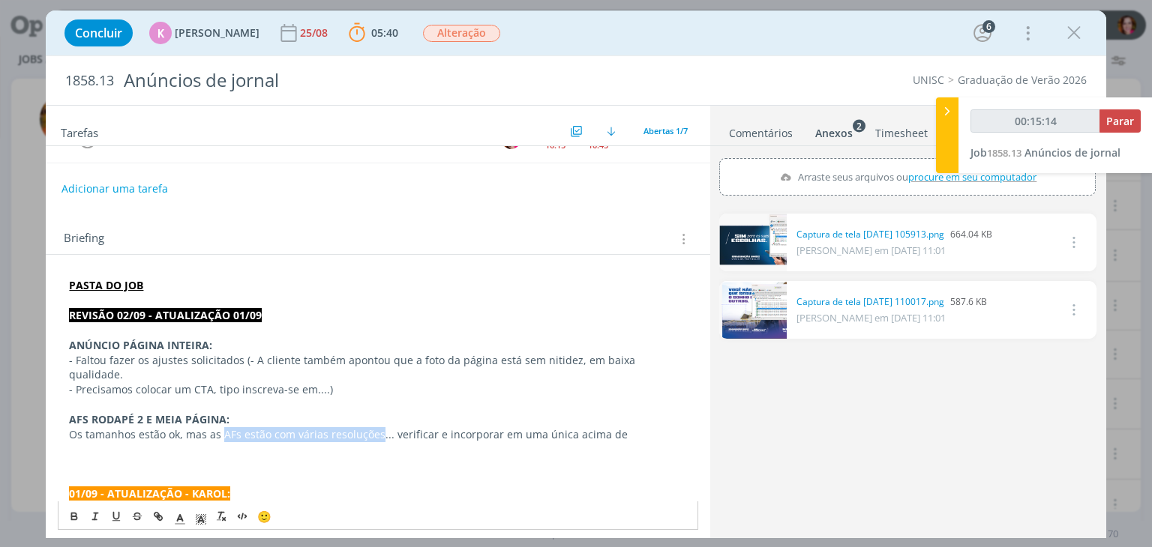
drag, startPoint x: 220, startPoint y: 419, endPoint x: 377, endPoint y: 421, distance: 157.5
click at [377, 427] on p "Os tamanhos estão ok, mas as AFs estão com várias resoluções... verificar e inc…" at bounding box center [377, 434] width 617 height 15
click at [633, 427] on p "Os tamanhos estão ok, mas as AFs estão com várias resoluções ... verificar e in…" at bounding box center [377, 434] width 617 height 15
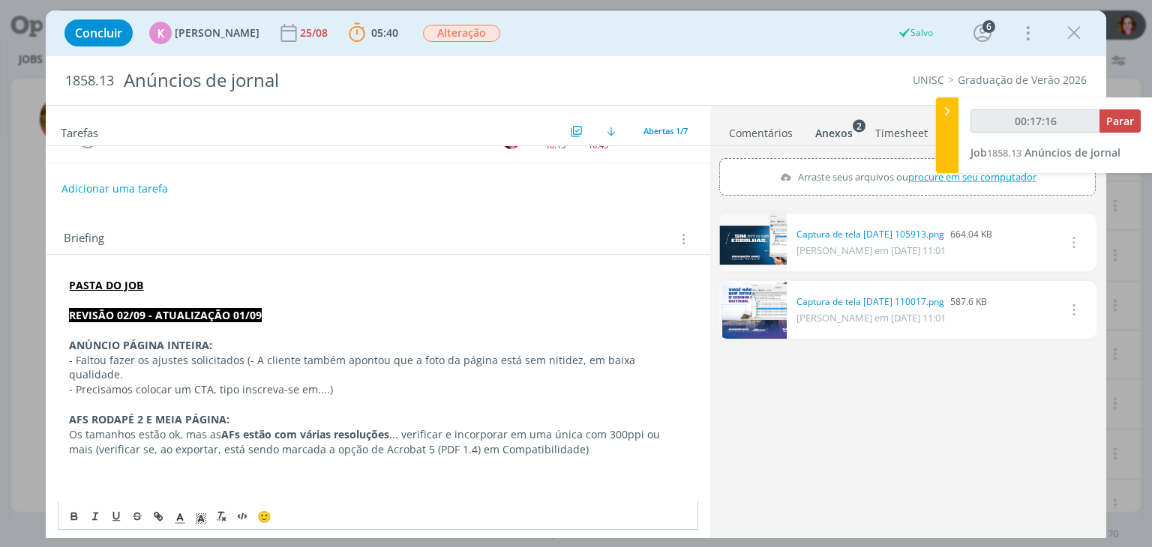
click at [554, 430] on p "Os tamanhos estão ok, mas as AFs estão com várias resoluções ... verificar e in…" at bounding box center [377, 442] width 617 height 30
type input "00:18:09"
paste input "https://sobeae.sharepoint.com/sites/SOBEAE/Documentos%20Compartilhados/Forms/Al…"
type input "https://sobeae.sharepoint.com/sites/SOBEAE/Documentos%20Compartilhados/Forms/Al…"
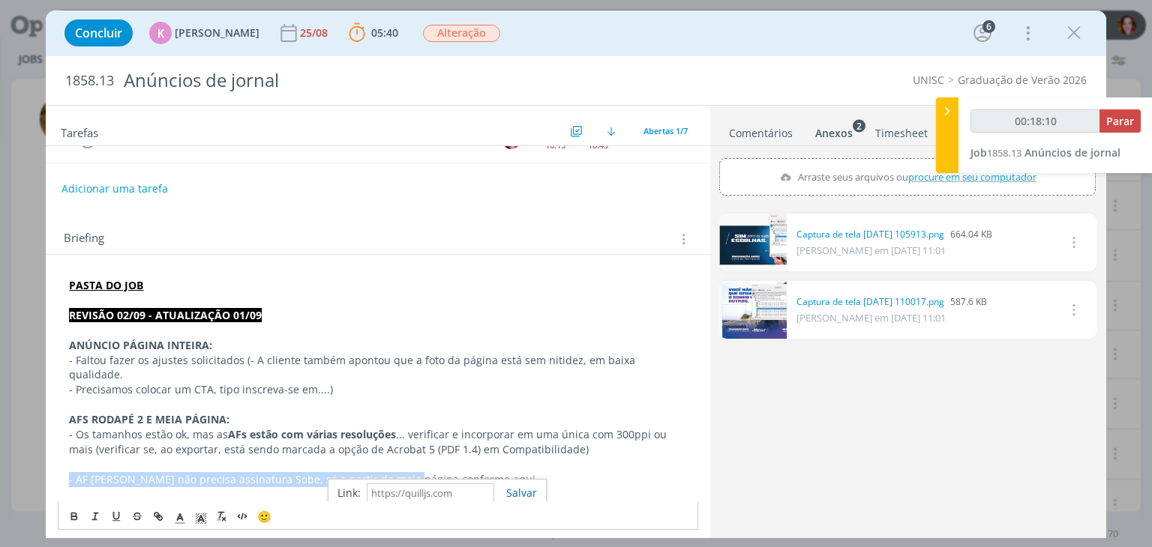
scroll to position [0, 0]
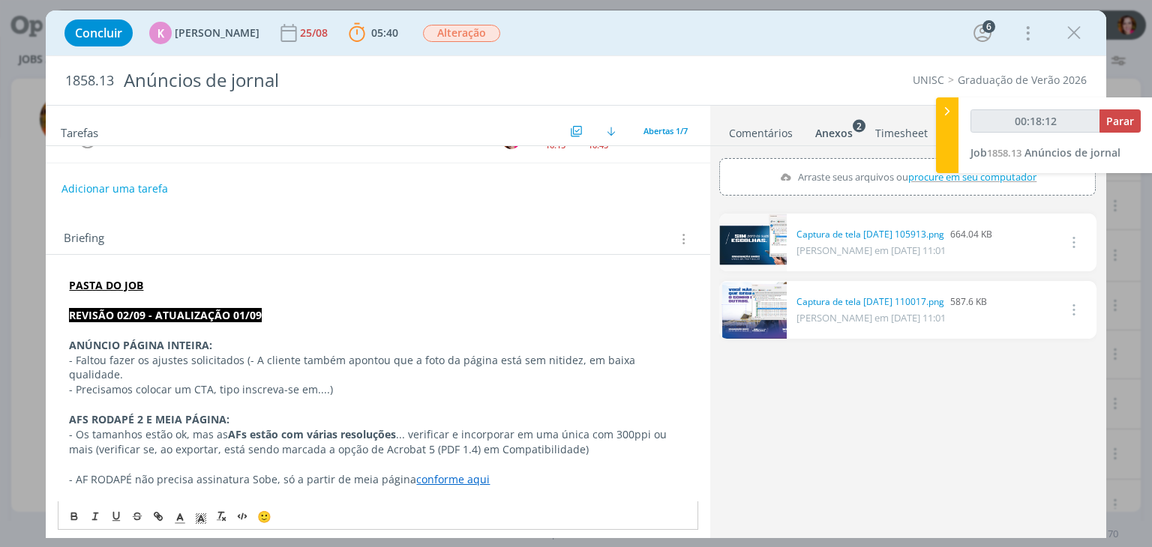
click at [444, 472] on link "conforme aqui" at bounding box center [452, 479] width 73 height 14
click at [436, 490] on link "https://sobeae.sharepoint.com/sites/SOBEAE/Documentos%20Compartilhados/Forms/Al…" at bounding box center [397, 493] width 113 height 19
click at [577, 437] on p "- Os tamanhos estão ok, mas as AFs estão com várias resoluções ... verificar e …" at bounding box center [377, 442] width 617 height 30
click at [395, 427] on p "- Os tamanhos estão ok, mas as AFs estão com várias resoluções ... verificar e …" at bounding box center [377, 442] width 617 height 30
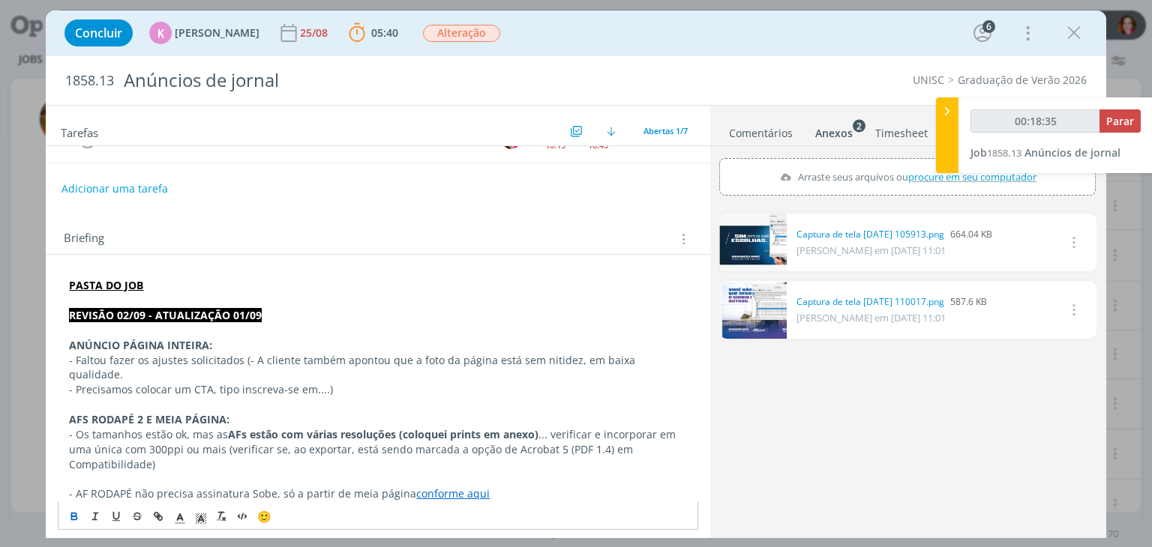
click at [656, 434] on p "- Os tamanhos estão ok, mas as AFs estão com várias resoluções (coloquei prints…" at bounding box center [377, 449] width 617 height 45
click at [148, 449] on p "- Os tamanhos estão ok, mas as AFs estão com várias resoluções (coloquei prints…" at bounding box center [377, 449] width 617 height 45
click at [419, 453] on p "- Os tamanhos estão ok, mas as AFs estão com várias resoluções (coloquei prints…" at bounding box center [377, 449] width 617 height 45
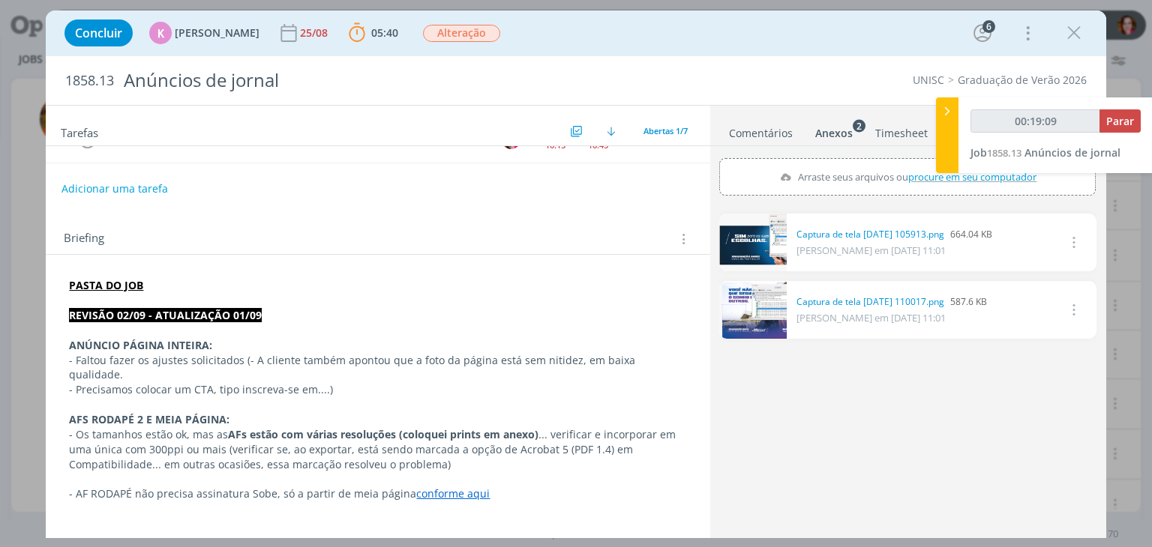
click at [762, 130] on link "Comentários" at bounding box center [760, 130] width 65 height 22
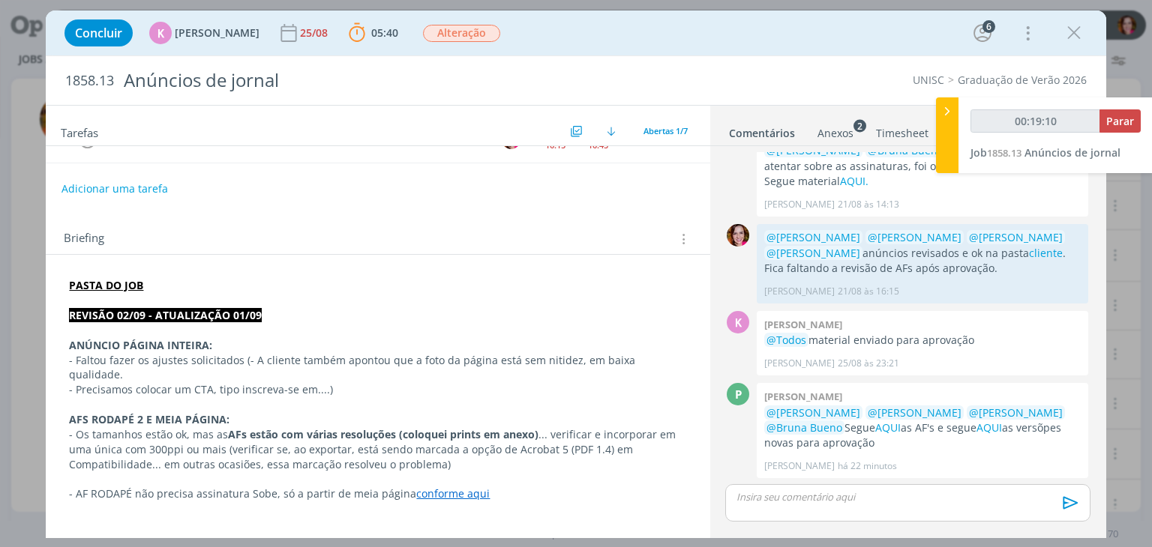
click at [804, 499] on p "dialog" at bounding box center [907, 496] width 340 height 13
type input "00:19:11"
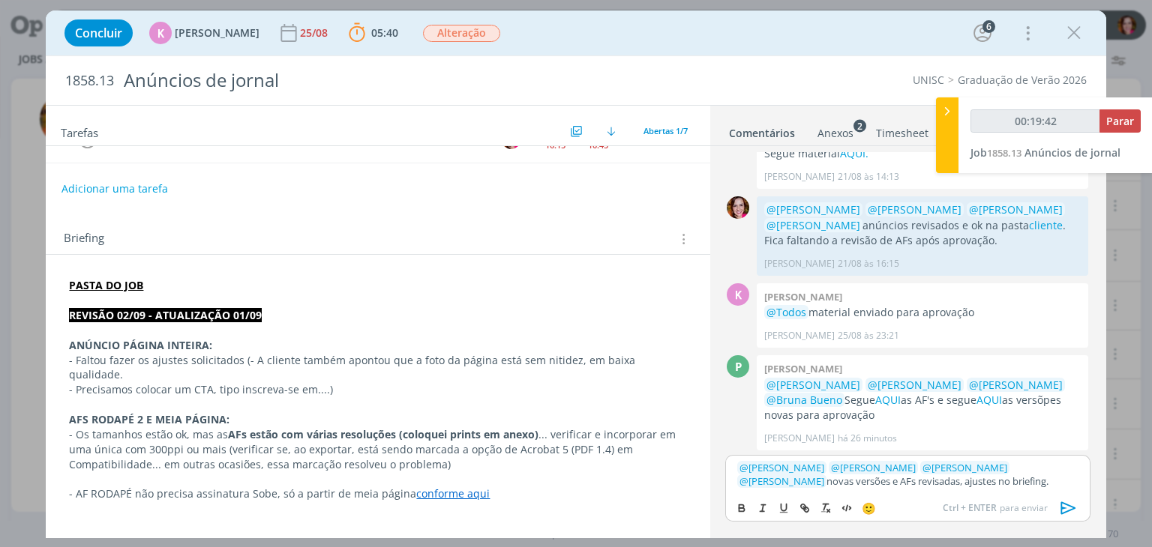
click at [350, 382] on p "- Precisamos colocar um CTA, tipo inscreva-se em....)" at bounding box center [377, 389] width 617 height 15
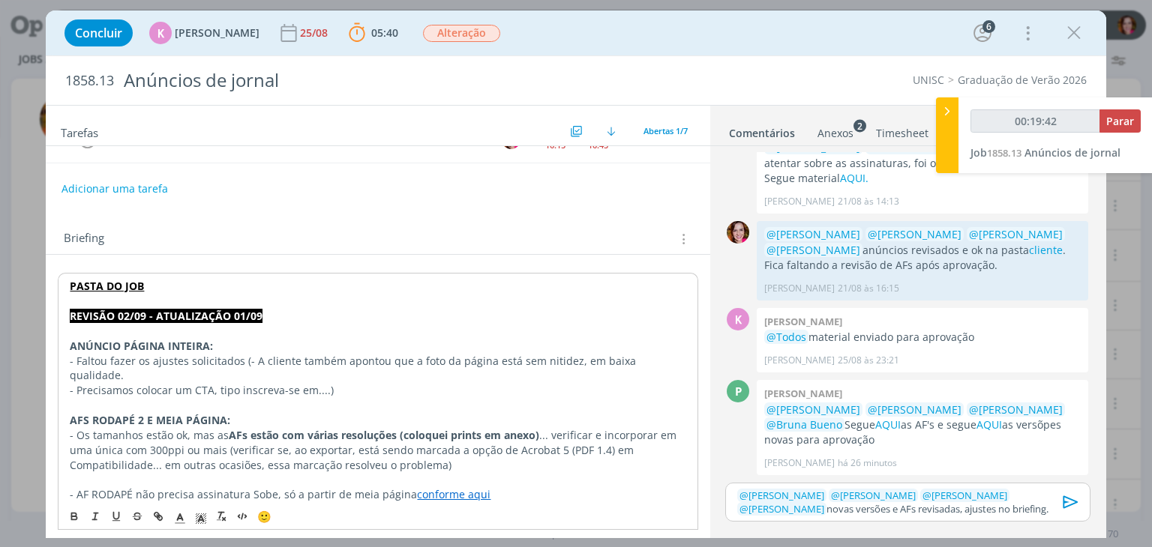
scroll to position [124, 0]
click at [241, 358] on p "- Faltou fazer os ajustes solicitados (- A cliente também apontou que a foto da…" at bounding box center [378, 369] width 616 height 30
click at [252, 373] on p "- Faltou fazer os ajustes solicitados e salvar em PDF em view: (- A cliente tam…" at bounding box center [378, 369] width 616 height 30
click at [366, 361] on p "- Faltou fazer os ajustes solicitados e salvar em PDF em view: (- A cliente tam…" at bounding box center [378, 369] width 616 height 30
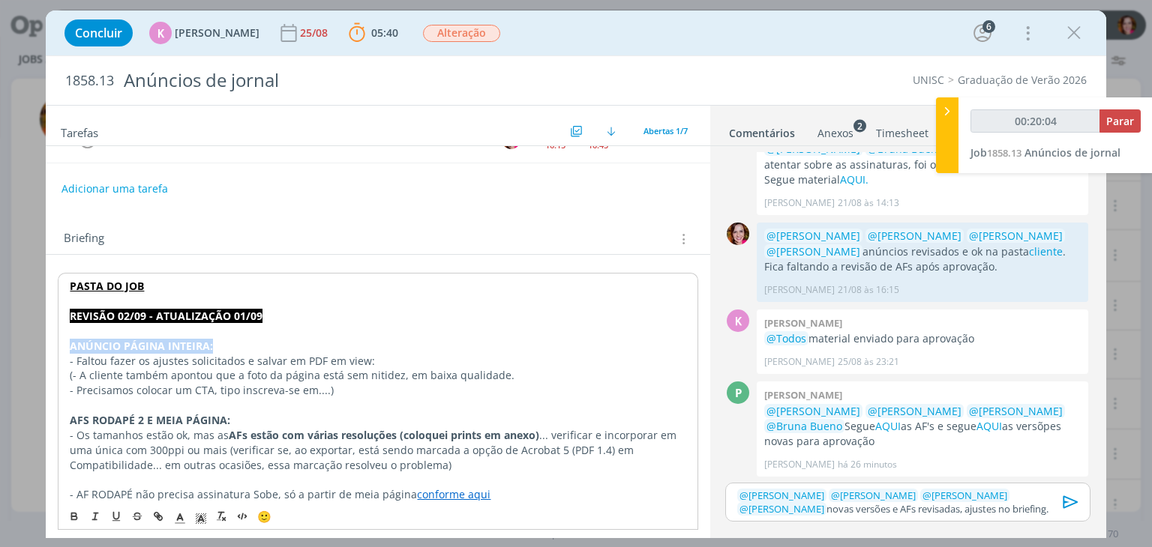
drag, startPoint x: 68, startPoint y: 341, endPoint x: 215, endPoint y: 346, distance: 147.0
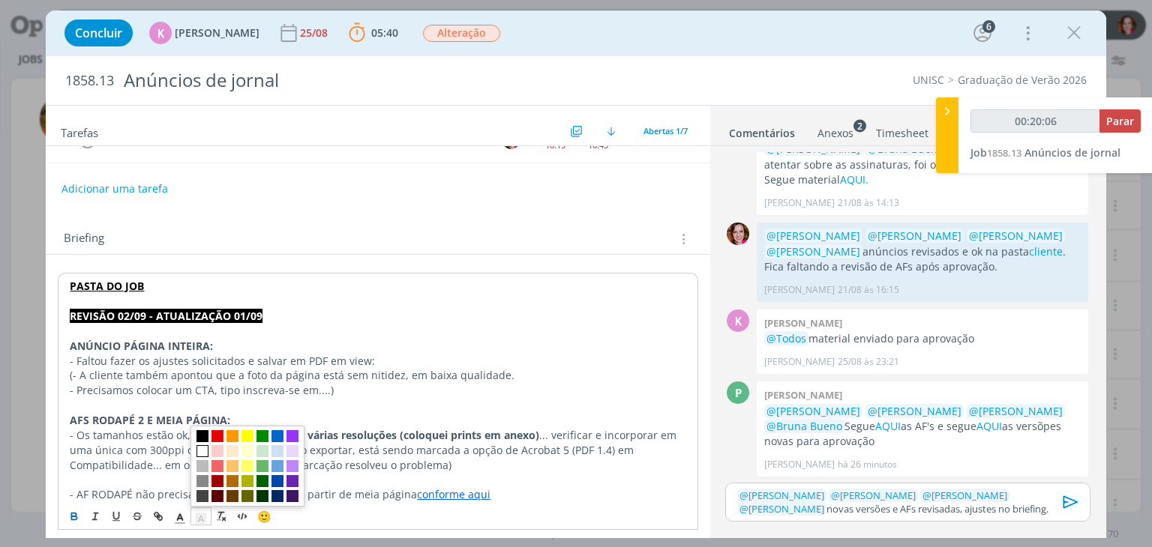
click at [201, 514] on icon "dialog" at bounding box center [200, 518] width 13 height 13
click at [250, 436] on span "dialog" at bounding box center [247, 436] width 12 height 12
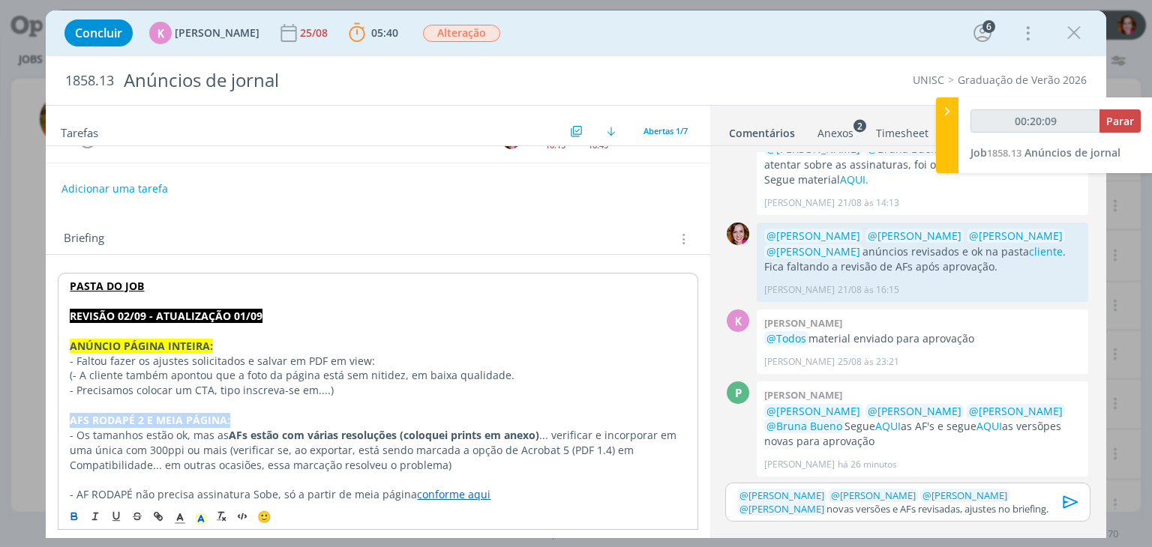
drag, startPoint x: 68, startPoint y: 416, endPoint x: 228, endPoint y: 414, distance: 159.7
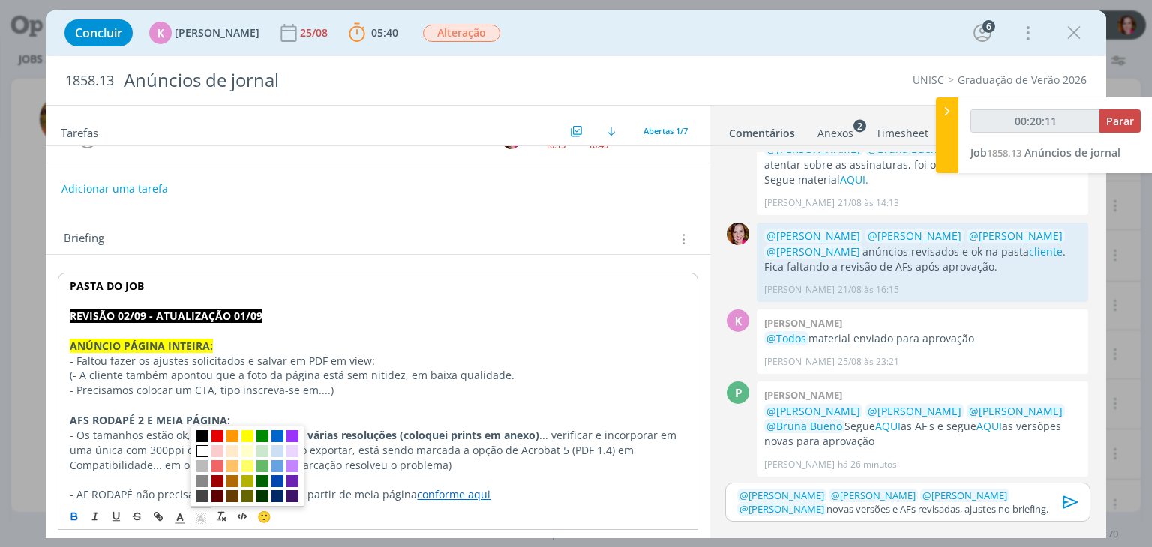
click at [204, 517] on icon "dialog" at bounding box center [200, 518] width 13 height 13
click at [247, 436] on span "dialog" at bounding box center [247, 436] width 12 height 12
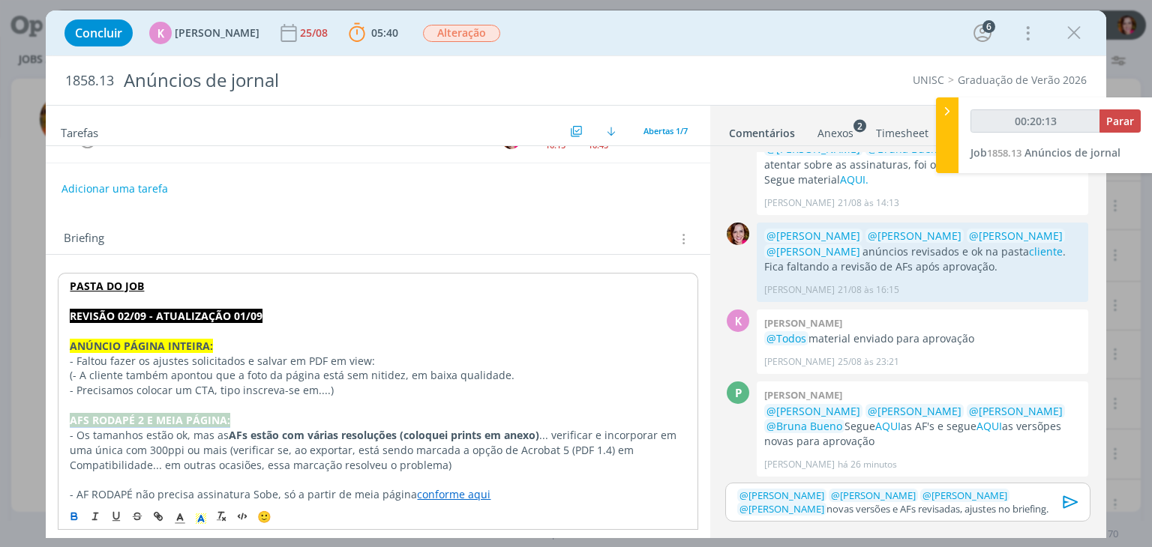
click at [273, 419] on p "AFS RODAPÉ 2 E MEIA PÁGINA:" at bounding box center [378, 420] width 616 height 15
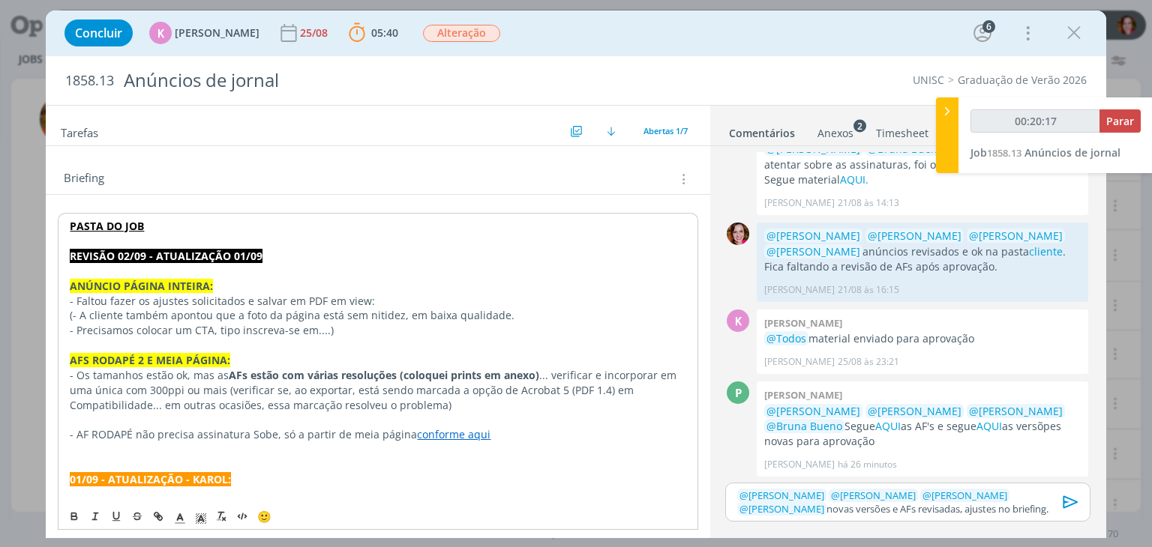
scroll to position [105, 0]
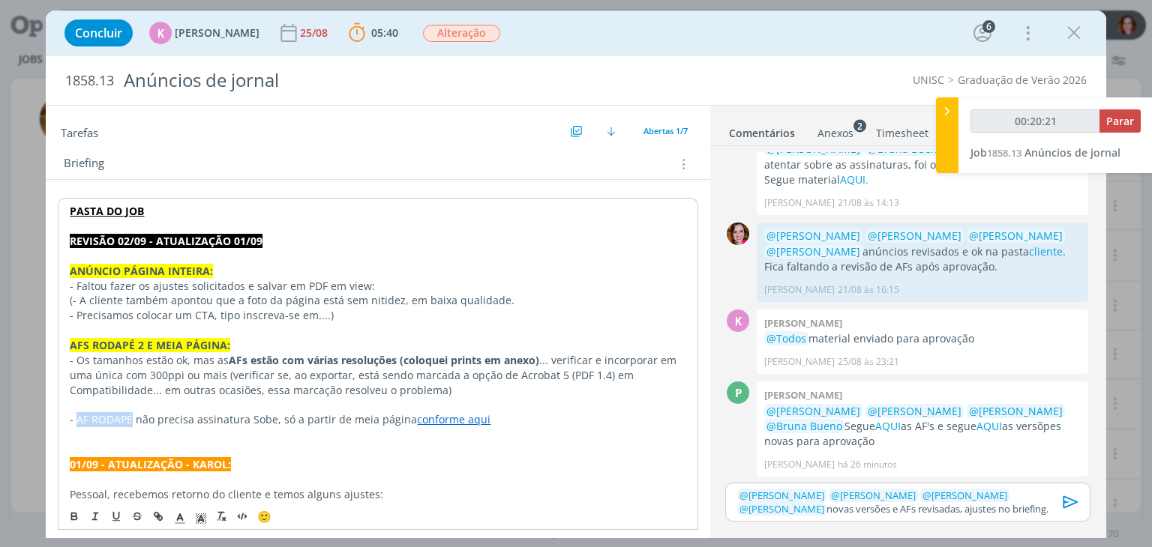
drag, startPoint x: 77, startPoint y: 417, endPoint x: 129, endPoint y: 418, distance: 51.7
click at [129, 418] on p "- AF RODAPÉ não precisa assinatura Sobe, só a partir de meia página conforme aq…" at bounding box center [378, 419] width 616 height 15
click at [254, 416] on p "- AF RODAPÉ não precisa assinatura Sobe, só a partir de meia página conforme aq…" at bounding box center [378, 419] width 616 height 15
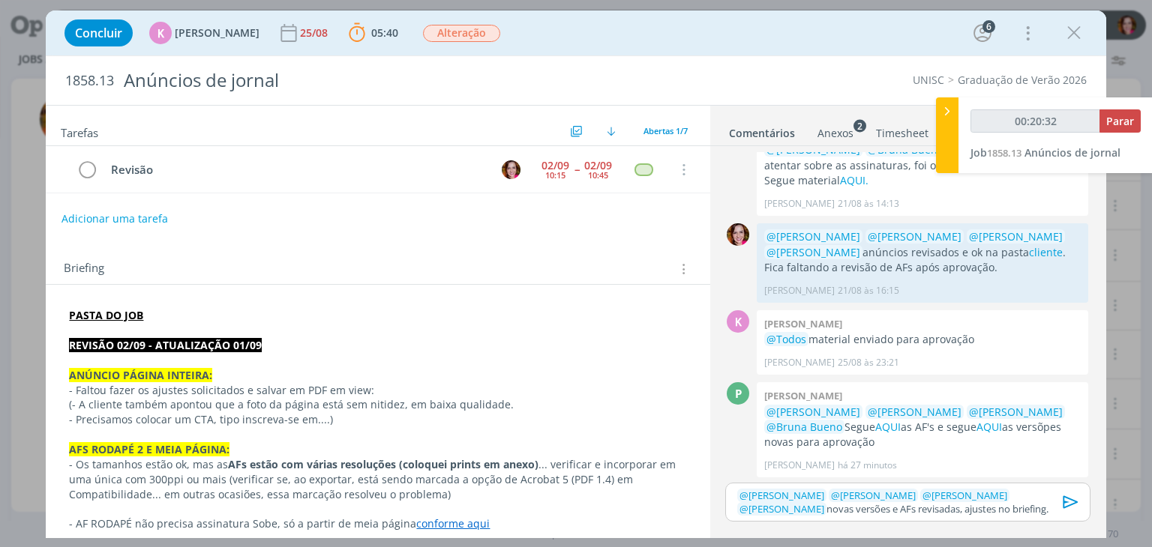
click at [1070, 504] on icon "dialog" at bounding box center [1070, 502] width 22 height 22
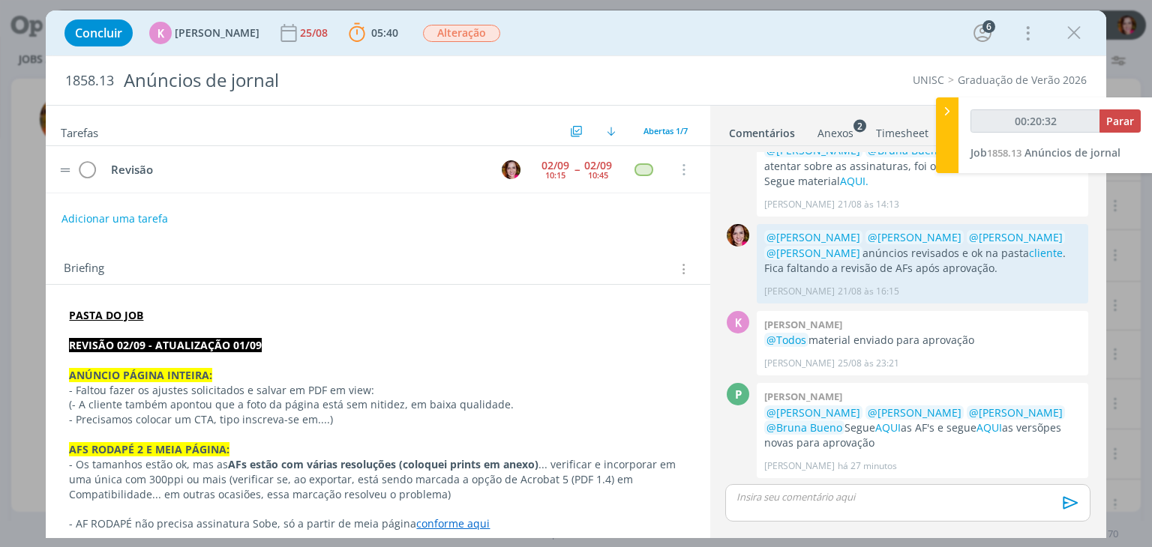
scroll to position [209, 0]
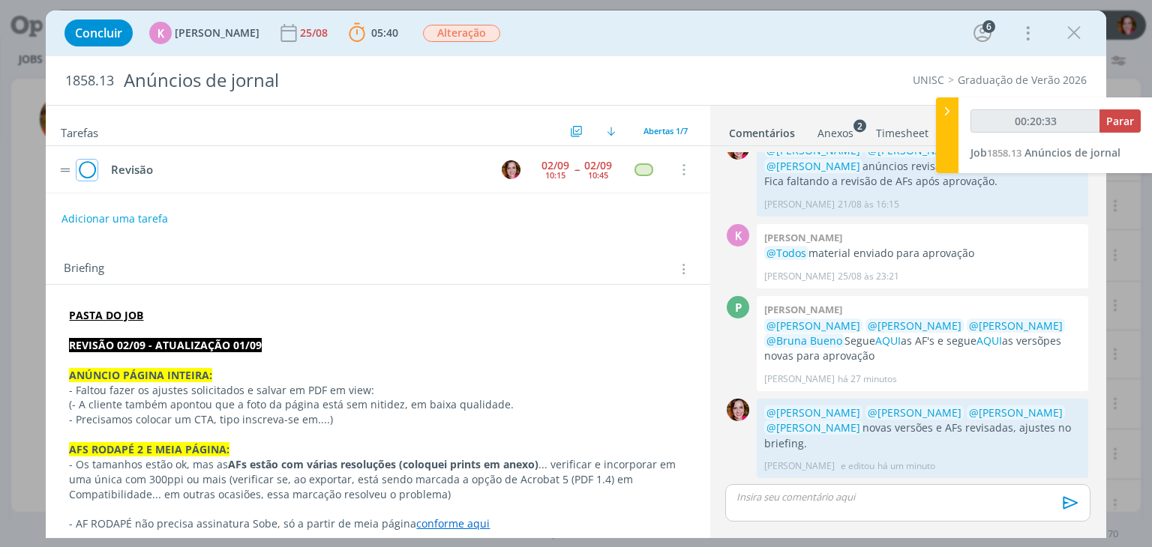
click at [88, 172] on icon "dialog" at bounding box center [86, 170] width 21 height 22
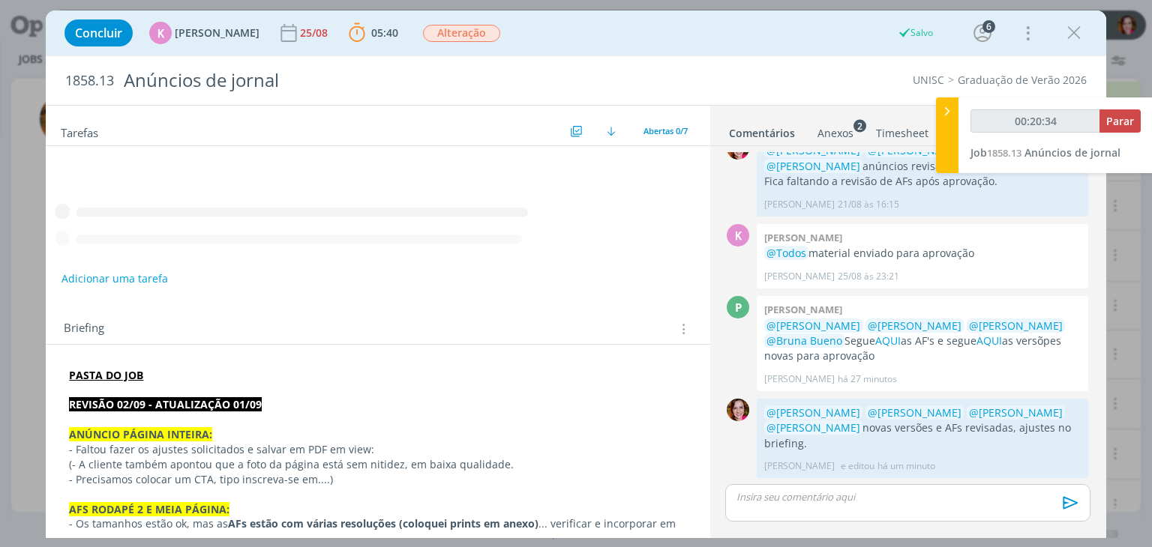
type input "00:20:35"
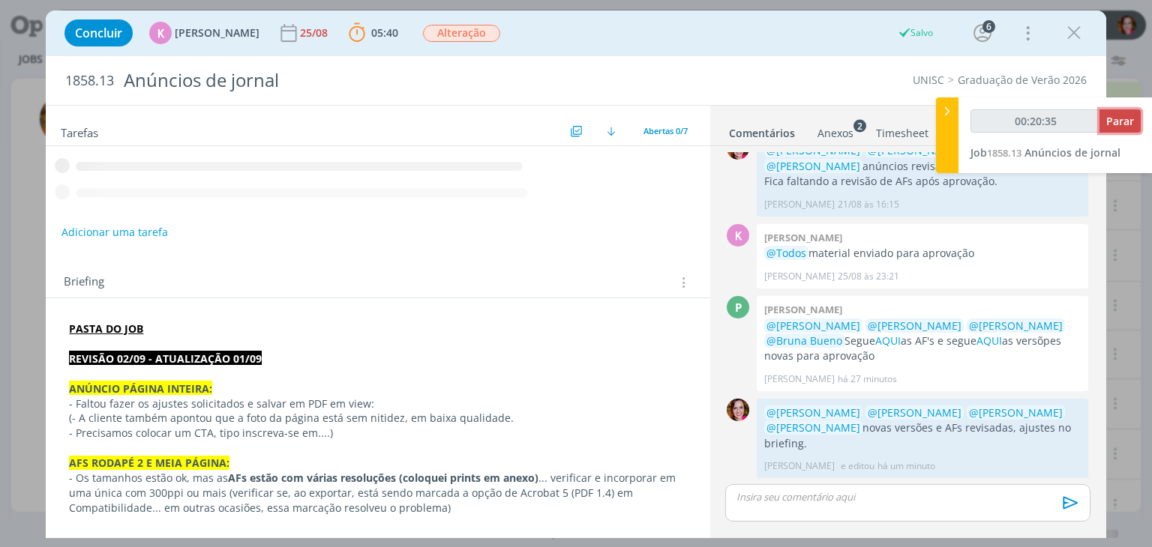
click at [1113, 124] on span "Parar" at bounding box center [1120, 121] width 28 height 14
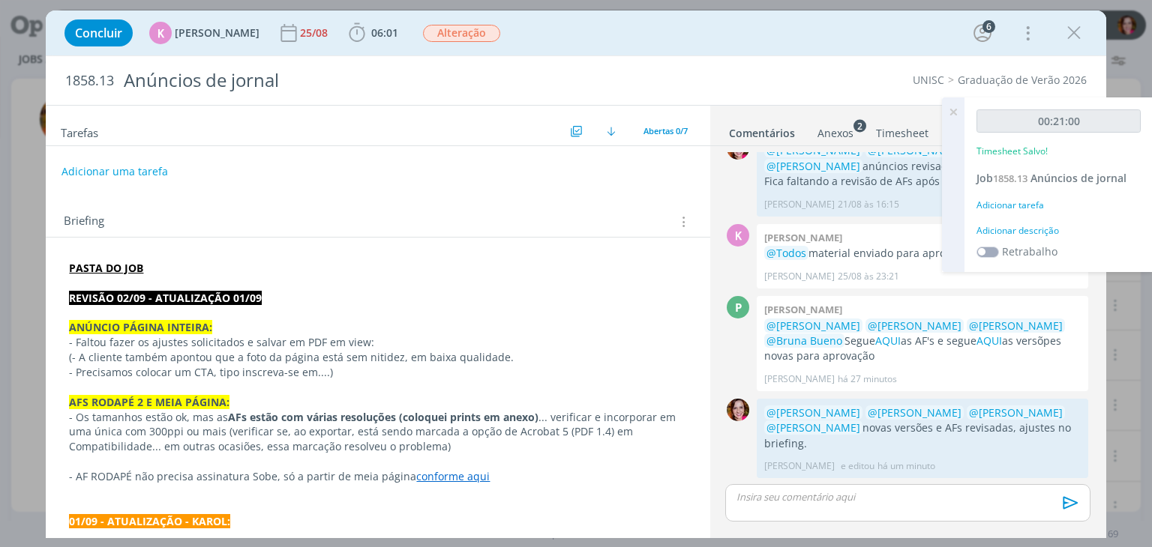
click at [1044, 226] on div "Adicionar descrição" at bounding box center [1058, 230] width 164 height 13
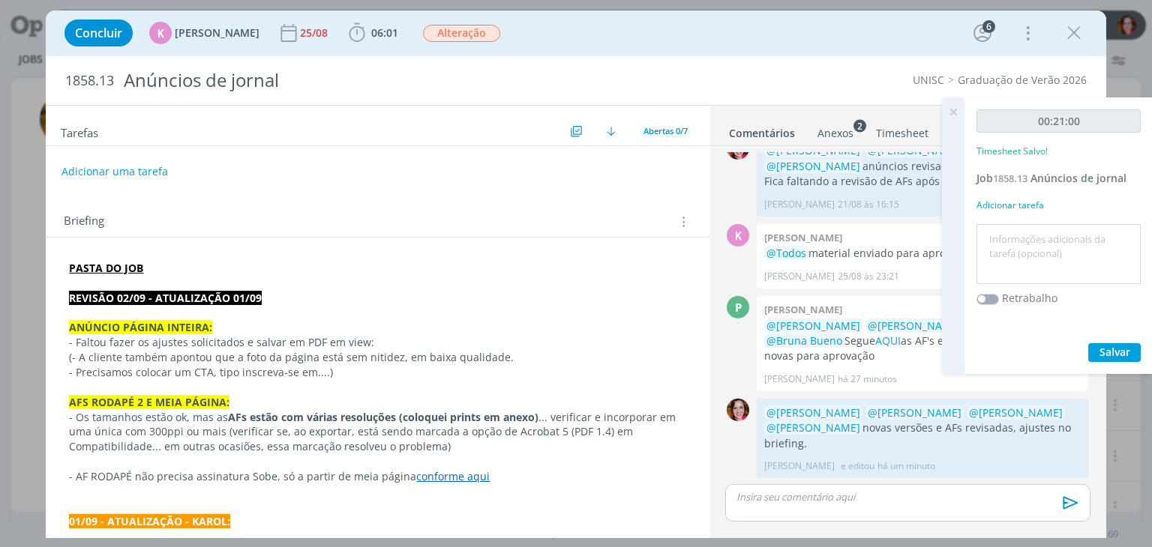
click at [1044, 228] on textarea at bounding box center [1058, 254] width 157 height 53
type textarea "Revisão novas versões e AFs - atualização 01/09"
click at [1113, 349] on span "Salvar" at bounding box center [1114, 352] width 31 height 14
click at [953, 115] on icon at bounding box center [952, 111] width 27 height 29
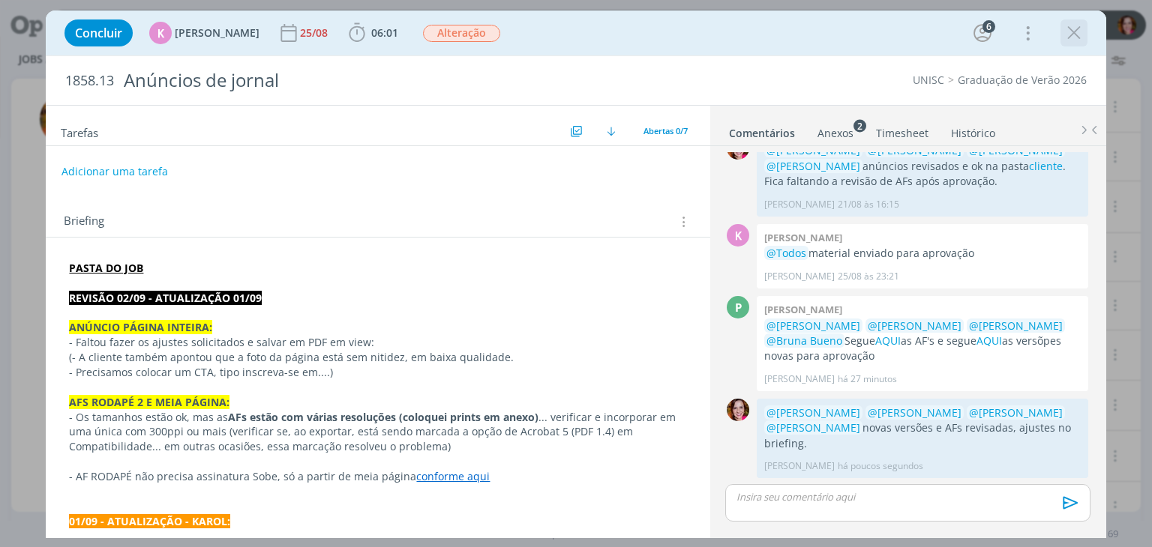
click at [1076, 37] on icon "dialog" at bounding box center [1073, 33] width 22 height 22
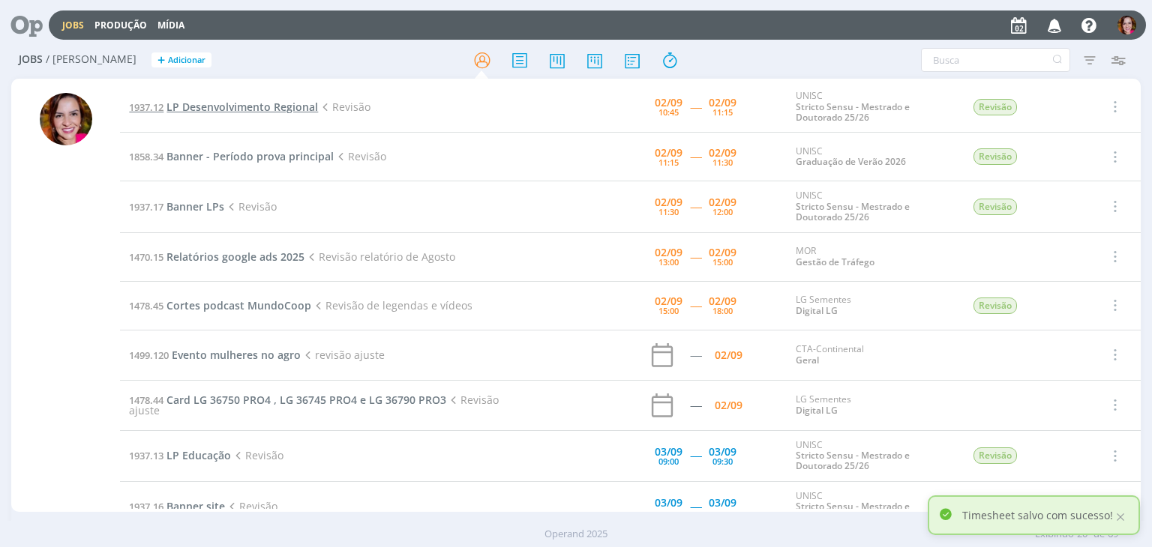
click at [281, 106] on span "LP Desenvolvimento Regional" at bounding box center [241, 107] width 151 height 14
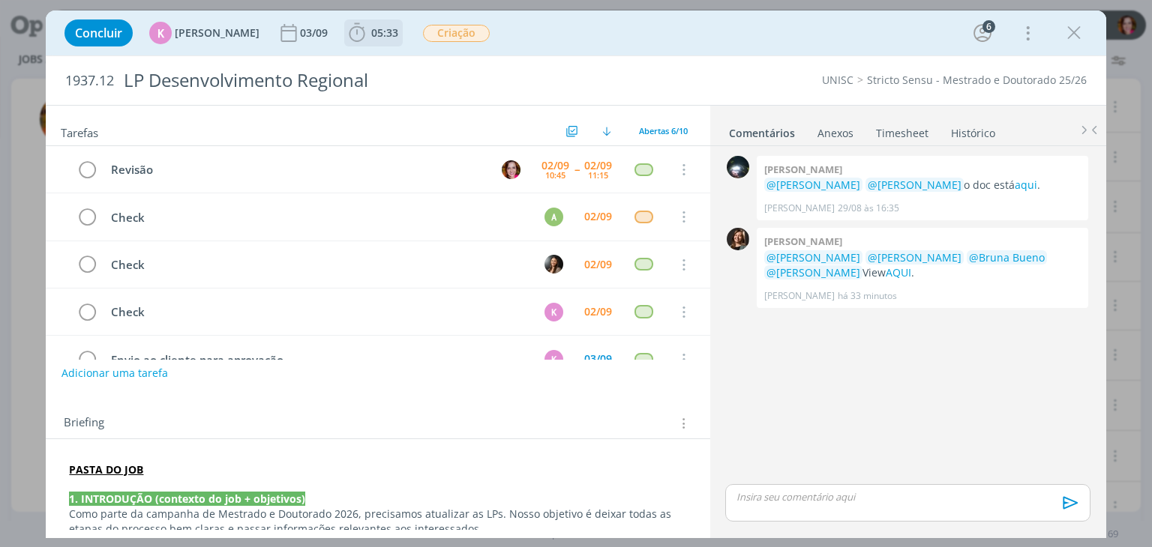
click at [346, 26] on icon "dialog" at bounding box center [357, 33] width 22 height 22
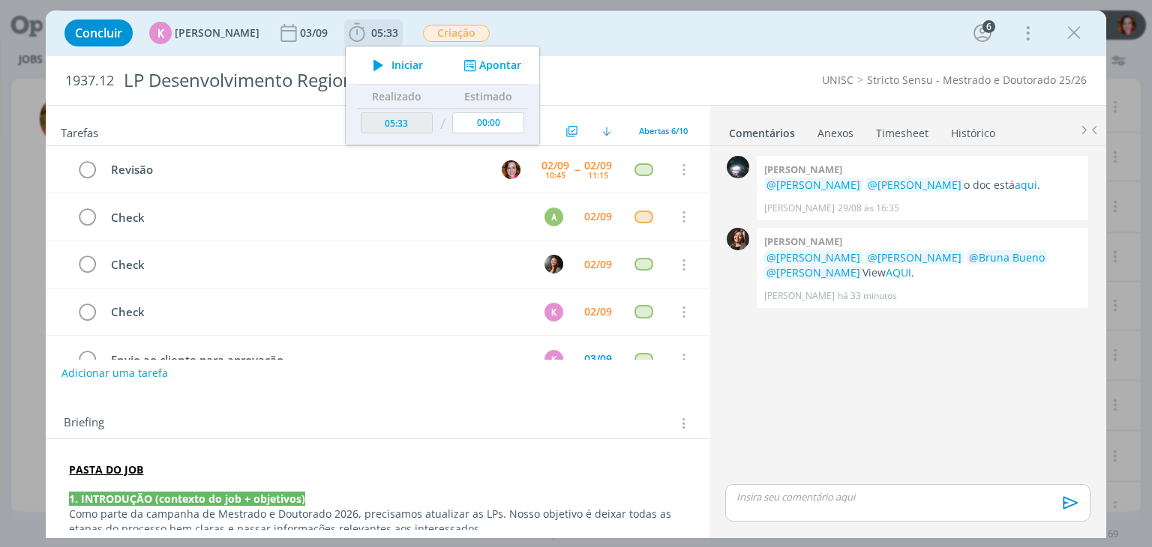
click at [382, 64] on icon "dialog" at bounding box center [378, 64] width 26 height 19
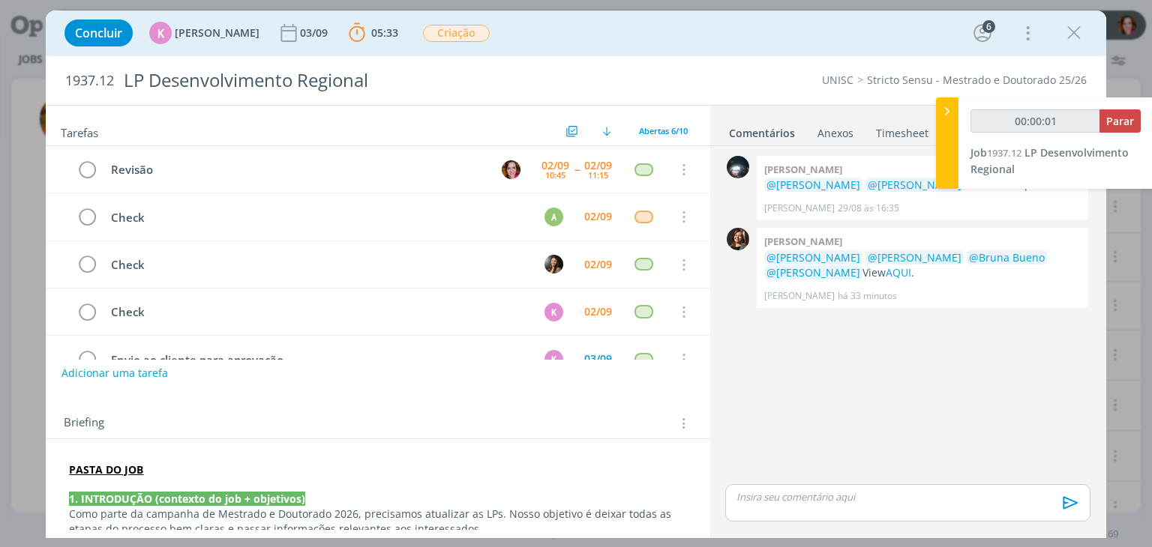
click at [1005, 184] on div "Jobs Produção Mídia Notificações P Patrick Meireles comentou no Job 1858.13 : @…" at bounding box center [576, 273] width 1152 height 547
type input "00:00:04"
click at [951, 115] on icon at bounding box center [946, 111] width 15 height 16
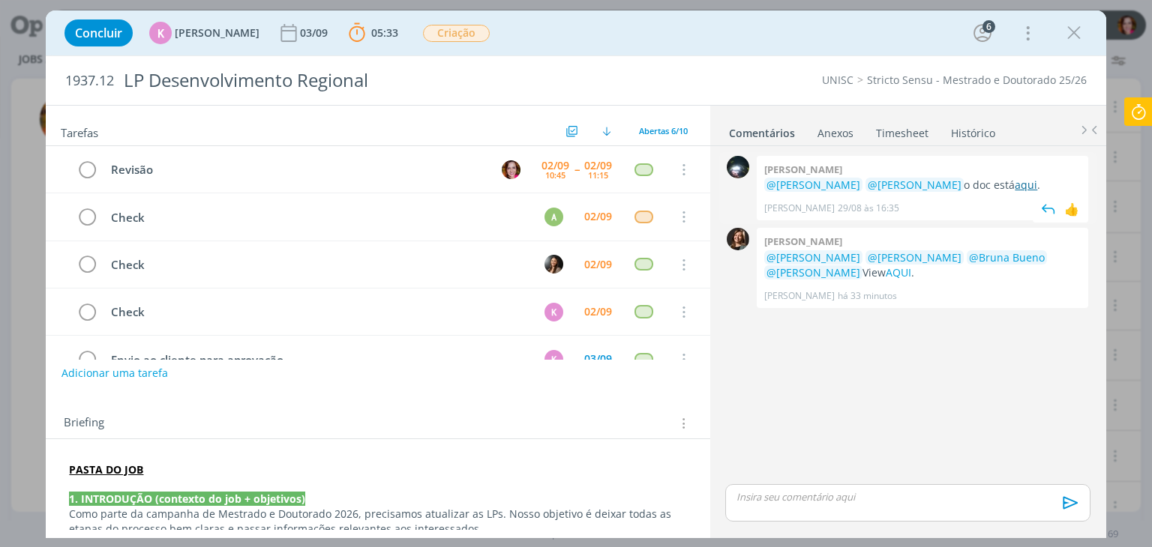
click at [1014, 186] on link "aqui" at bounding box center [1025, 185] width 22 height 14
click at [911, 275] on link "AQUI" at bounding box center [897, 272] width 25 height 14
click at [1014, 184] on link "aqui" at bounding box center [1025, 185] width 22 height 14
click at [911, 276] on link "AQUI" at bounding box center [897, 272] width 25 height 14
click at [754, 502] on p "dialog" at bounding box center [907, 496] width 340 height 13
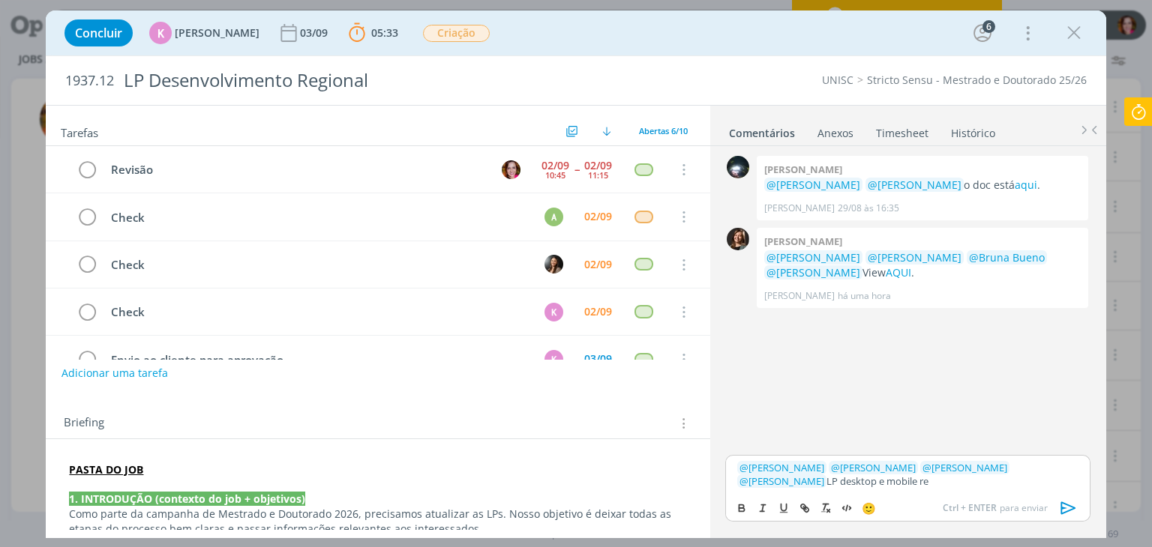
click at [1072, 471] on p "﻿ @ Letícia Frantz ﻿ ﻿ @ Luíza Santana ﻿ ﻿ @ Beatriz Luchese ﻿ ﻿ @ Karoline Are…" at bounding box center [907, 475] width 340 height 28
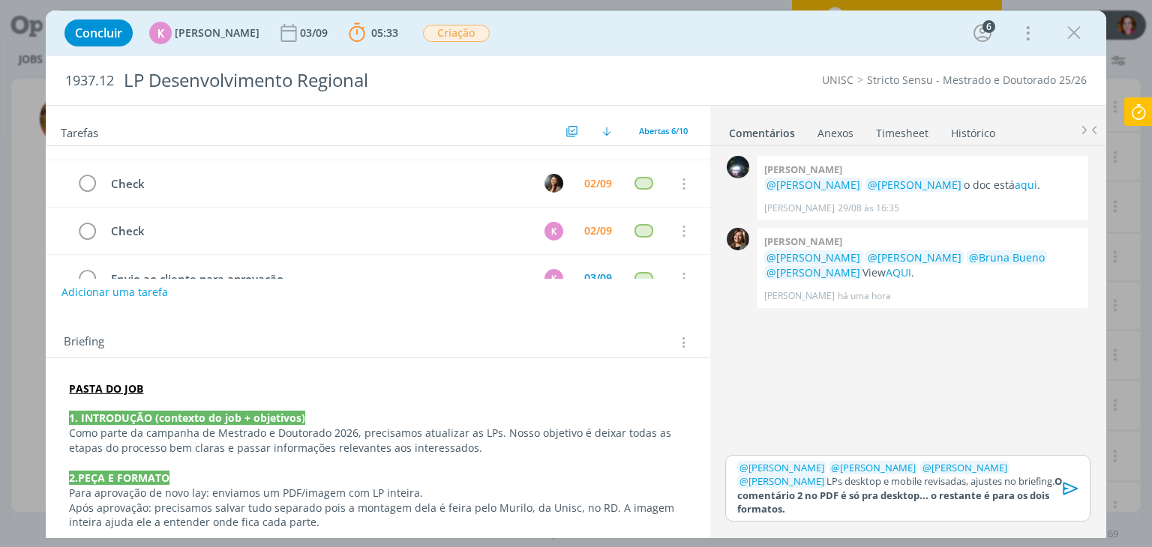
scroll to position [90, 0]
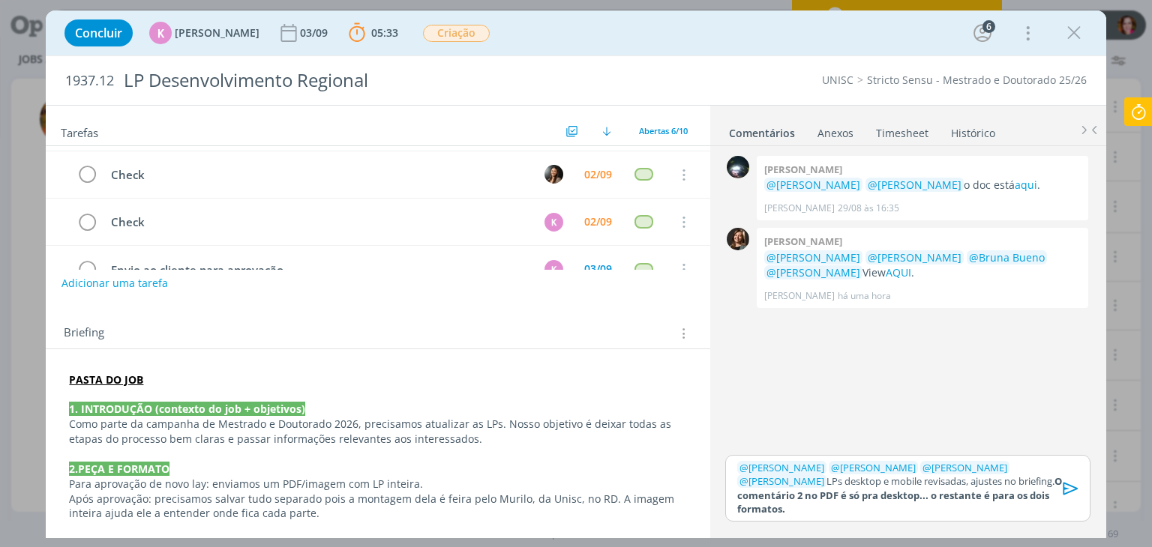
click at [69, 380] on strong "PASTA DO JOB" at bounding box center [106, 380] width 74 height 14
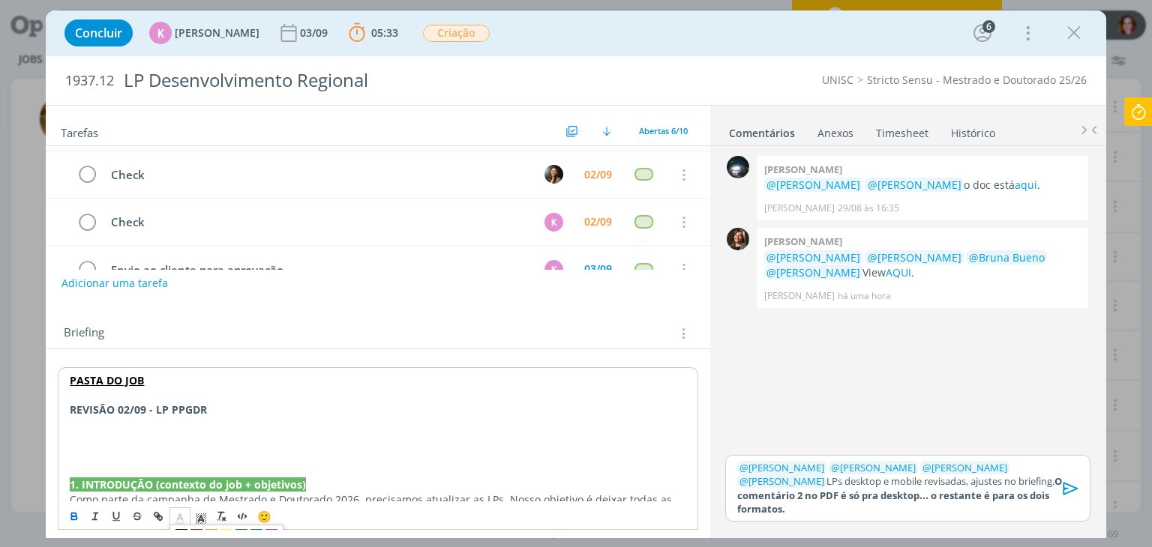
click at [178, 519] on line "dialog" at bounding box center [180, 519] width 4 height 0
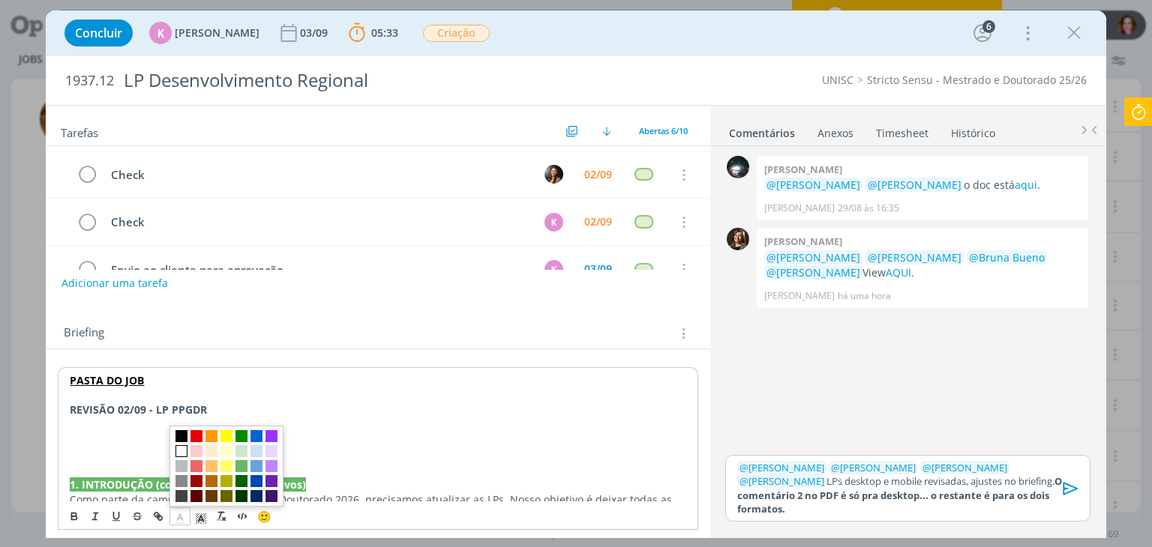
click at [182, 448] on span "dialog" at bounding box center [181, 451] width 12 height 12
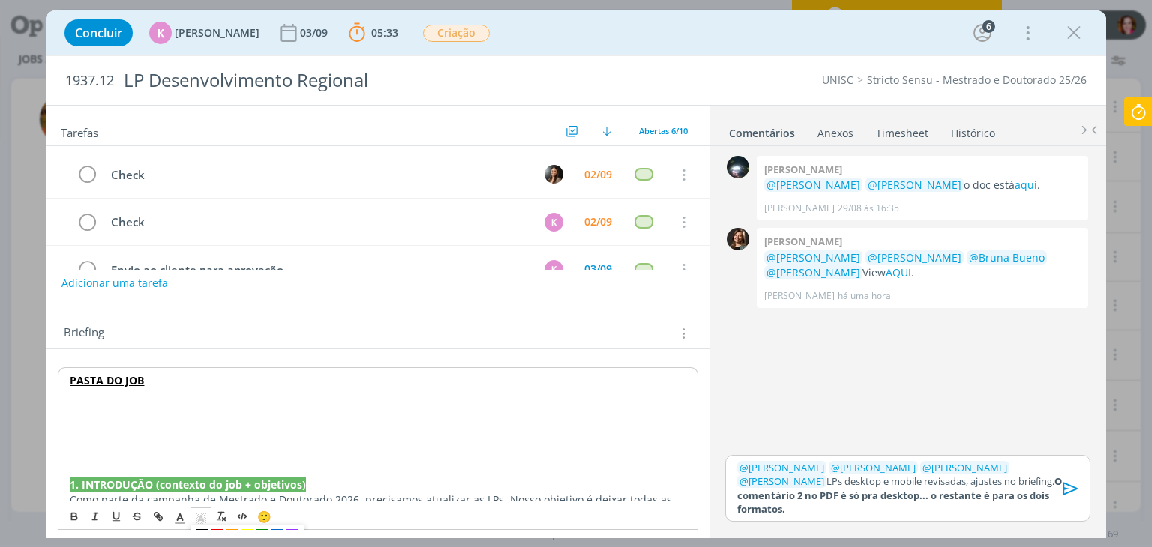
click at [201, 514] on icon "dialog" at bounding box center [200, 518] width 13 height 13
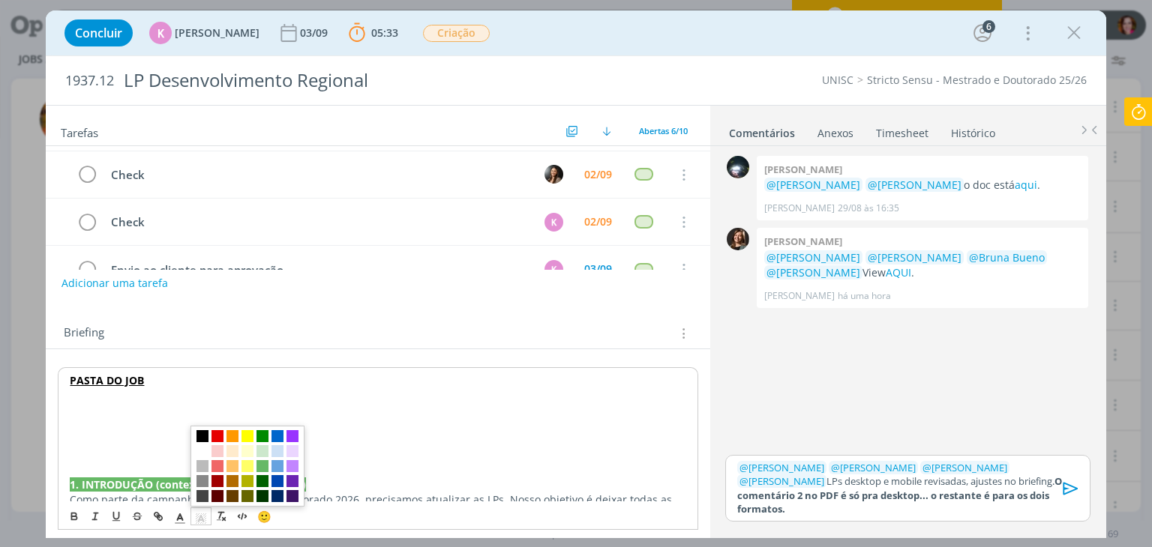
click at [206, 437] on span "dialog" at bounding box center [202, 436] width 12 height 12
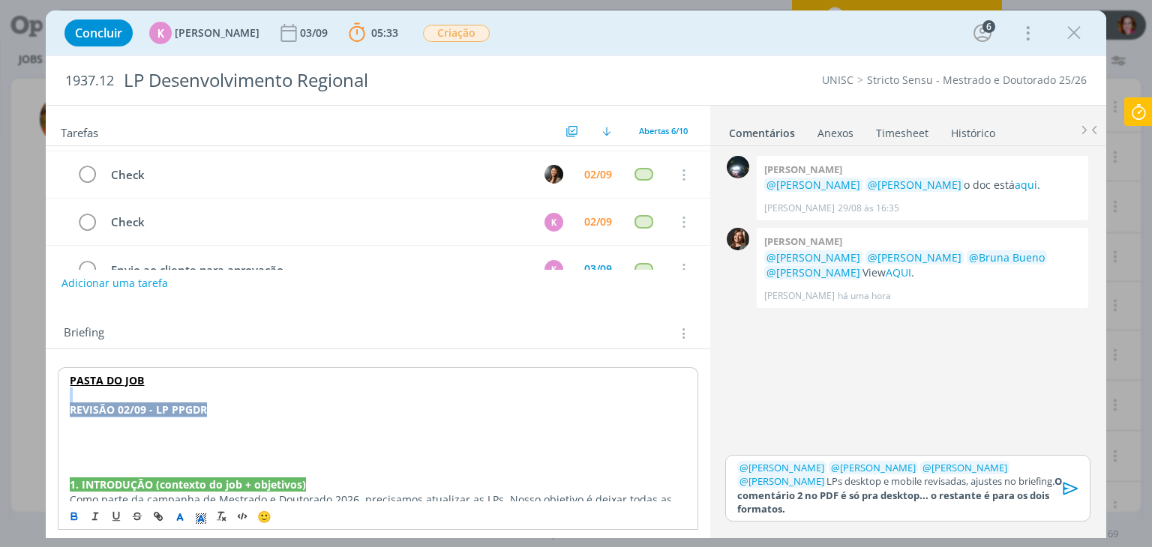
click at [242, 412] on p "REVISÃO 02/09 - LP PPGDR" at bounding box center [378, 410] width 616 height 15
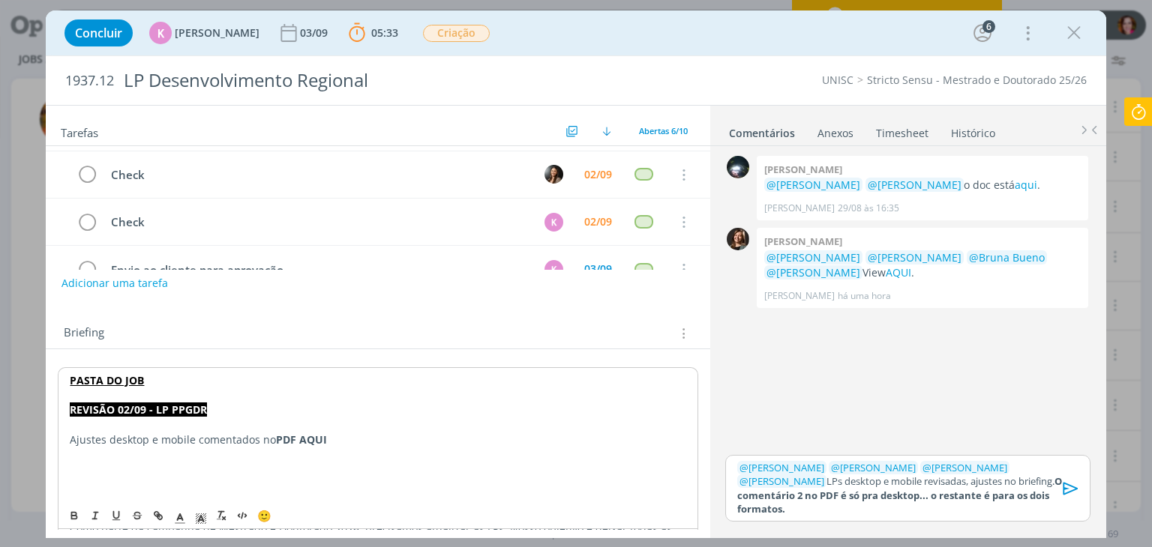
click at [971, 494] on p "﻿ @ Letícia Frantz ﻿ ﻿ @ Luíza Santana ﻿ ﻿ @ Beatriz Luchese ﻿ ﻿ @ Karoline Are…" at bounding box center [907, 488] width 340 height 55
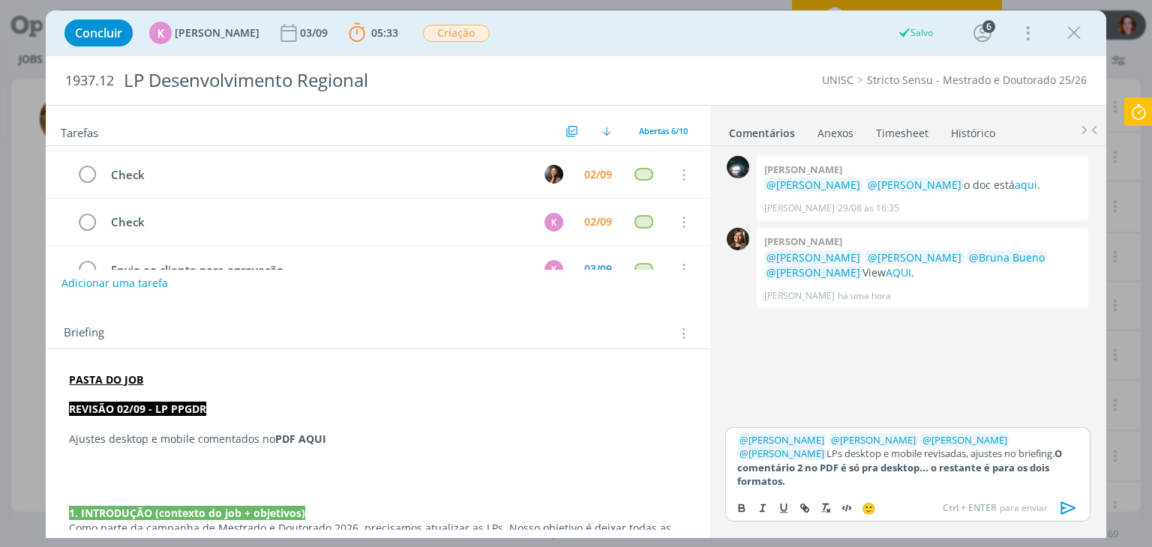
copy p "O comentário 2 no PDF é só pra desktop... o restante é para os dois formatos."
click at [370, 442] on p "Ajustes desktop e mobile comentados no PDF AQUI" at bounding box center [377, 439] width 617 height 15
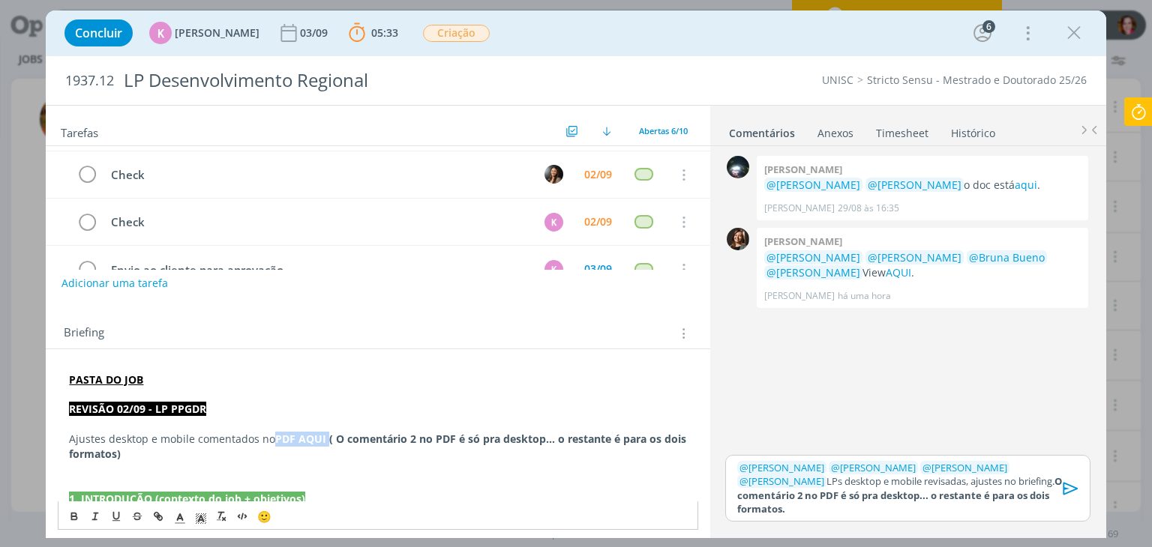
drag, startPoint x: 271, startPoint y: 436, endPoint x: 327, endPoint y: 439, distance: 56.3
click at [327, 439] on p "Ajustes desktop e mobile comentados no PDF AQUI ( O comentário 2 no PDF é só pr…" at bounding box center [377, 447] width 617 height 30
paste input "https://sobeae.sharepoint.com/sites/SOBEAE/Documentos%20Compartilhados/Forms/Al…"
type input "https://sobeae.sharepoint.com/sites/SOBEAE/Documentos%20Compartilhados/Forms/Al…"
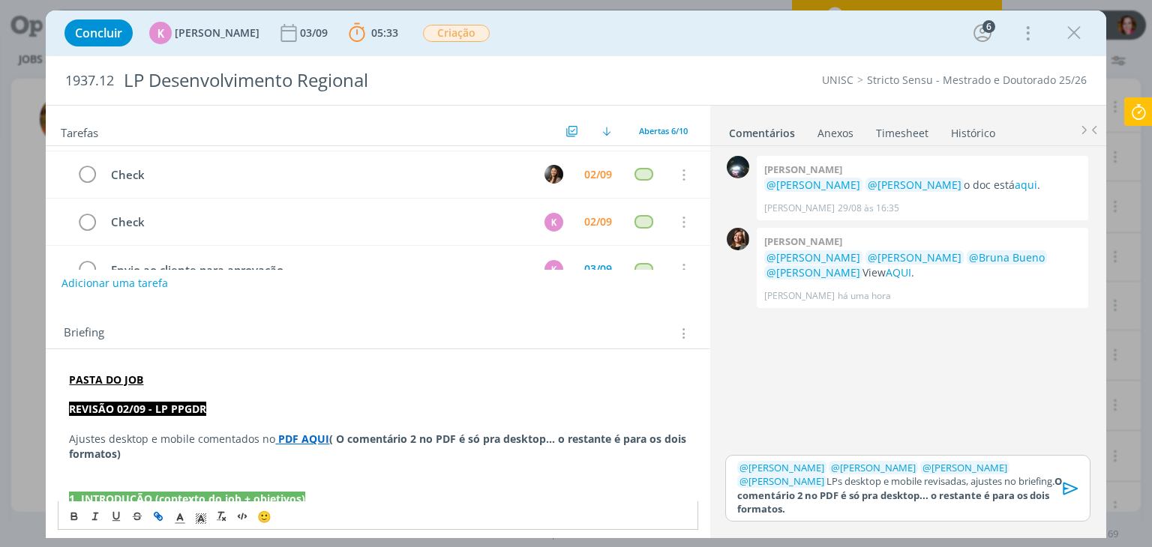
click at [306, 436] on strong "PDF AQUI" at bounding box center [303, 439] width 51 height 14
click at [310, 465] on link "https://sobeae.sharepoint.com/sites/SOBEAE/Documentos%20Compartilhados/Forms/Al…" at bounding box center [252, 467] width 113 height 19
click at [1063, 495] on icon "dialog" at bounding box center [1069, 488] width 15 height 13
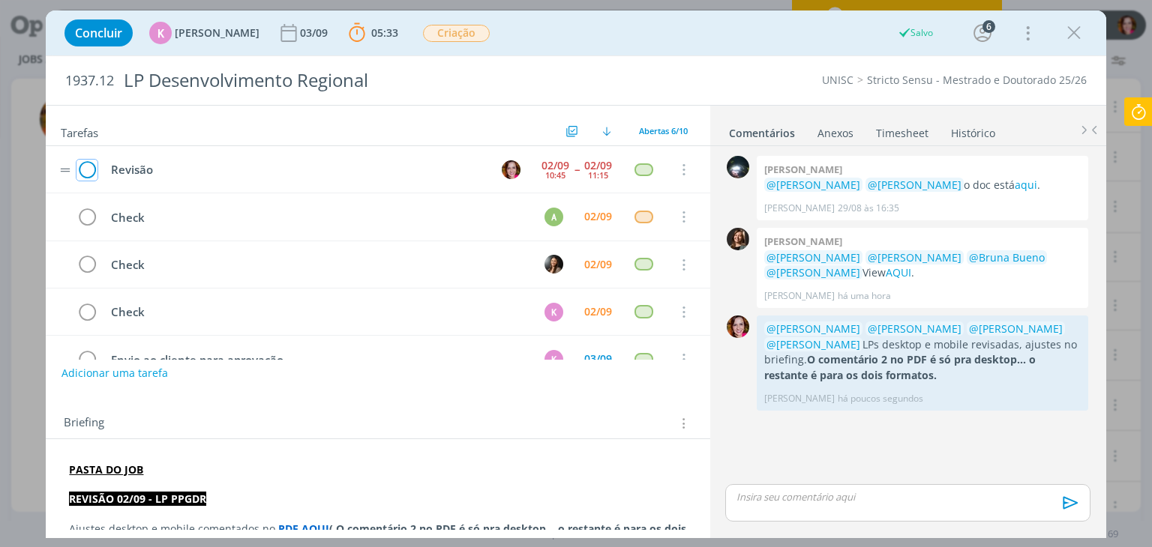
click at [79, 169] on icon "dialog" at bounding box center [86, 170] width 21 height 22
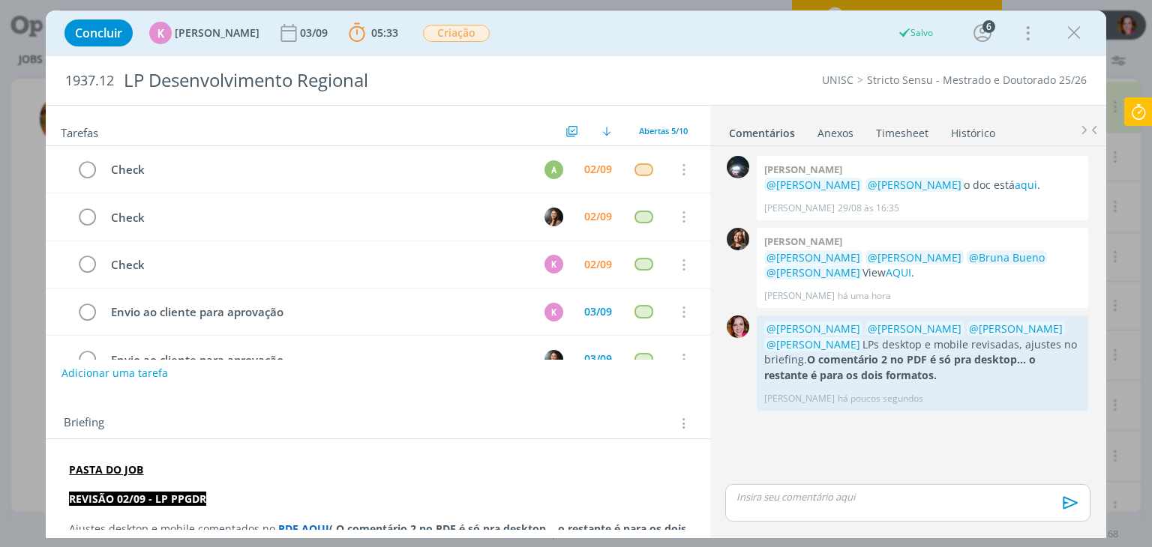
click at [1139, 113] on icon at bounding box center [1138, 111] width 27 height 29
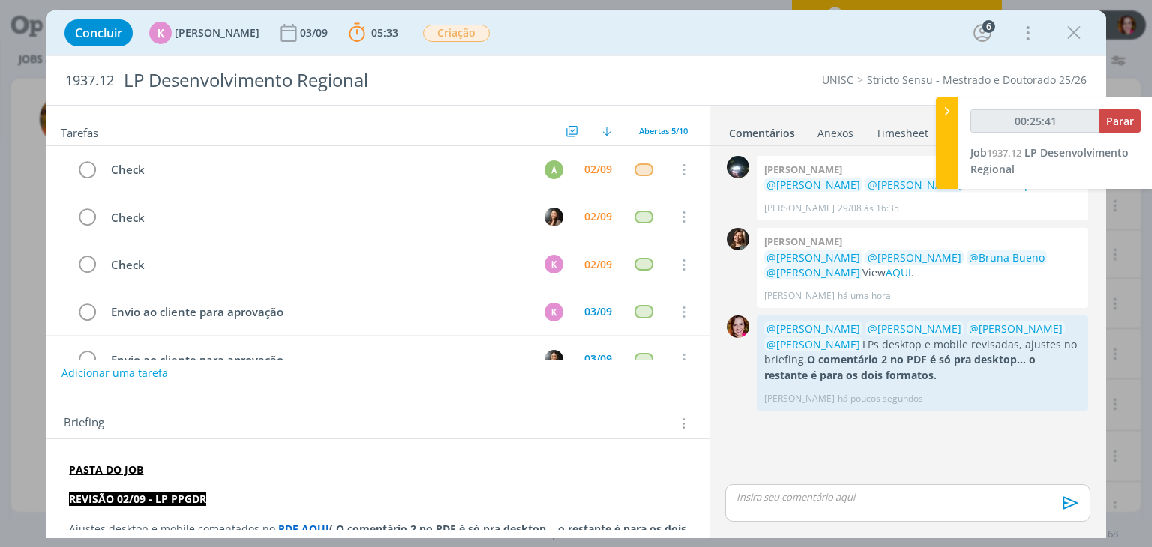
type input "00:25:42"
click at [1113, 124] on span "Parar" at bounding box center [1120, 121] width 28 height 14
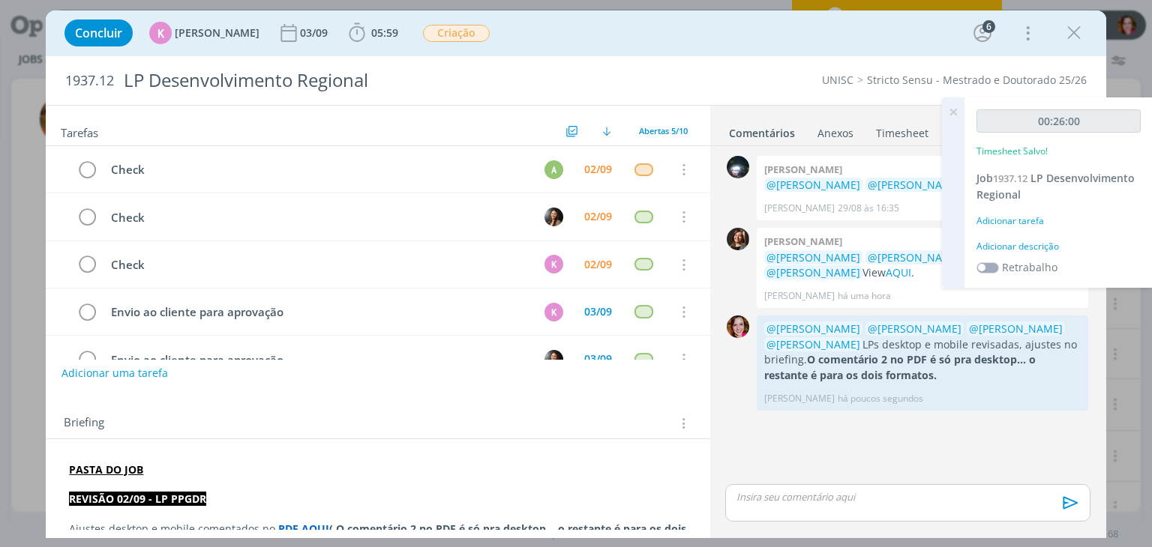
click at [1006, 249] on div "Adicionar descrição" at bounding box center [1058, 246] width 164 height 13
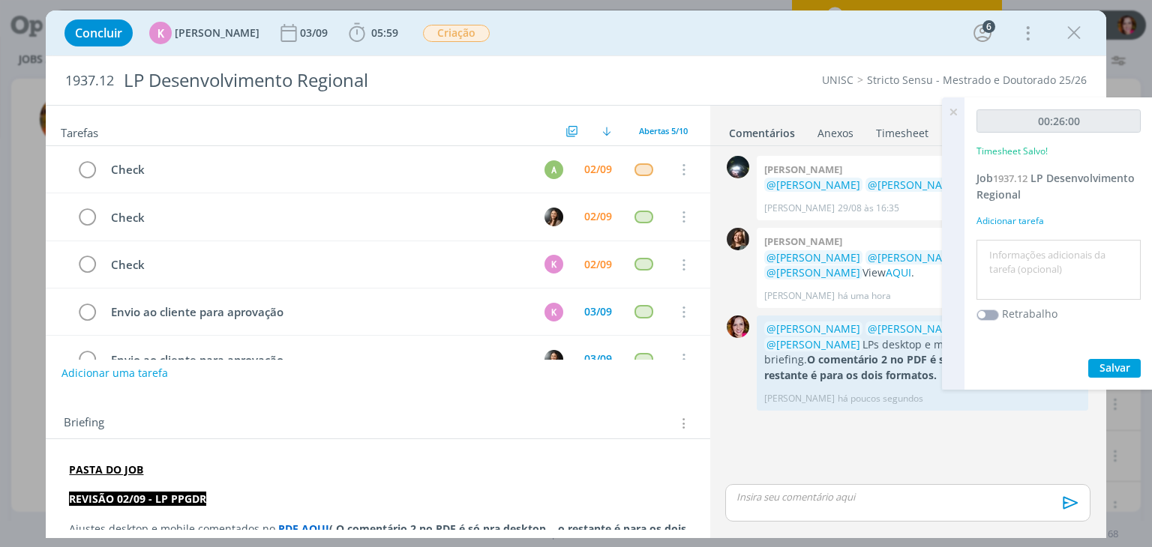
click at [1006, 249] on textarea at bounding box center [1058, 270] width 157 height 53
type textarea "r"
type textarea "T"
type textarea "Revisão LP PPGDR - mobile e desktop"
click at [1110, 364] on span "Salvar" at bounding box center [1114, 368] width 31 height 14
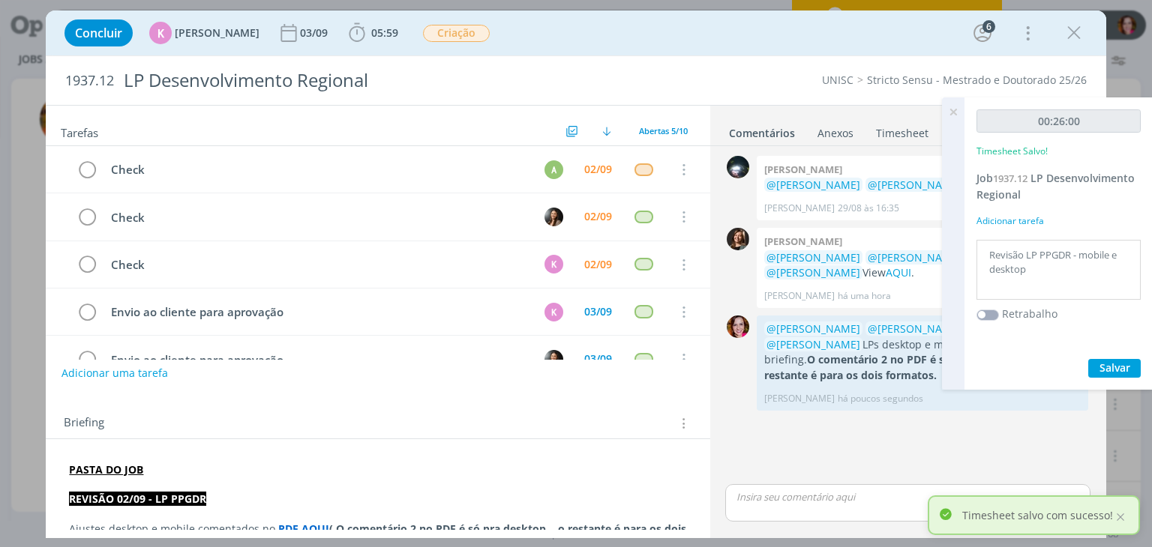
click at [951, 113] on icon at bounding box center [952, 111] width 27 height 29
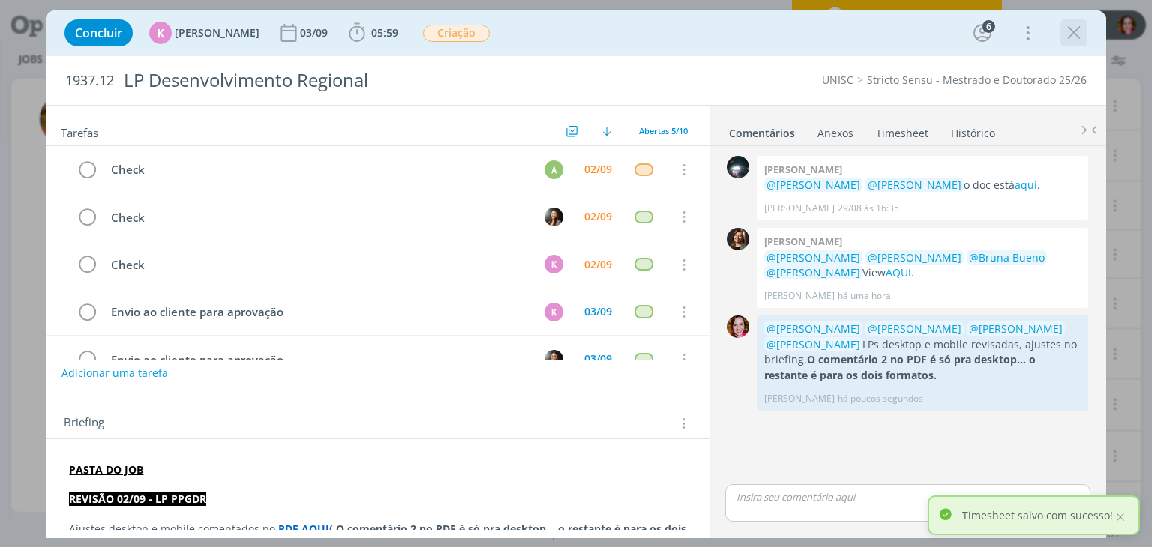
click at [1071, 34] on icon "dialog" at bounding box center [1073, 33] width 22 height 22
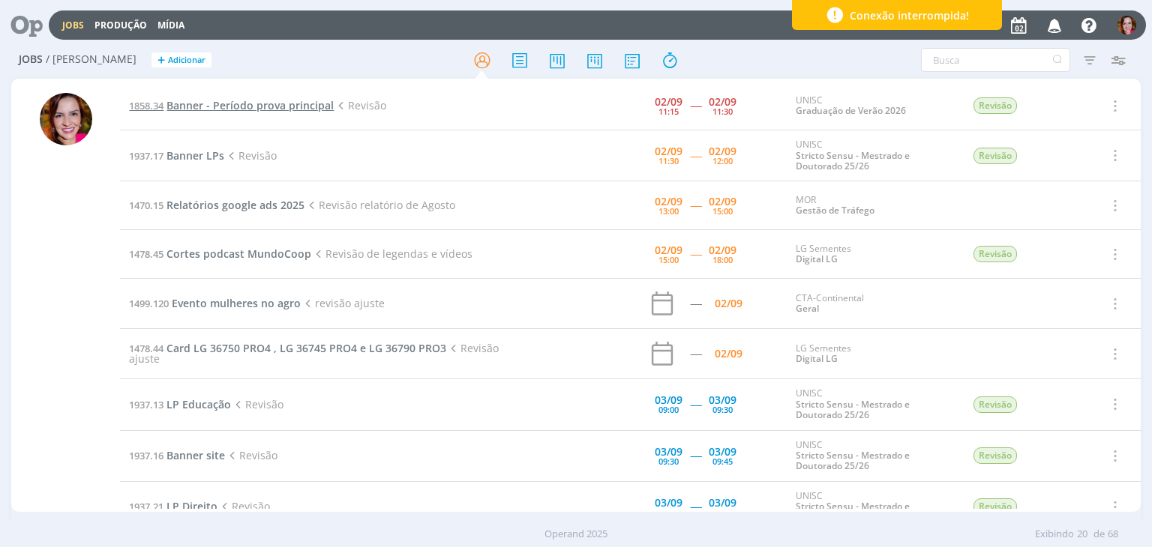
click at [221, 109] on span "Banner - Período prova principal" at bounding box center [249, 105] width 167 height 14
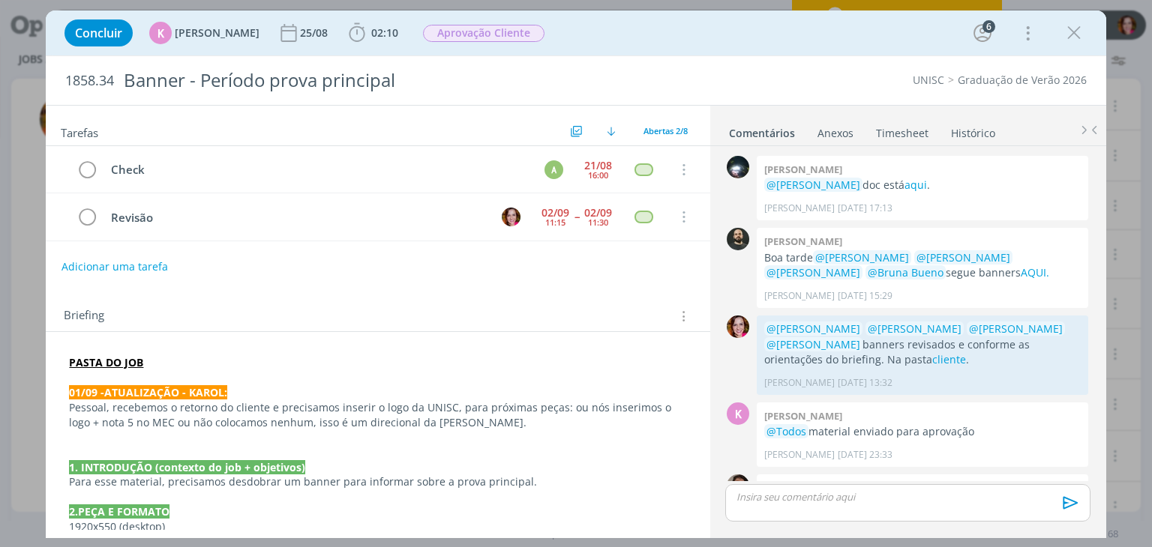
scroll to position [76, 0]
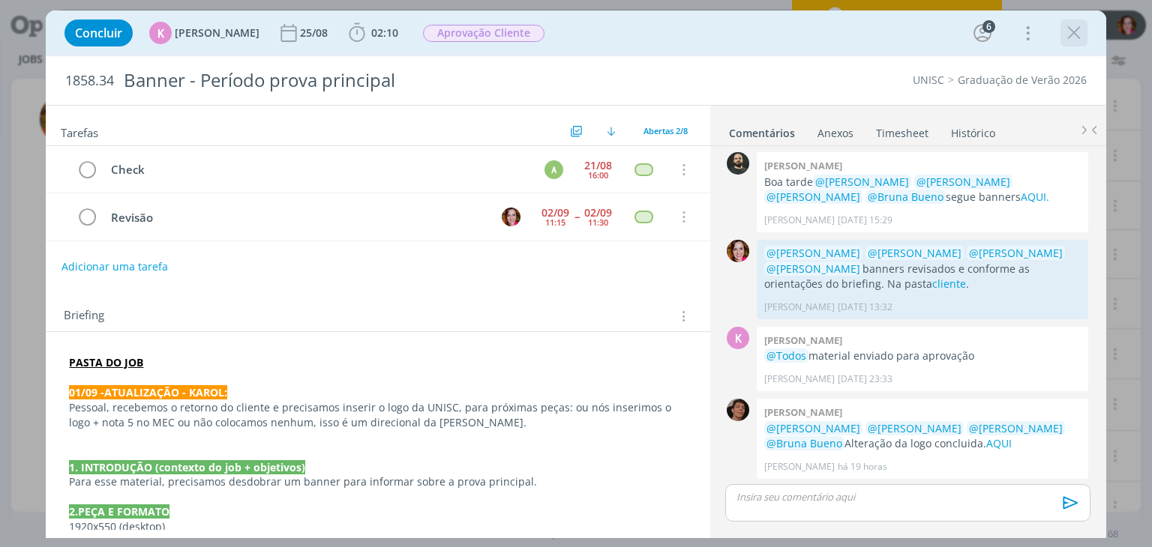
click at [1068, 34] on icon "dialog" at bounding box center [1073, 33] width 22 height 22
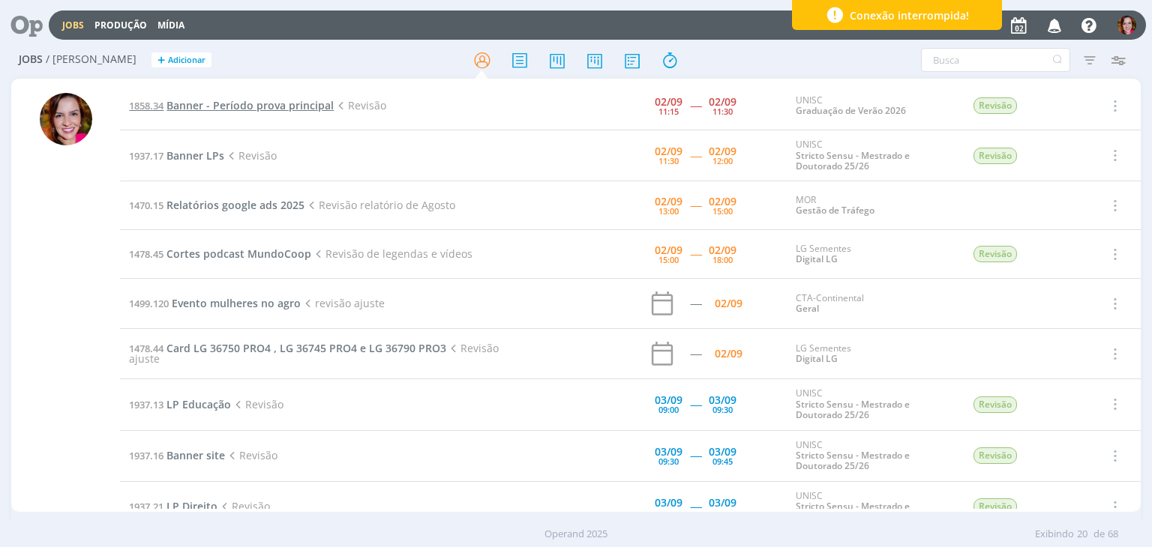
click at [253, 106] on span "Banner - Período prova principal" at bounding box center [249, 105] width 167 height 14
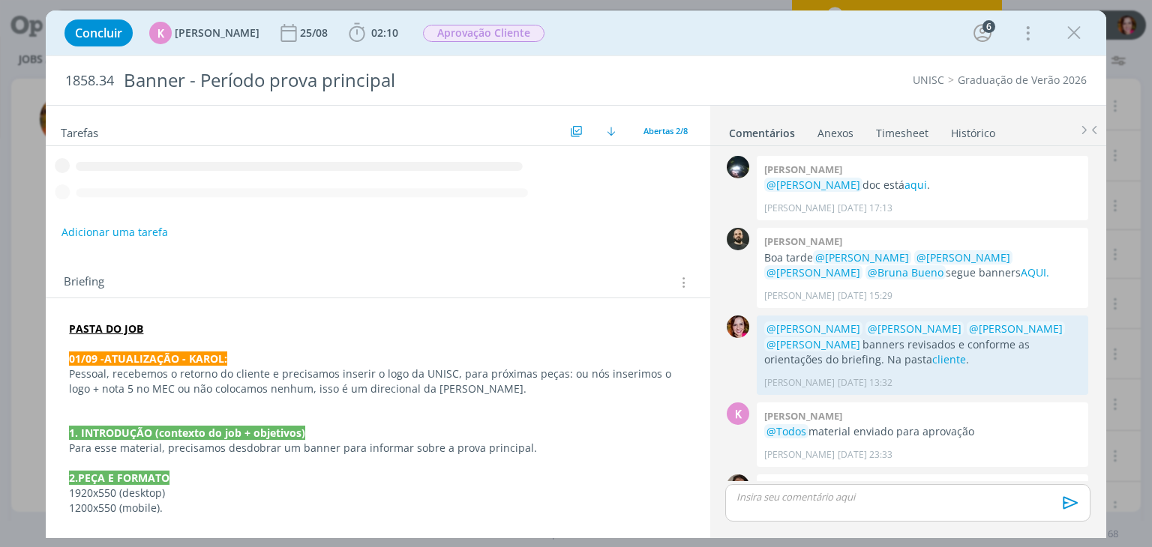
scroll to position [76, 0]
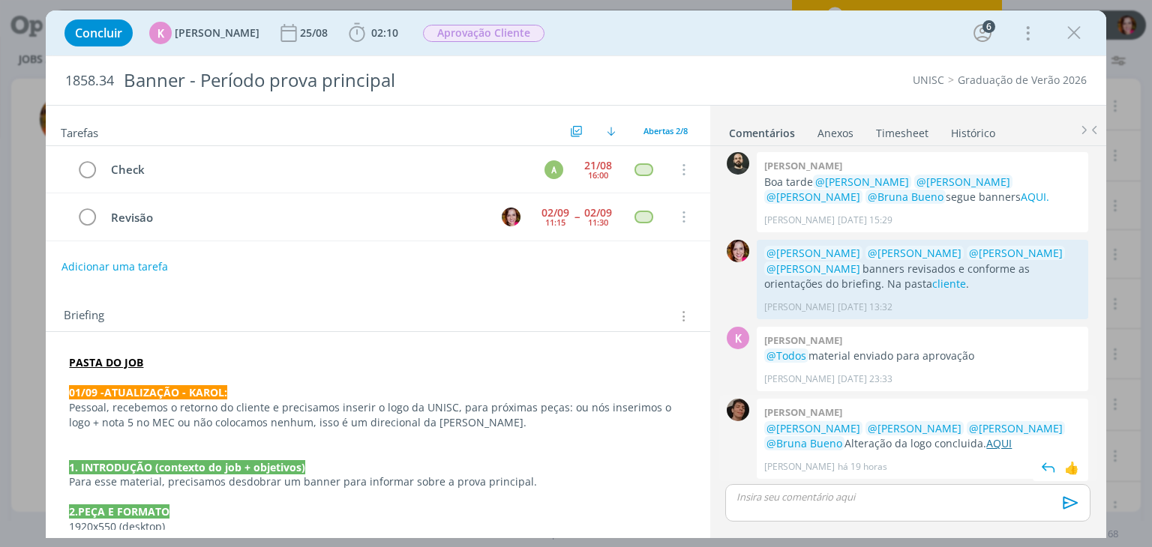
click at [986, 447] on link "AQUI" at bounding box center [998, 443] width 25 height 14
click at [357, 32] on icon "dialog" at bounding box center [357, 33] width 22 height 22
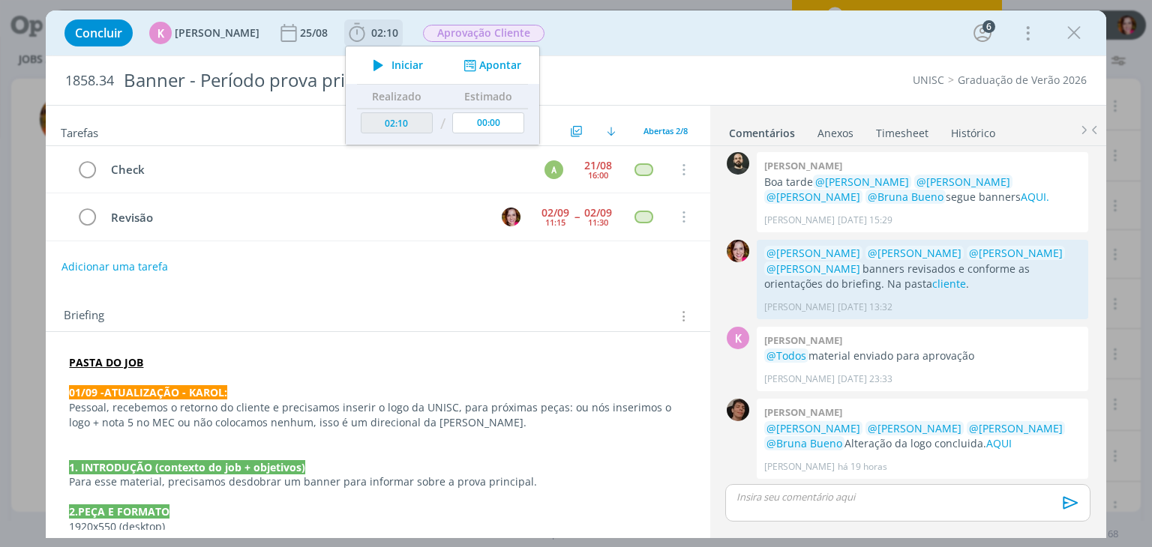
click at [508, 67] on button "Apontar" at bounding box center [491, 66] width 62 height 16
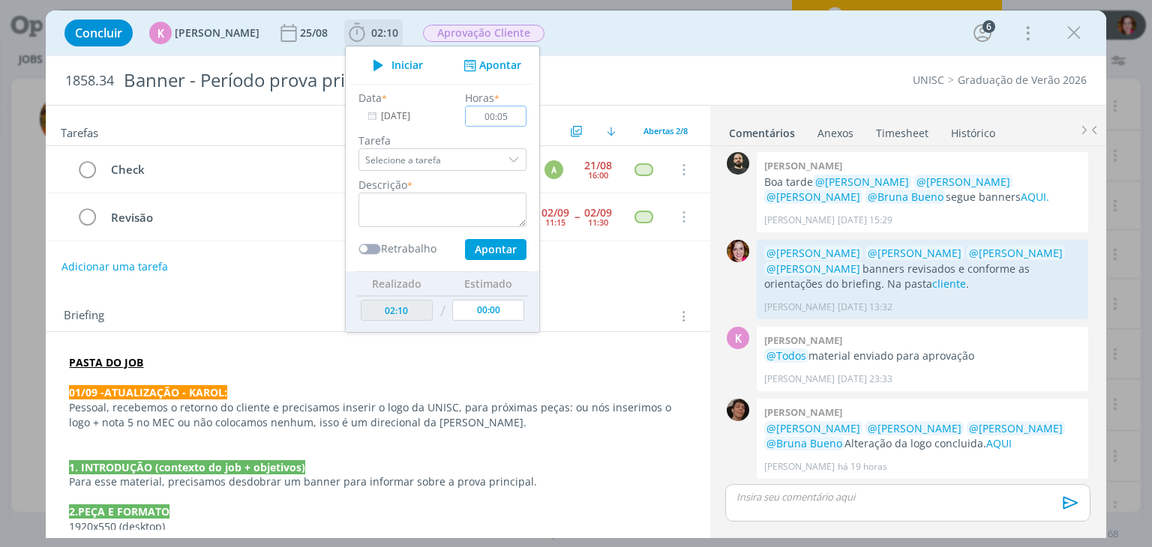
type input "00:05"
click at [463, 164] on input "Selecione a tarefa" at bounding box center [442, 159] width 168 height 22
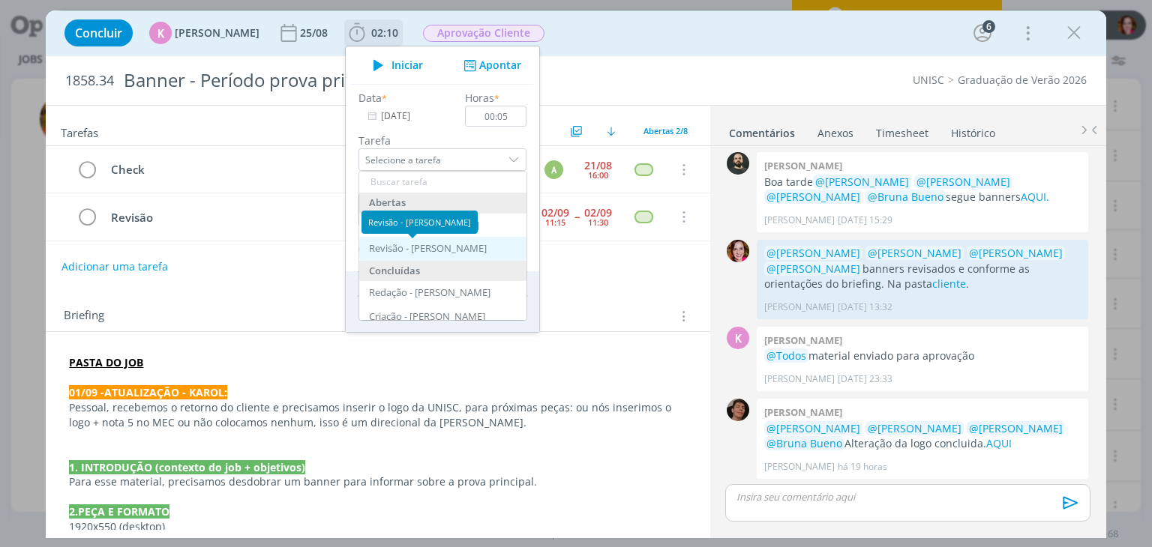
click at [445, 244] on div "Revisão - Bruna Bueno" at bounding box center [428, 249] width 118 height 12
type input "Revisão"
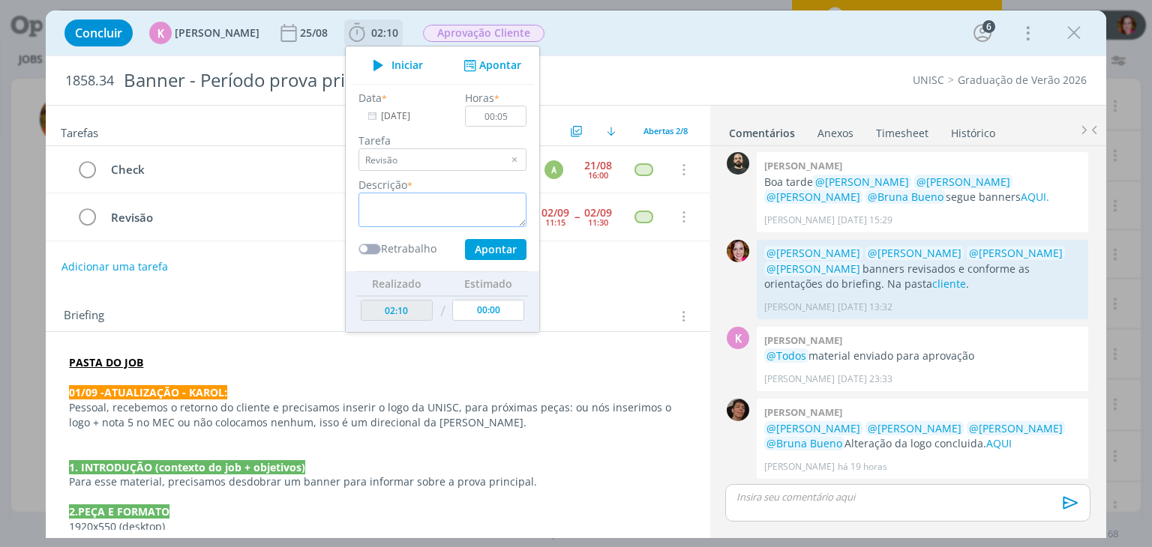
click at [389, 213] on textarea "dialog" at bounding box center [442, 210] width 168 height 34
type textarea "Revisão atualização 01/06 - logo"
click at [470, 250] on button "Apontar" at bounding box center [495, 249] width 61 height 21
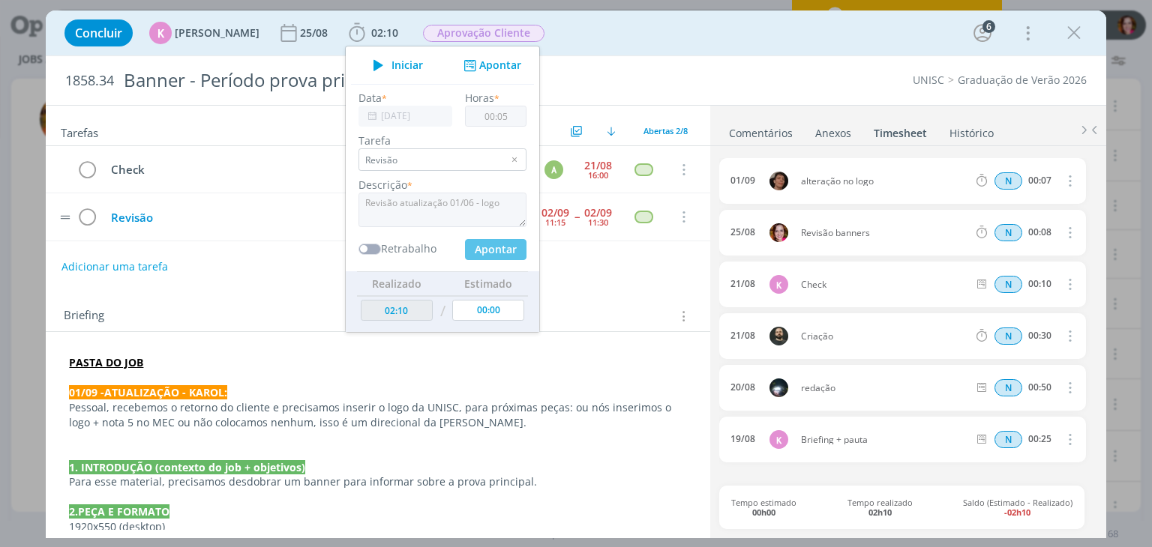
type input "02:15"
type input "00:00"
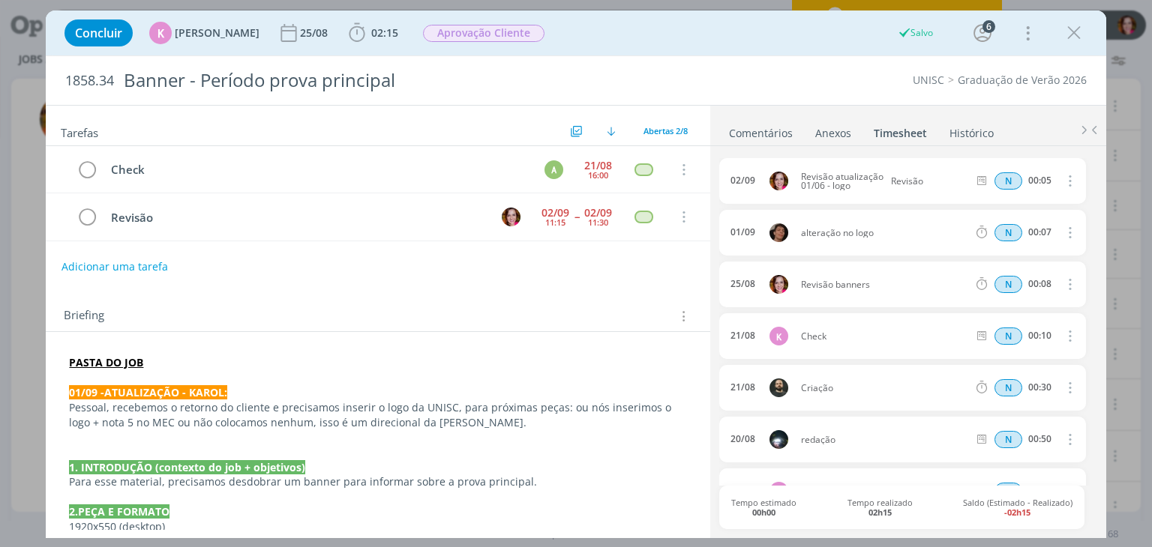
click at [775, 127] on link "Comentários" at bounding box center [760, 130] width 65 height 22
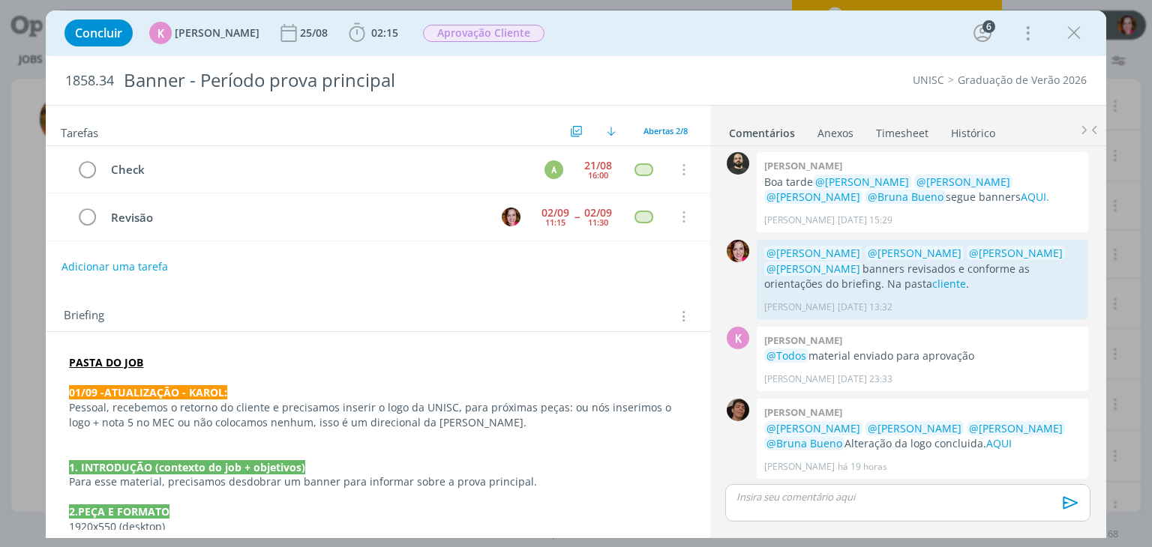
click at [776, 496] on p "dialog" at bounding box center [907, 496] width 340 height 13
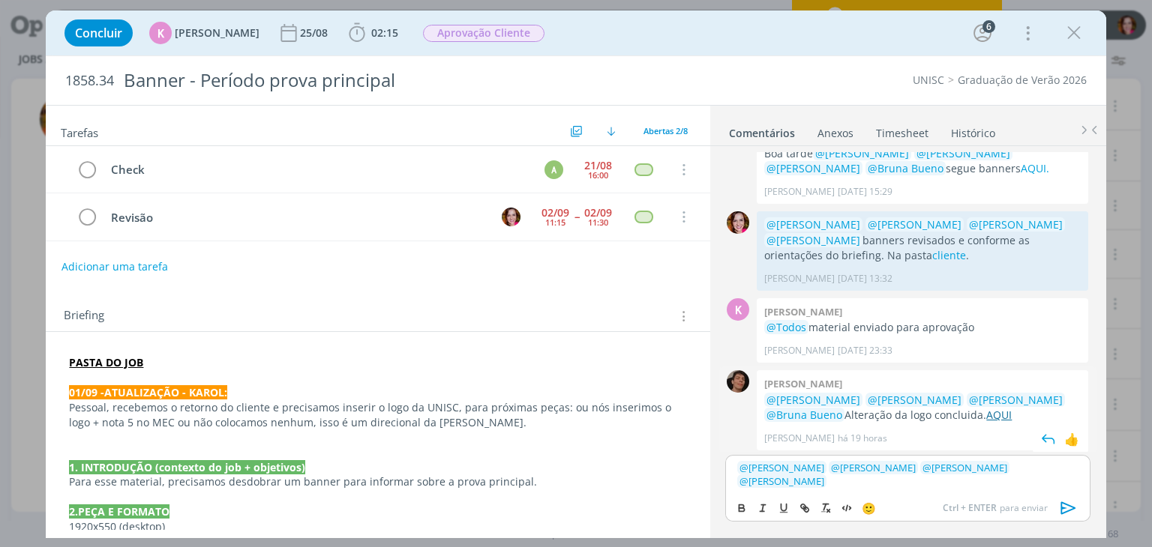
click at [986, 416] on link "AQUI" at bounding box center [998, 415] width 25 height 14
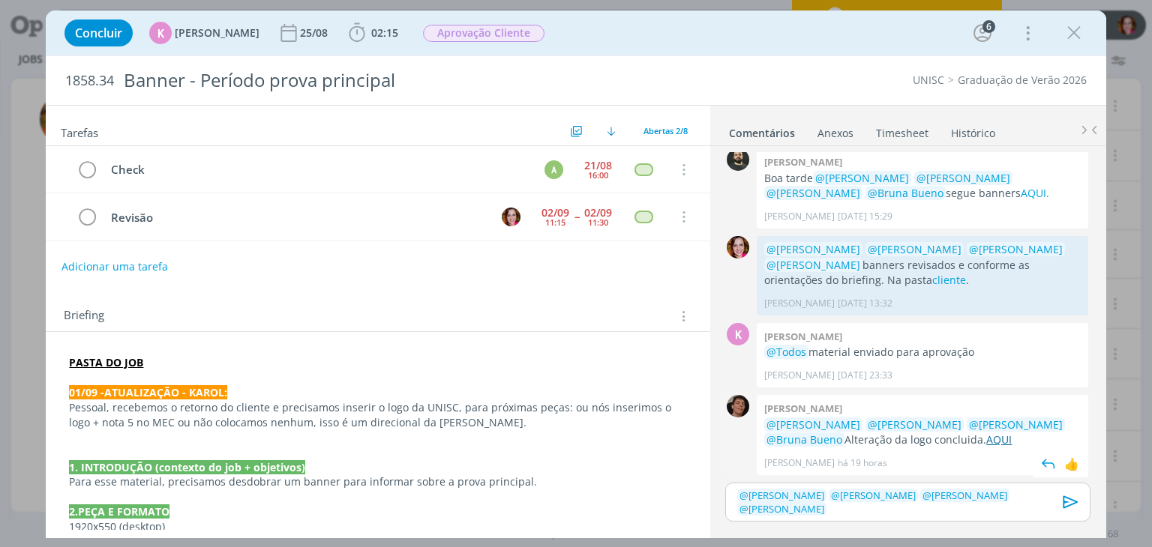
scroll to position [76, 0]
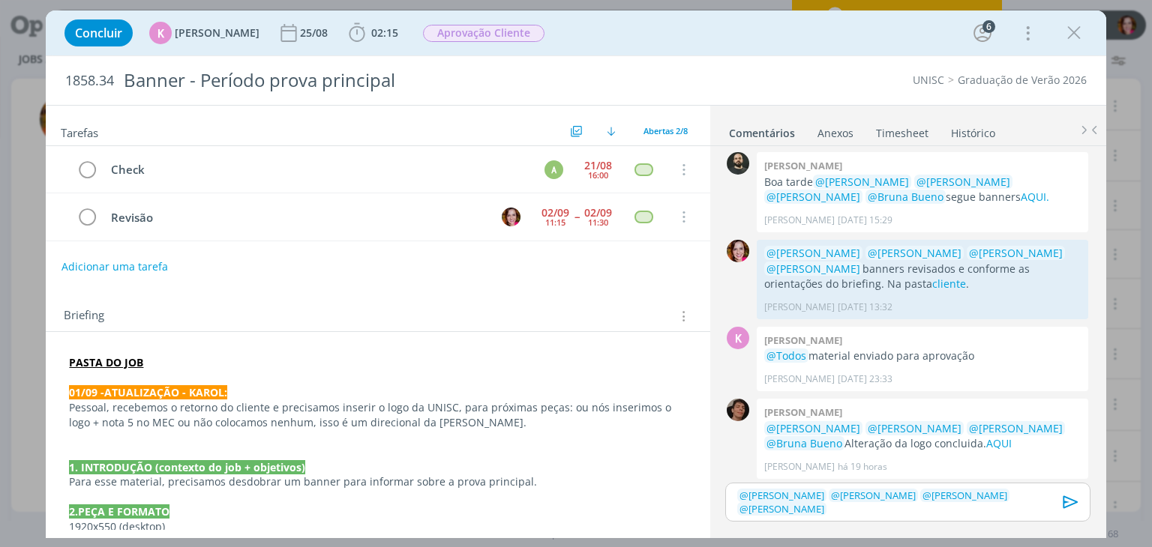
click at [1008, 508] on div "﻿ @ Patrick Meireles ﻿ ﻿ @ Luíza Santana ﻿ ﻿ @ Karoline Arend ﻿ ﻿ @ Beatriz Luc…" at bounding box center [907, 503] width 364 height 40
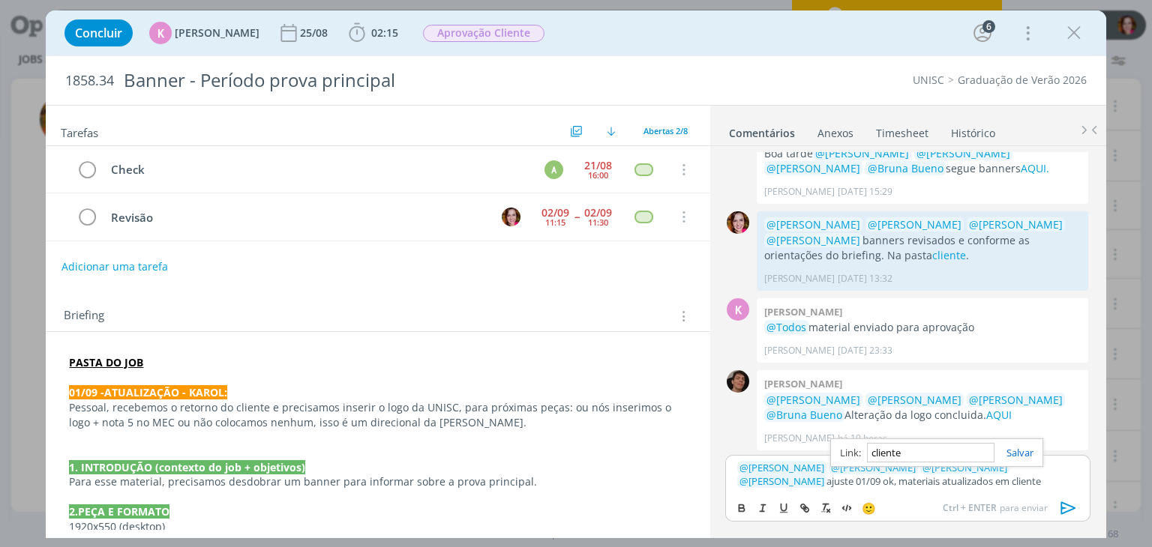
paste input "https://sobeae.sharepoint.com/sites/SOBEAE/Documentos%20Compartilhados/Forms/Al…"
click at [1009, 484] on link "cliente" at bounding box center [1023, 481] width 29 height 13
click at [904, 451] on link "https://sobeae.sharepoint.com/sites/SOBEAE/Documentos%20Compartilhados/Forms/Al…" at bounding box center [888, 452] width 102 height 19
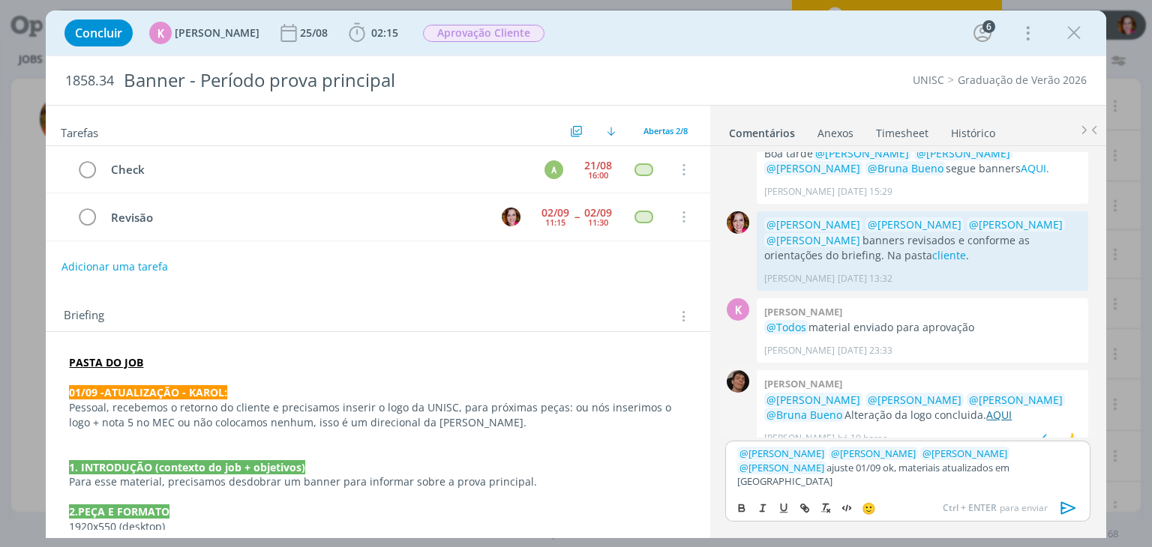
click at [986, 415] on link "AQUI" at bounding box center [998, 415] width 25 height 14
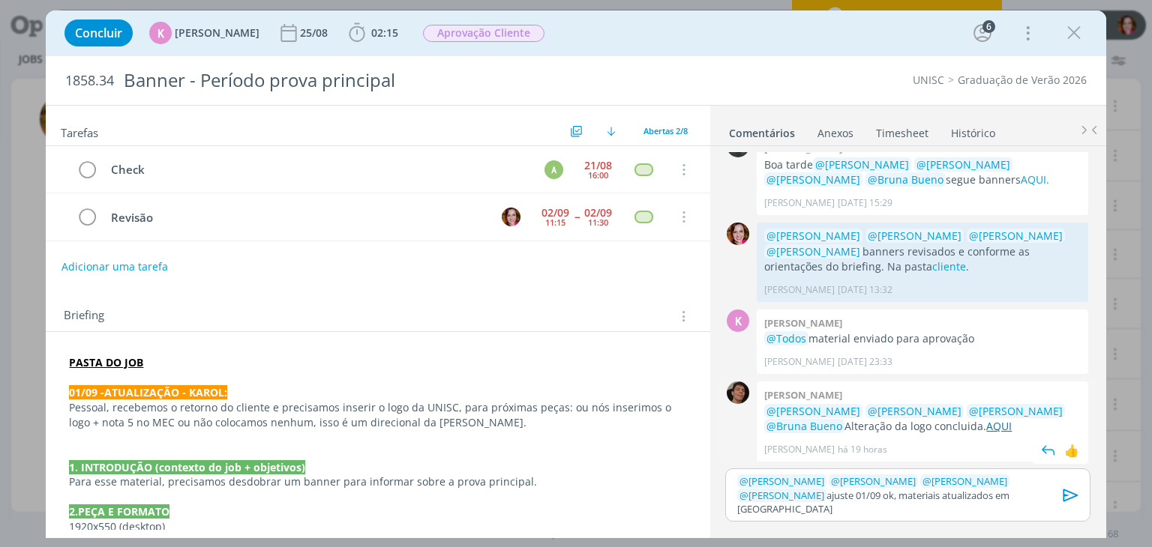
scroll to position [78, 0]
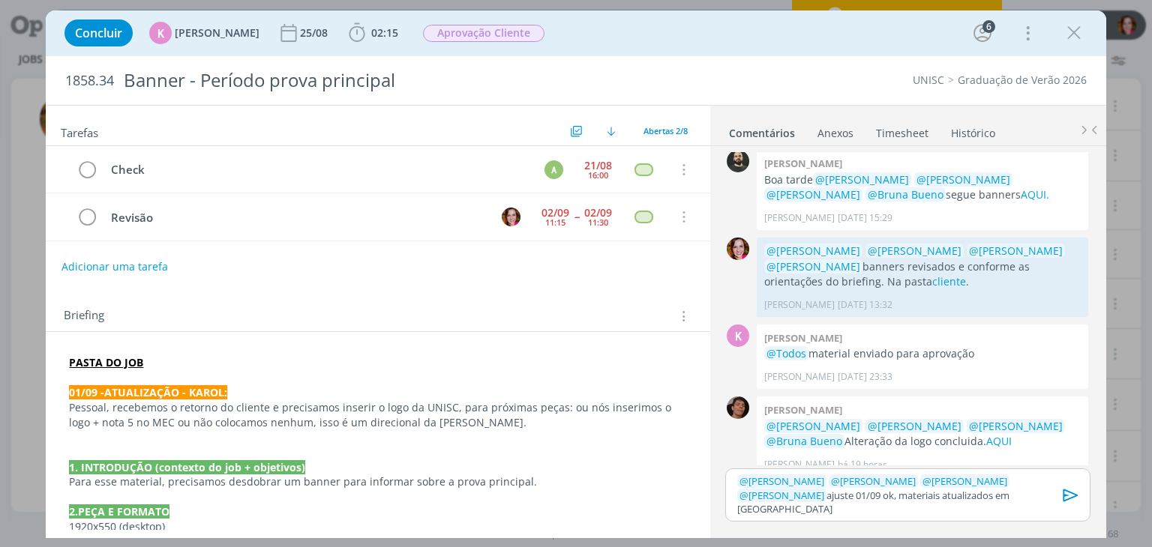
click at [957, 510] on p "﻿ @ Patrick Meireles ﻿ ﻿ @ Luíza Santana ﻿ ﻿ @ Karoline Arend ﻿ ﻿ @ Beatriz Luc…" at bounding box center [907, 495] width 340 height 41
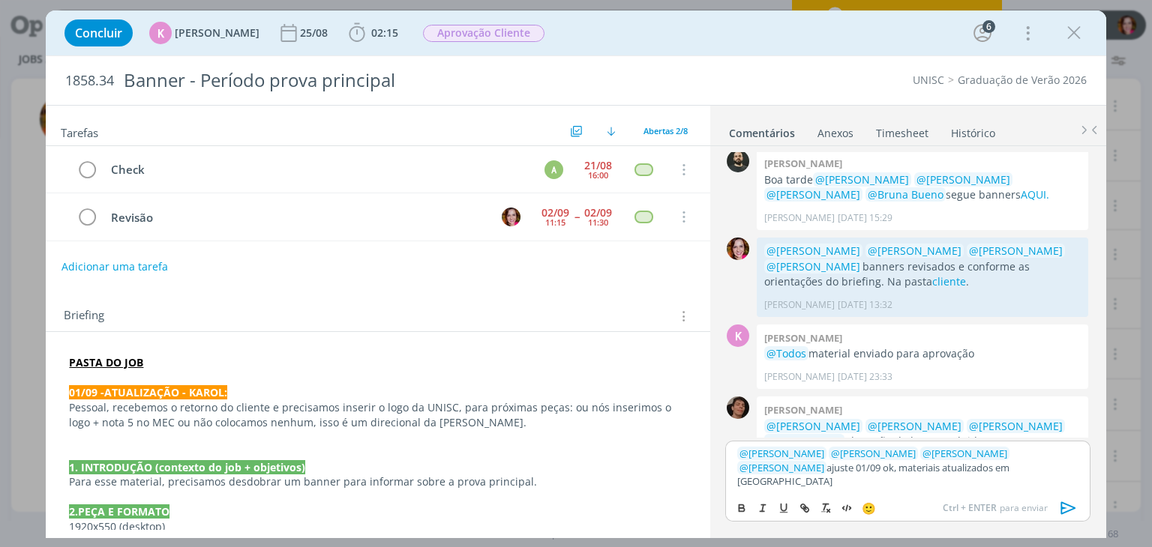
scroll to position [105, 0]
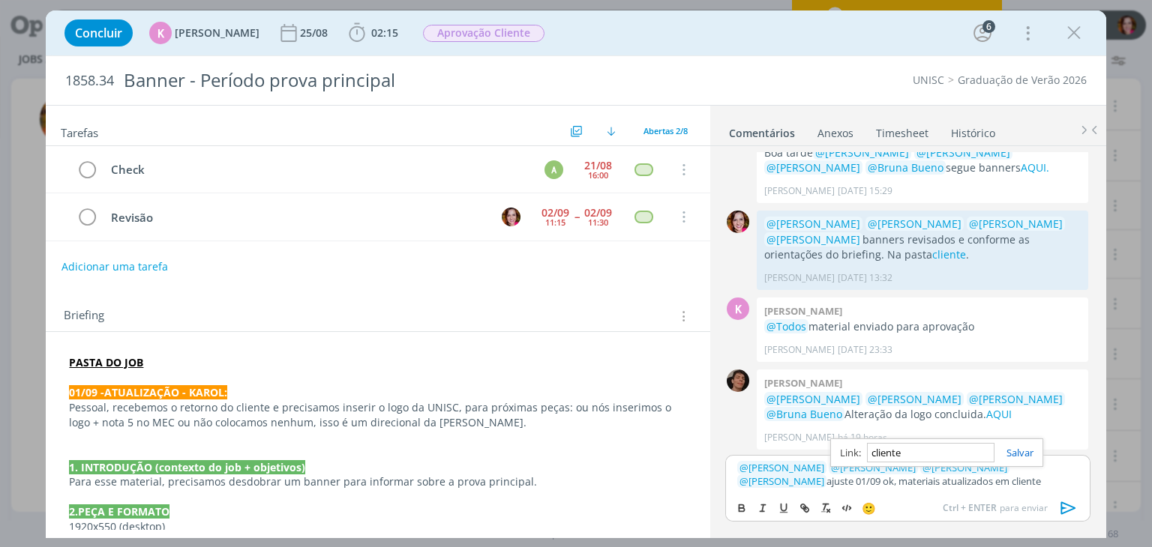
paste input "https://sobeae.sharepoint.com/sites/SOBEAE/Documentos%20Compartilhados/Forms/Al…"
type input "https://sobeae.sharepoint.com/sites/SOBEAE/Documentos%20Compartilhados/Forms/Al…"
click at [1061, 511] on icon "dialog" at bounding box center [1067, 508] width 15 height 13
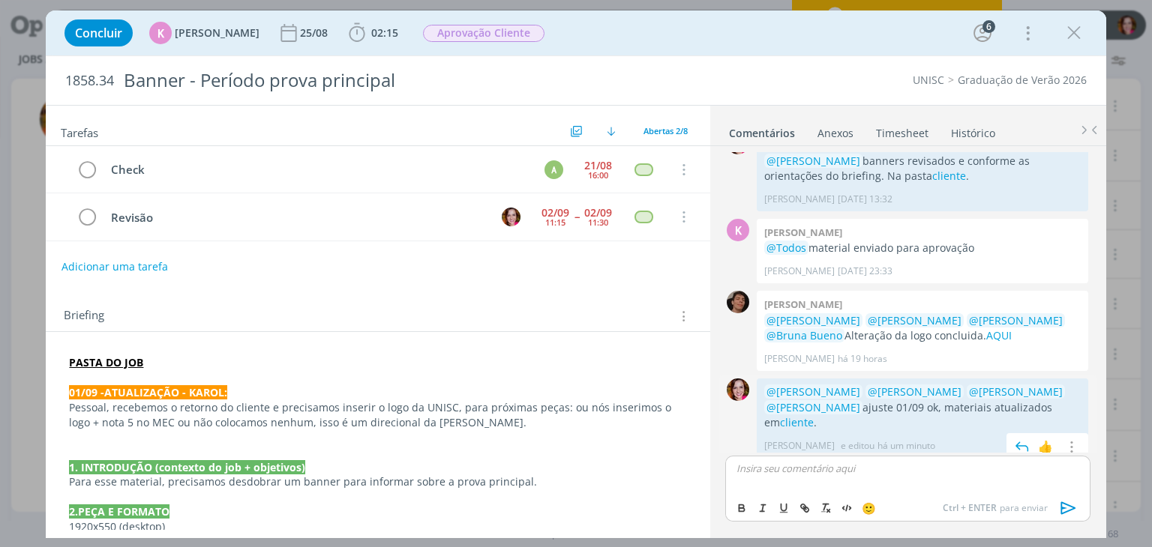
scroll to position [191, 0]
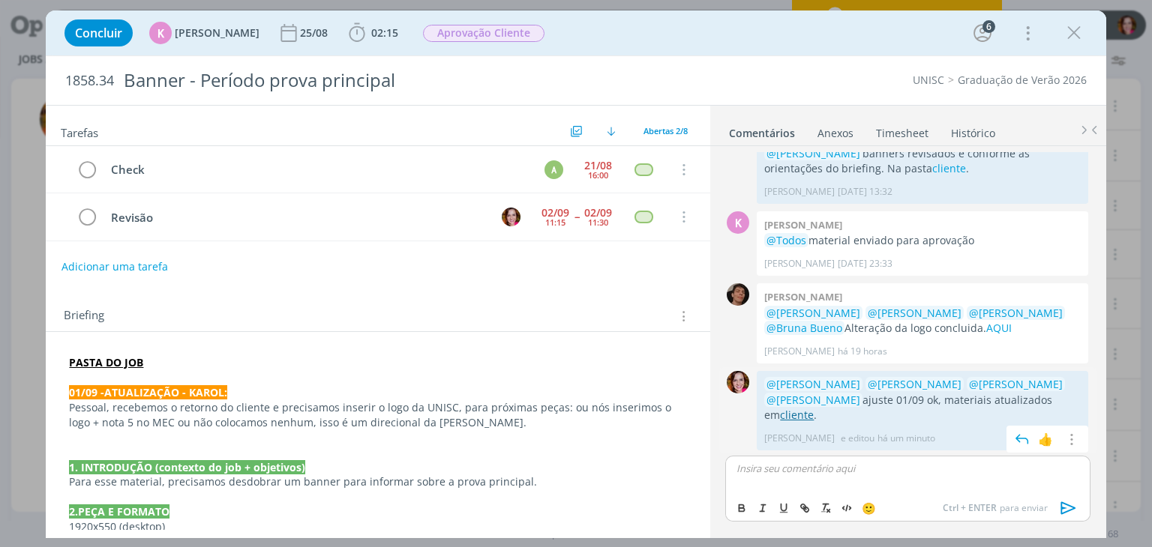
click at [781, 413] on link "cliente" at bounding box center [797, 415] width 34 height 14
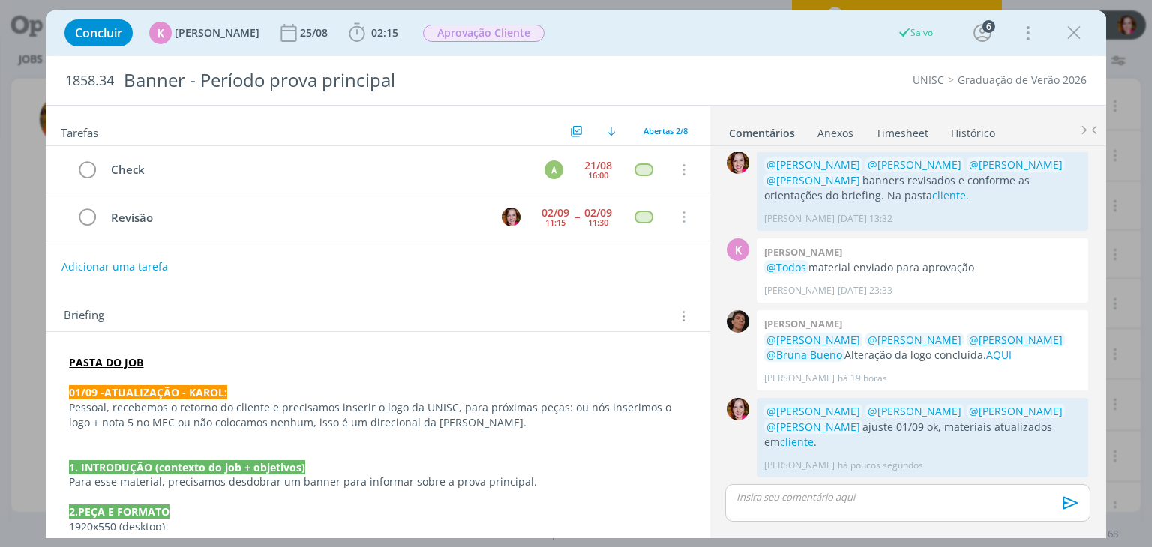
scroll to position [163, 0]
click at [90, 208] on icon "dialog" at bounding box center [86, 217] width 21 height 22
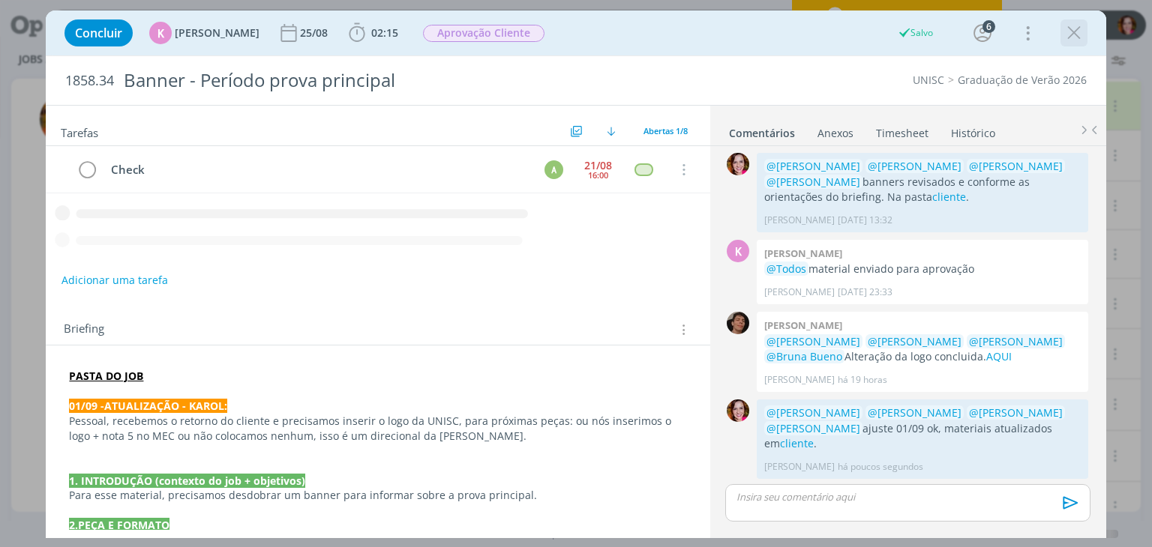
click at [1076, 40] on icon "dialog" at bounding box center [1073, 33] width 22 height 22
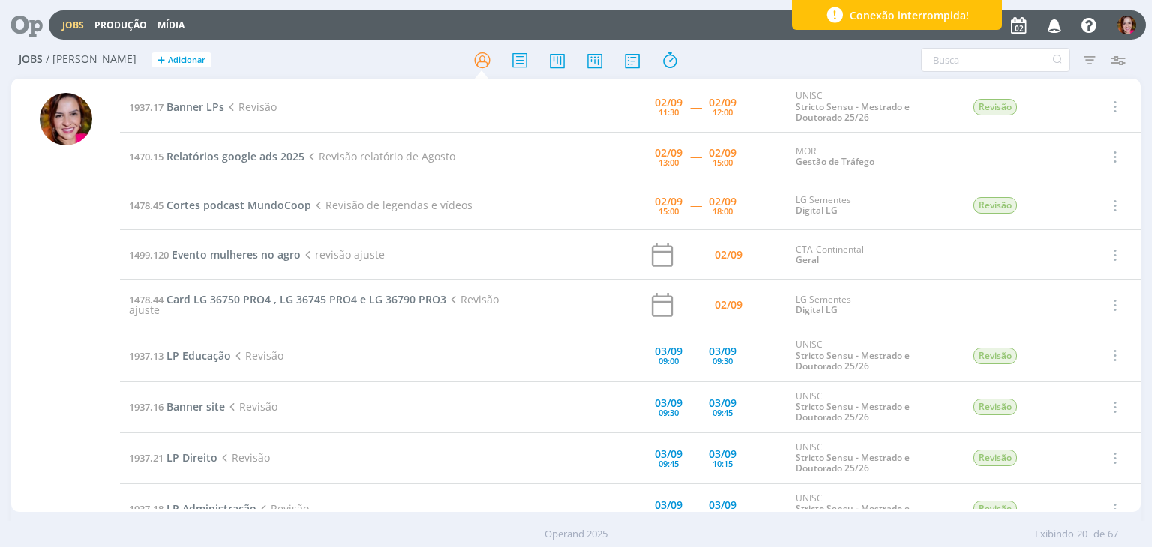
click at [193, 107] on span "Banner LPs" at bounding box center [195, 107] width 58 height 14
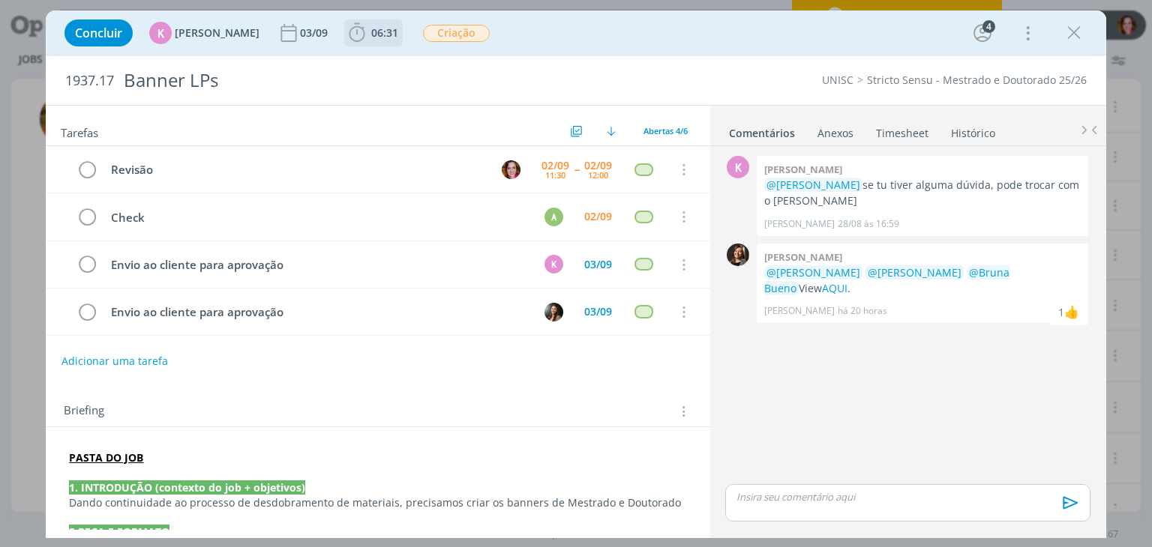
click at [358, 31] on icon "dialog" at bounding box center [357, 33] width 22 height 22
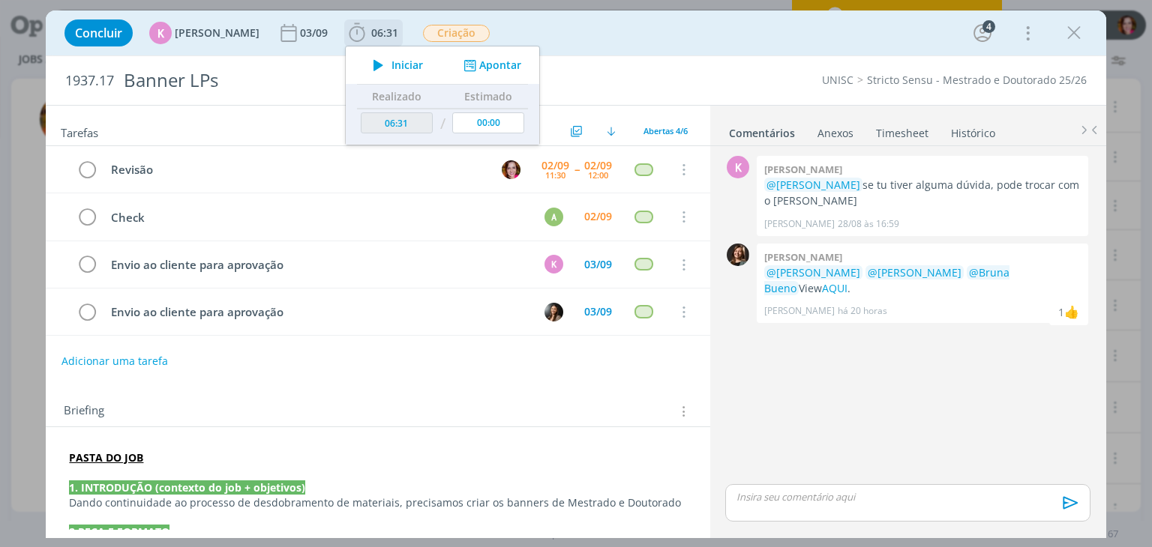
click at [365, 62] on icon "dialog" at bounding box center [378, 64] width 26 height 19
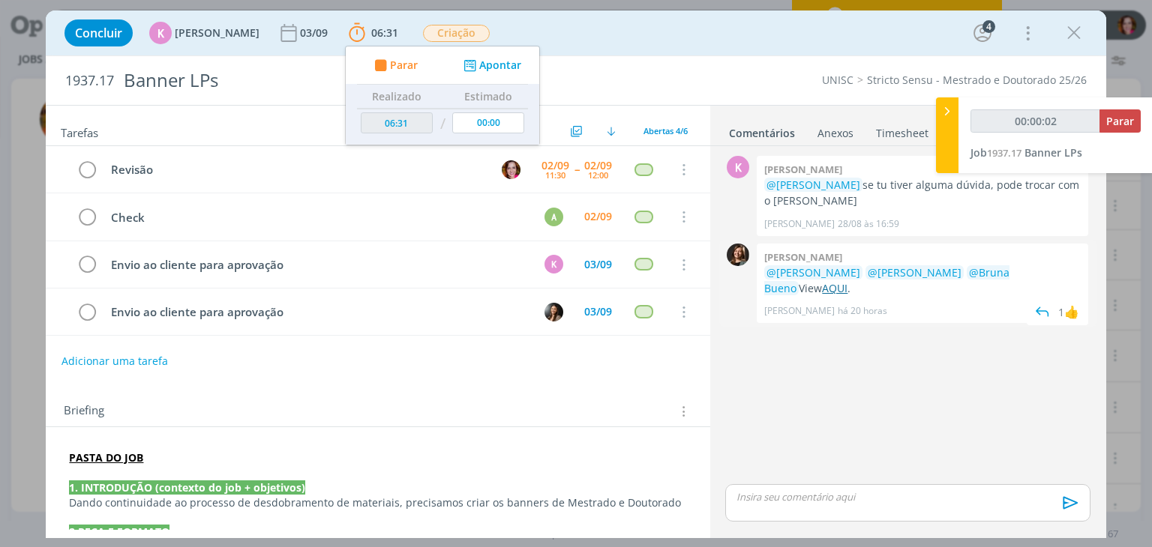
click at [822, 287] on link "AQUI" at bounding box center [834, 288] width 25 height 14
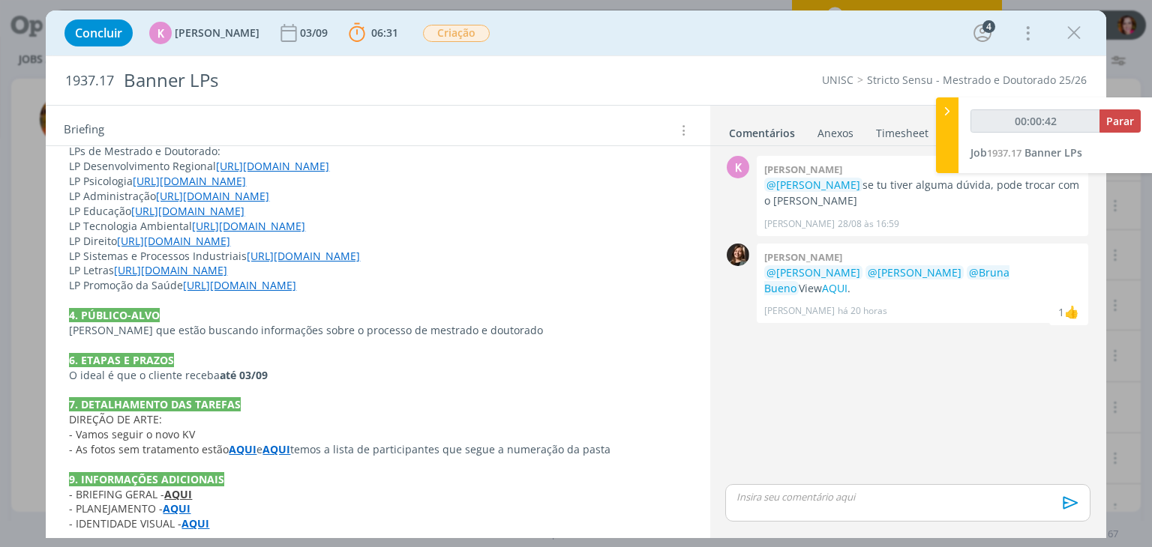
scroll to position [495, 0]
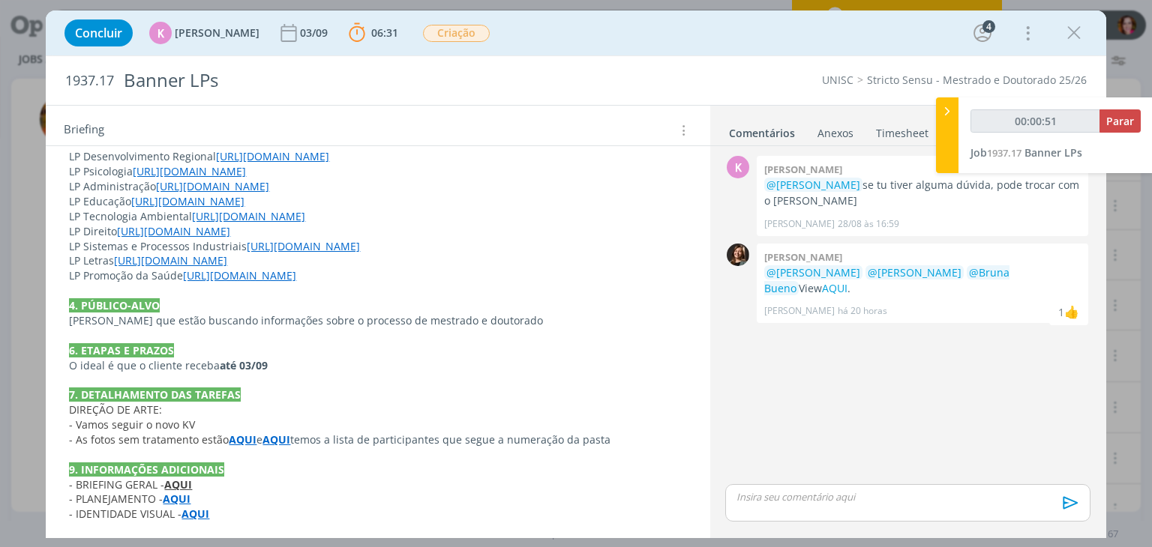
click at [281, 439] on strong "AQUI" at bounding box center [276, 440] width 28 height 14
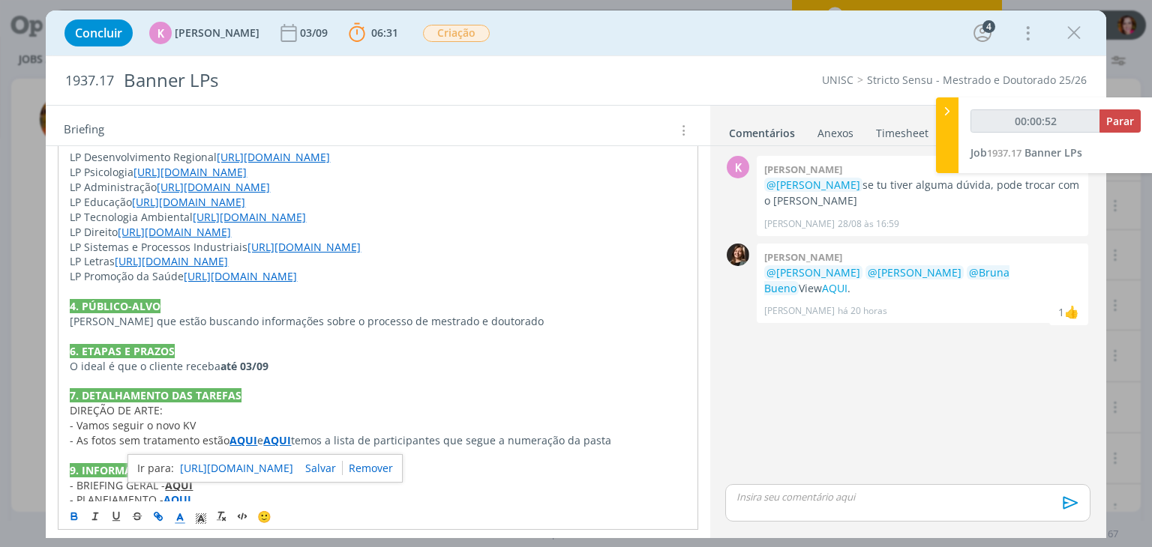
click at [293, 465] on link "https://sobeae.sharepoint.com/:x:/s/SOBEAE/Eb-_3pnSmdlNr21mQKta5j8B8nCVFi4vmY0m…" at bounding box center [236, 468] width 113 height 19
click at [239, 439] on strong "AQUI" at bounding box center [243, 440] width 28 height 14
click at [240, 466] on link "https://sobeae.sharepoint.com/:f:/s/SOBEAE/Euqw9HiHD8tKi-6UcQCc3t0BpMGohVtRonES…" at bounding box center [197, 469] width 113 height 19
click at [520, 373] on p "dialog" at bounding box center [378, 380] width 616 height 15
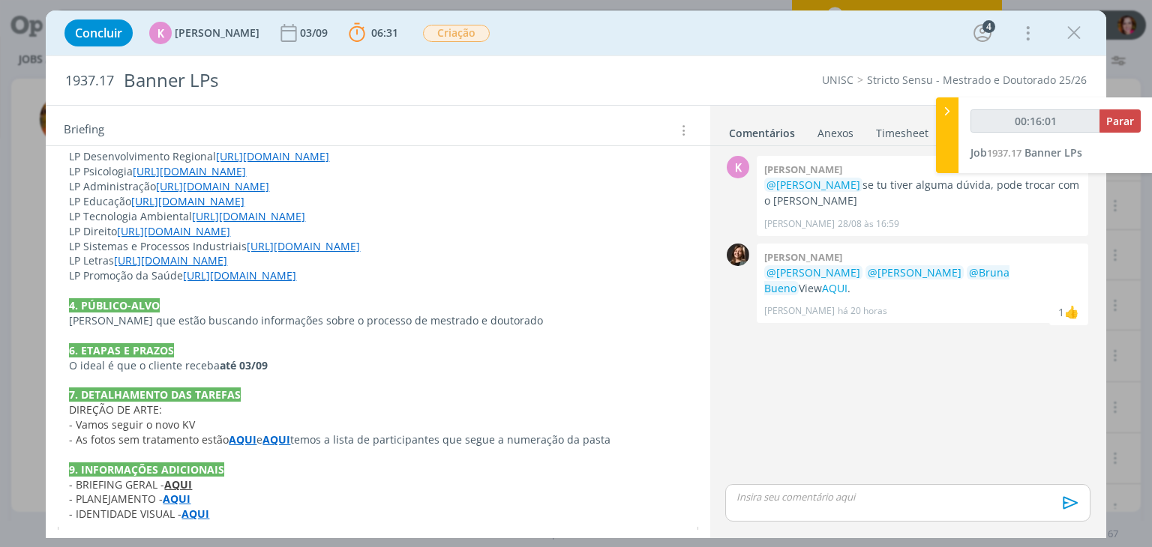
type input "00:16:02"
click at [774, 504] on p "dialog" at bounding box center [907, 496] width 340 height 13
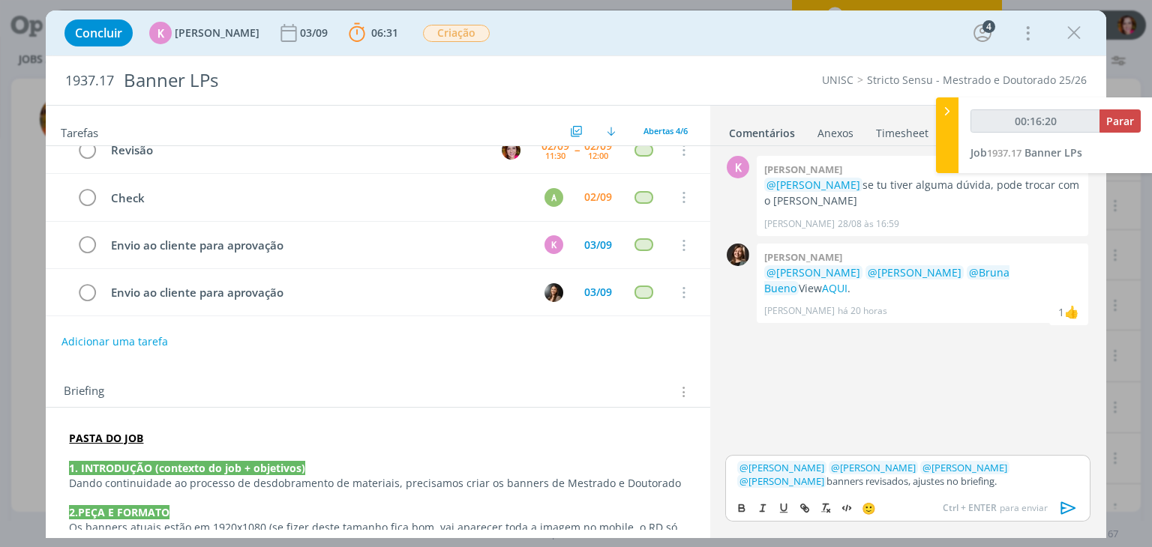
scroll to position [90, 0]
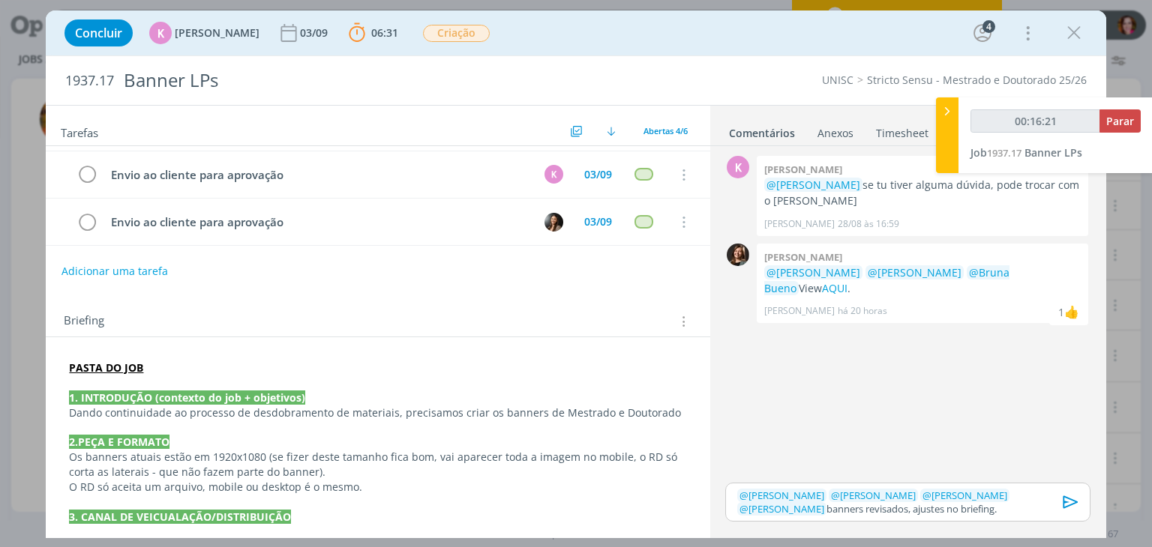
click at [240, 361] on p "PASTA DO JOB" at bounding box center [377, 368] width 617 height 15
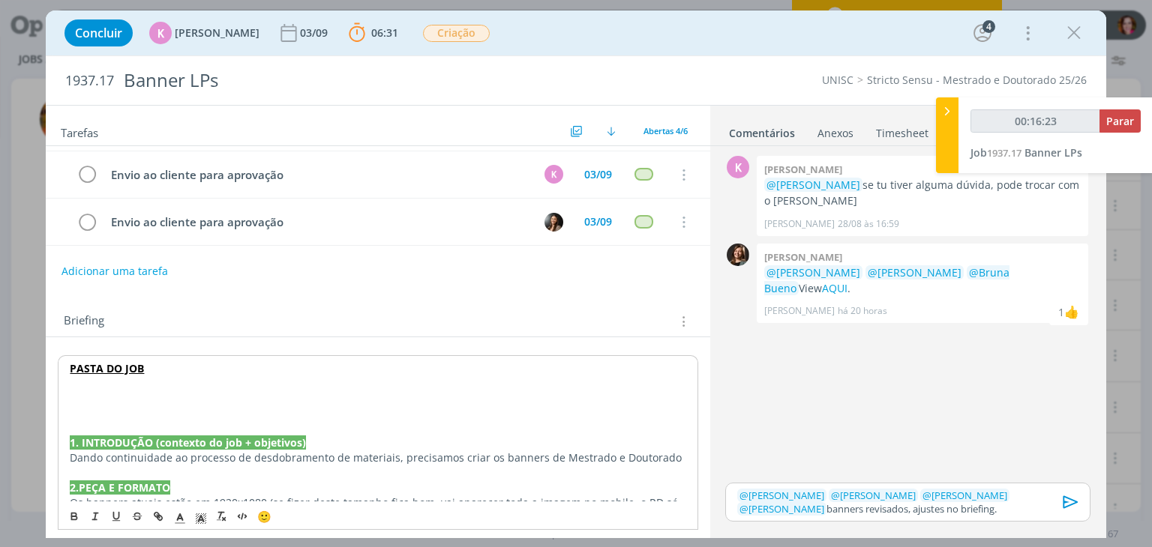
type input "00:16:24"
drag, startPoint x: 179, startPoint y: 519, endPoint x: 180, endPoint y: 511, distance: 8.3
click at [180, 512] on icon "dialog" at bounding box center [179, 518] width 13 height 13
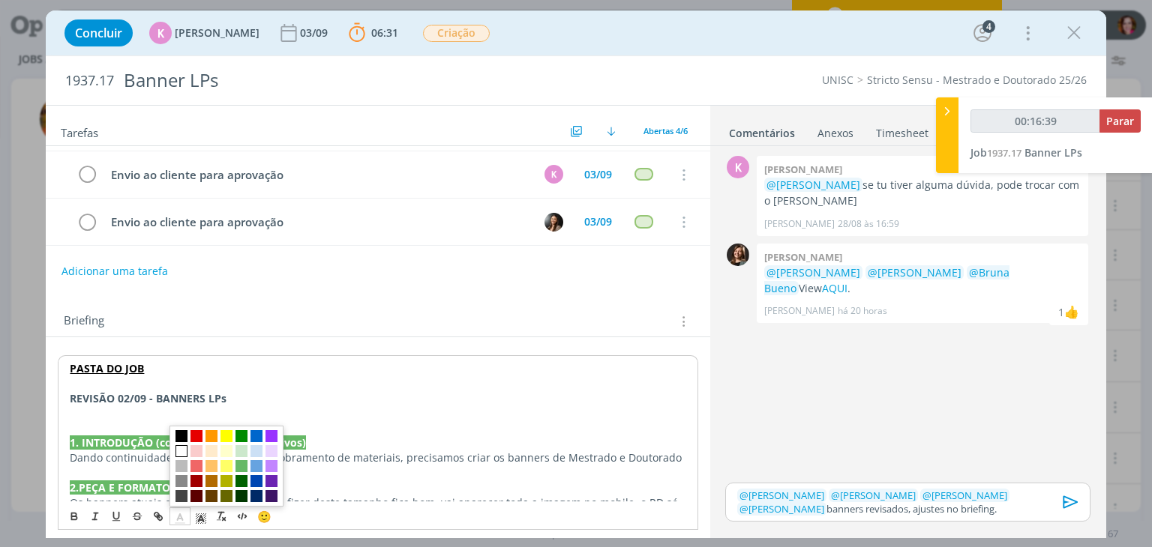
click at [178, 451] on span "dialog" at bounding box center [181, 451] width 12 height 12
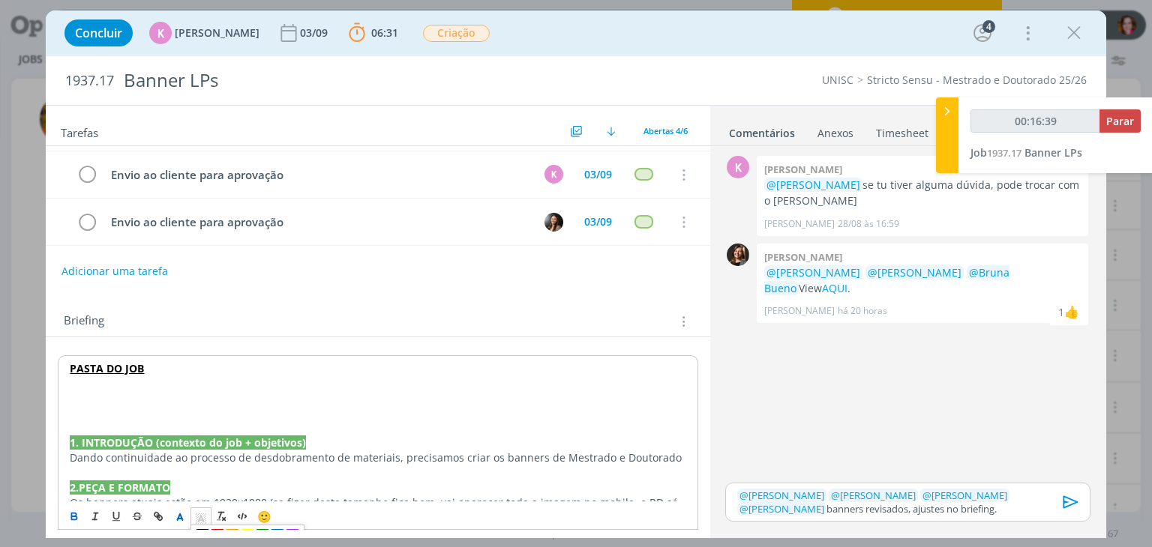
click at [202, 515] on icon "dialog" at bounding box center [200, 518] width 13 height 13
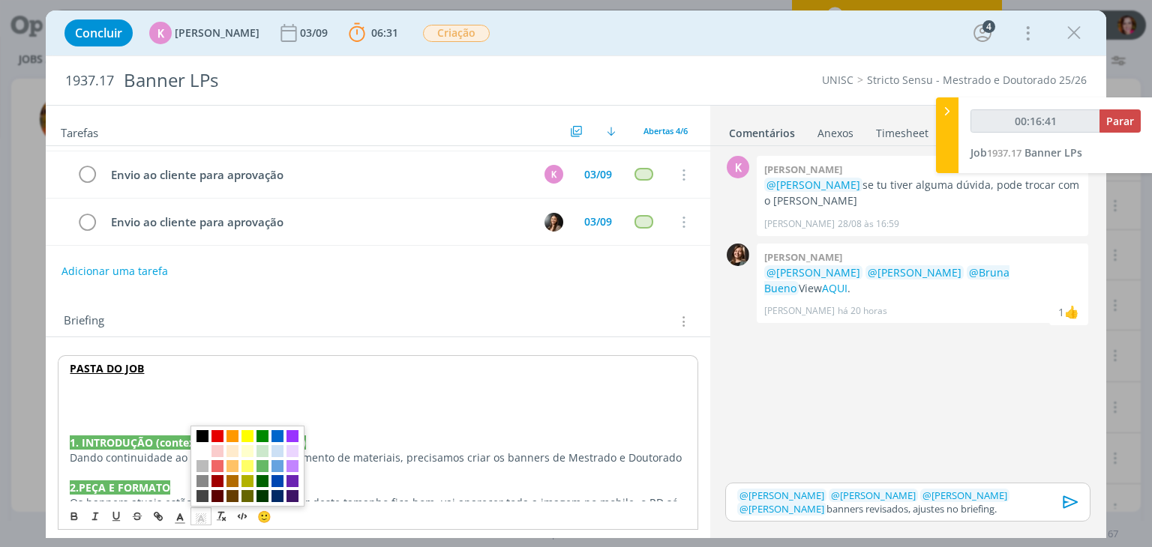
click at [204, 436] on span "dialog" at bounding box center [202, 436] width 12 height 12
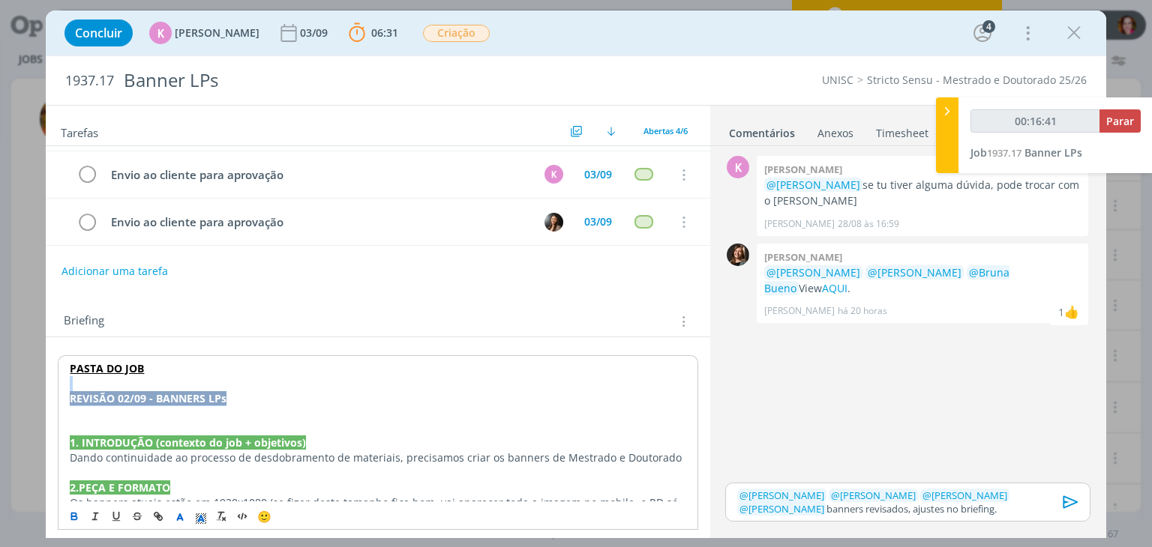
click at [252, 399] on p "REVISÃO 02/09 - BANNERS LPs" at bounding box center [378, 398] width 616 height 15
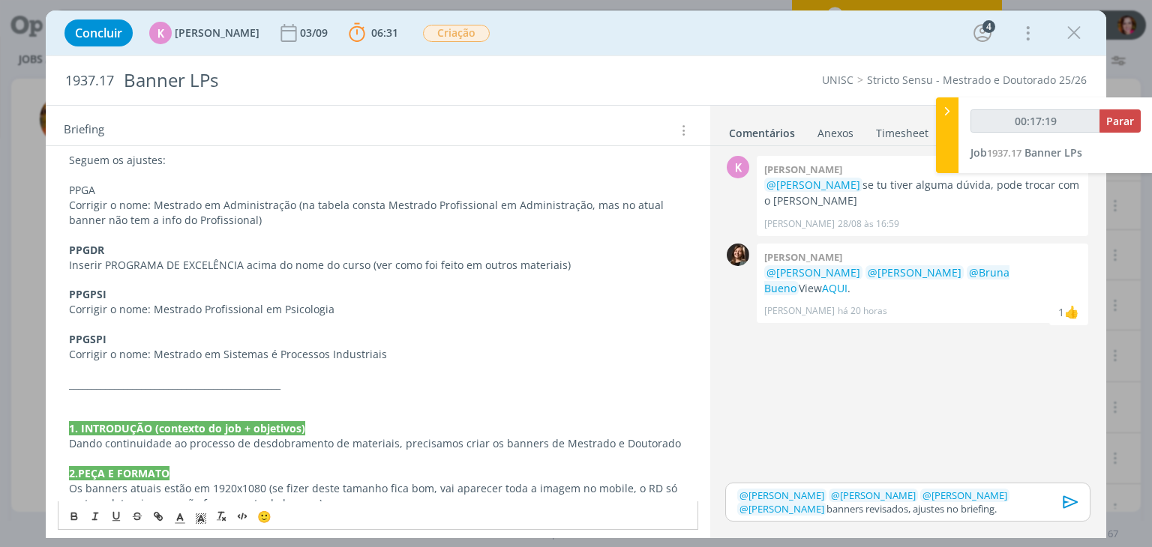
scroll to position [342, 0]
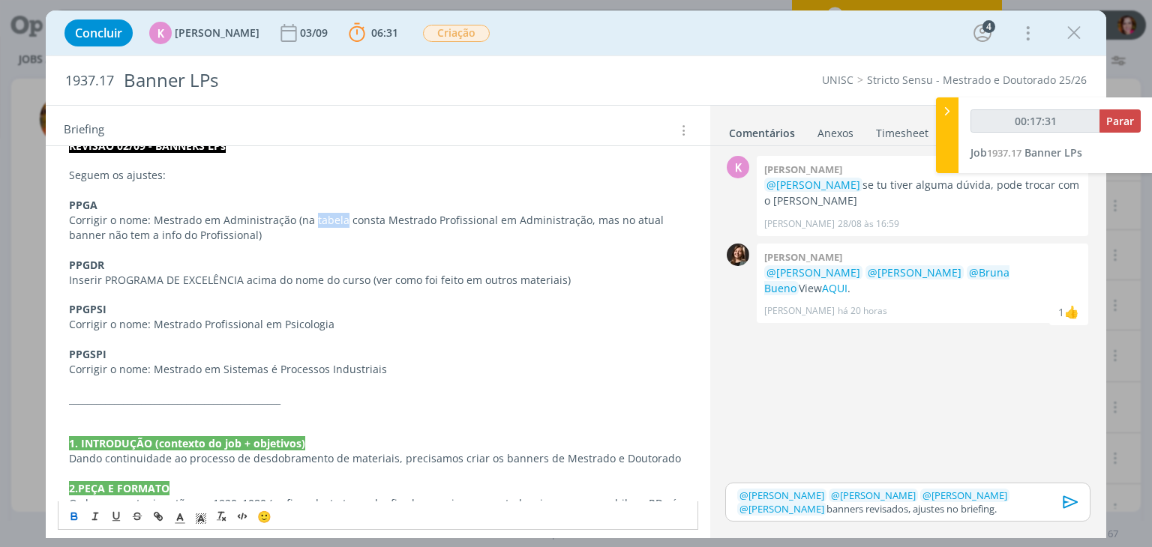
type input "00:17:32"
drag, startPoint x: 310, startPoint y: 215, endPoint x: 339, endPoint y: 220, distance: 29.6
click at [339, 220] on p "Corrigir o nome: Mestrado em Administração (na tabela consta Mestrado Profissio…" at bounding box center [377, 228] width 617 height 30
paste input "https://sobeae.sharepoint.com/:x:/r/sites/SOBEAE/_layouts/15/Doc.aspx?sourcedoc…"
type input "https://sobeae.sharepoint.com/:x:/r/sites/SOBEAE/_layouts/15/Doc.aspx?sourcedoc…"
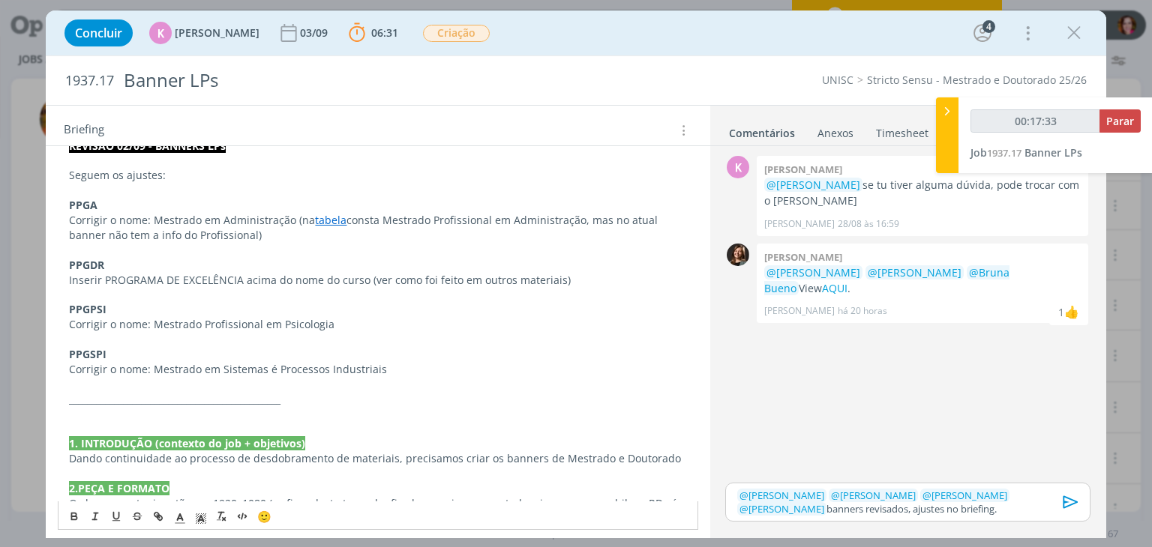
scroll to position [0, 0]
click at [330, 214] on link "tabela" at bounding box center [330, 220] width 31 height 14
click at [332, 243] on link "https://sobeae.sharepoint.com/:x:/r/sites/SOBEAE/_layouts/15/Doc.aspx?sourcedoc…" at bounding box center [281, 248] width 113 height 19
click at [302, 214] on p "Corrigir o nome: Mestrado em Administração (na tabela consta Mestrado Profissio…" at bounding box center [377, 228] width 617 height 30
click at [1071, 505] on icon "dialog" at bounding box center [1070, 502] width 22 height 22
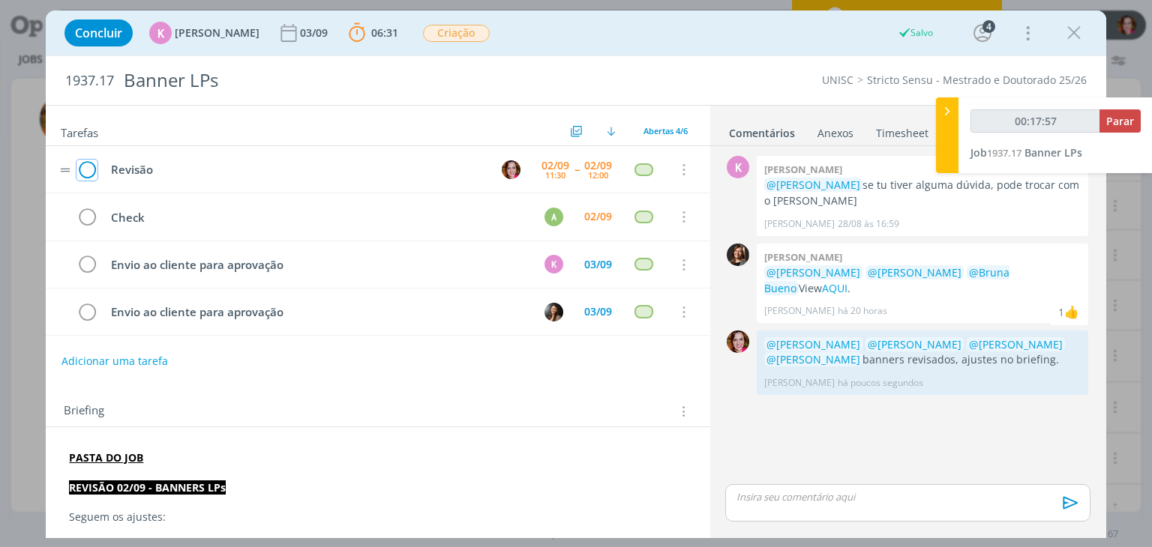
click at [85, 168] on icon "dialog" at bounding box center [86, 170] width 21 height 22
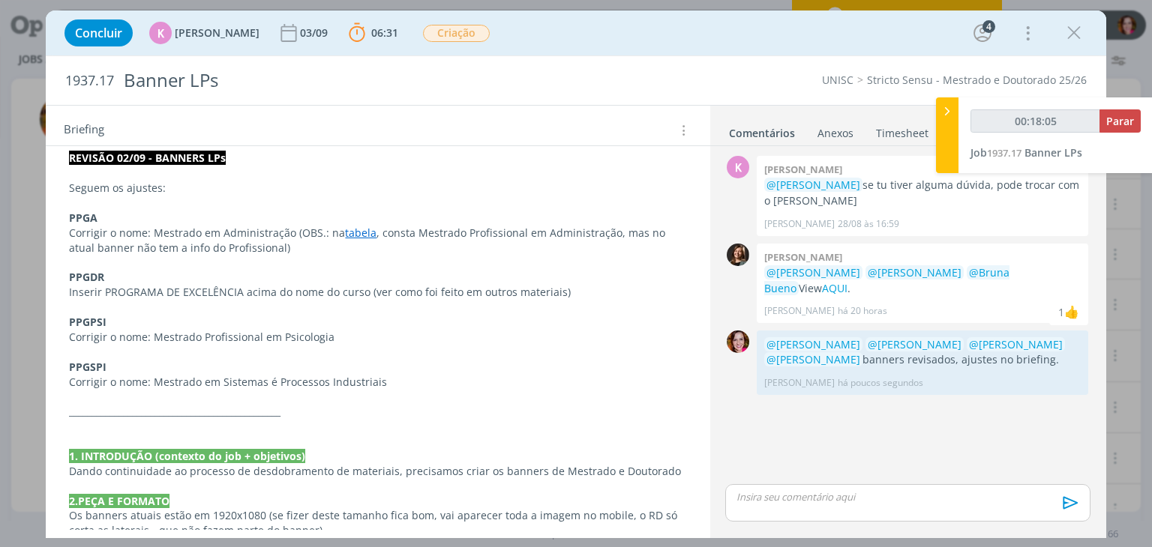
scroll to position [276, 0]
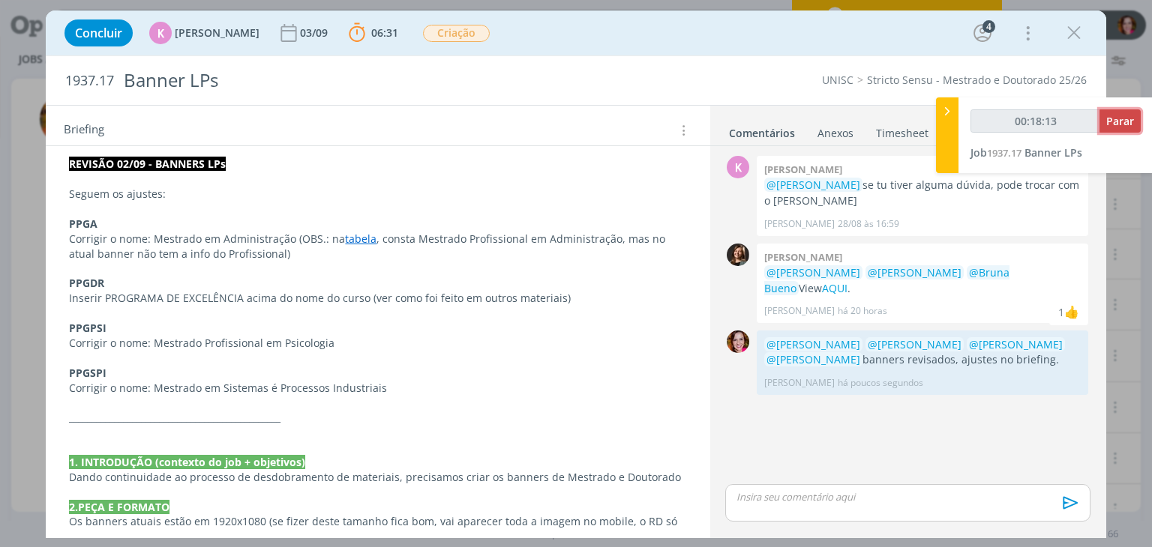
type input "00:18:14"
click at [1119, 127] on span "Parar" at bounding box center [1120, 121] width 28 height 14
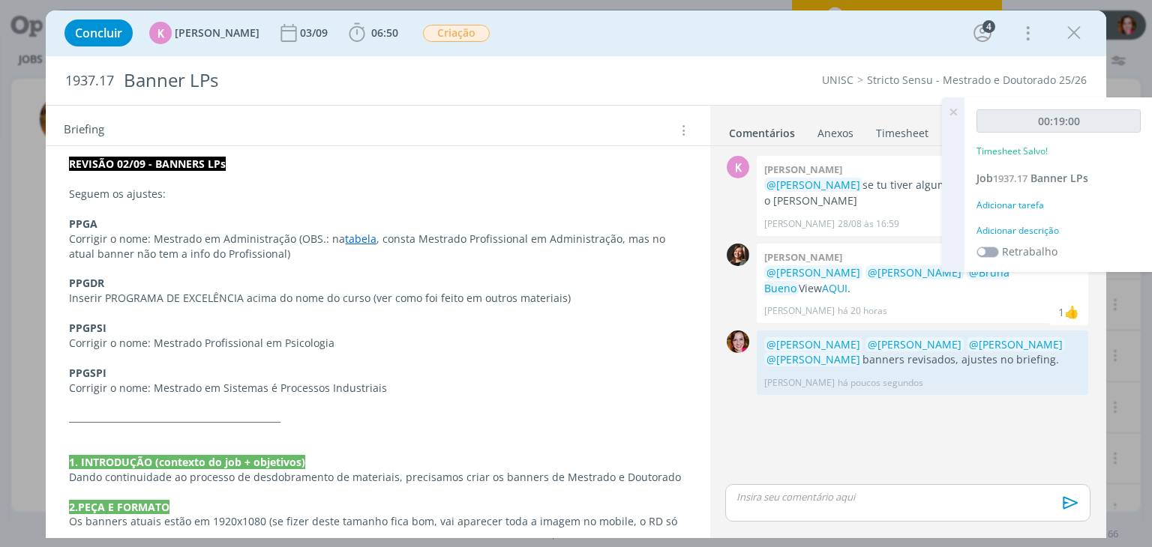
click at [1002, 233] on div "Adicionar descrição" at bounding box center [1058, 230] width 164 height 13
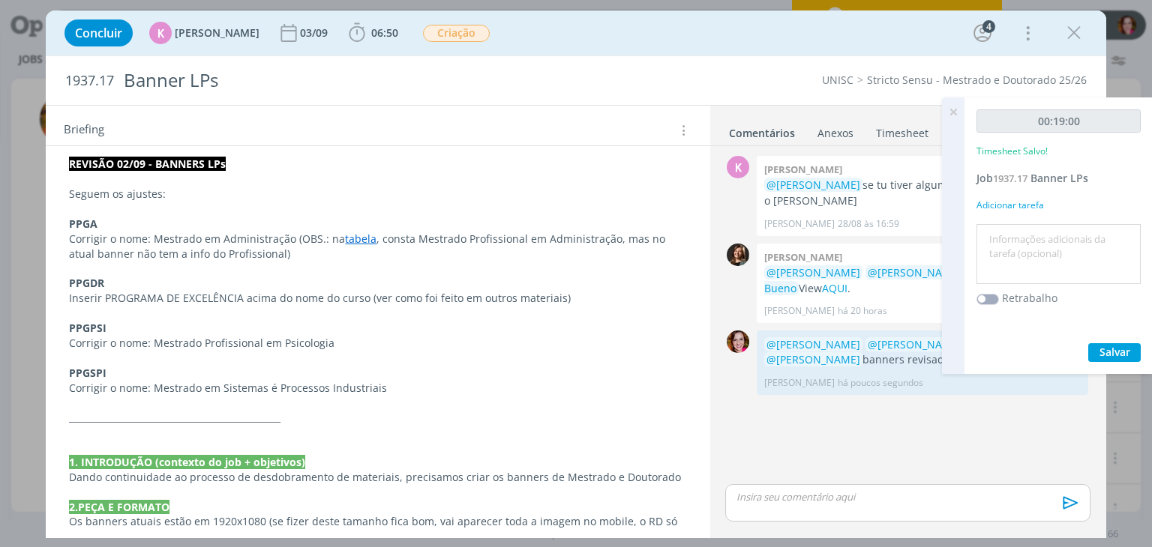
click at [1002, 233] on textarea at bounding box center [1058, 254] width 157 height 53
type textarea "Revisão banners LPs"
click at [1092, 344] on button "Salvar" at bounding box center [1114, 352] width 52 height 19
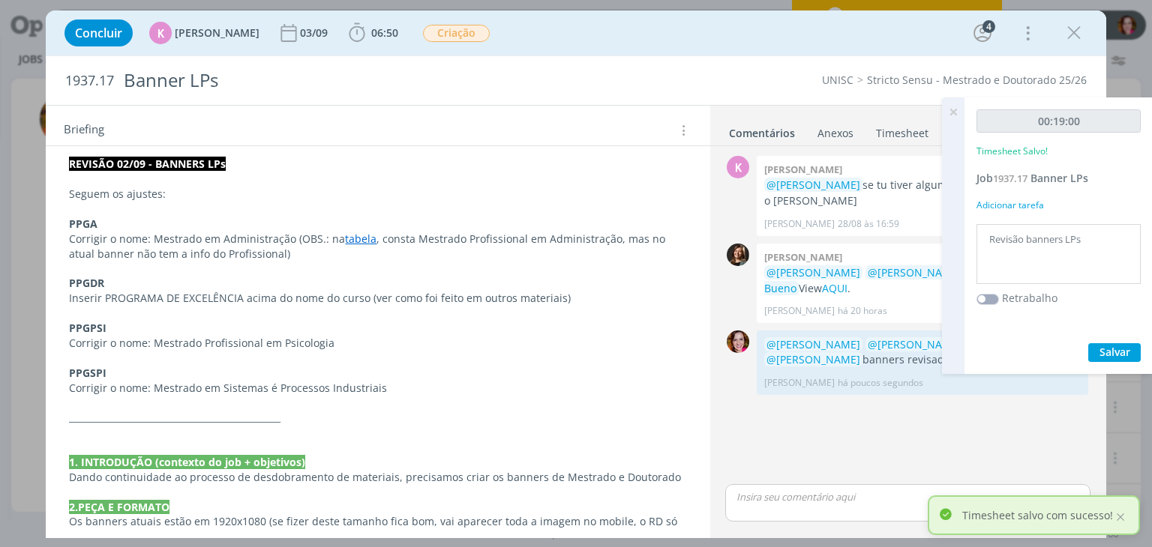
click at [950, 115] on icon at bounding box center [952, 111] width 27 height 29
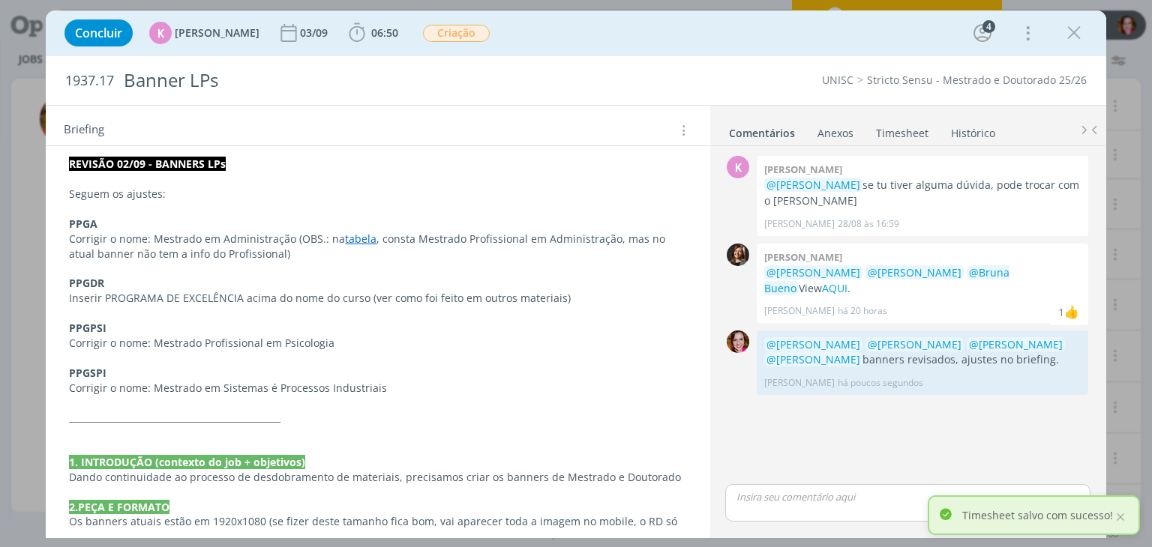
scroll to position [0, 0]
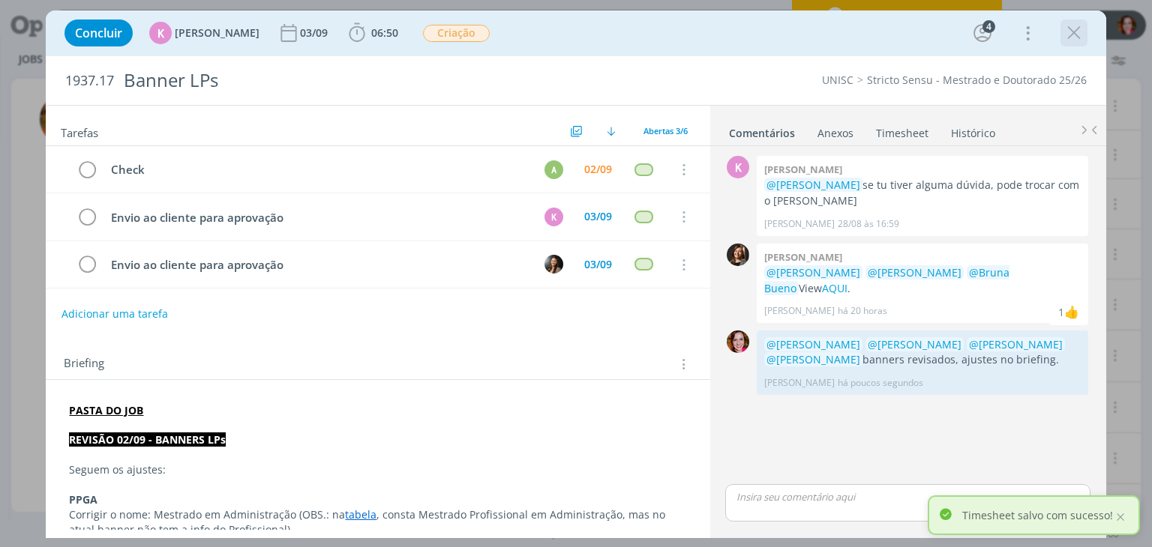
click at [1072, 33] on icon "dialog" at bounding box center [1073, 33] width 22 height 22
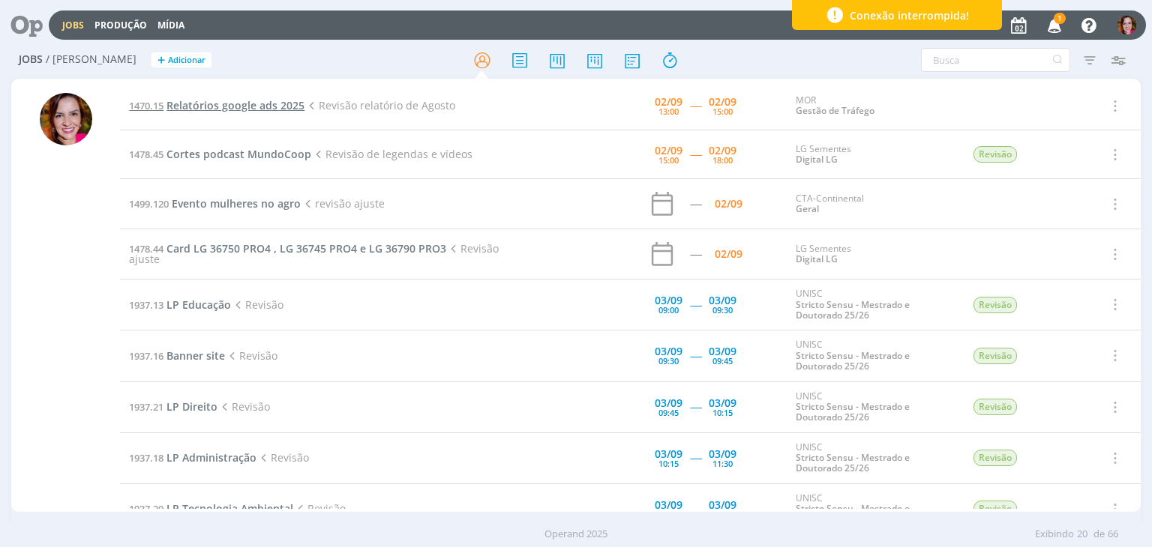
click at [213, 107] on span "Relatórios google ads 2025" at bounding box center [235, 105] width 138 height 14
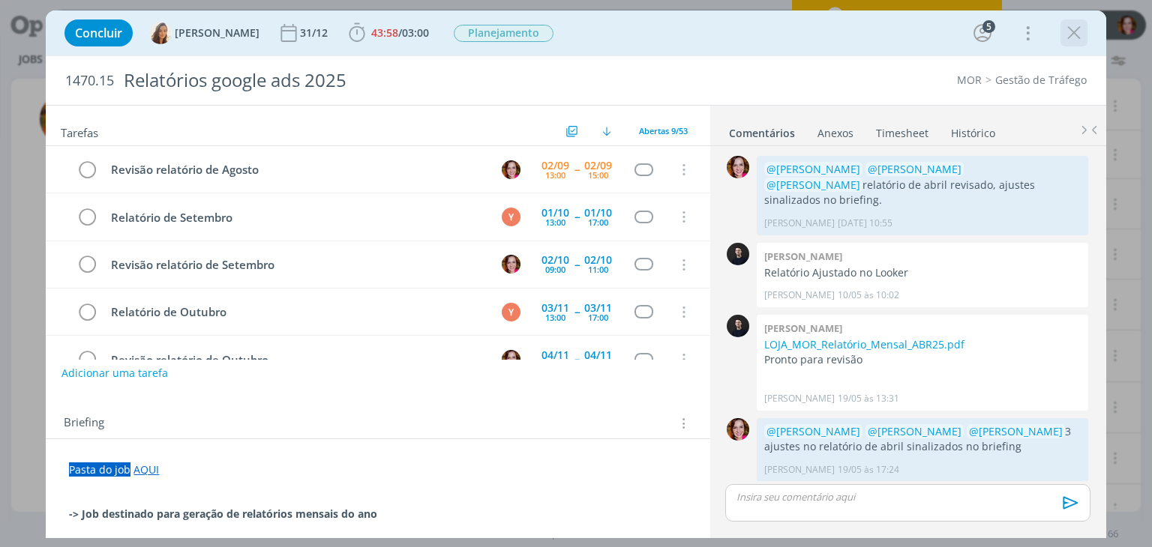
scroll to position [1308, 0]
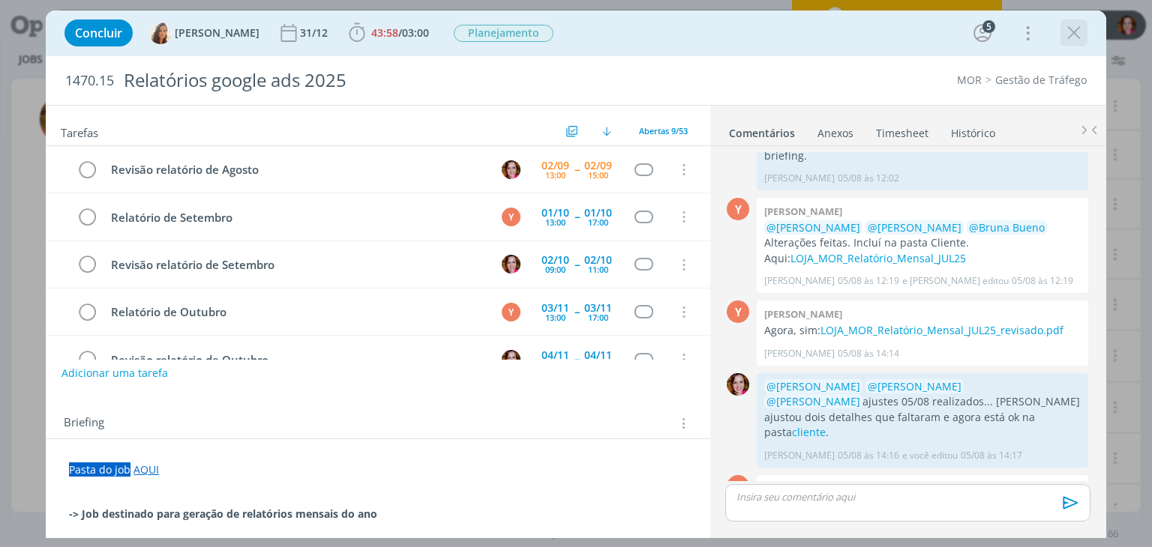
click at [1074, 34] on icon "dialog" at bounding box center [1073, 33] width 22 height 22
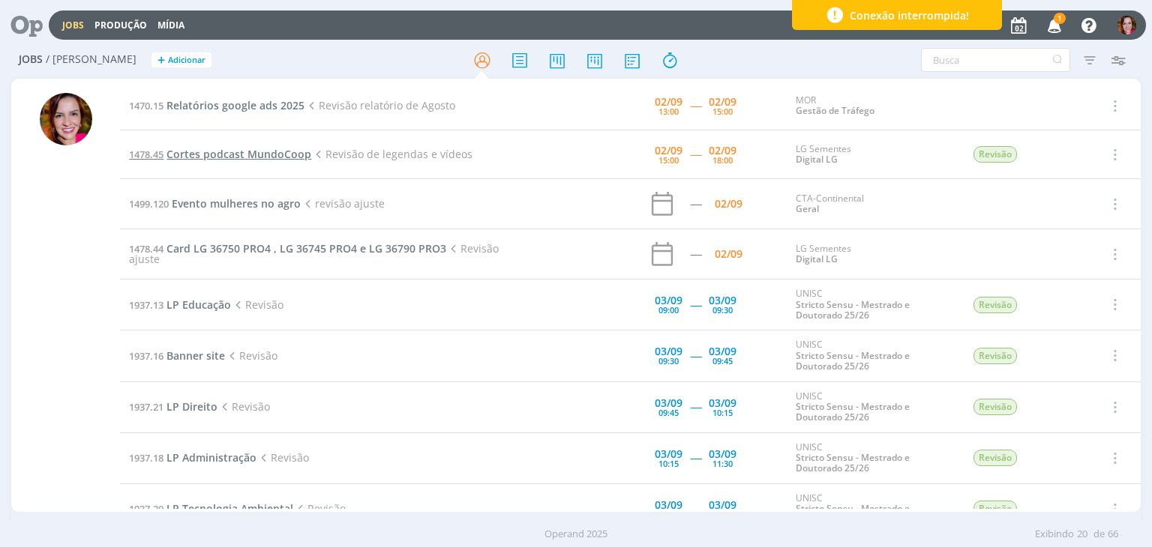
click at [228, 154] on span "Cortes podcast MundoCoop" at bounding box center [238, 154] width 145 height 14
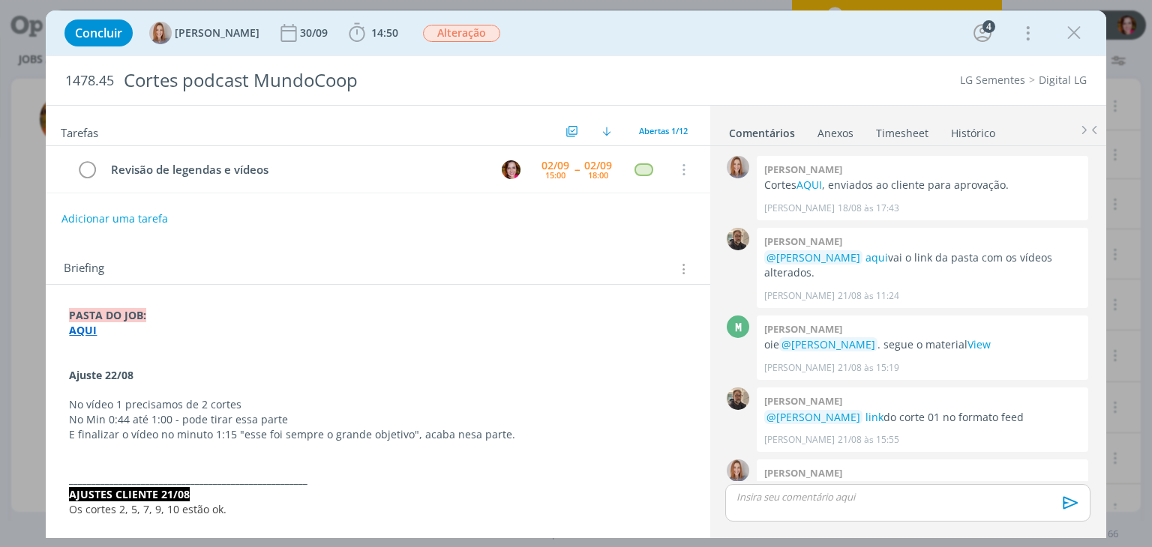
scroll to position [118, 0]
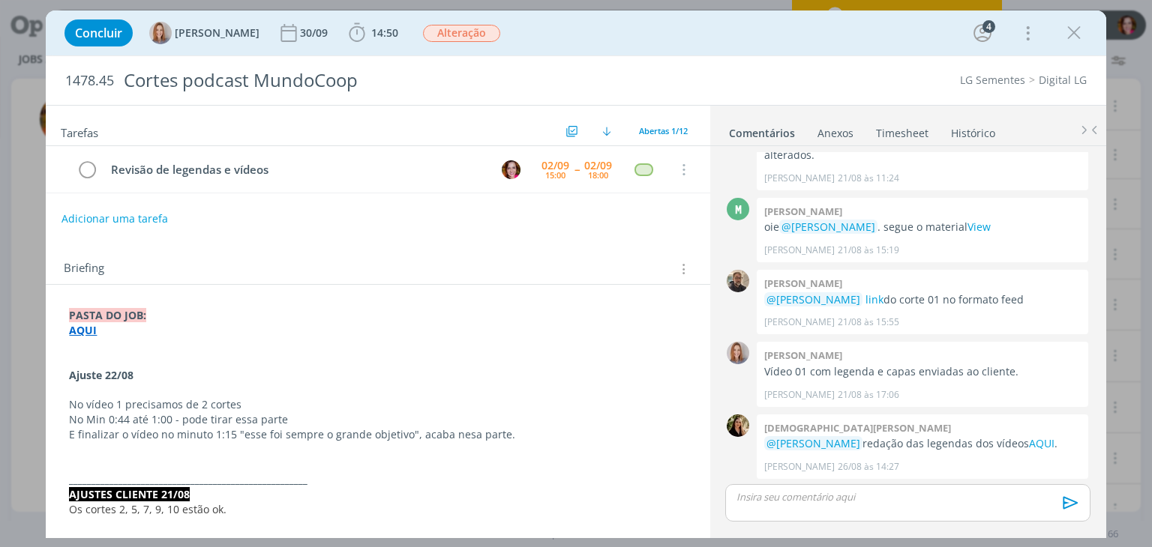
click at [85, 328] on strong "AQUI" at bounding box center [83, 330] width 28 height 14
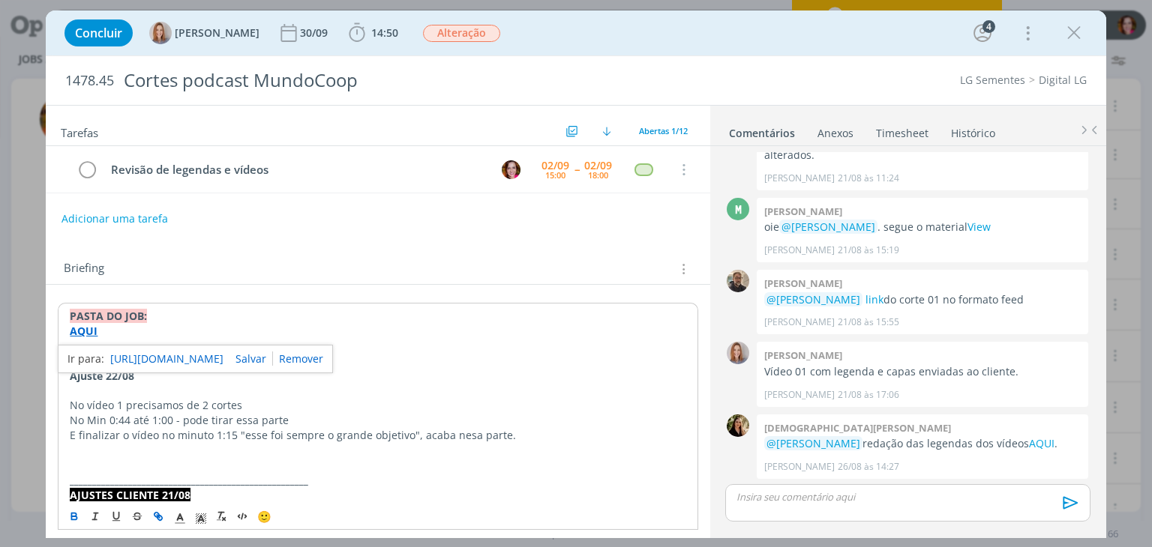
click at [223, 357] on link "https://sobeae.sharepoint.com/:f:/s/SOBEAE/El3guGvdKQ1EiR9lzc5y88QBudgX6v5LR-Xf…" at bounding box center [166, 358] width 113 height 19
click at [1076, 45] on div "dialog" at bounding box center [1073, 32] width 27 height 27
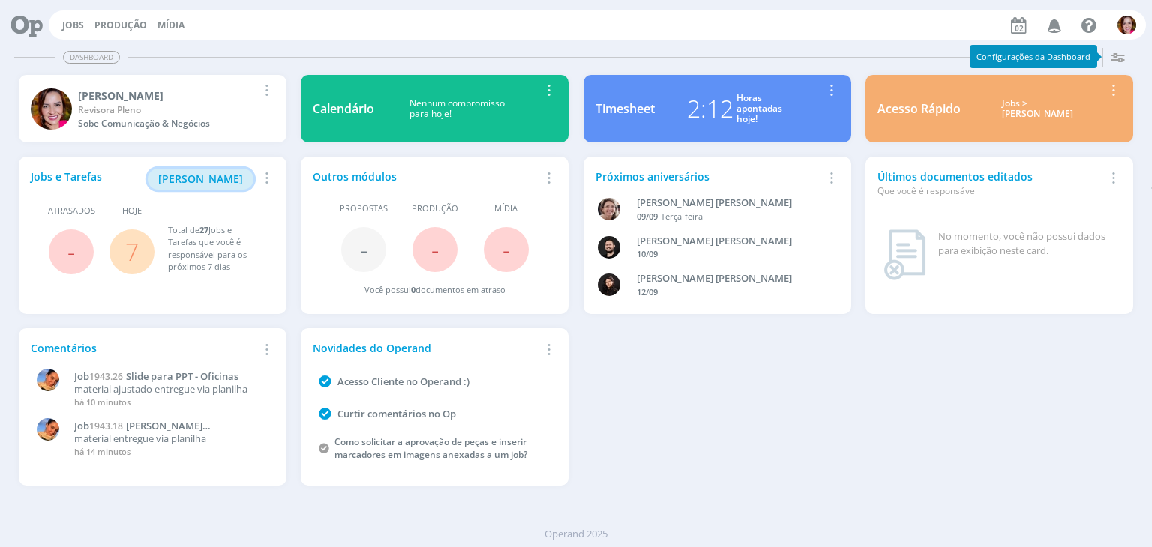
click at [215, 178] on span "[PERSON_NAME]" at bounding box center [200, 179] width 85 height 14
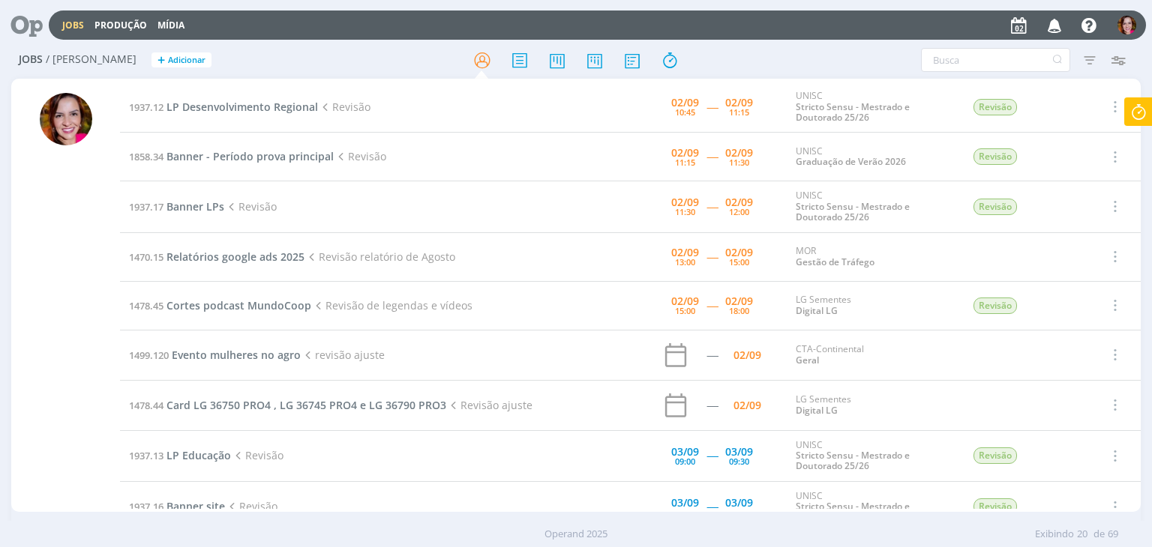
click at [42, 231] on div at bounding box center [66, 302] width 52 height 419
click at [75, 321] on div at bounding box center [66, 302] width 52 height 419
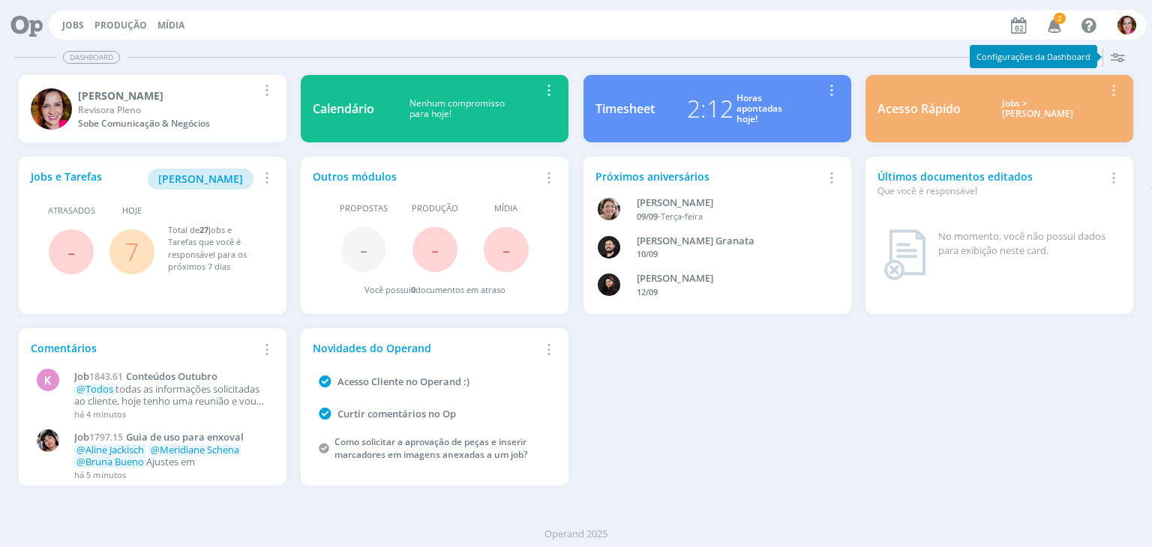
click at [1062, 25] on icon "button" at bounding box center [1054, 24] width 26 height 25
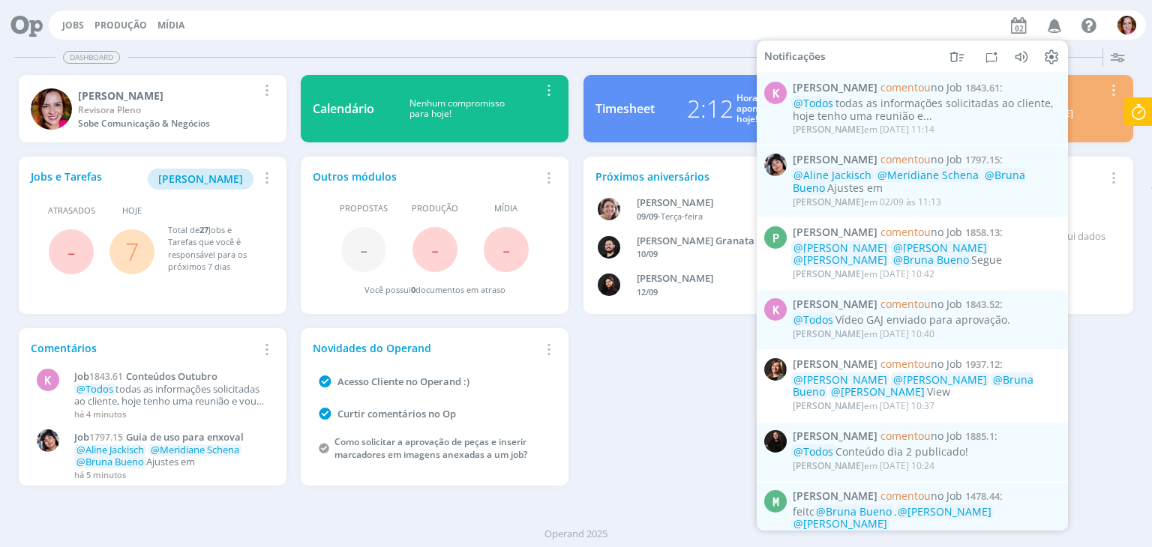
click at [624, 54] on div "Dashboard" at bounding box center [576, 57] width 1124 height 22
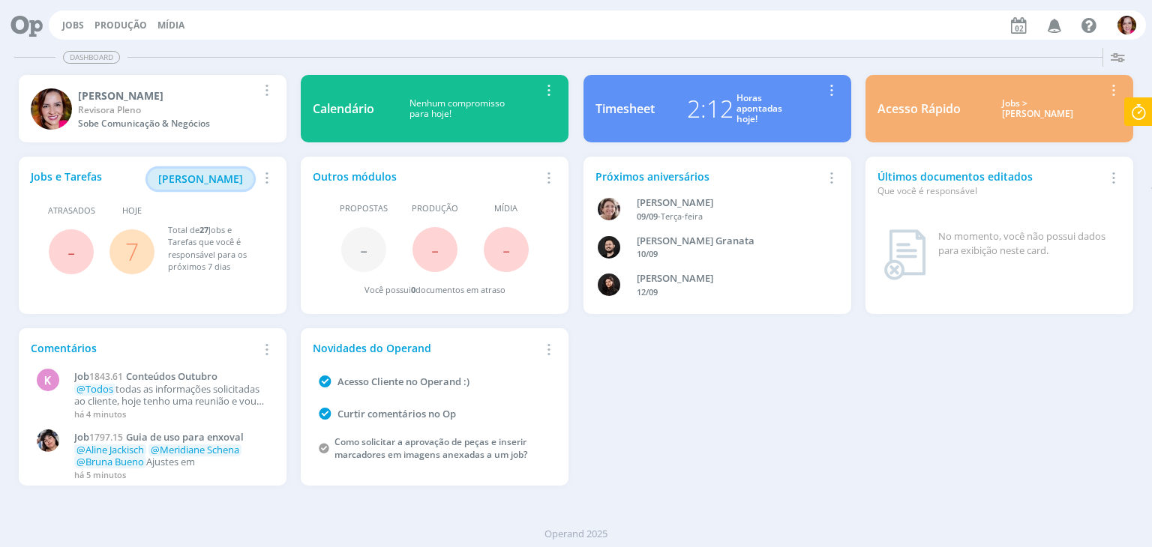
click at [208, 187] on button "[PERSON_NAME]" at bounding box center [201, 179] width 106 height 21
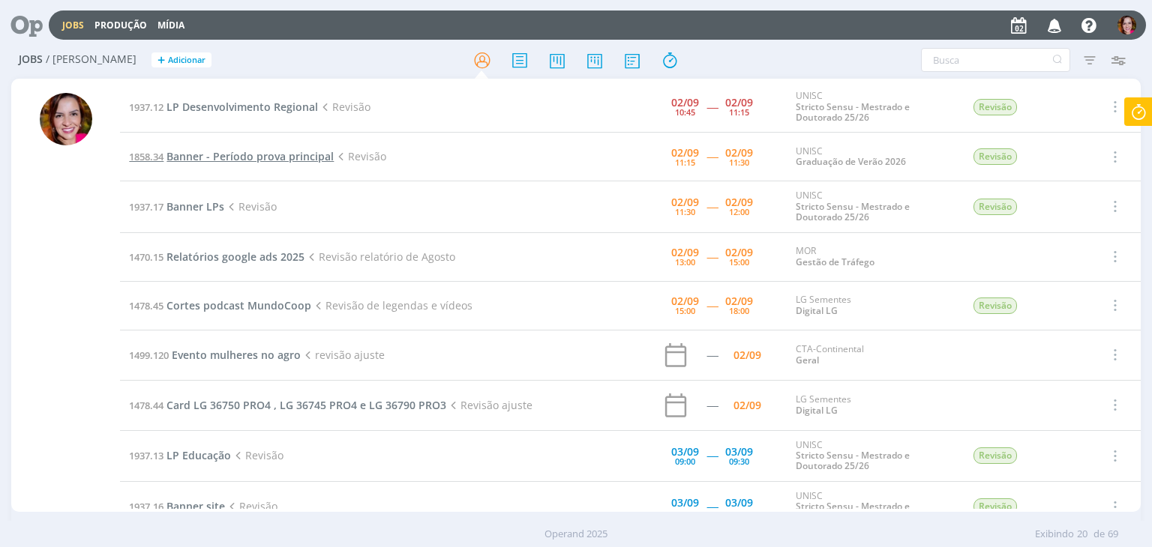
click at [287, 153] on span "Banner - Período prova principal" at bounding box center [249, 156] width 167 height 14
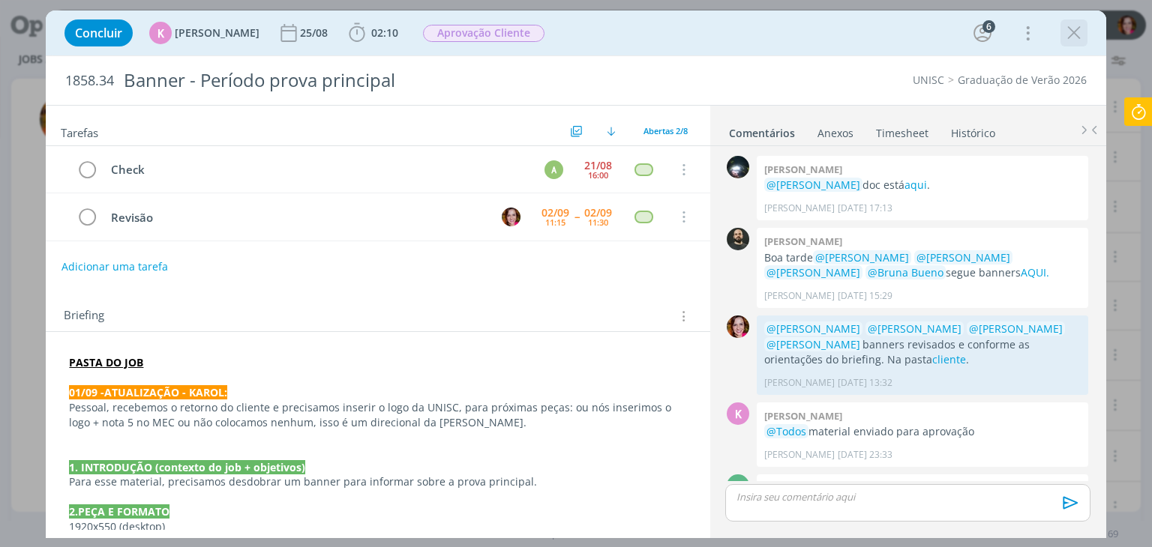
scroll to position [76, 0]
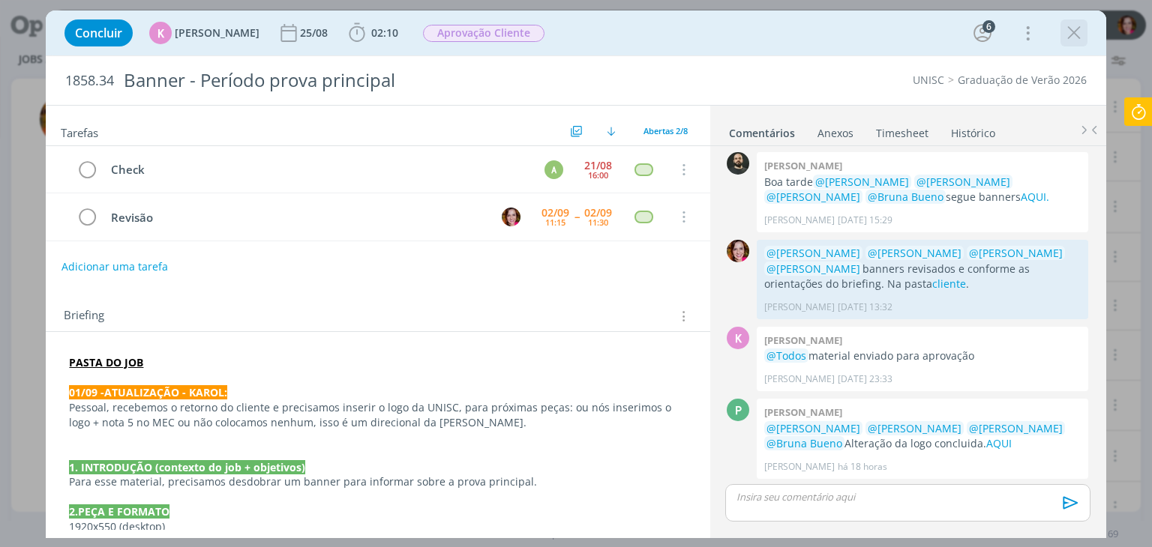
click at [1074, 34] on icon "dialog" at bounding box center [1073, 33] width 22 height 22
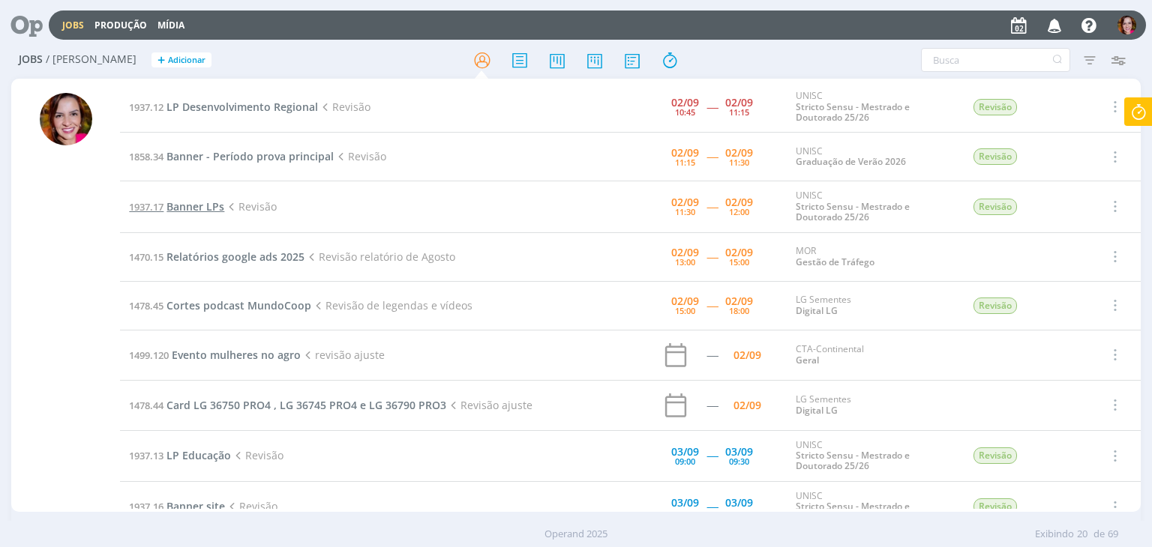
click at [205, 208] on span "Banner LPs" at bounding box center [195, 206] width 58 height 14
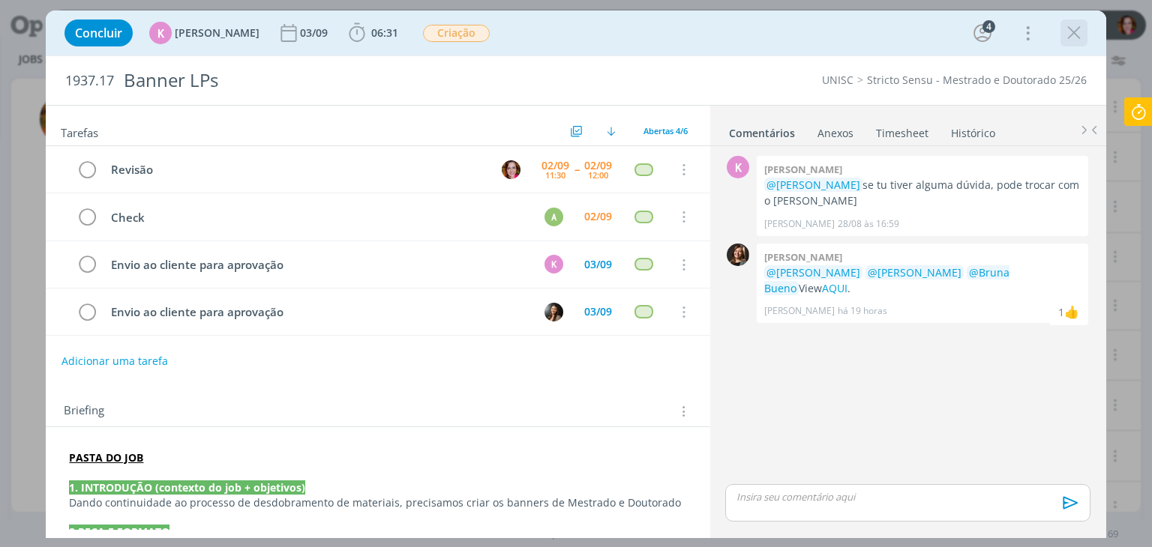
click at [1080, 34] on icon "dialog" at bounding box center [1073, 33] width 22 height 22
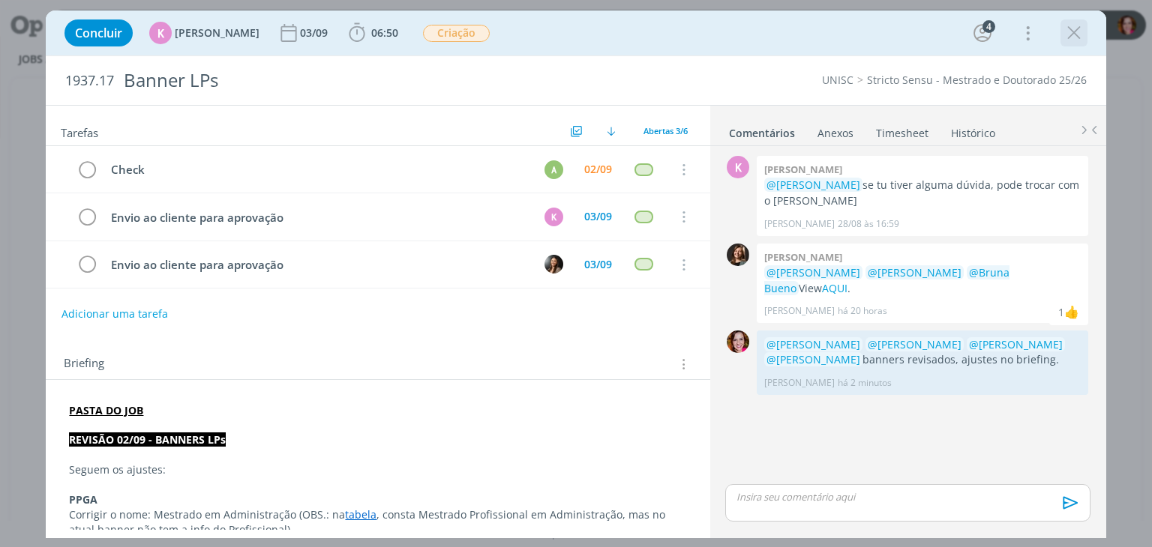
click at [1074, 34] on icon "dialog" at bounding box center [1073, 33] width 22 height 22
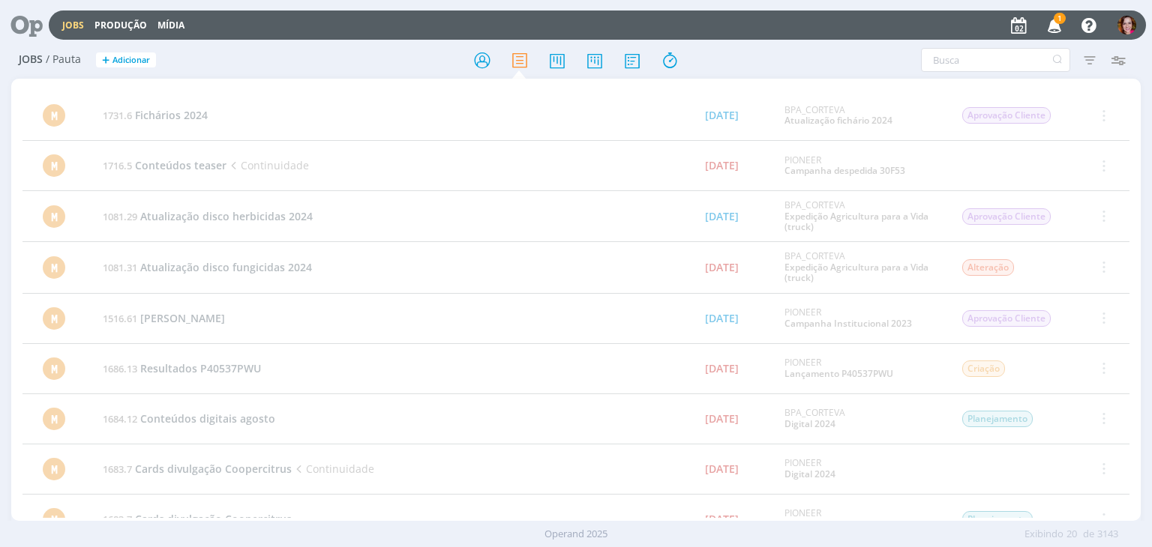
click at [1059, 24] on icon "button" at bounding box center [1054, 24] width 26 height 25
click at [21, 16] on icon at bounding box center [21, 24] width 31 height 29
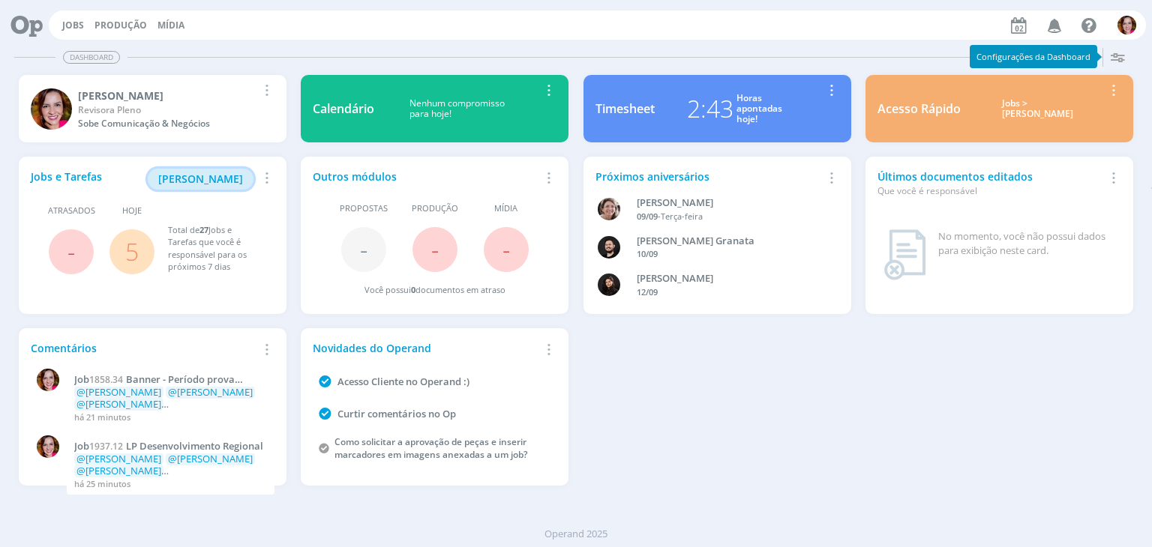
click at [197, 178] on span "[PERSON_NAME]" at bounding box center [200, 179] width 85 height 14
